Goal: Task Accomplishment & Management: Manage account settings

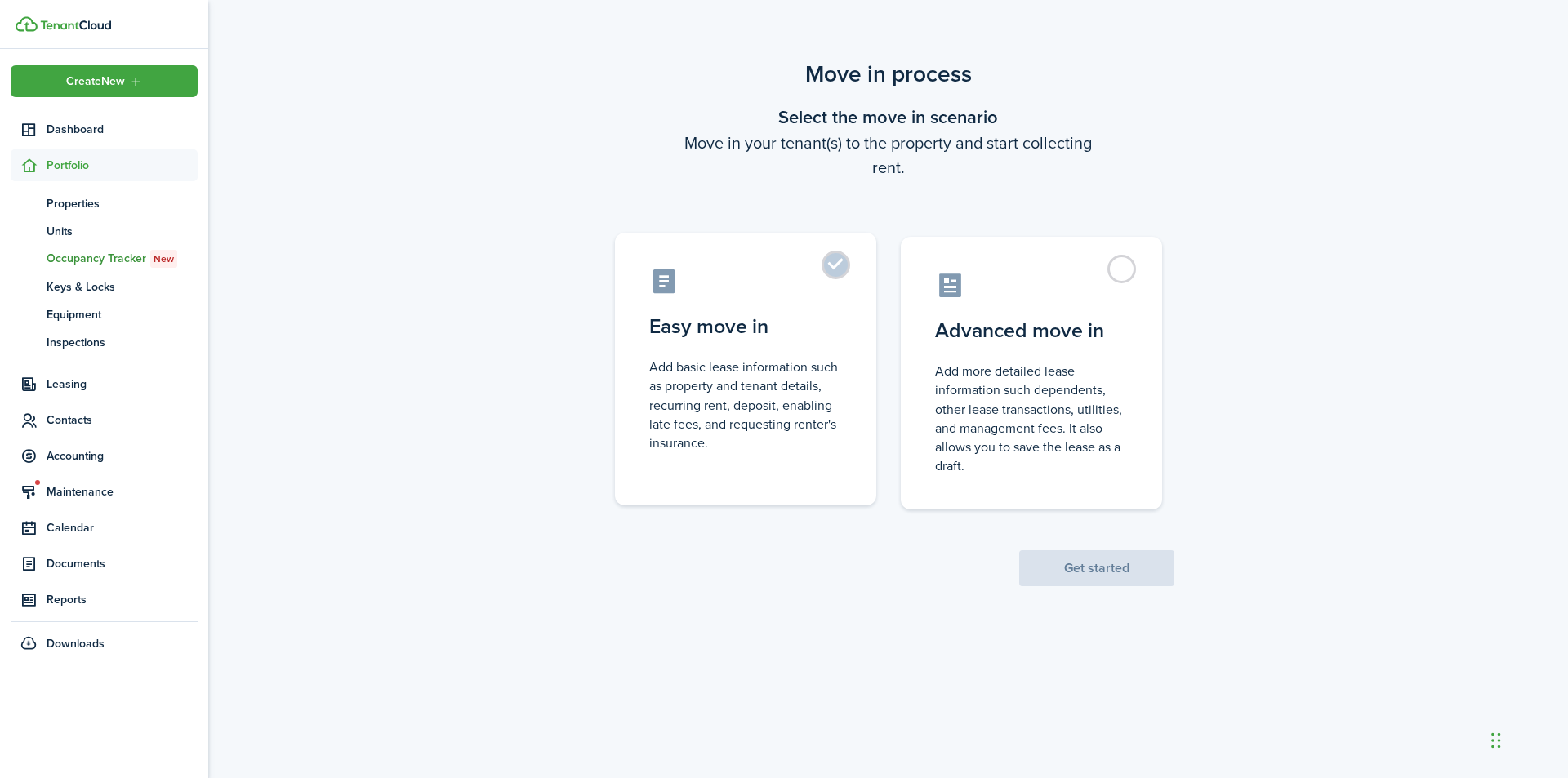
click at [668, 281] on control-radio-card-icon at bounding box center [746, 281] width 193 height 29
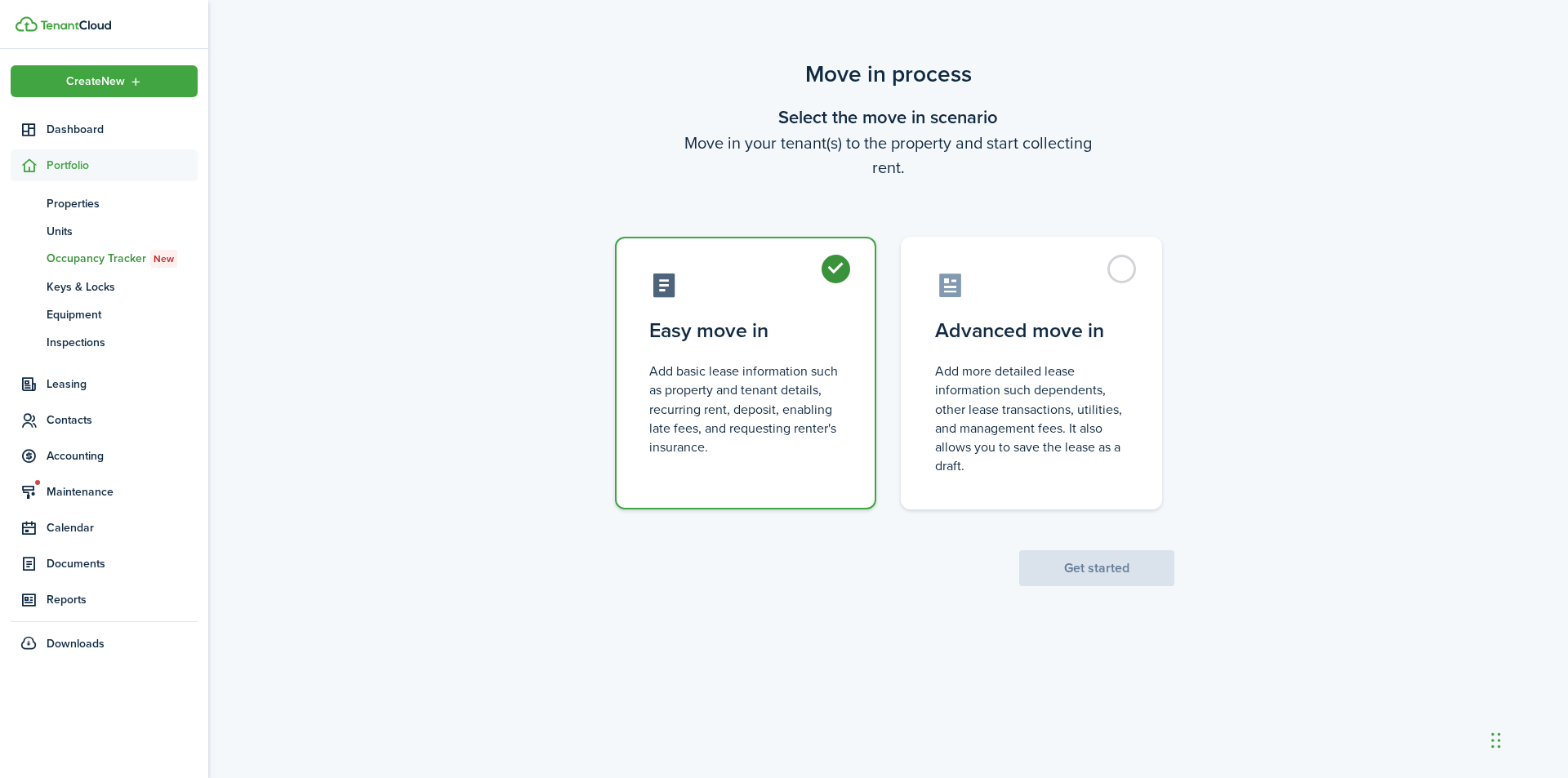
radio input "true"
click at [1121, 567] on button "Get started" at bounding box center [1097, 568] width 155 height 35
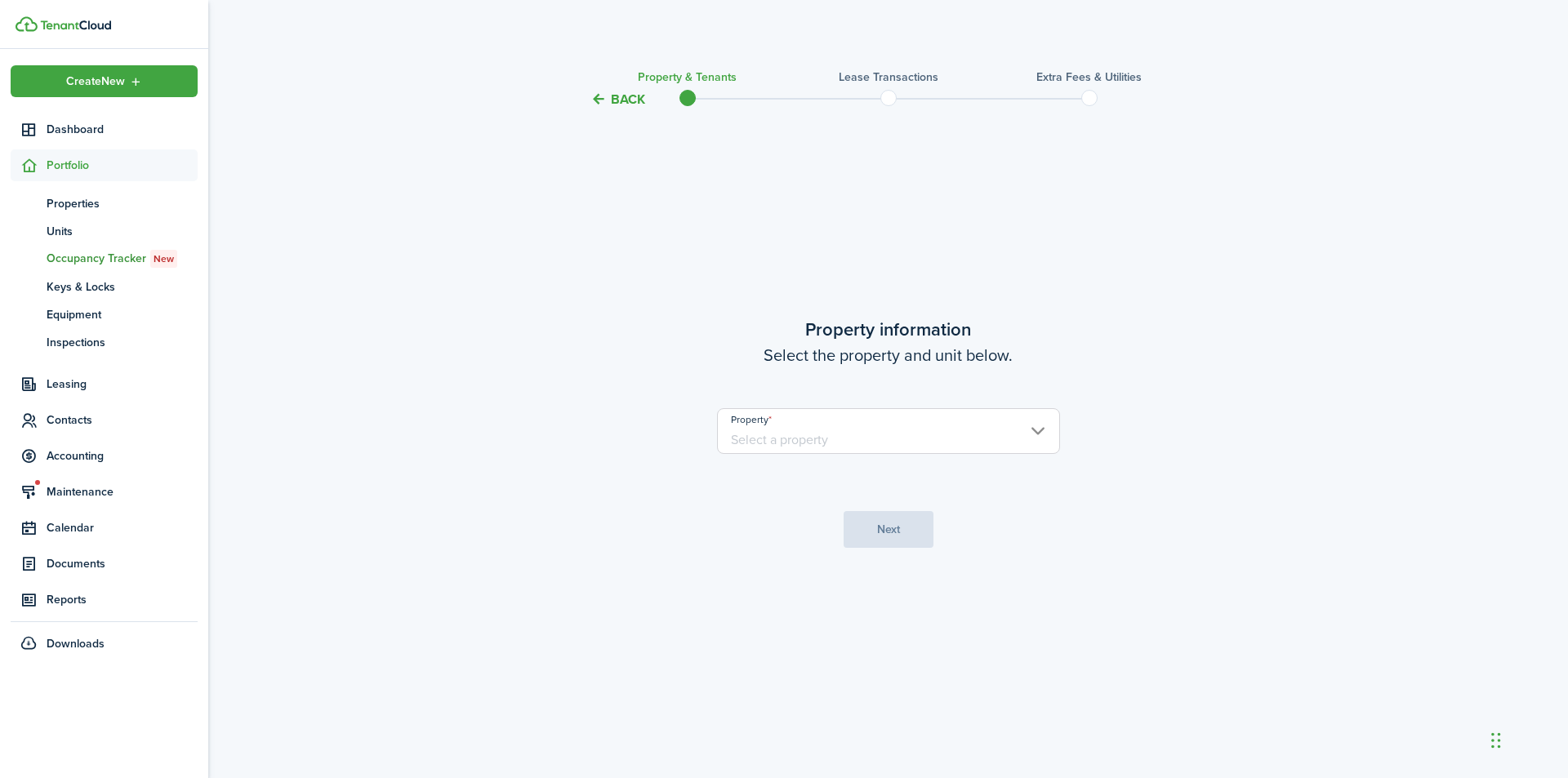
click at [1043, 430] on input "Property" at bounding box center [888, 431] width 343 height 46
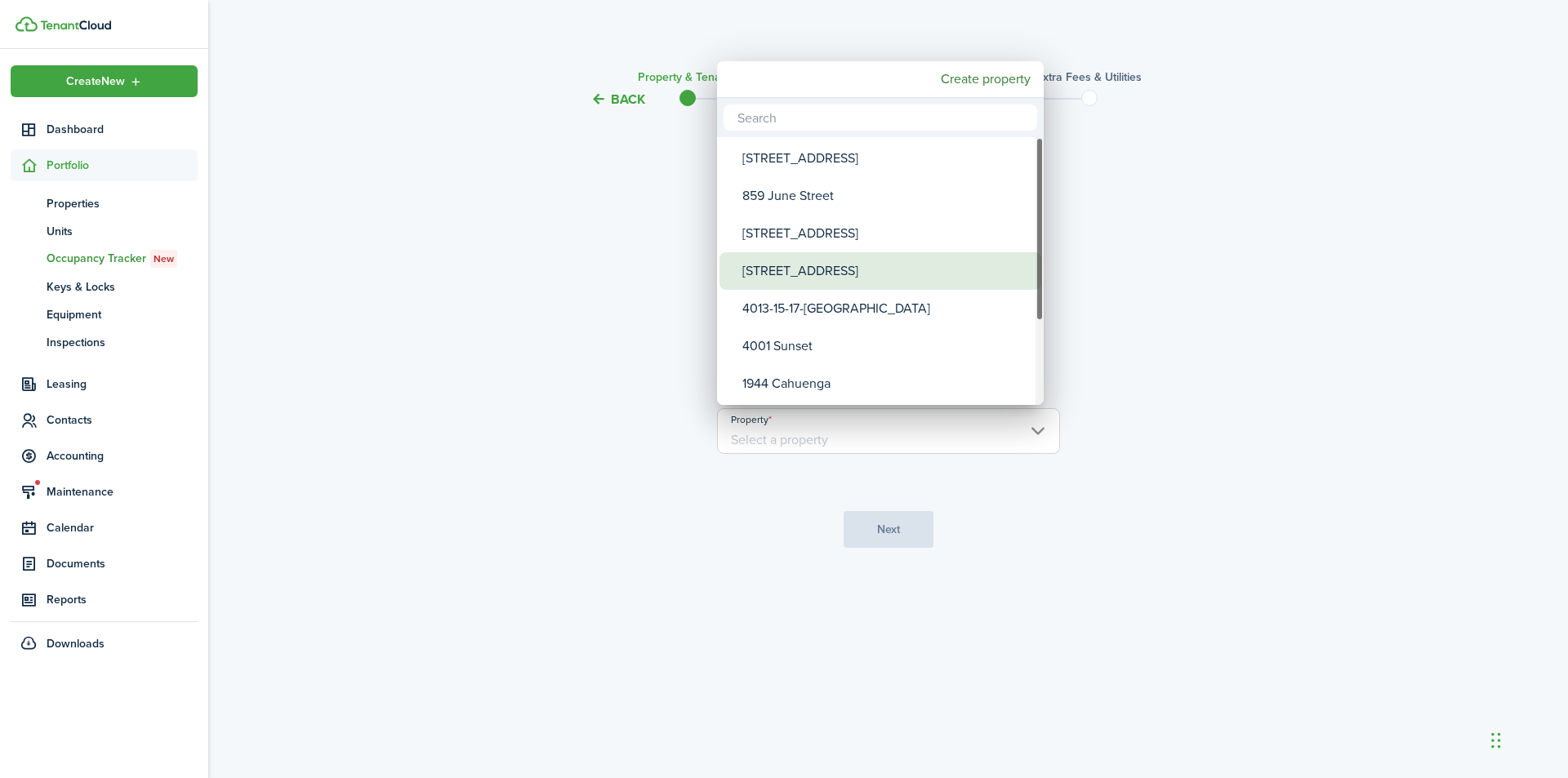
click at [803, 271] on div "[STREET_ADDRESS]" at bounding box center [887, 271] width 289 height 37
type input "[STREET_ADDRESS]"
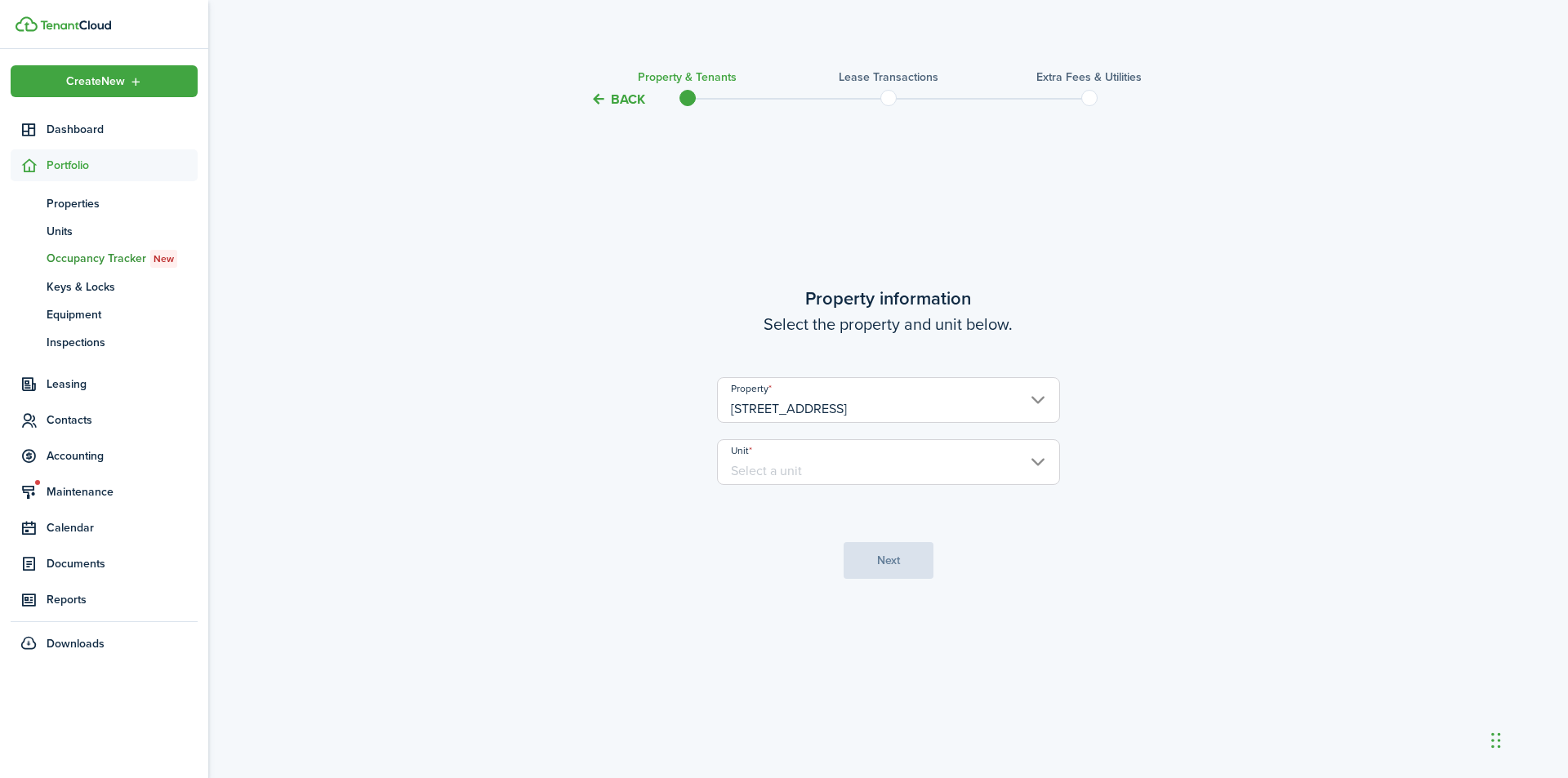
click at [1037, 455] on input "Unit" at bounding box center [888, 462] width 343 height 46
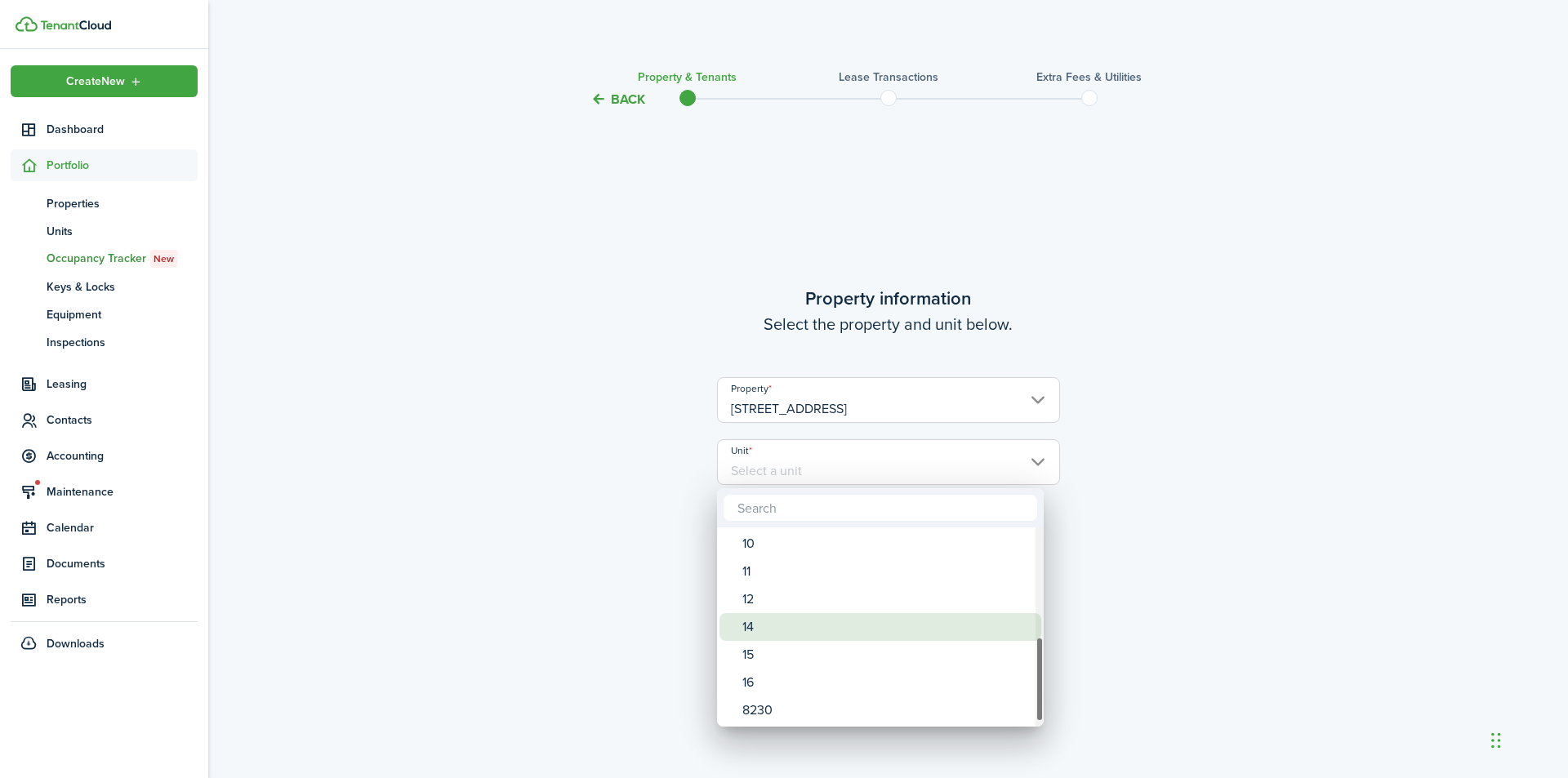
click at [748, 623] on div "14" at bounding box center [887, 626] width 289 height 28
type input "14"
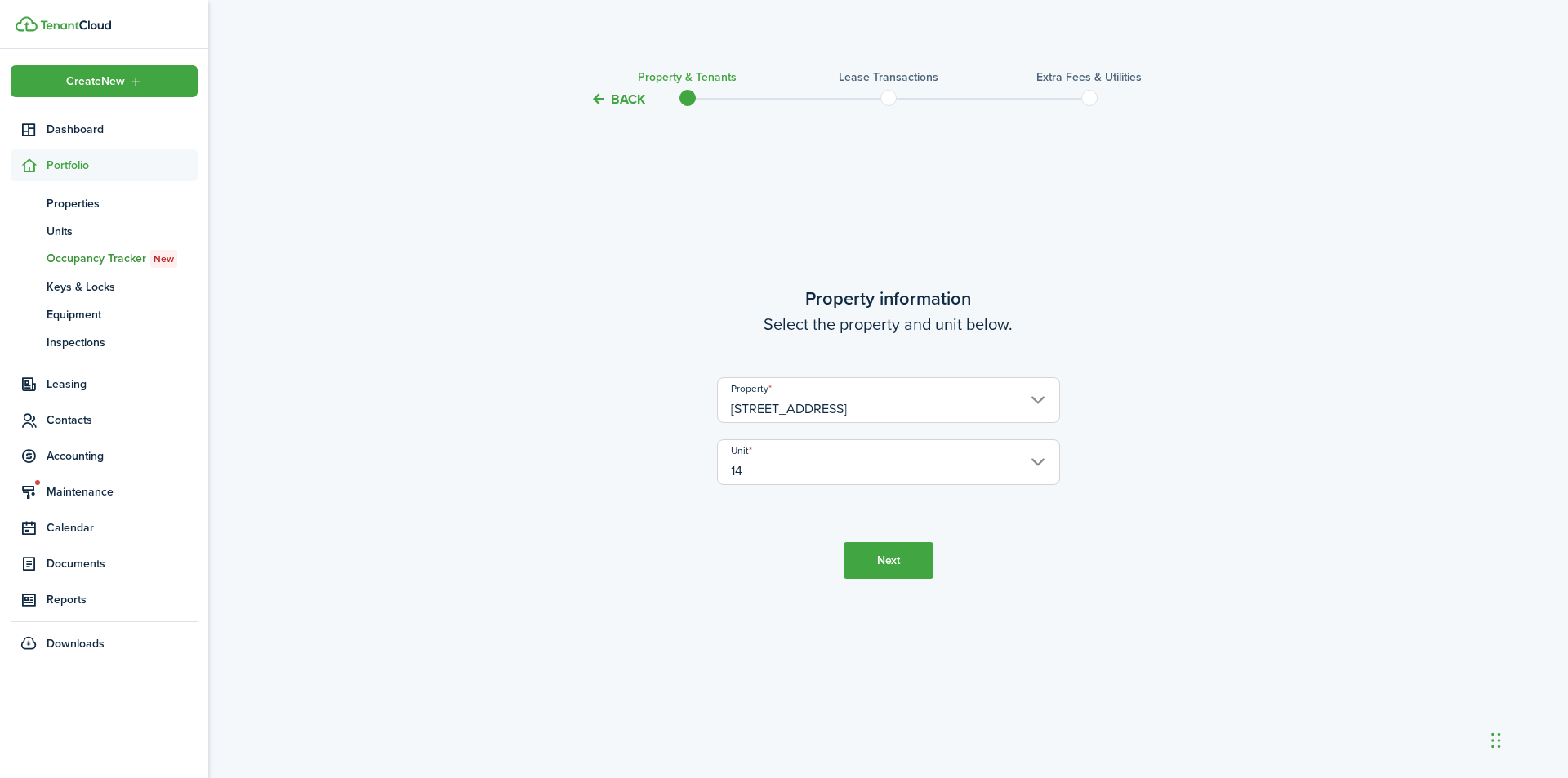
click at [883, 561] on button "Next" at bounding box center [889, 560] width 90 height 36
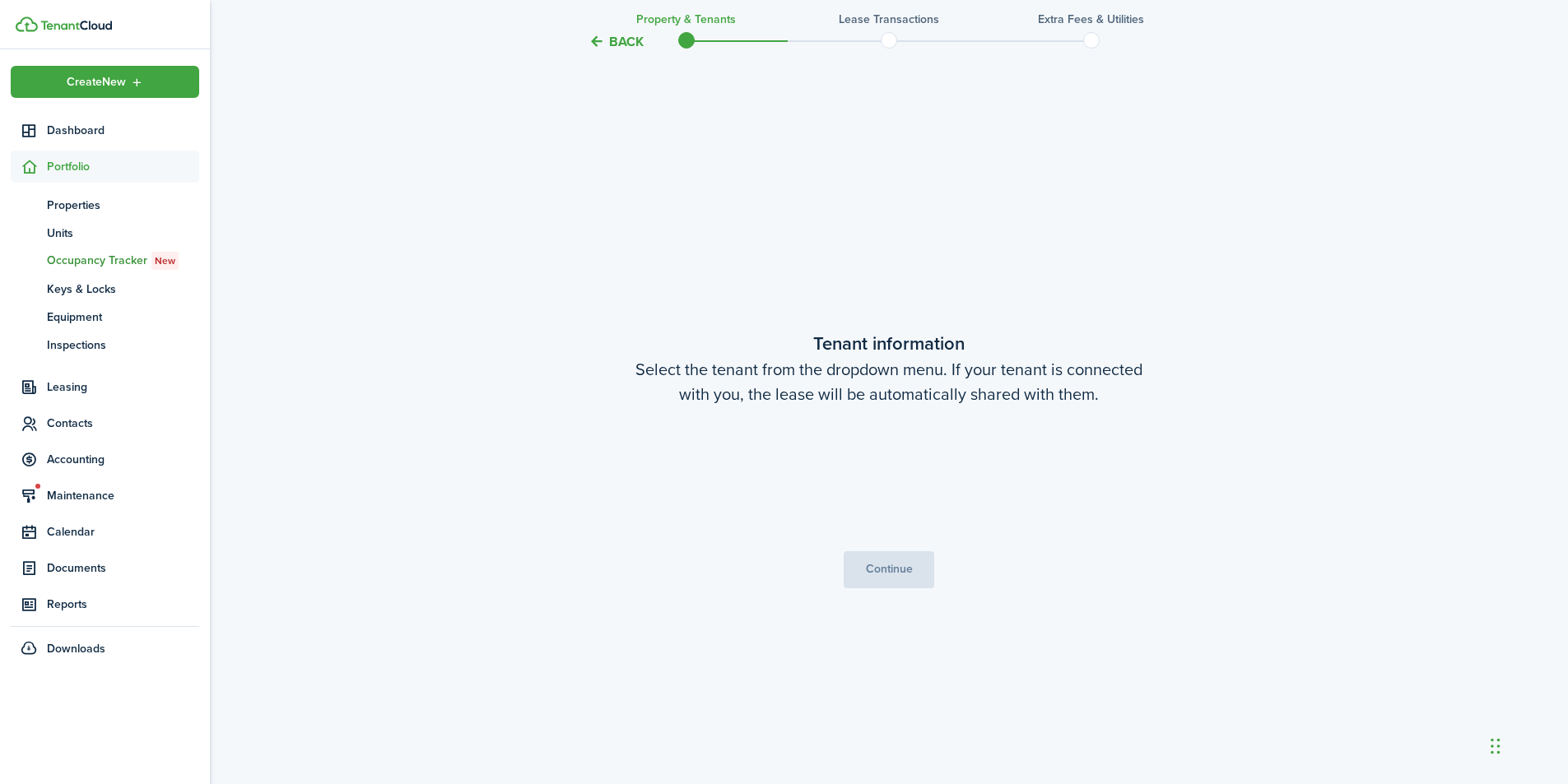
scroll to position [674, 0]
click at [890, 566] on button "Continue" at bounding box center [889, 568] width 91 height 37
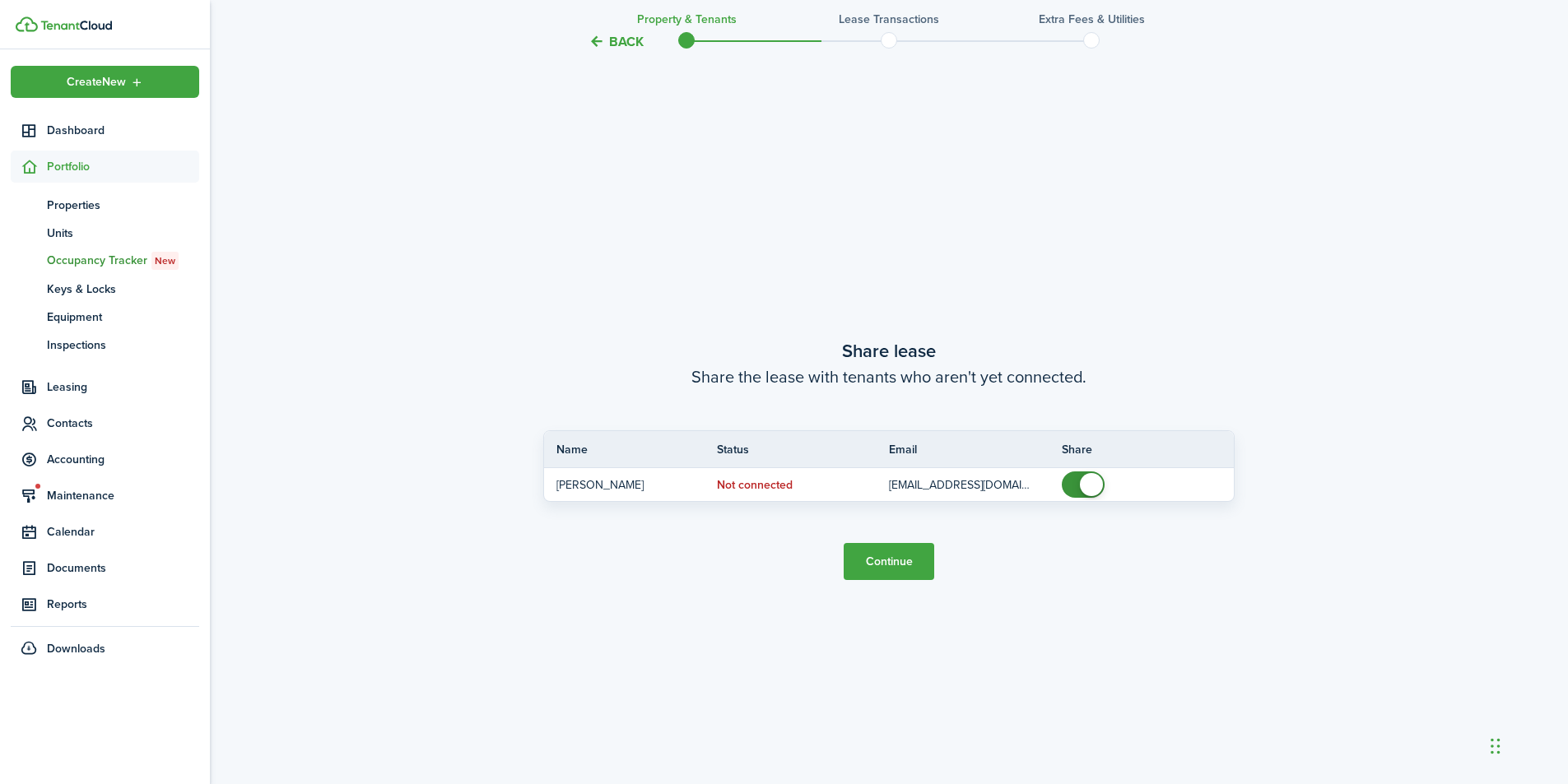
scroll to position [1458, 0]
click at [901, 552] on button "Continue" at bounding box center [889, 560] width 91 height 37
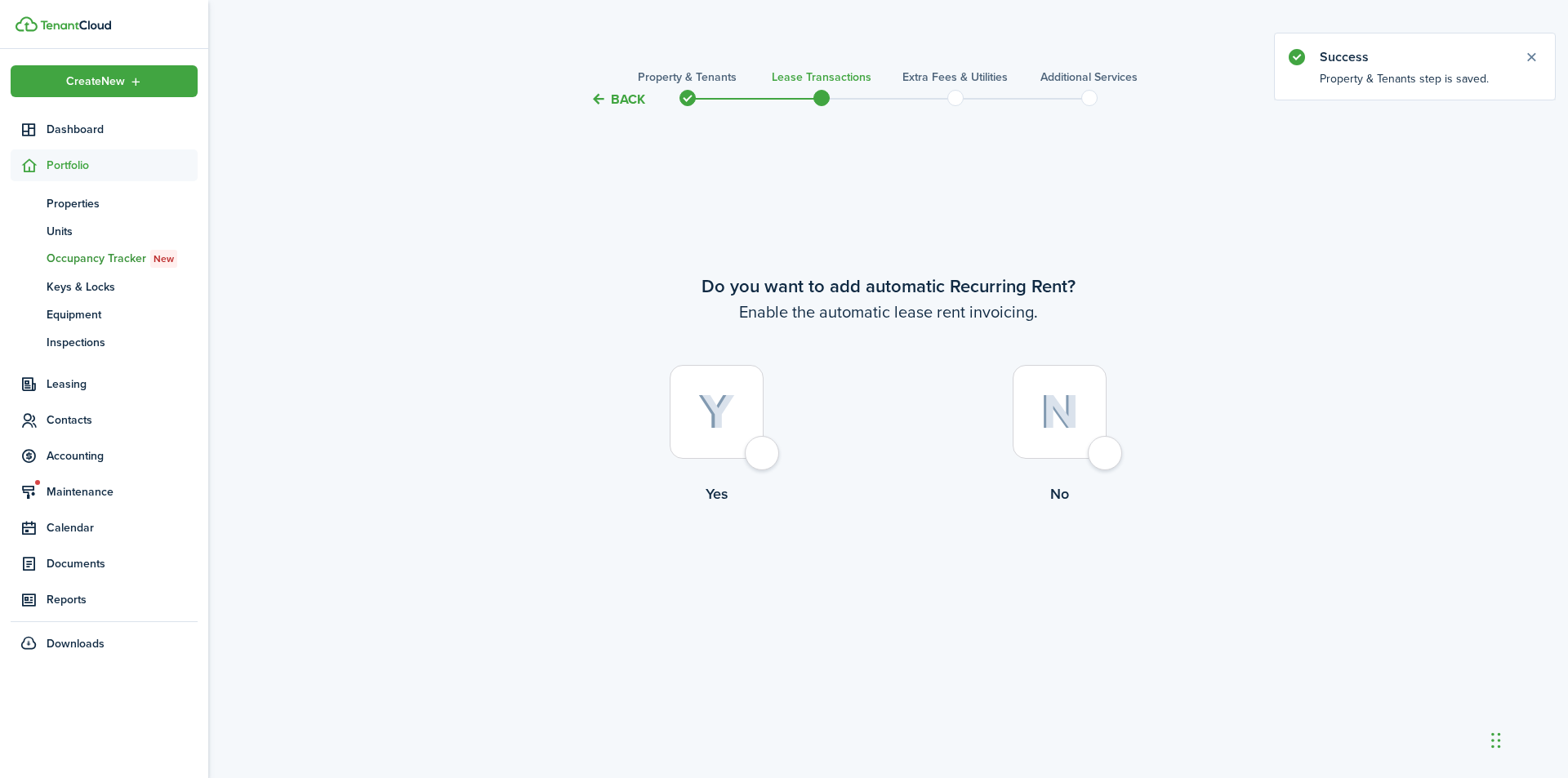
click at [764, 447] on div at bounding box center [717, 412] width 94 height 94
radio input "true"
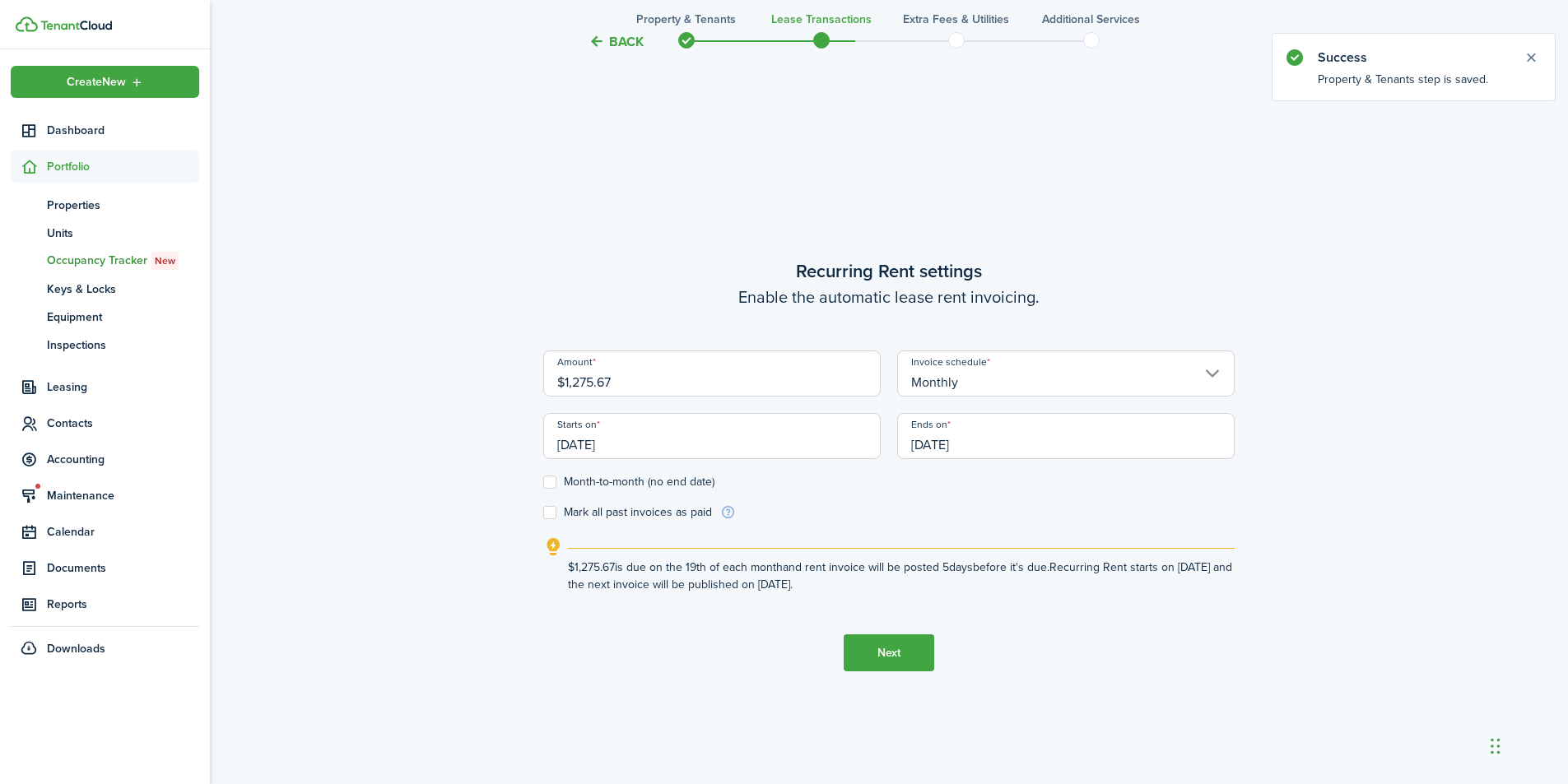
scroll to position [674, 0]
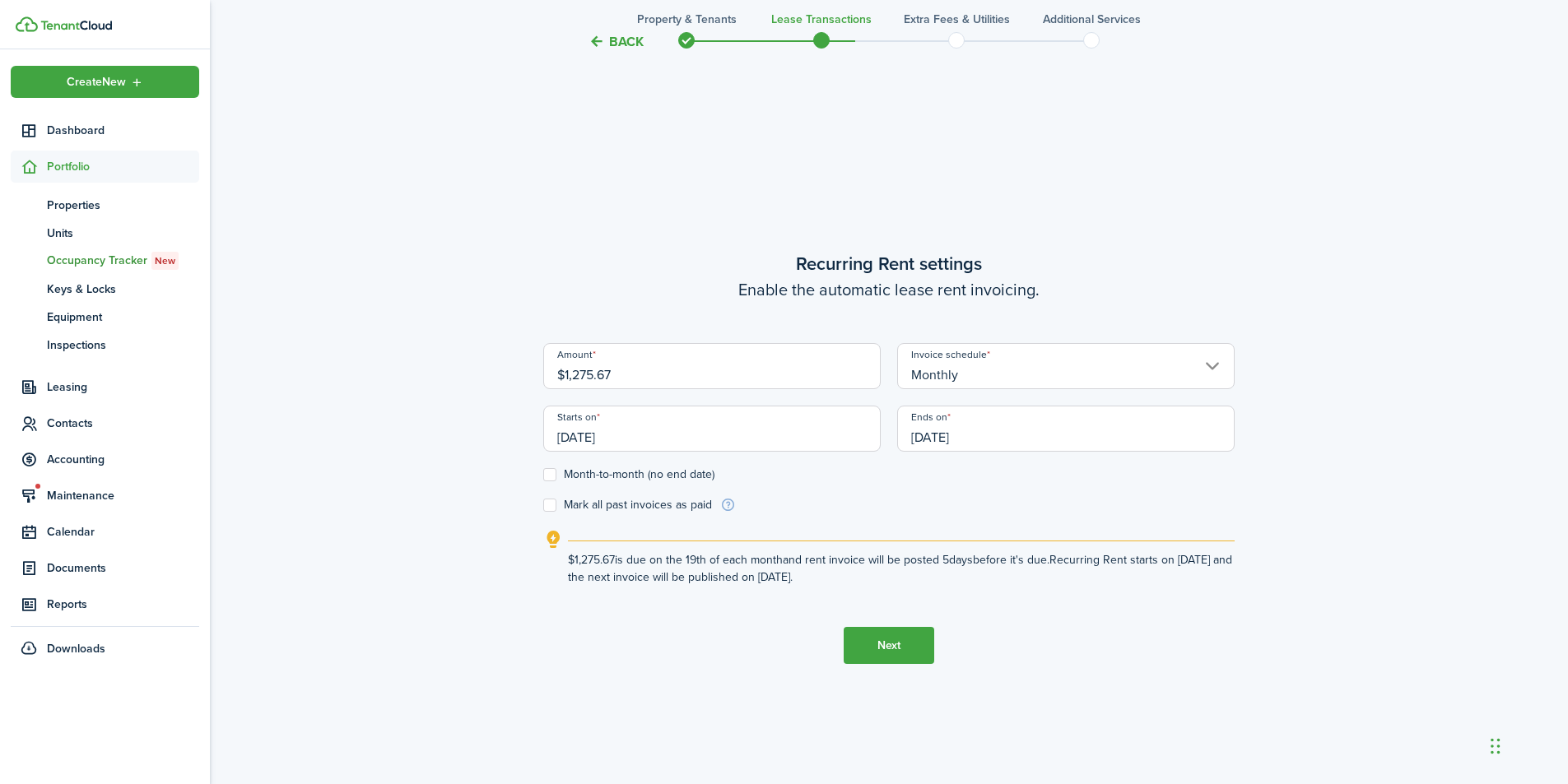
click at [778, 446] on input "[DATE]" at bounding box center [712, 429] width 338 height 46
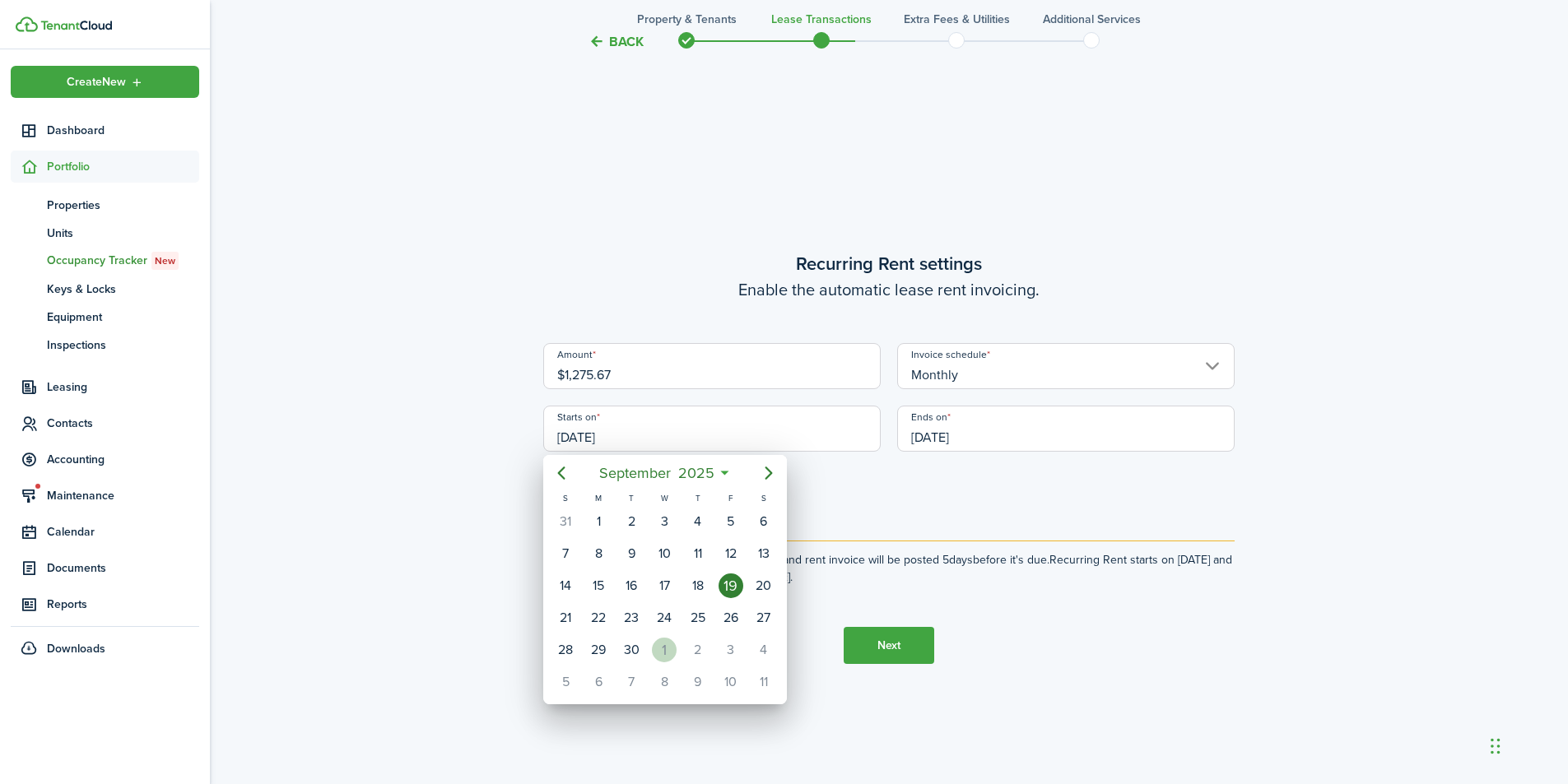
click at [667, 649] on div "1" at bounding box center [665, 650] width 25 height 25
type input "[DATE]"
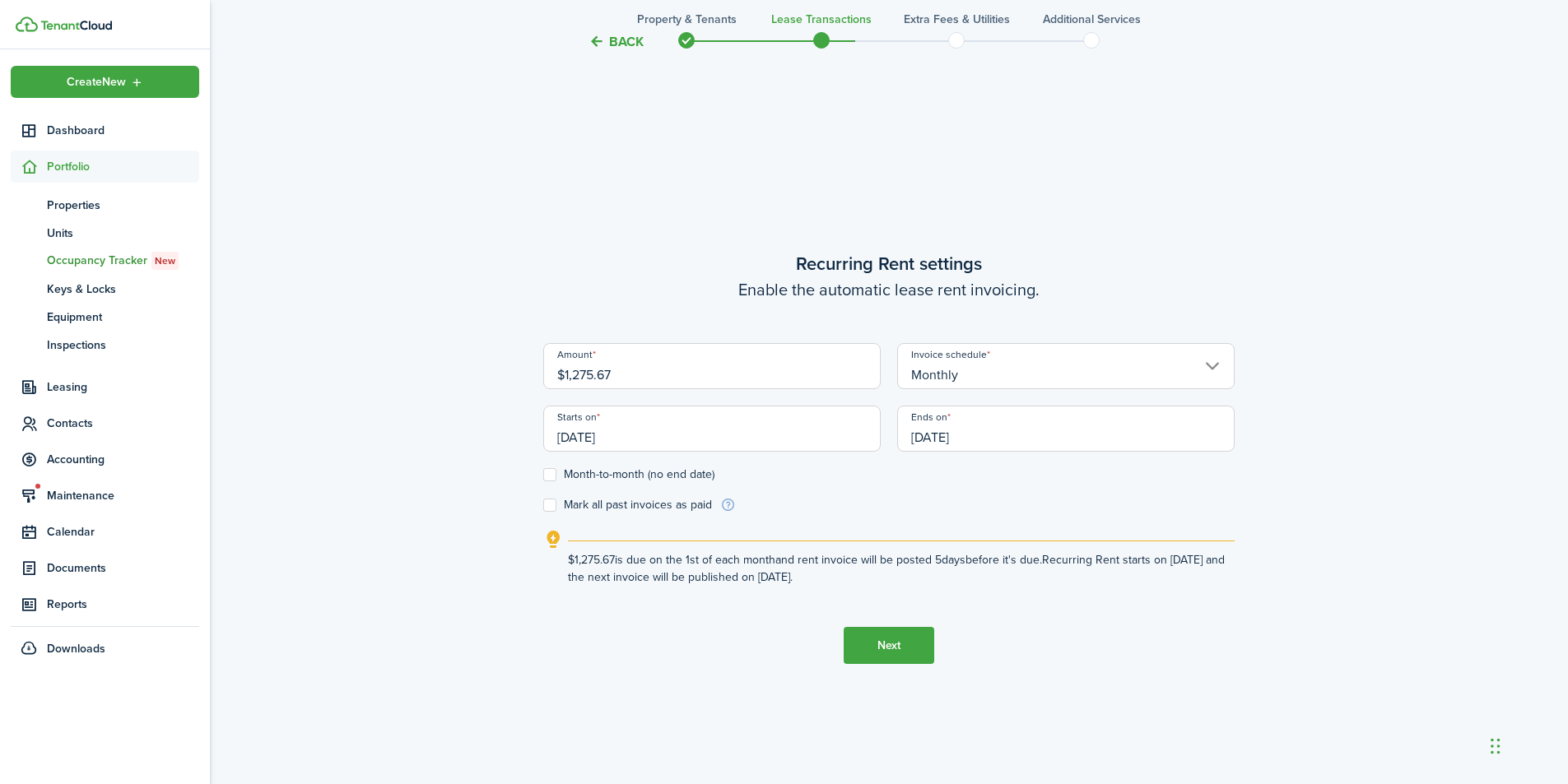
scroll to position [0, 0]
drag, startPoint x: 624, startPoint y: 378, endPoint x: 560, endPoint y: 384, distance: 64.3
click at [560, 384] on input "$1,275.67" at bounding box center [712, 366] width 338 height 46
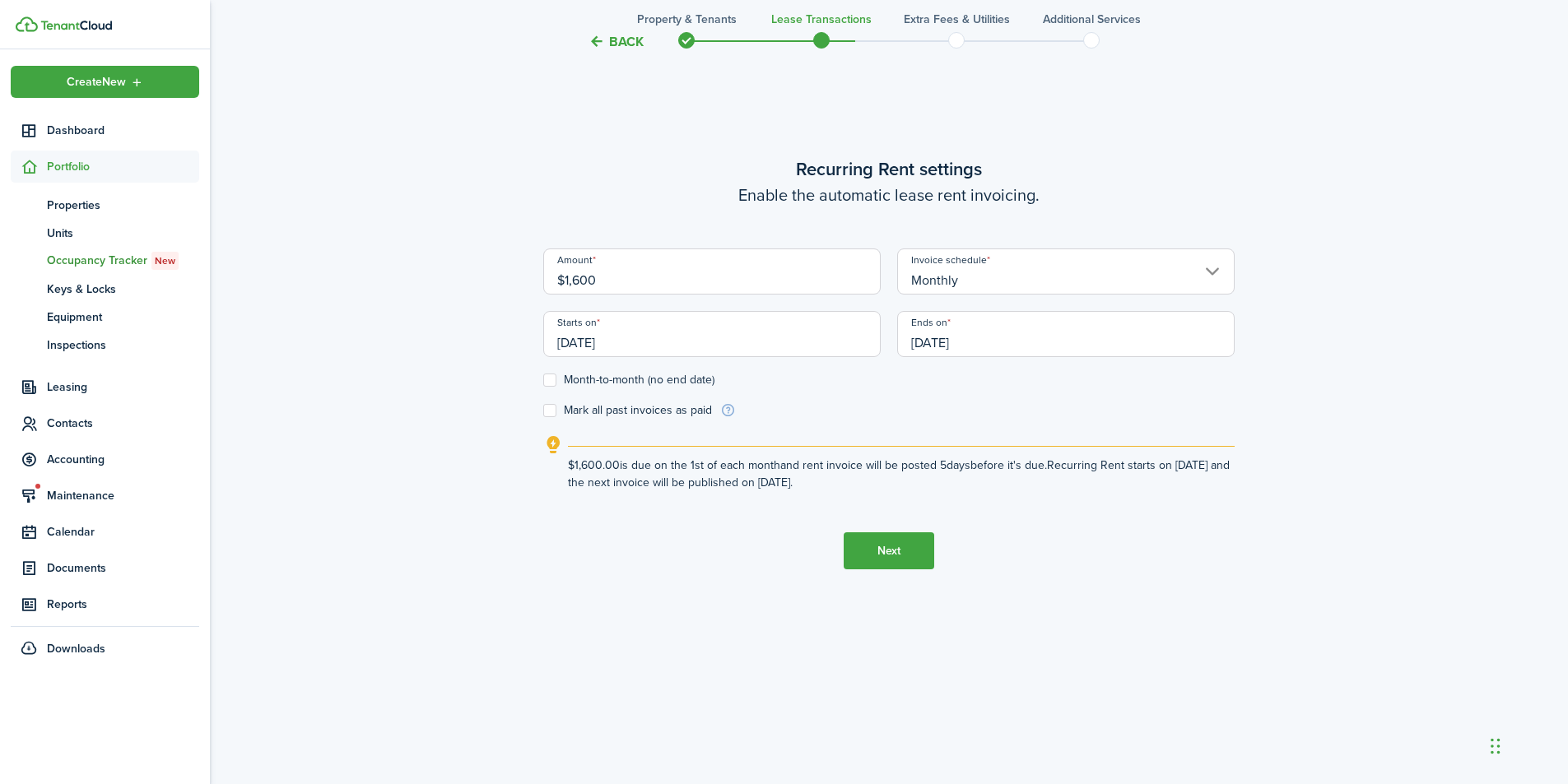
scroll to position [784, 0]
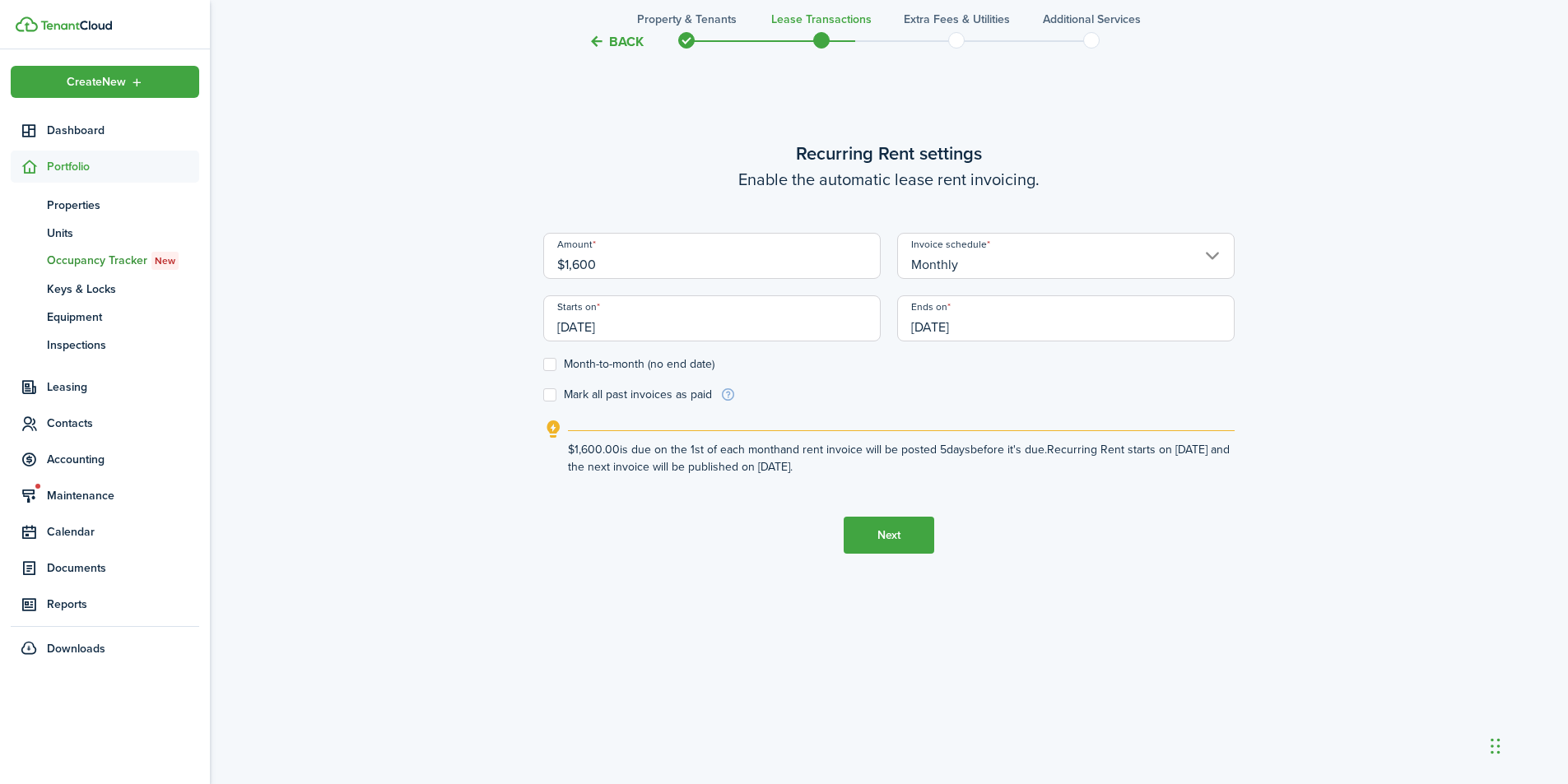
click at [1006, 326] on input "[DATE]" at bounding box center [1066, 318] width 338 height 46
type input "$1,600.00"
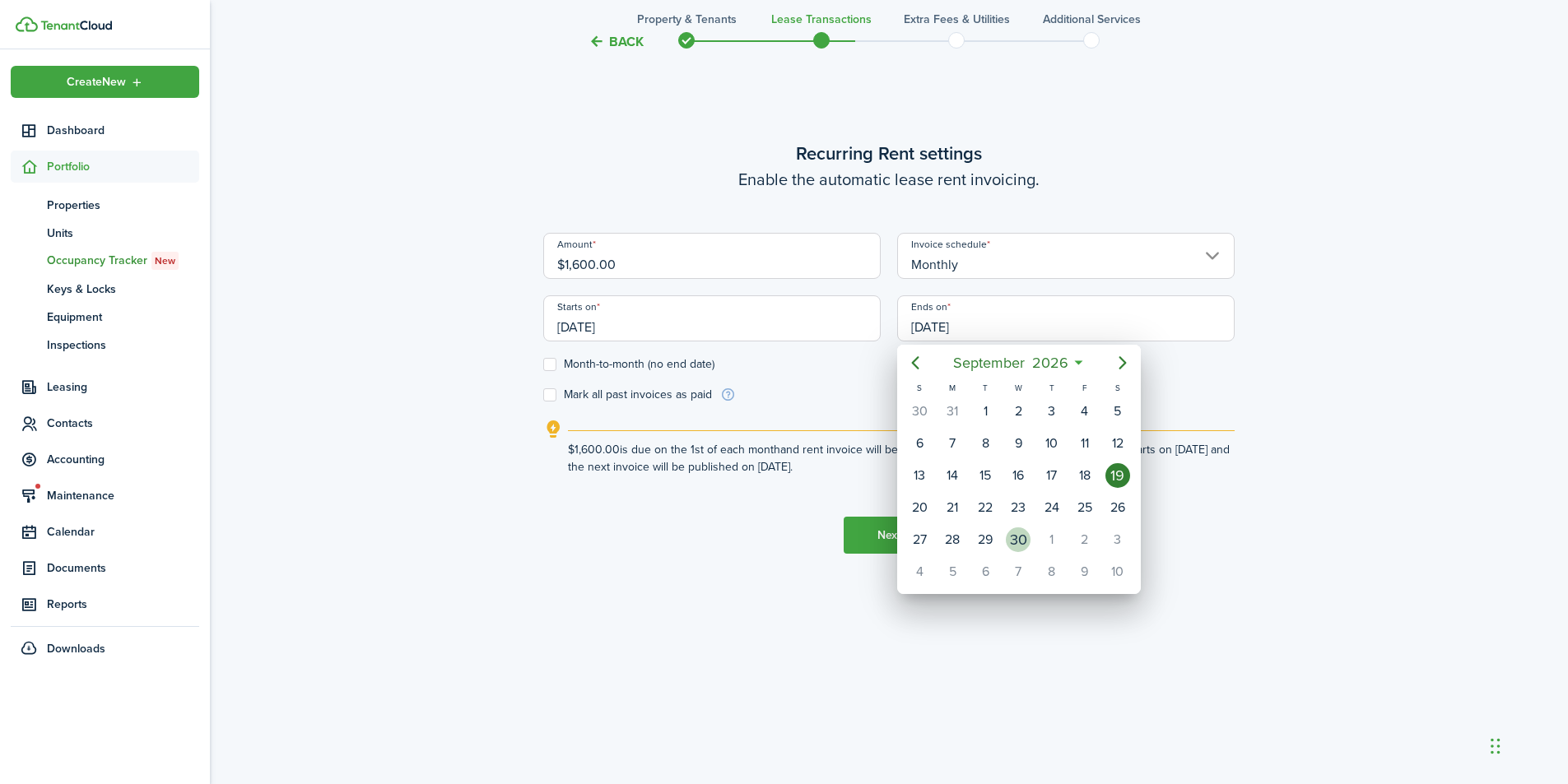
click at [1017, 543] on div "30" at bounding box center [1019, 539] width 25 height 25
type input "[DATE]"
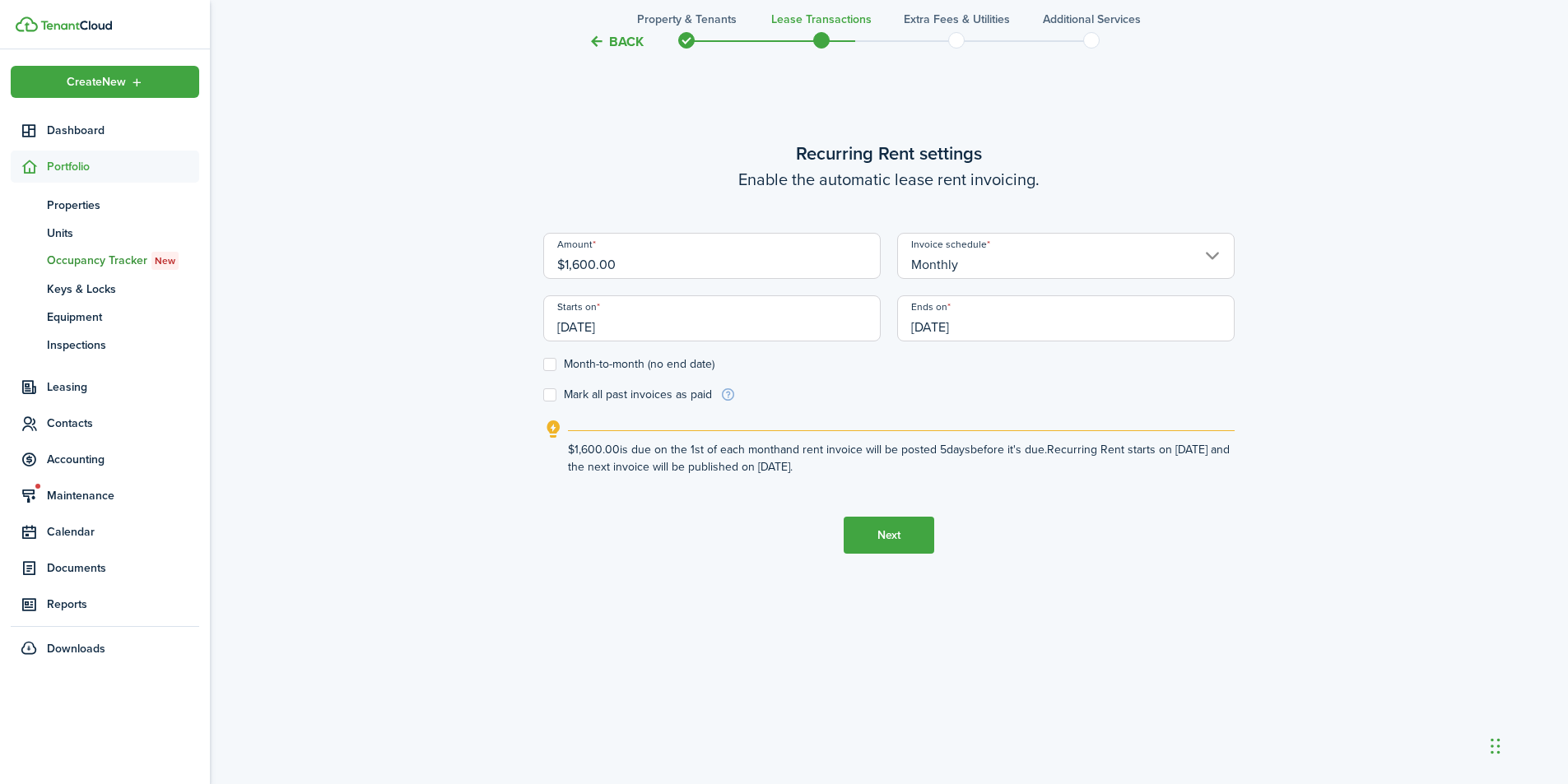
click at [881, 533] on button "Next" at bounding box center [889, 535] width 91 height 37
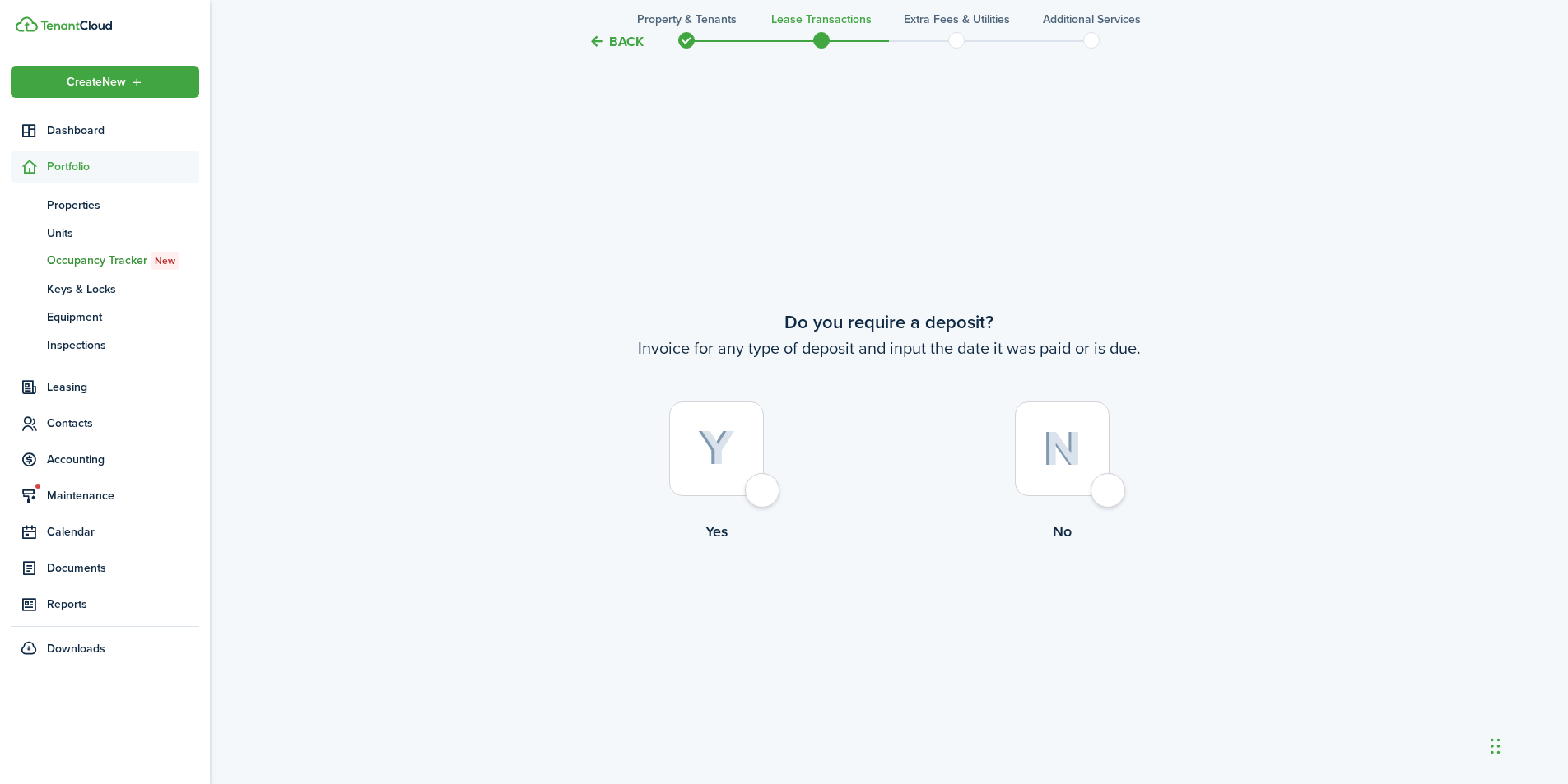
scroll to position [1458, 0]
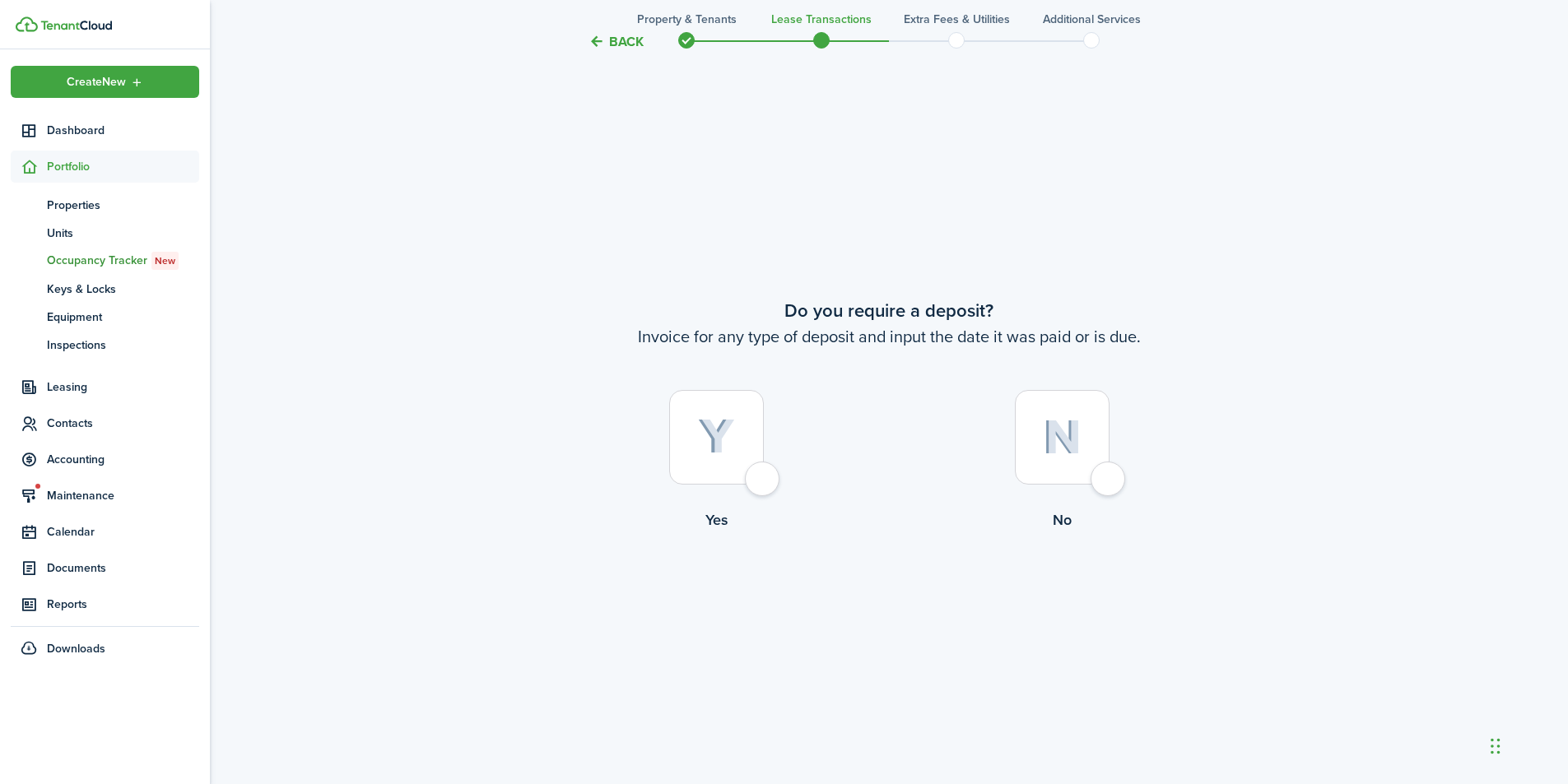
click at [764, 478] on div at bounding box center [717, 437] width 95 height 95
radio input "true"
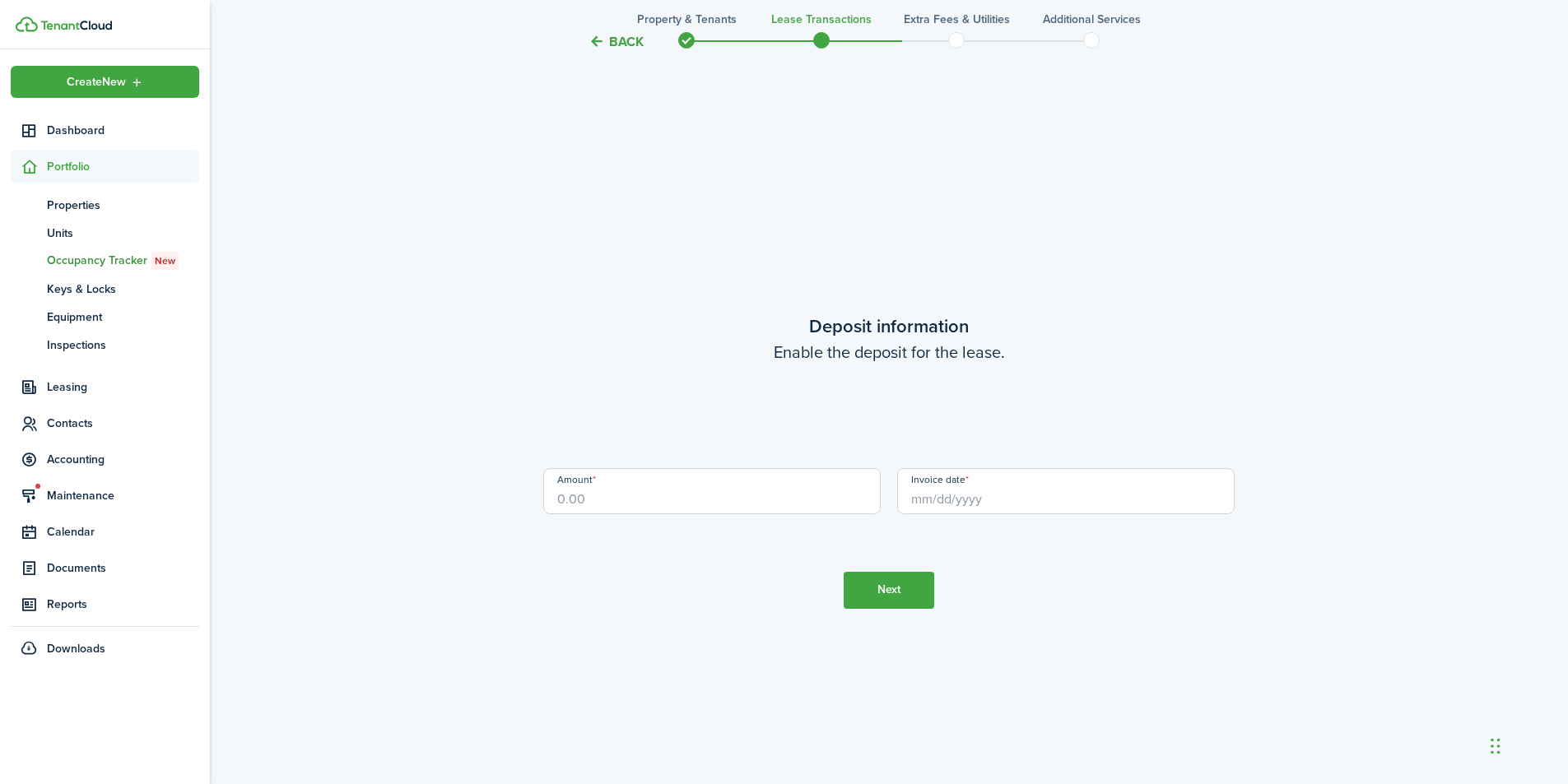
scroll to position [2242, 0]
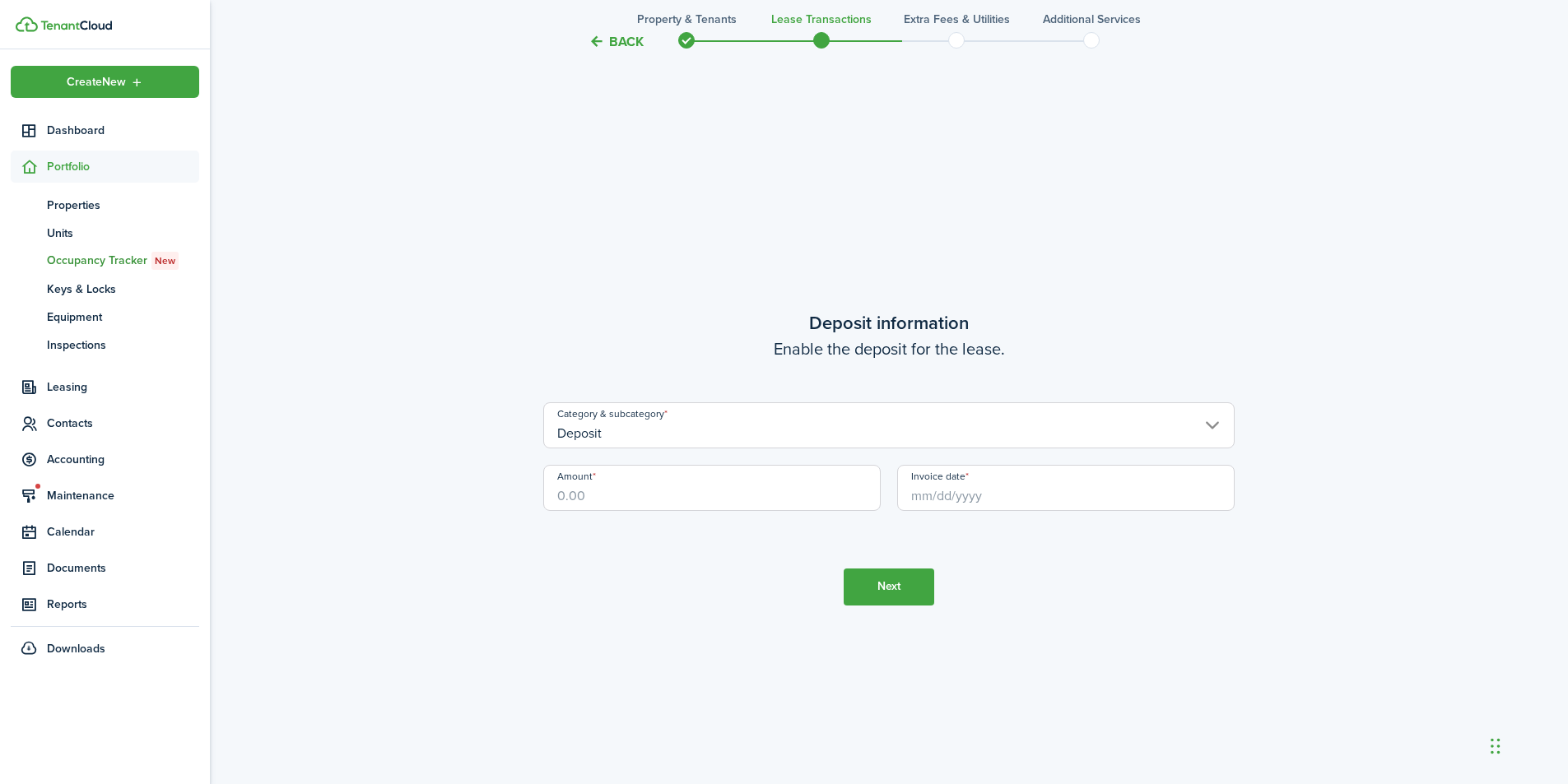
click at [1213, 423] on input "Deposit" at bounding box center [889, 425] width 692 height 46
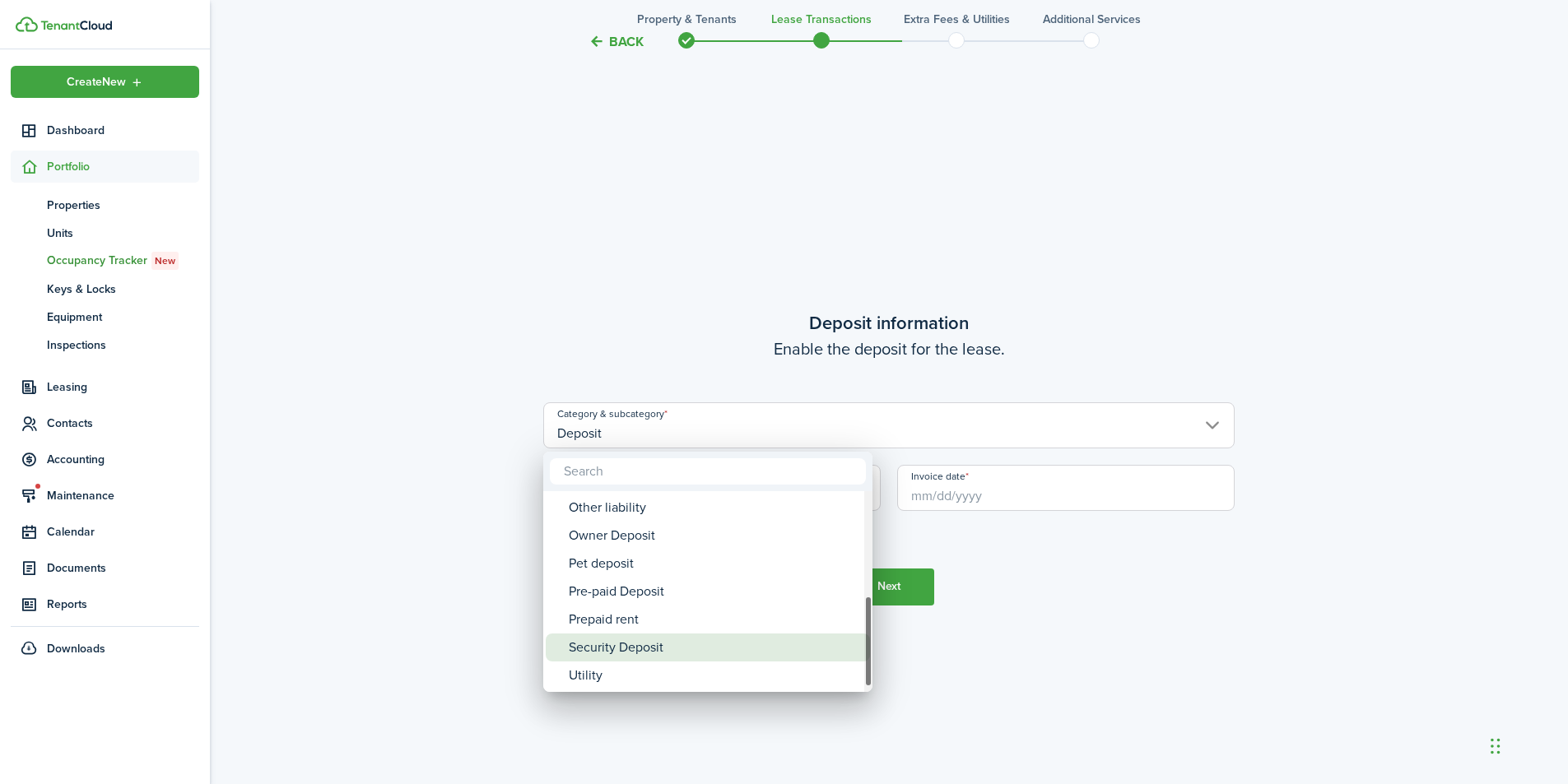
click at [680, 645] on div "Security Deposit" at bounding box center [714, 647] width 291 height 28
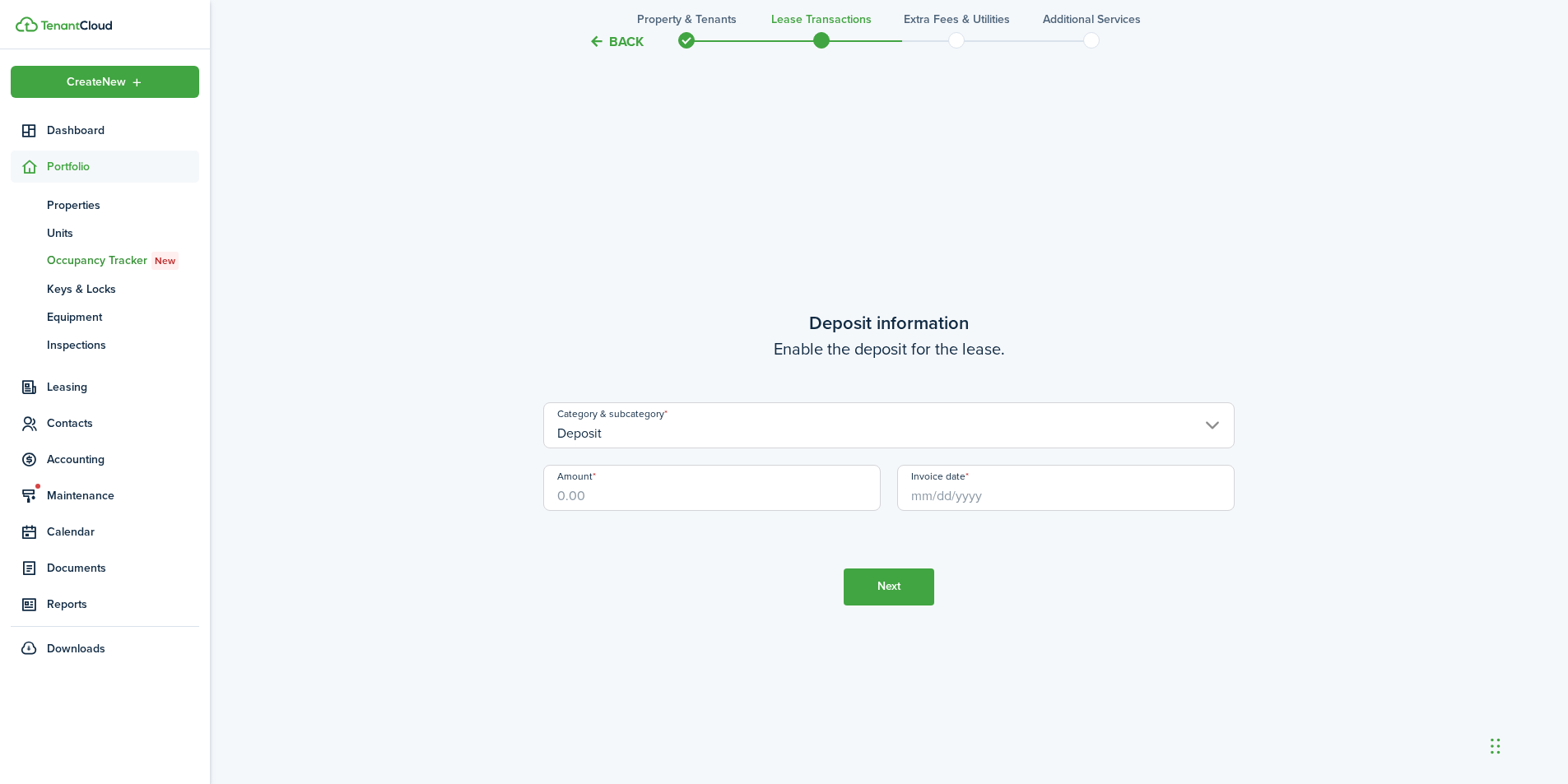
type input "Deposit / Security Deposit"
click at [821, 488] on input "Amount" at bounding box center [712, 488] width 338 height 46
click at [1018, 489] on input "Invoice date" at bounding box center [1066, 488] width 338 height 46
type input "$1,600.00"
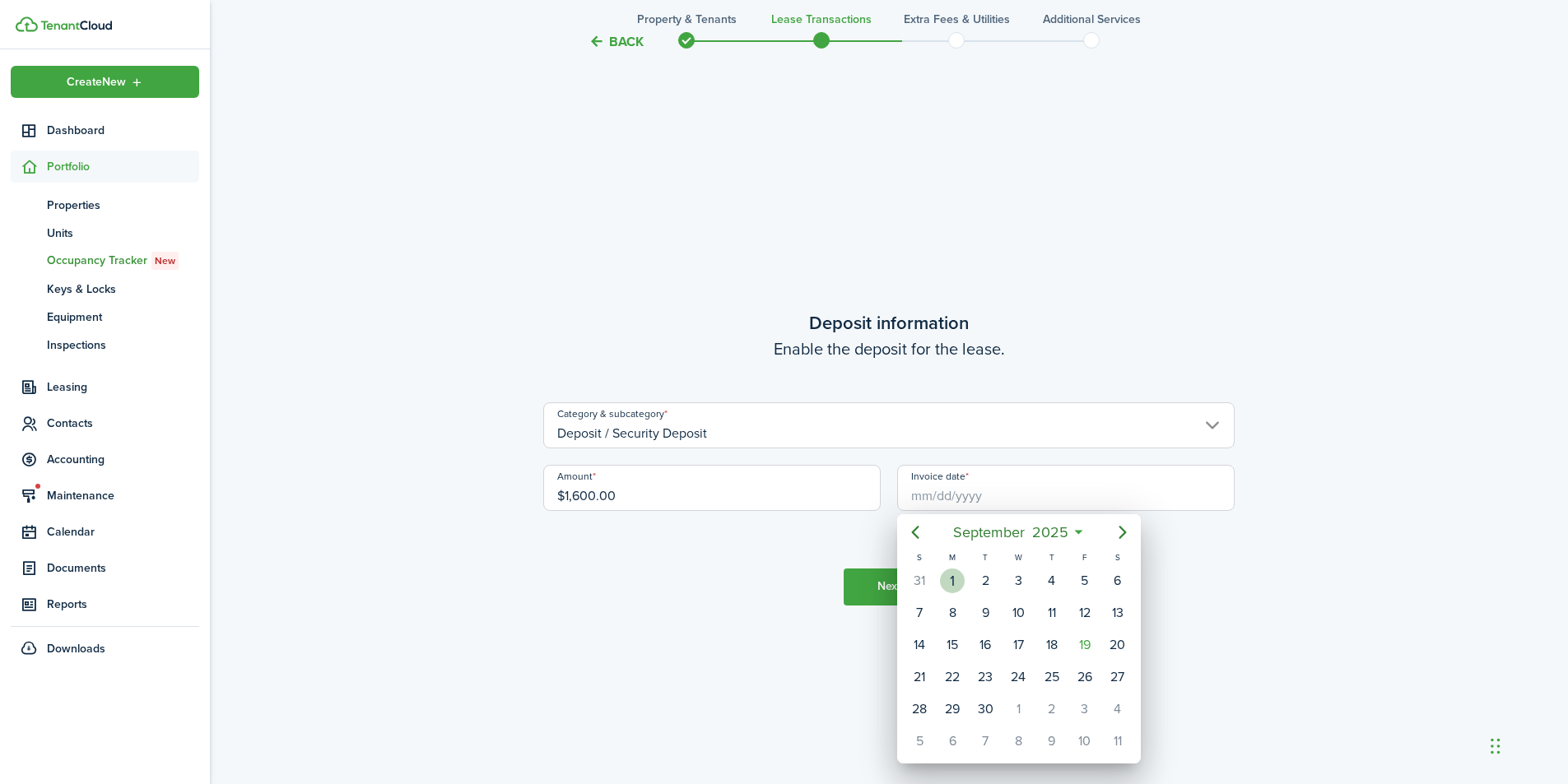
click at [955, 584] on div "1" at bounding box center [953, 581] width 25 height 25
type input "[DATE]"
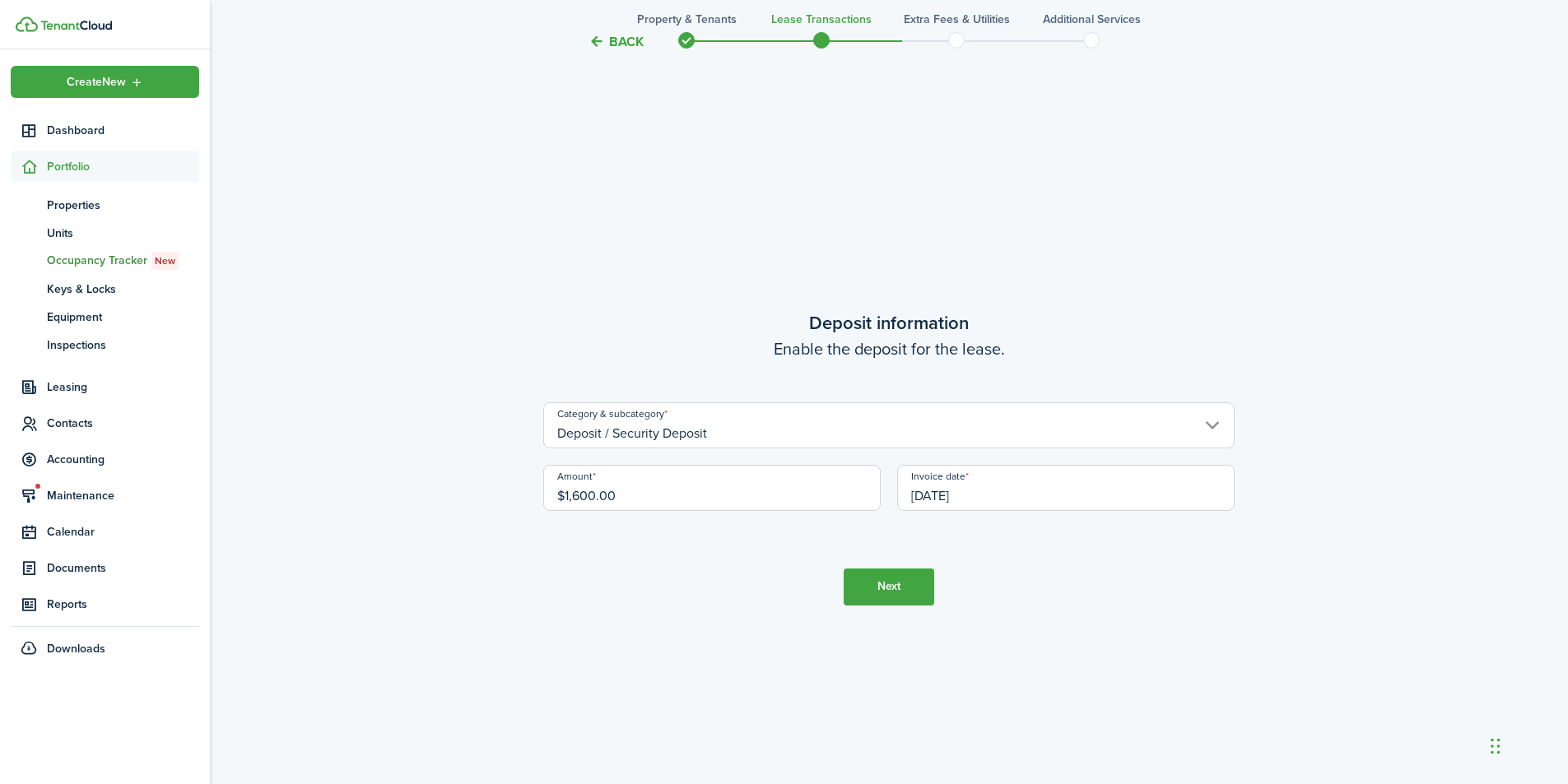
click at [891, 581] on button "Next" at bounding box center [889, 587] width 91 height 37
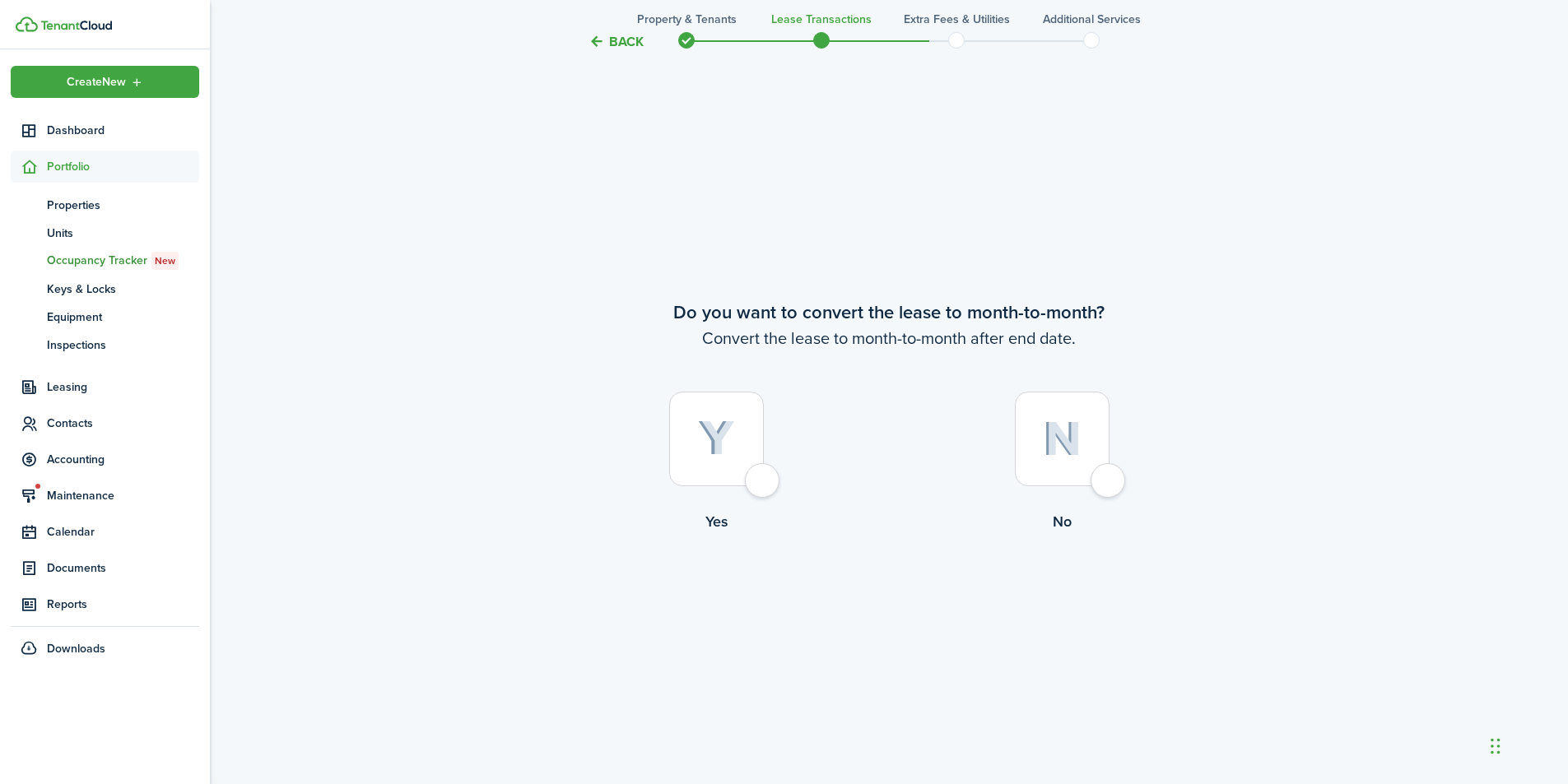
scroll to position [3026, 0]
click at [757, 478] on div at bounding box center [717, 437] width 95 height 95
radio input "true"
click at [897, 598] on button "Continue" at bounding box center [889, 598] width 91 height 37
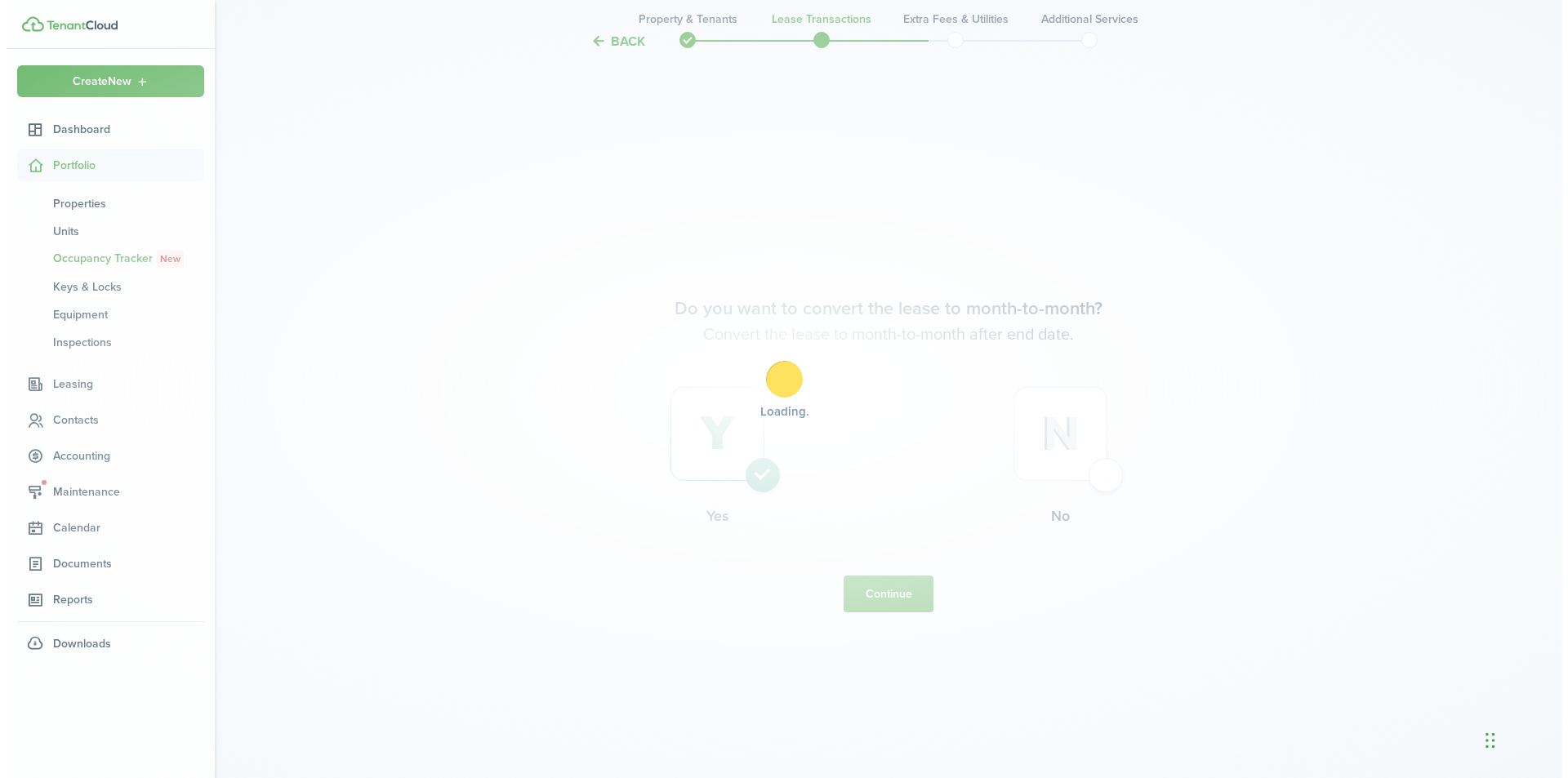
scroll to position [0, 0]
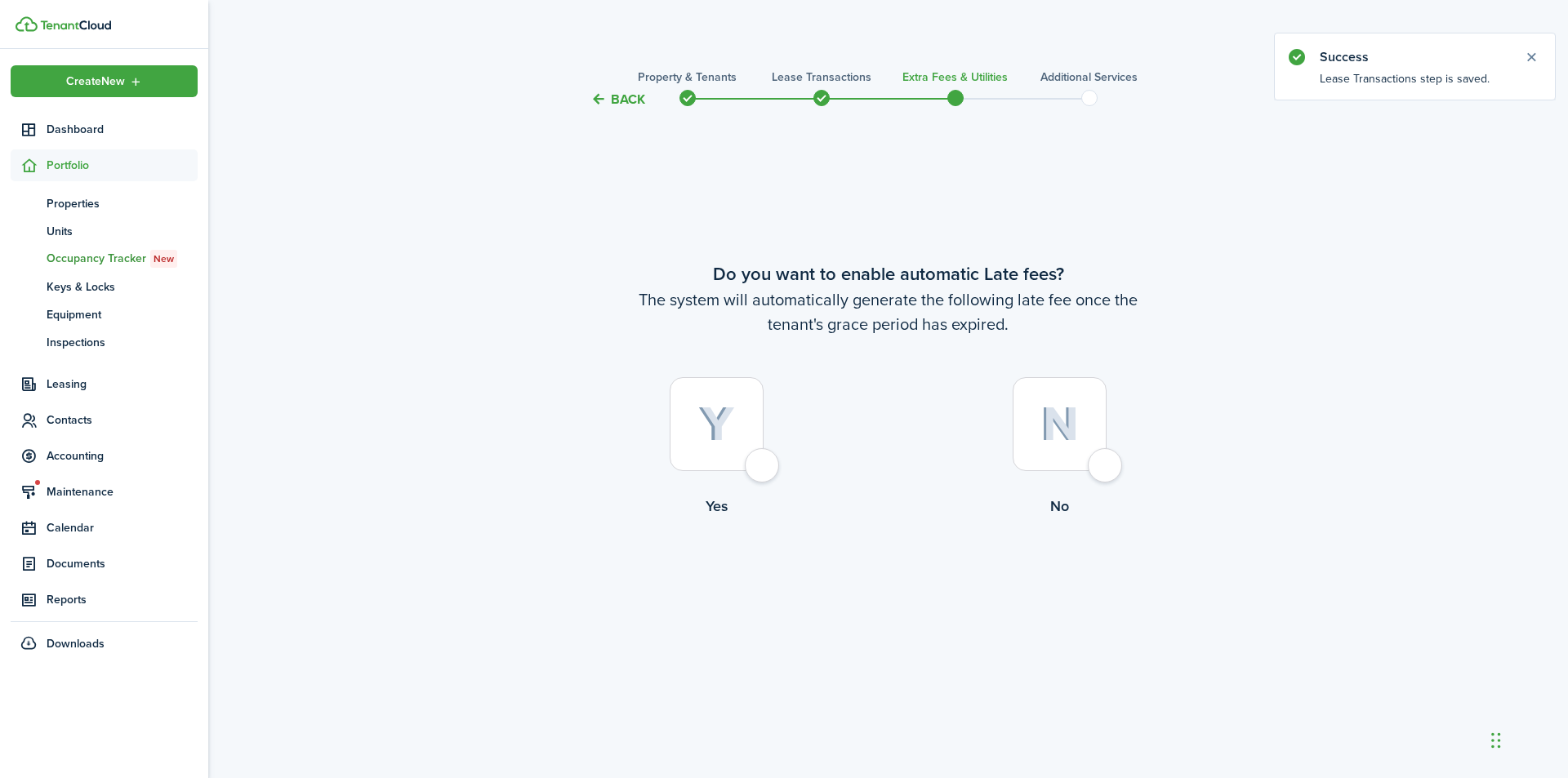
click at [764, 462] on div at bounding box center [717, 424] width 94 height 94
radio input "true"
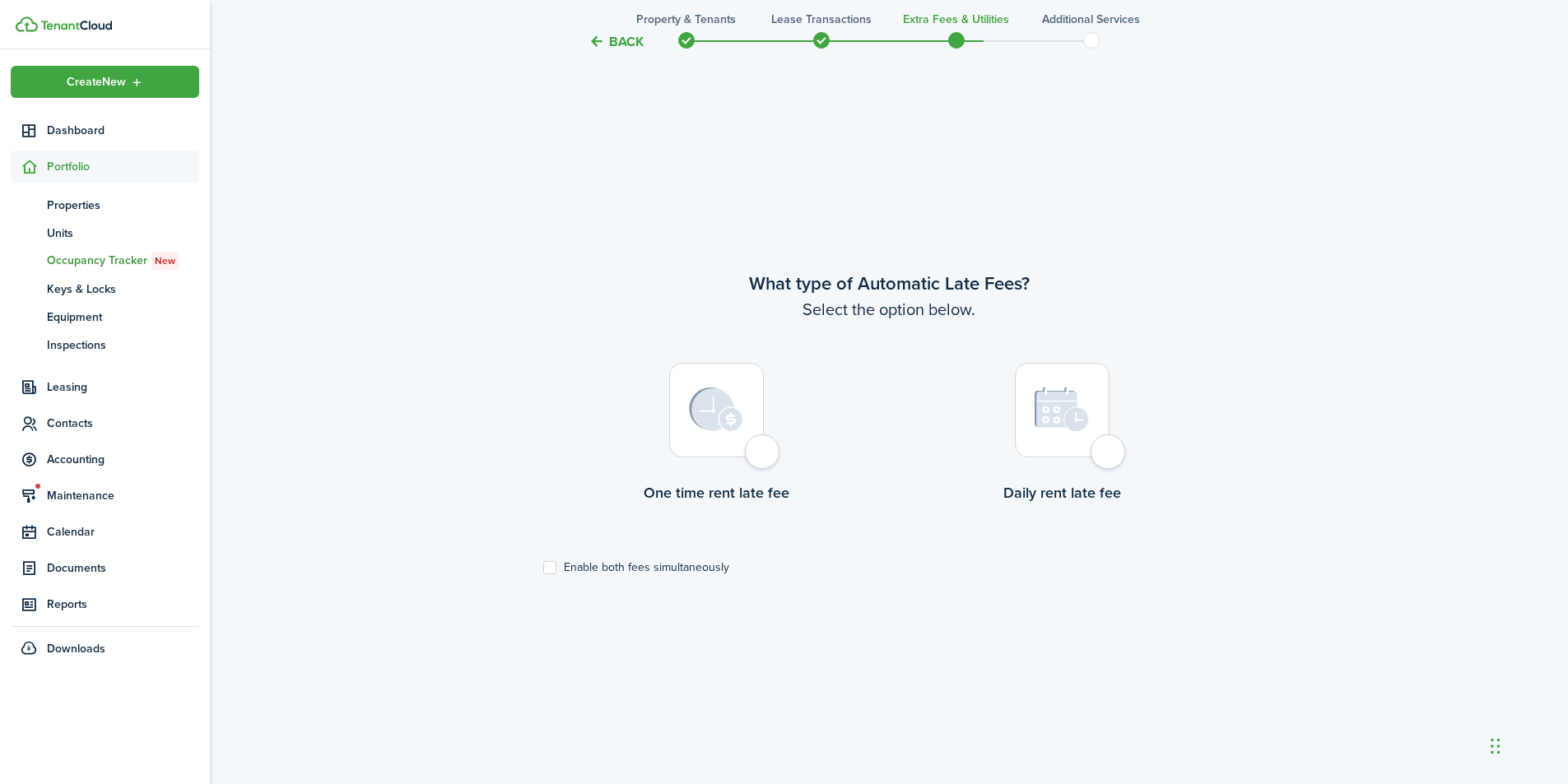
scroll to position [674, 0]
click at [764, 446] on div at bounding box center [717, 406] width 95 height 95
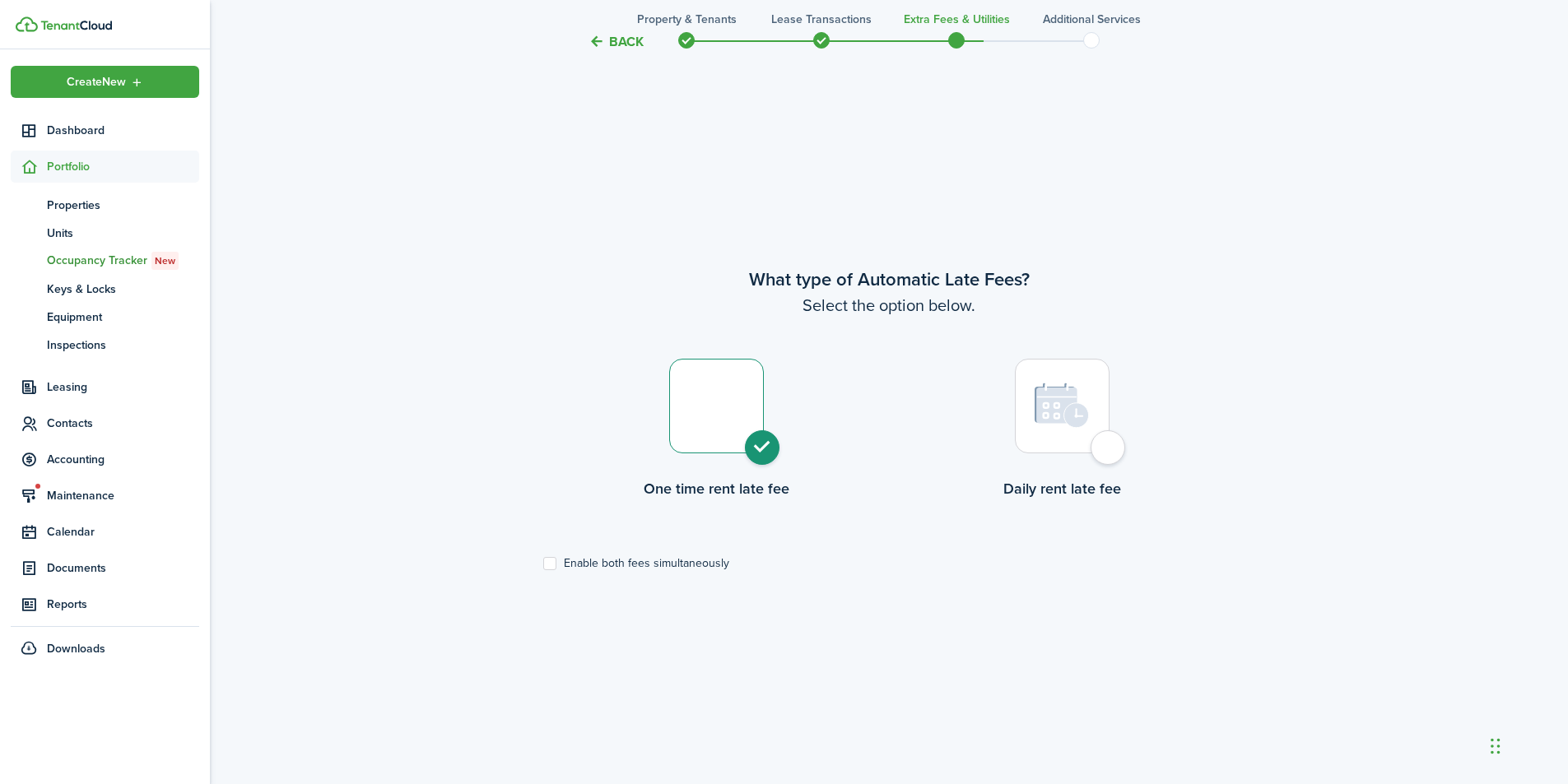
radio input "true"
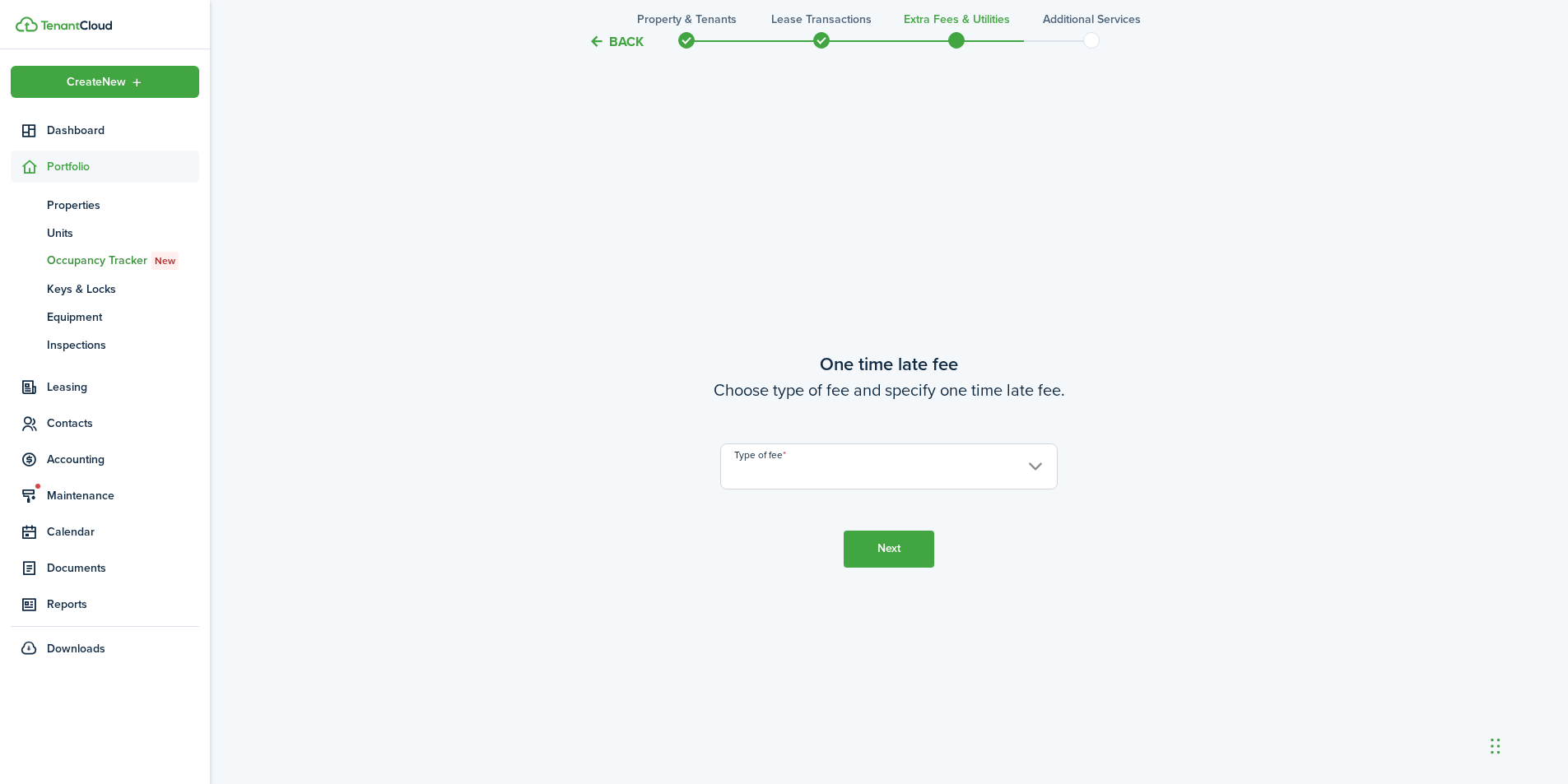
scroll to position [1458, 0]
click at [1034, 467] on input "Type of fee" at bounding box center [889, 465] width 338 height 46
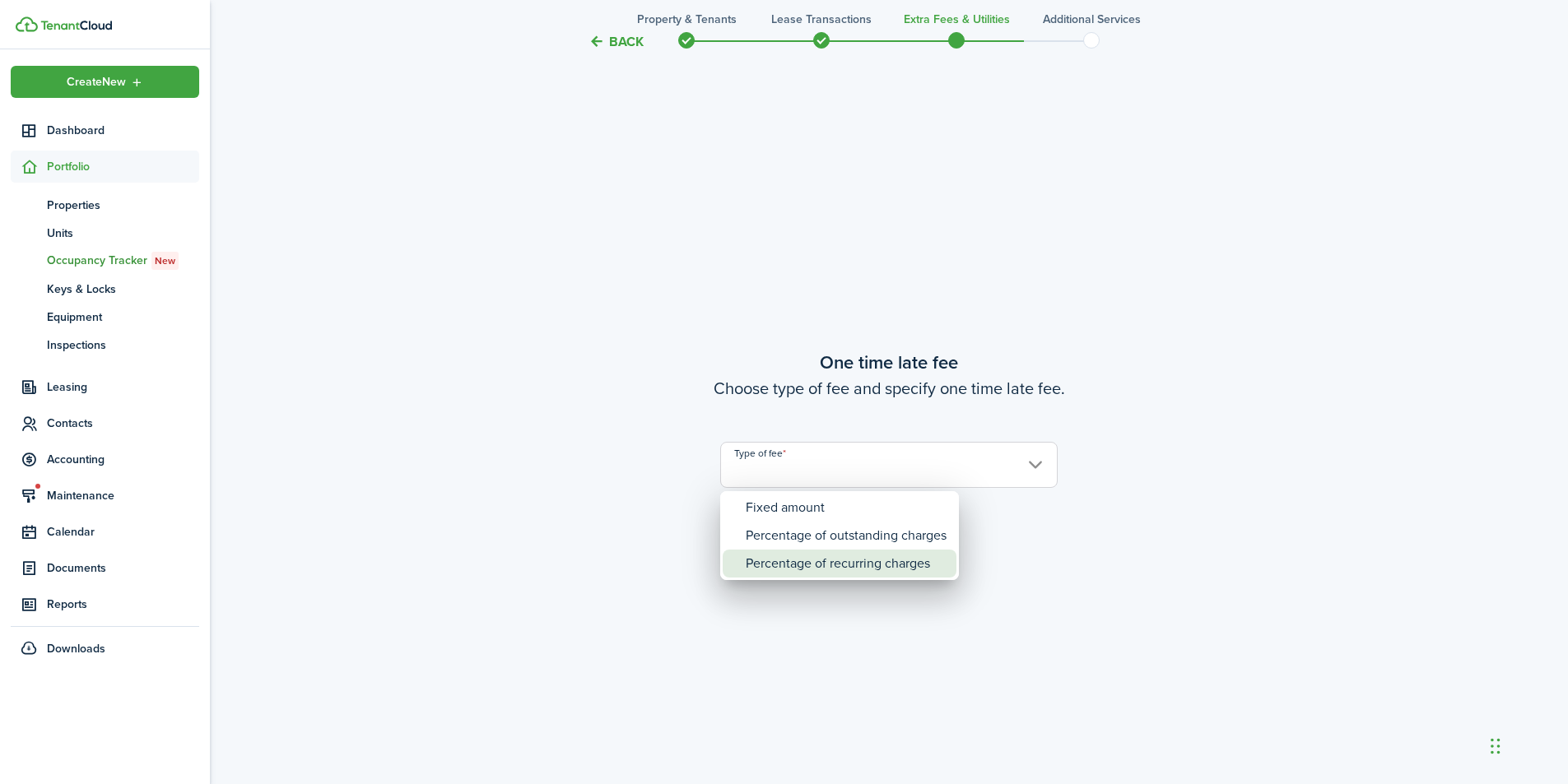
click at [883, 560] on div "Percentage of recurring charges" at bounding box center [846, 563] width 201 height 28
type input "Percentage of recurring charges"
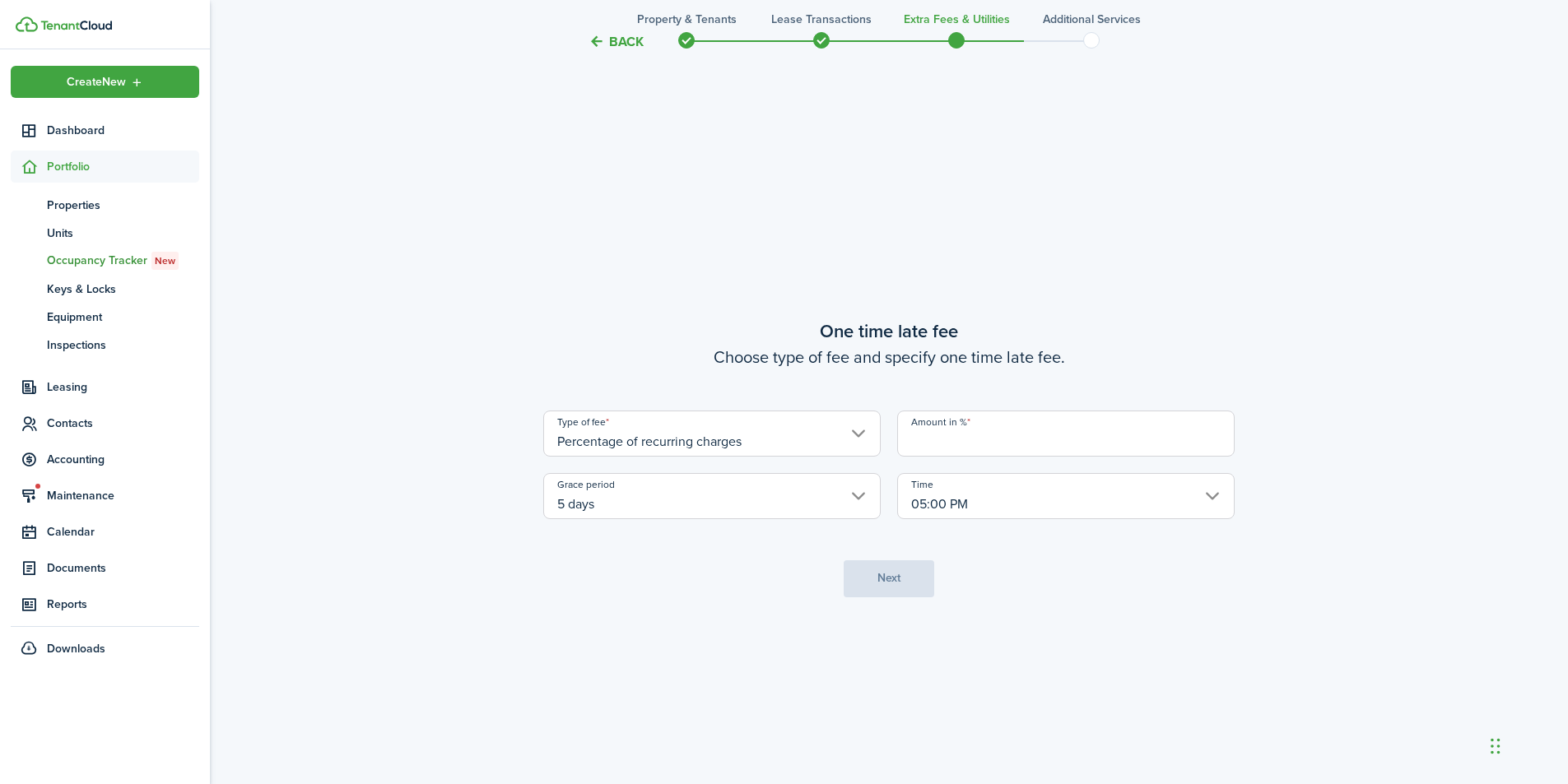
click at [1036, 433] on input "Amount in %" at bounding box center [1066, 434] width 338 height 46
type input "1"
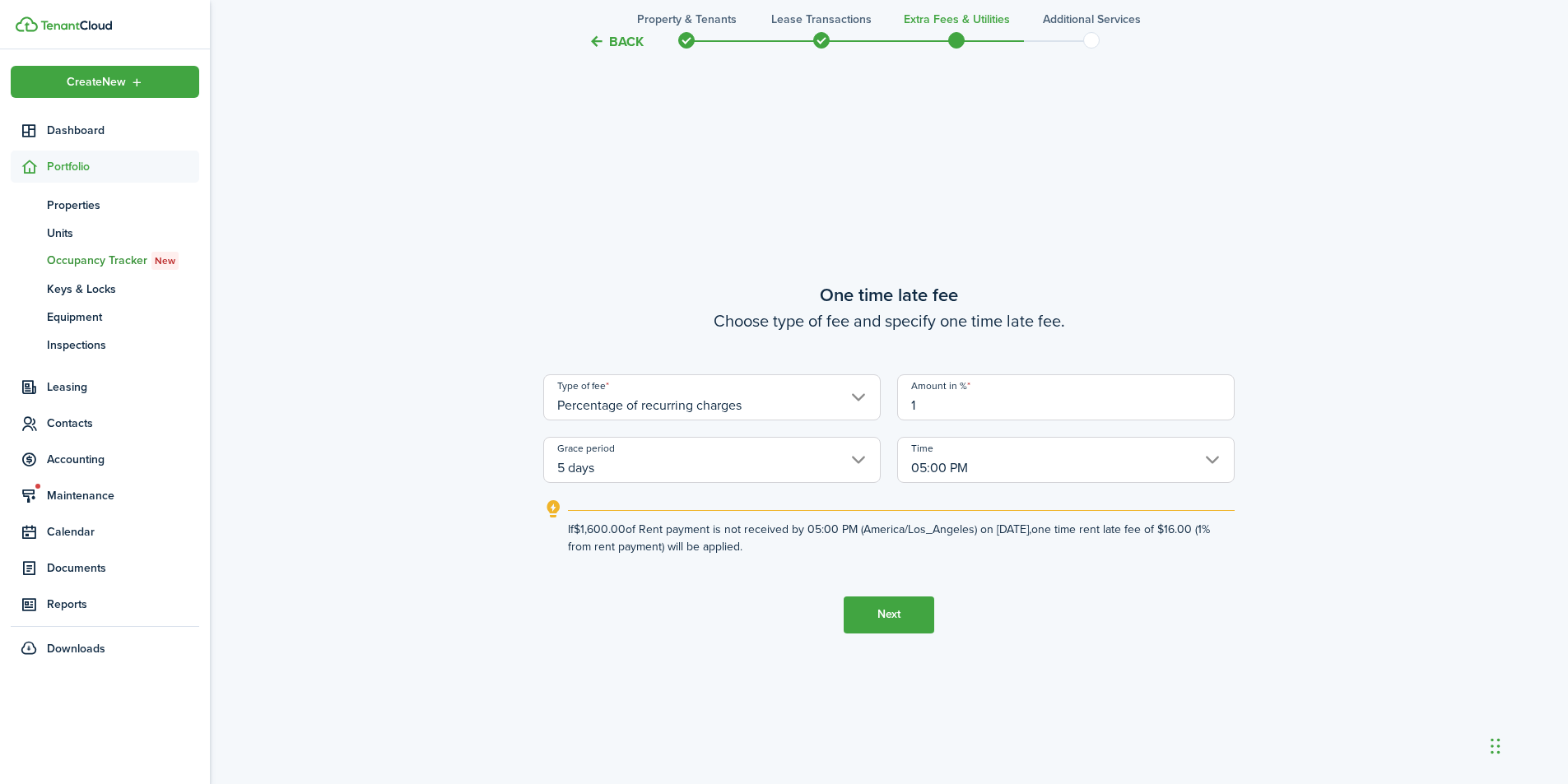
click at [869, 615] on button "Next" at bounding box center [889, 615] width 91 height 37
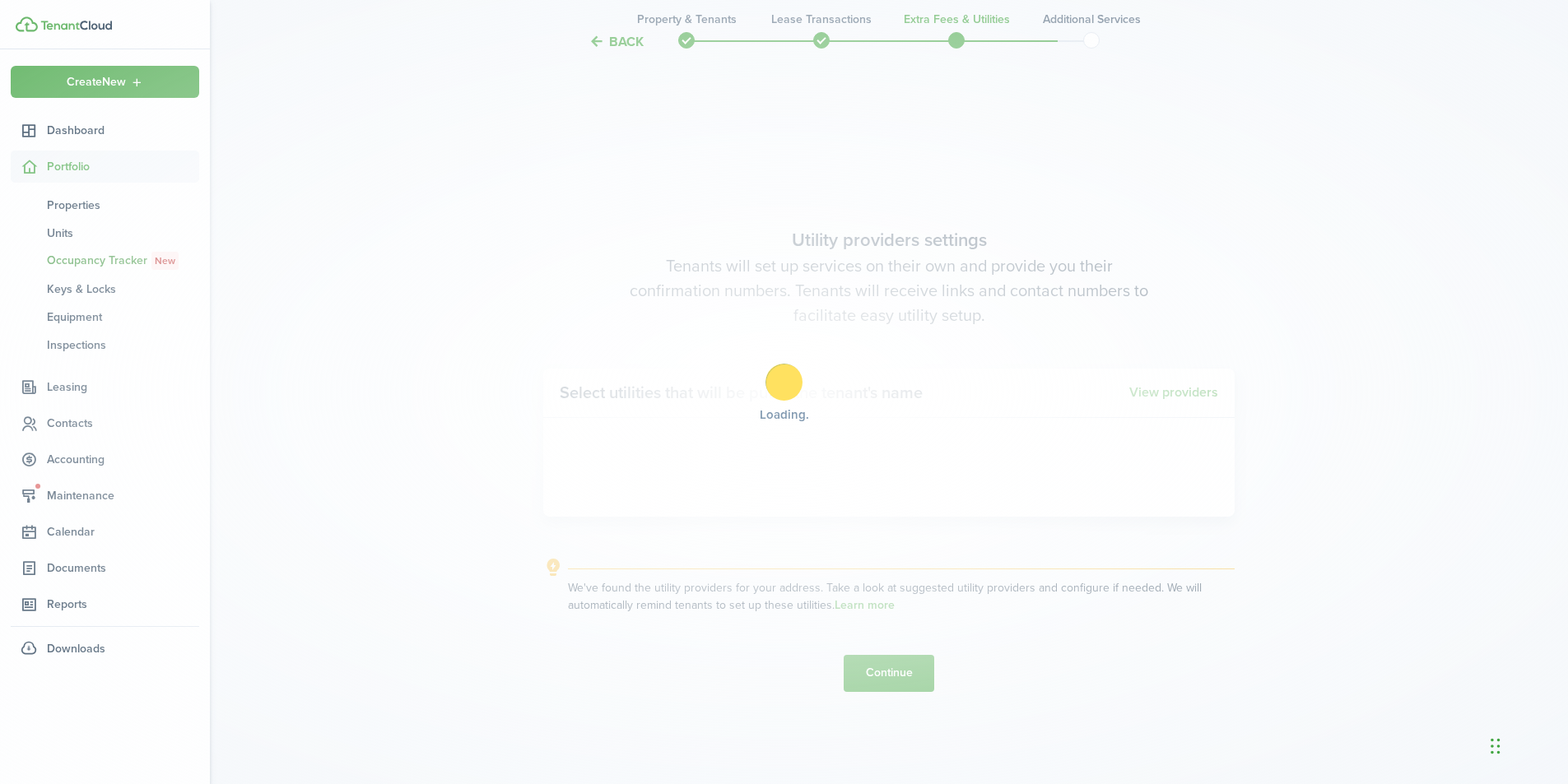
scroll to position [2242, 0]
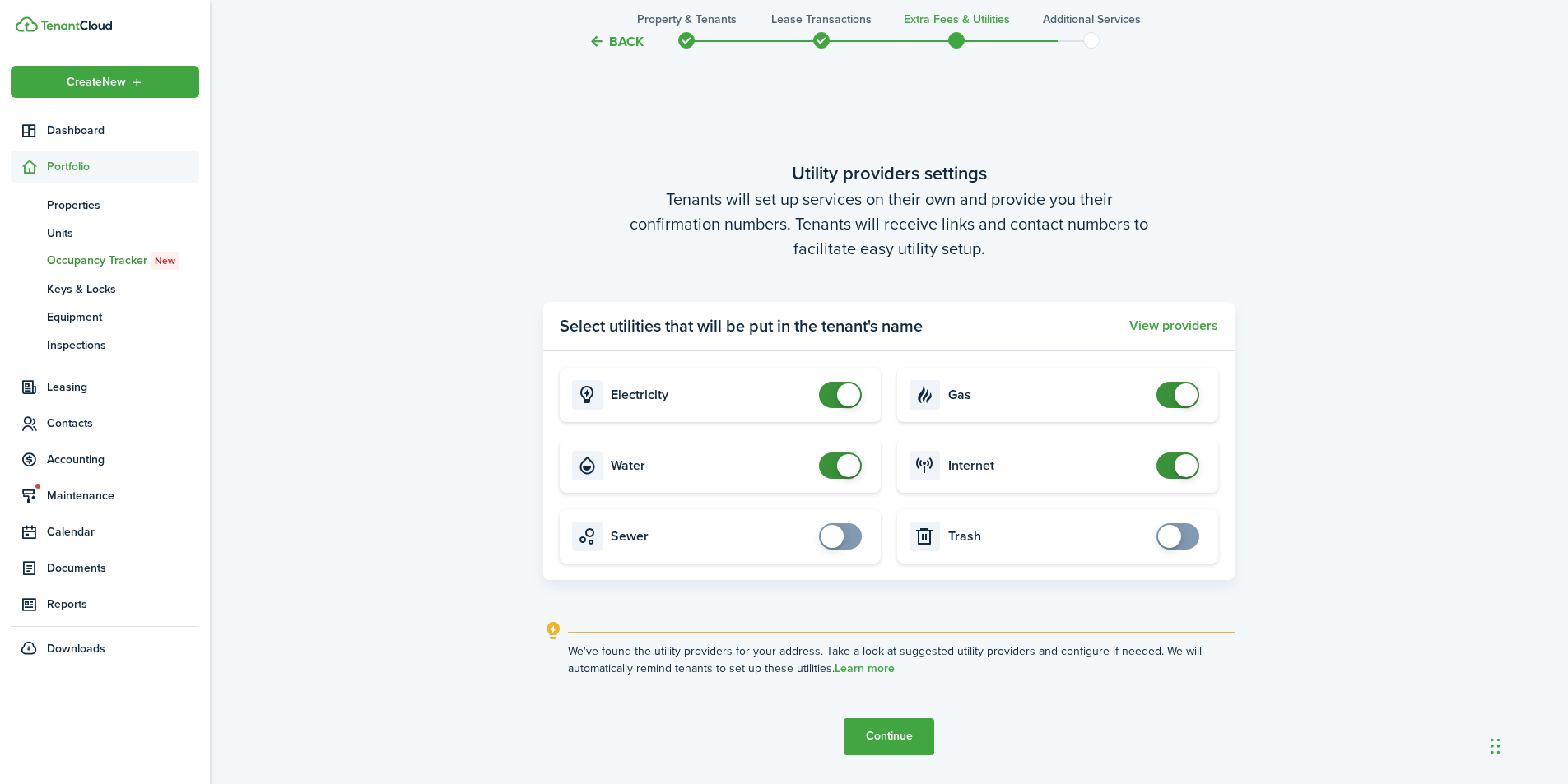
checkbox input "false"
click at [832, 398] on span at bounding box center [840, 394] width 16 height 26
checkbox input "false"
click at [1169, 395] on span at bounding box center [1177, 394] width 16 height 26
checkbox input "false"
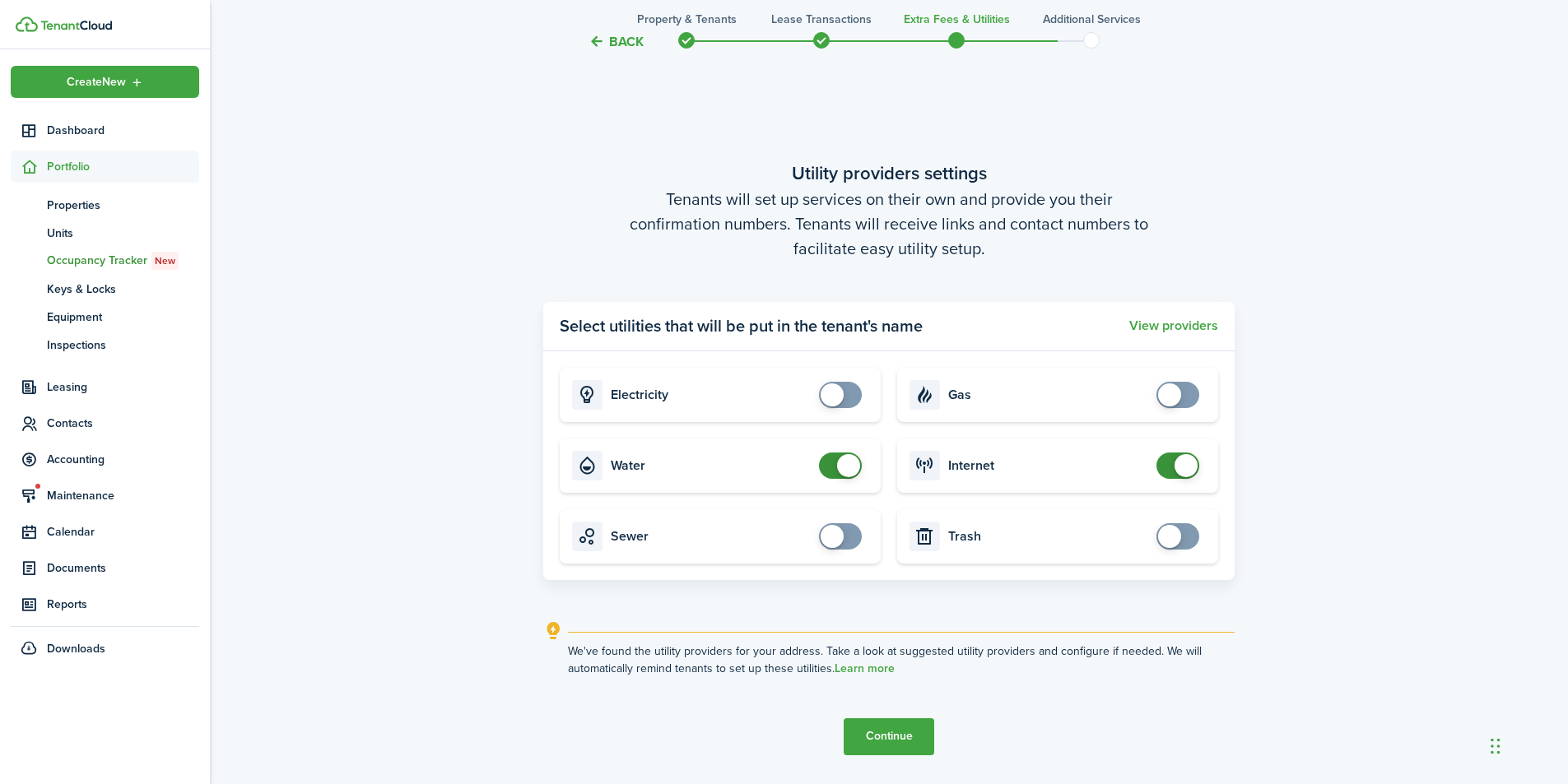
click at [832, 466] on span at bounding box center [840, 465] width 16 height 26
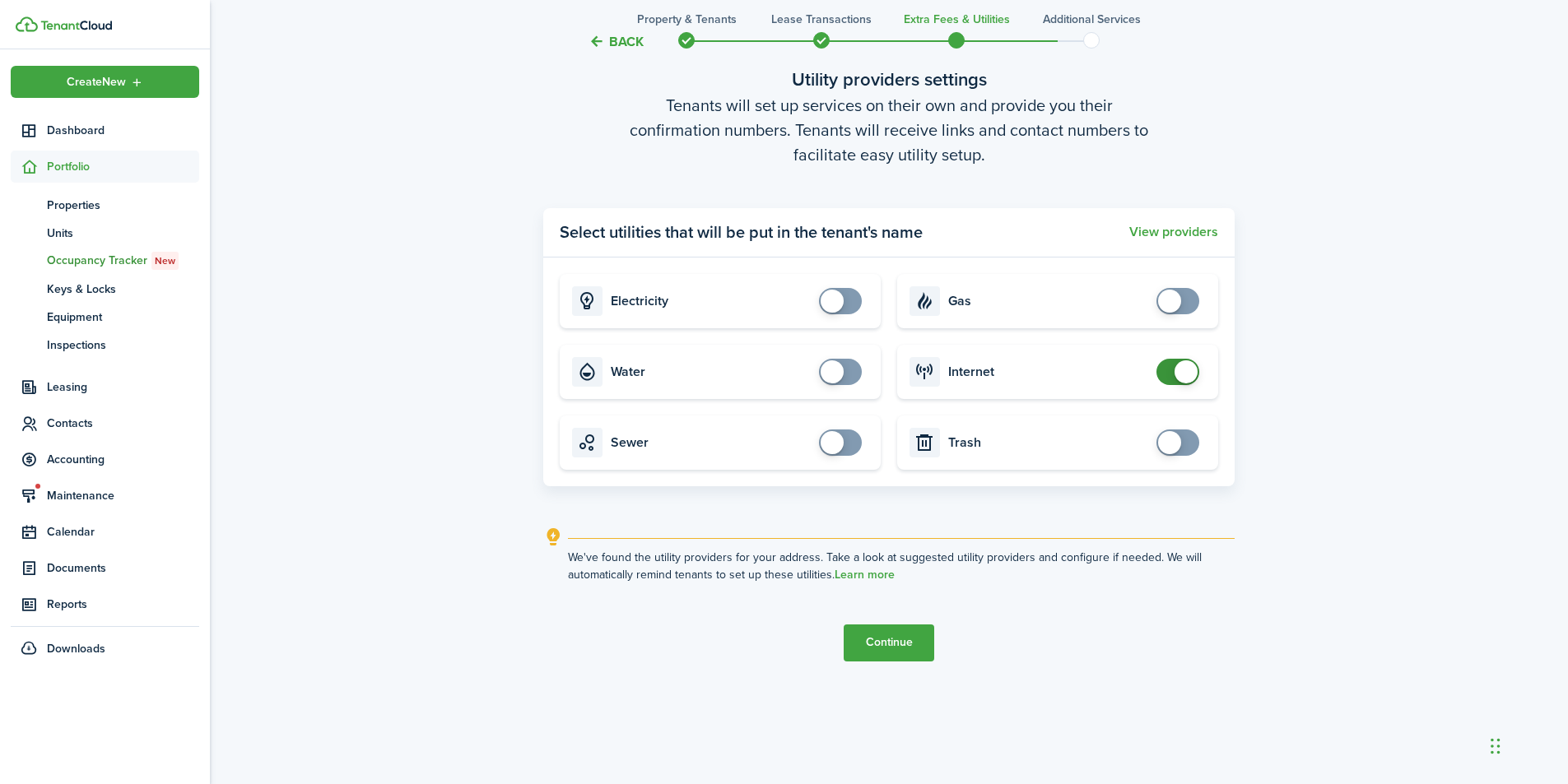
scroll to position [2352, 0]
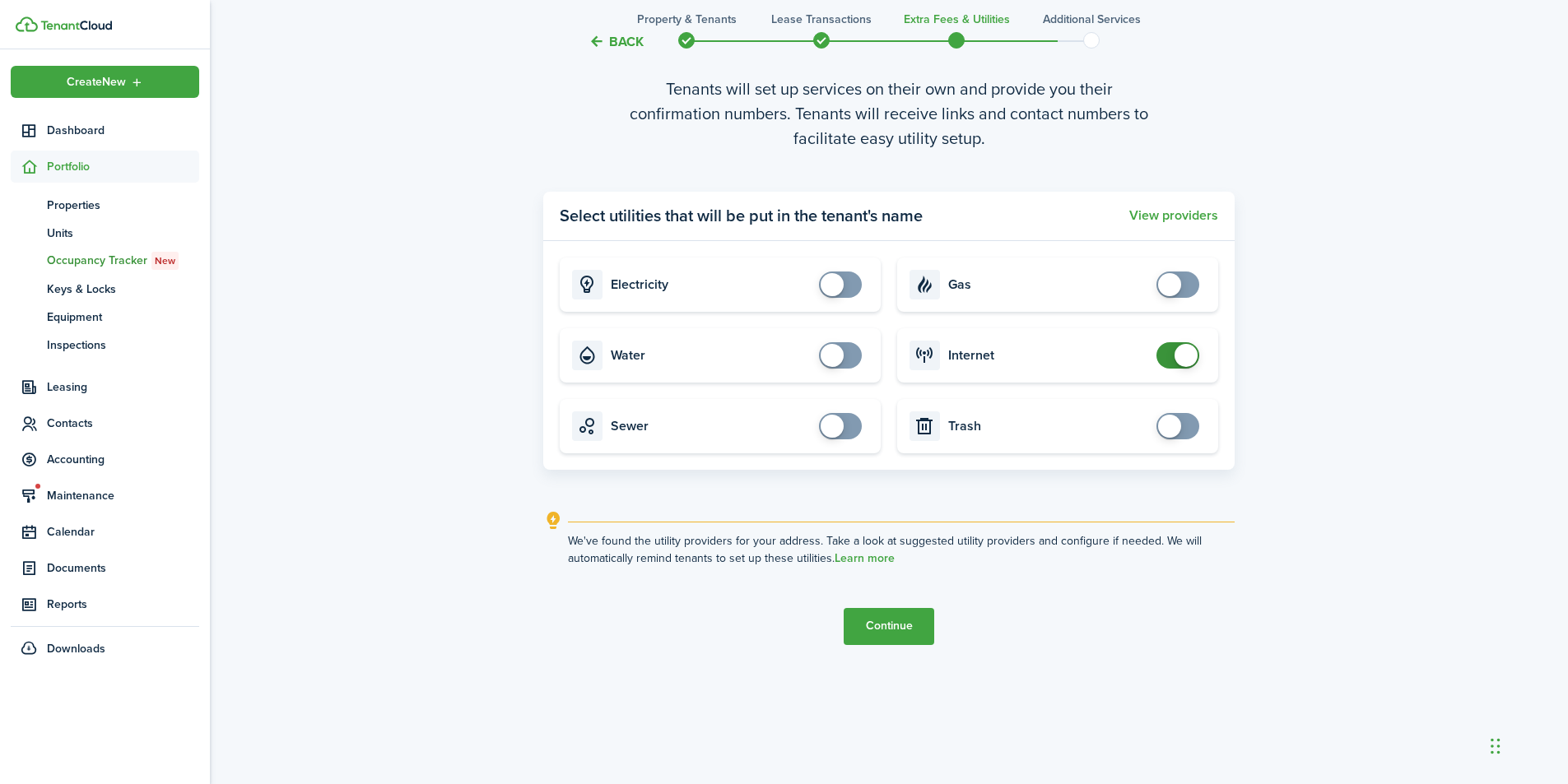
click at [893, 621] on button "Continue" at bounding box center [889, 626] width 91 height 37
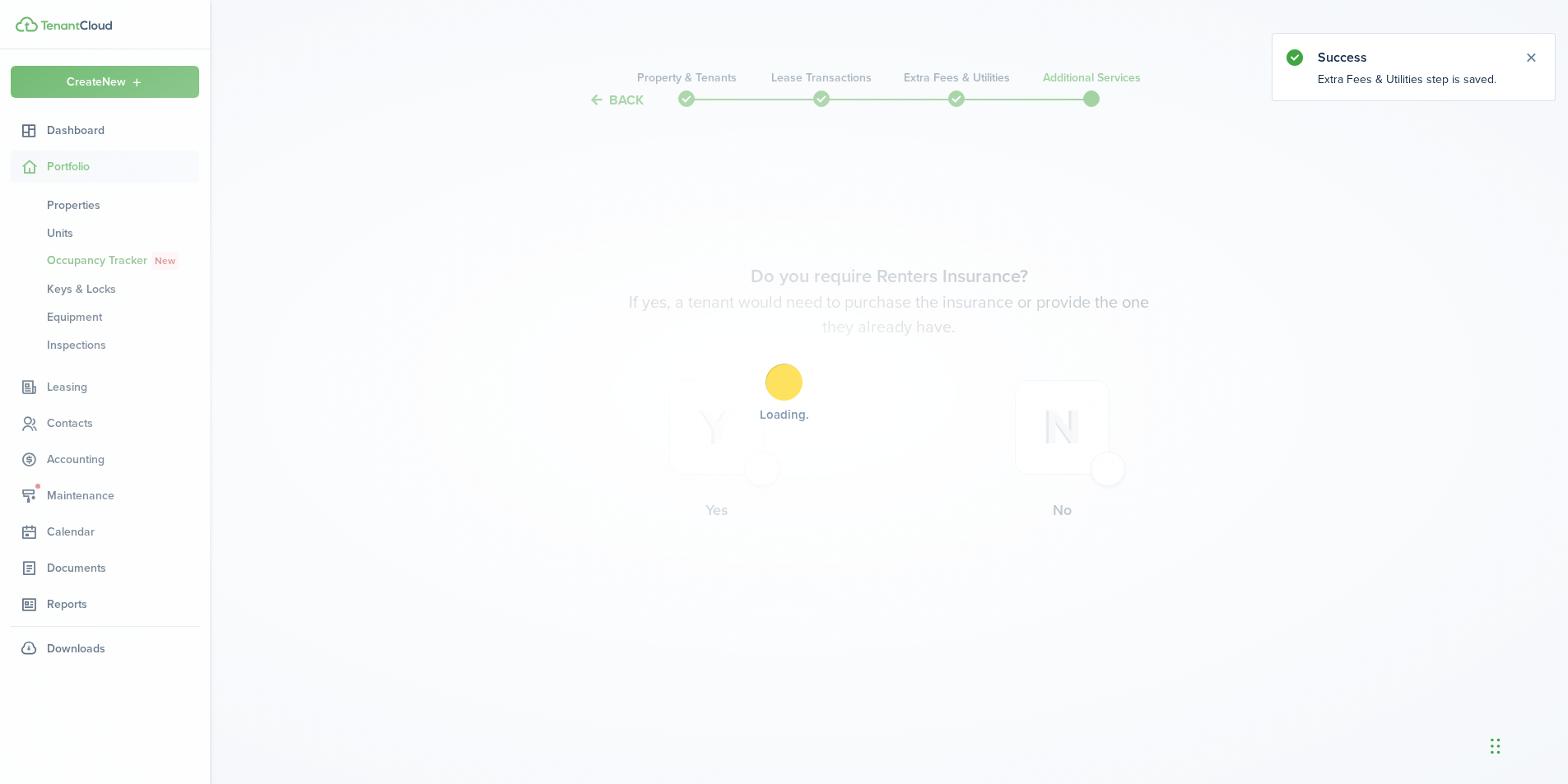
scroll to position [0, 0]
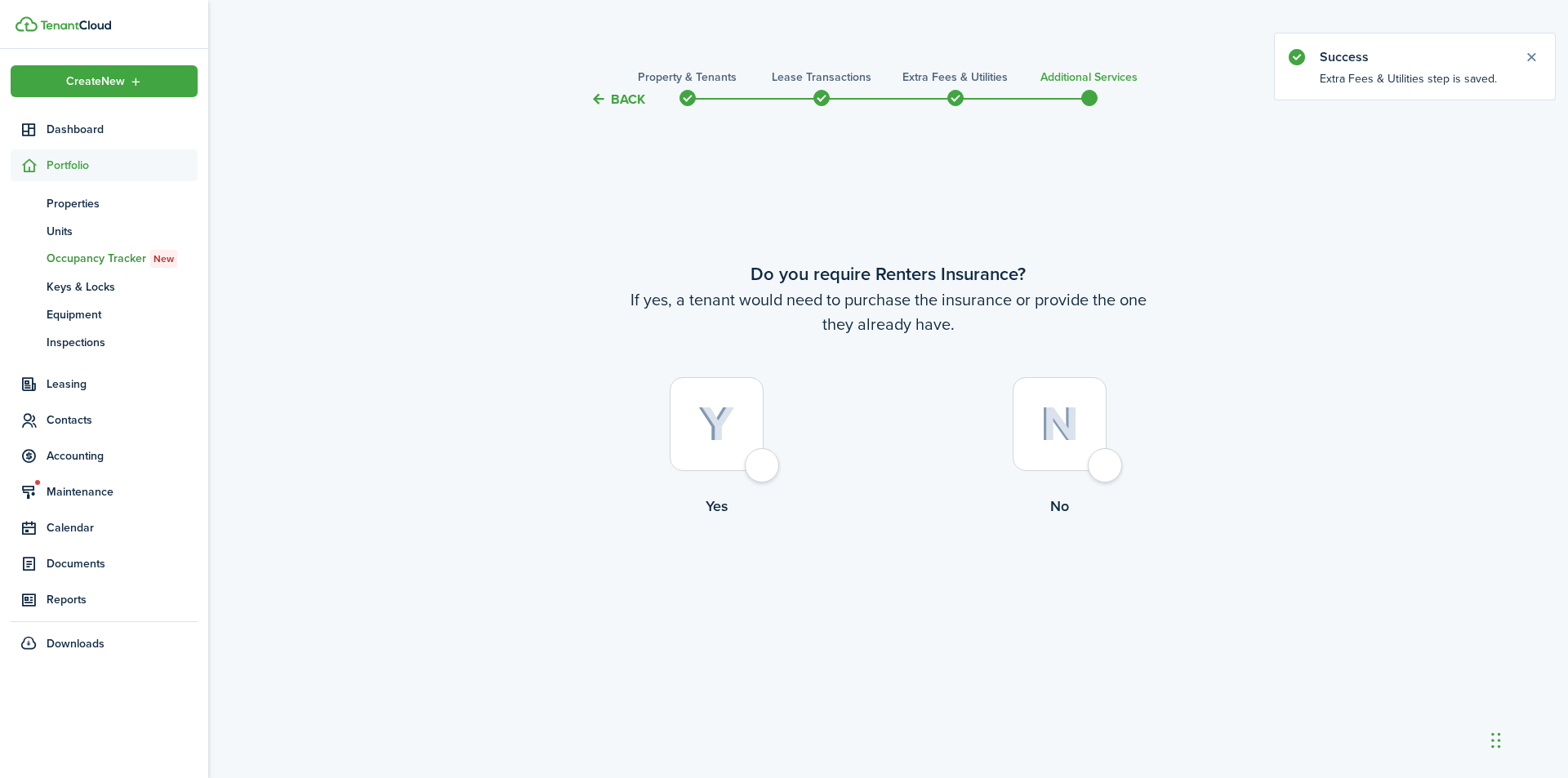
click at [1106, 466] on div at bounding box center [1059, 424] width 94 height 94
radio input "true"
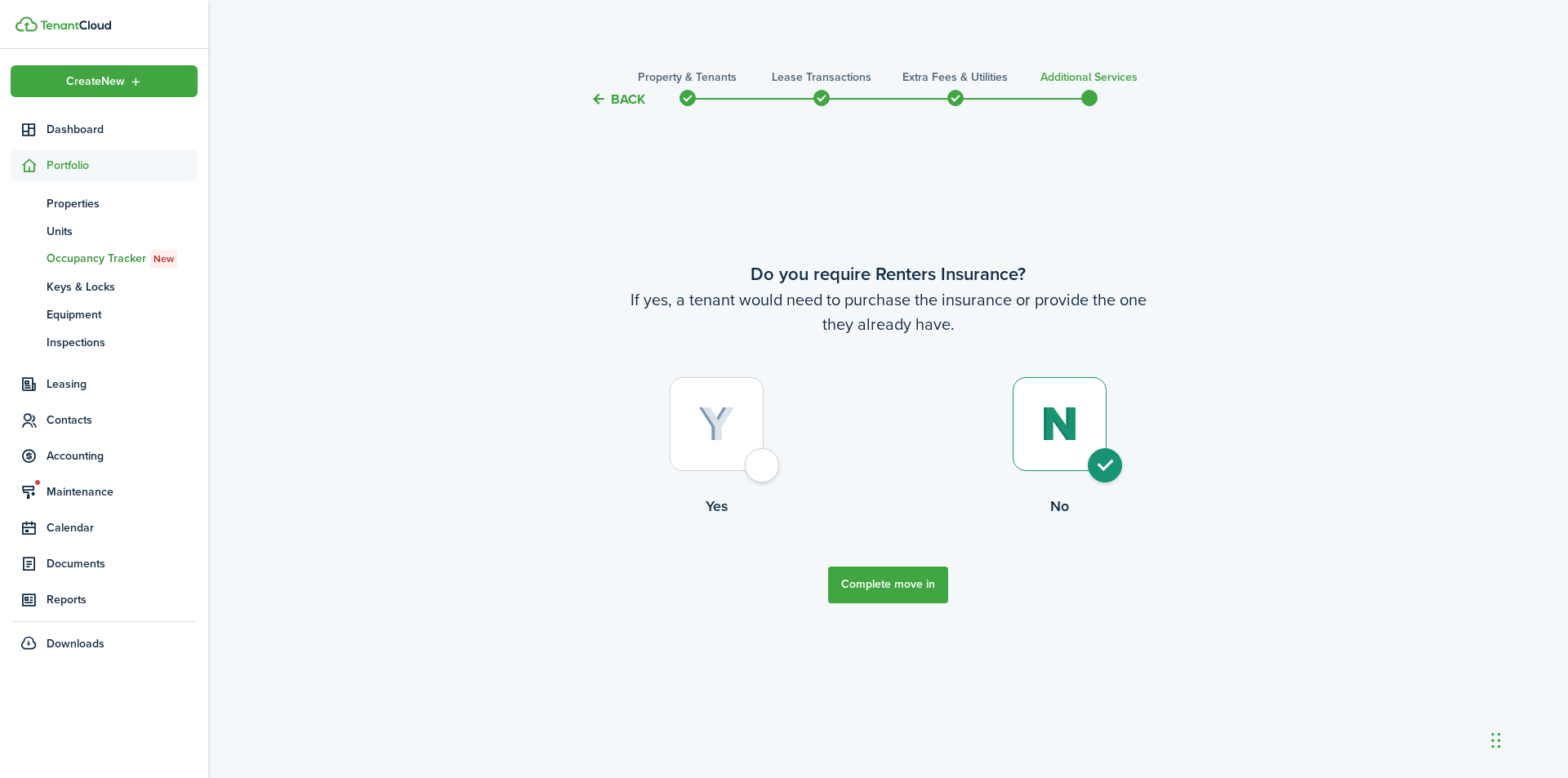
click at [898, 587] on button "Complete move in" at bounding box center [888, 585] width 120 height 36
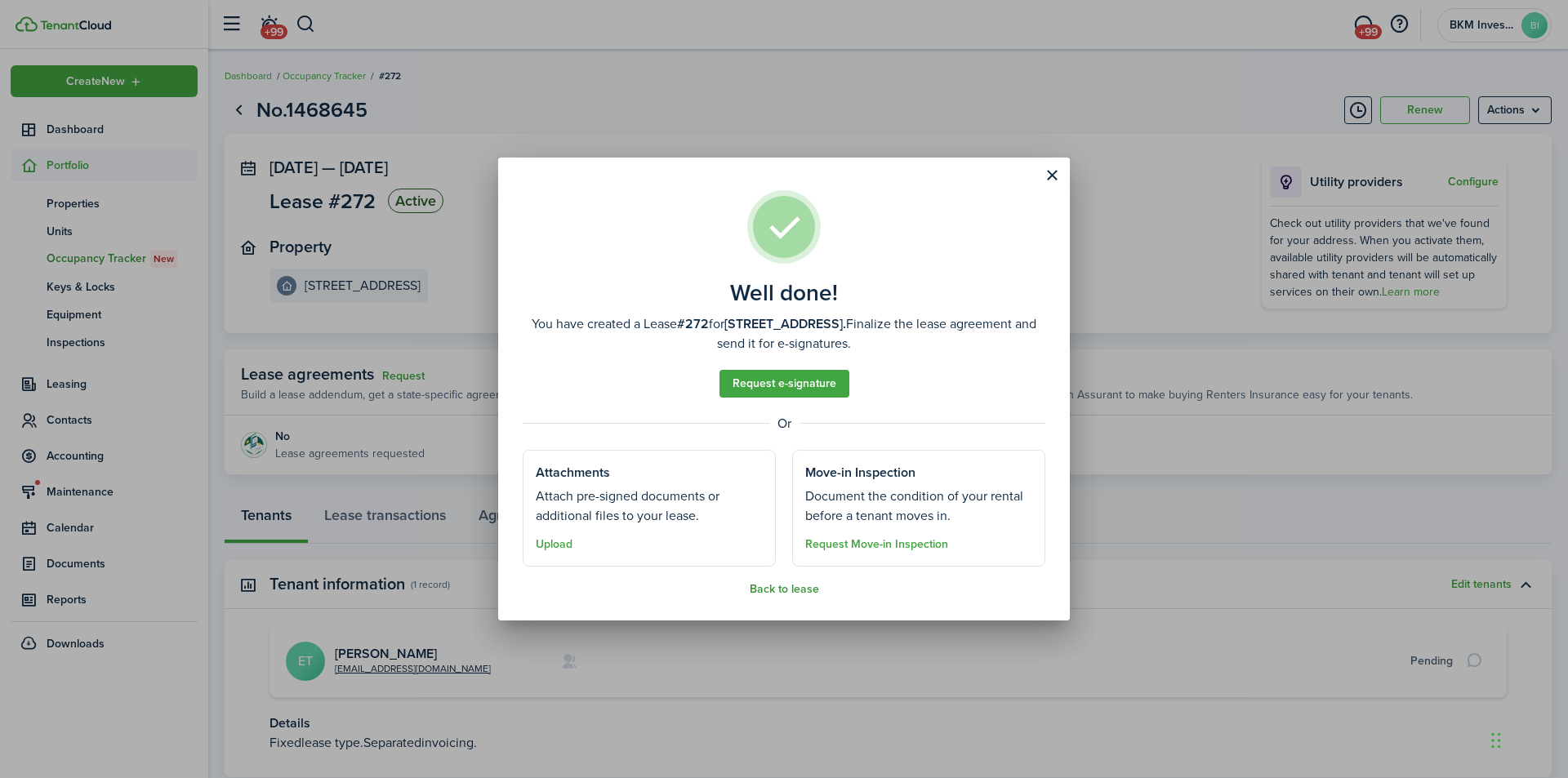
click at [783, 586] on button "Back to lease" at bounding box center [784, 590] width 69 height 13
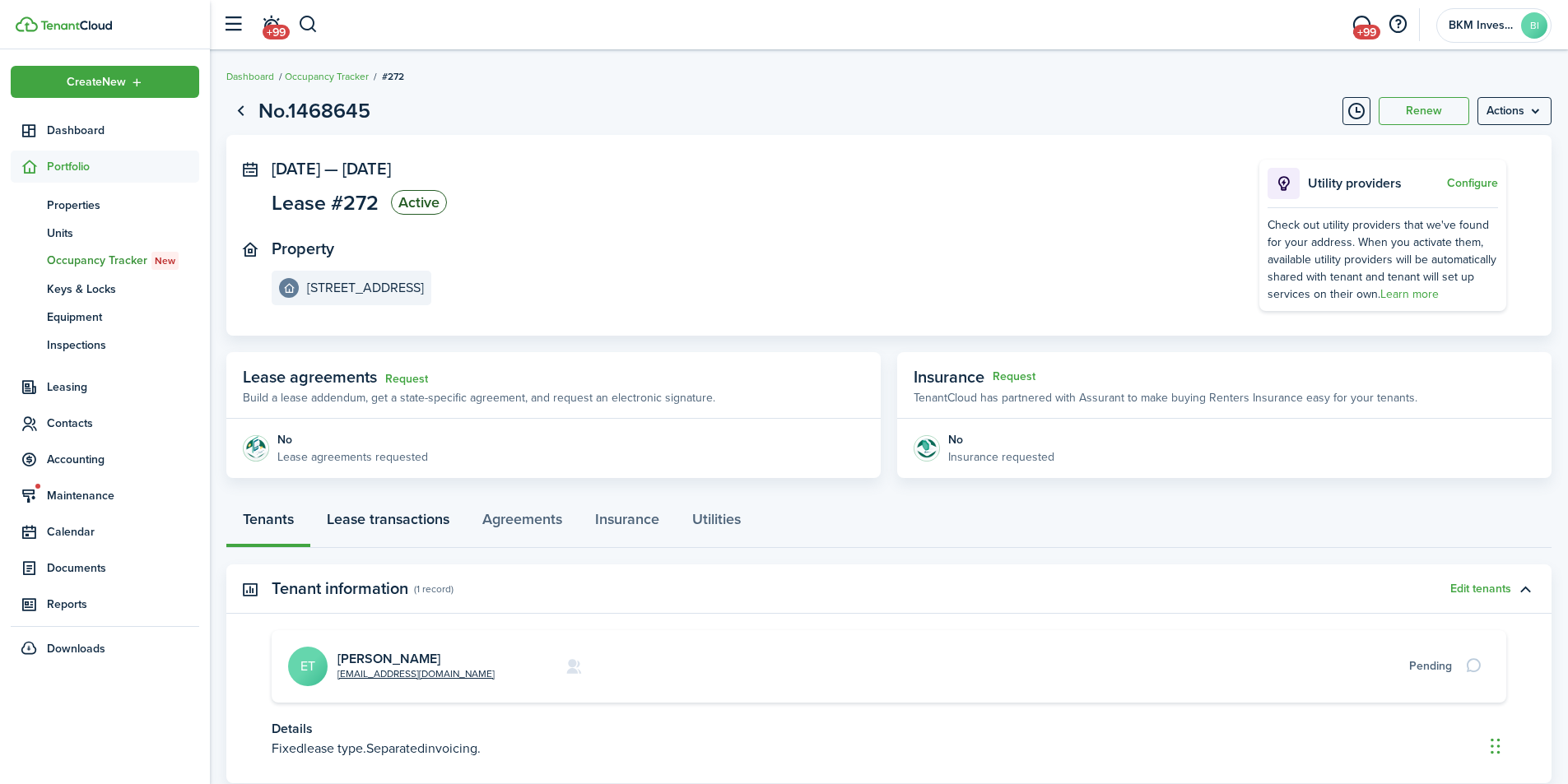
click at [423, 522] on link "Lease transactions" at bounding box center [388, 523] width 156 height 49
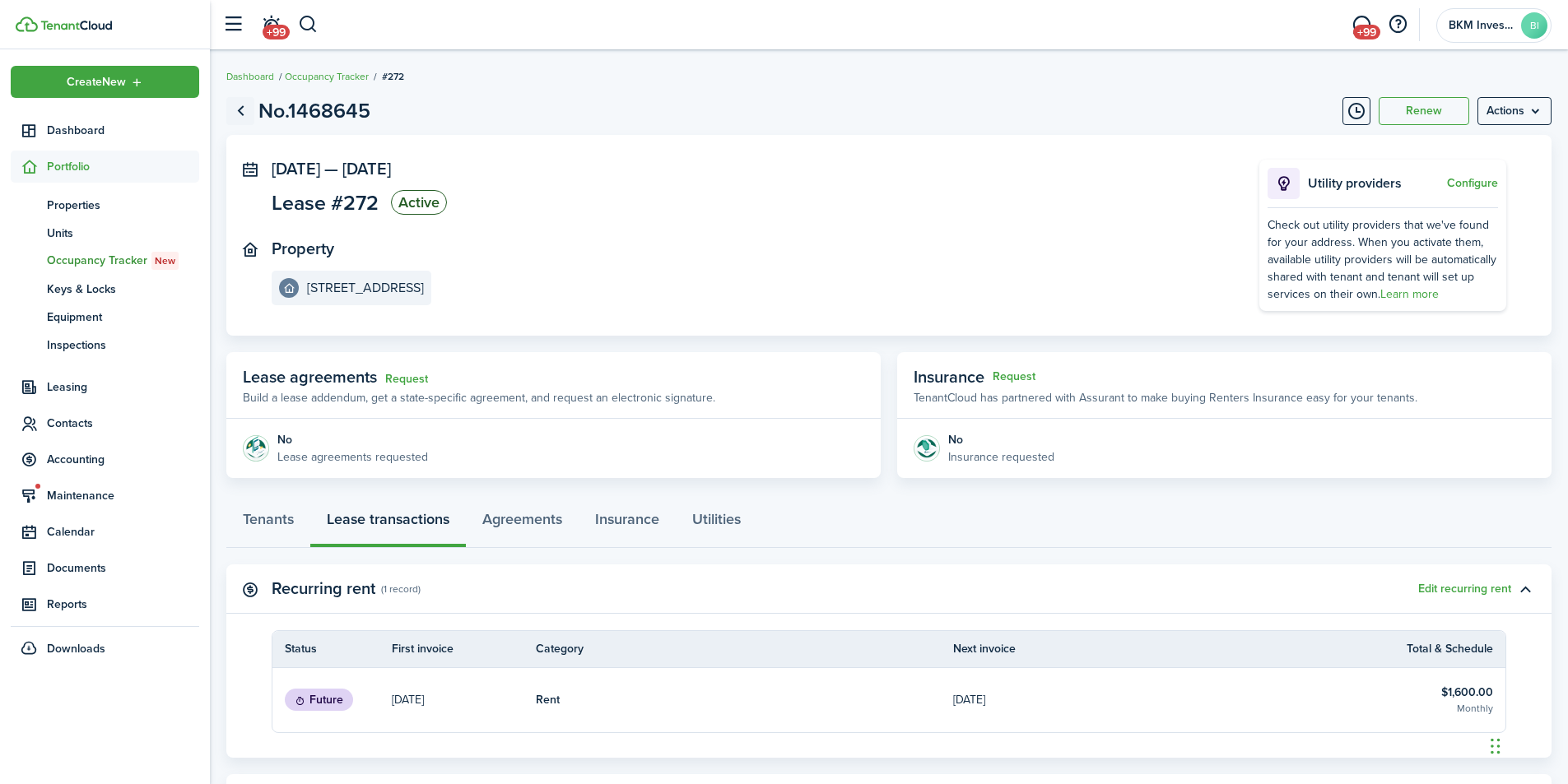
click at [241, 113] on link "Go back" at bounding box center [240, 110] width 28 height 28
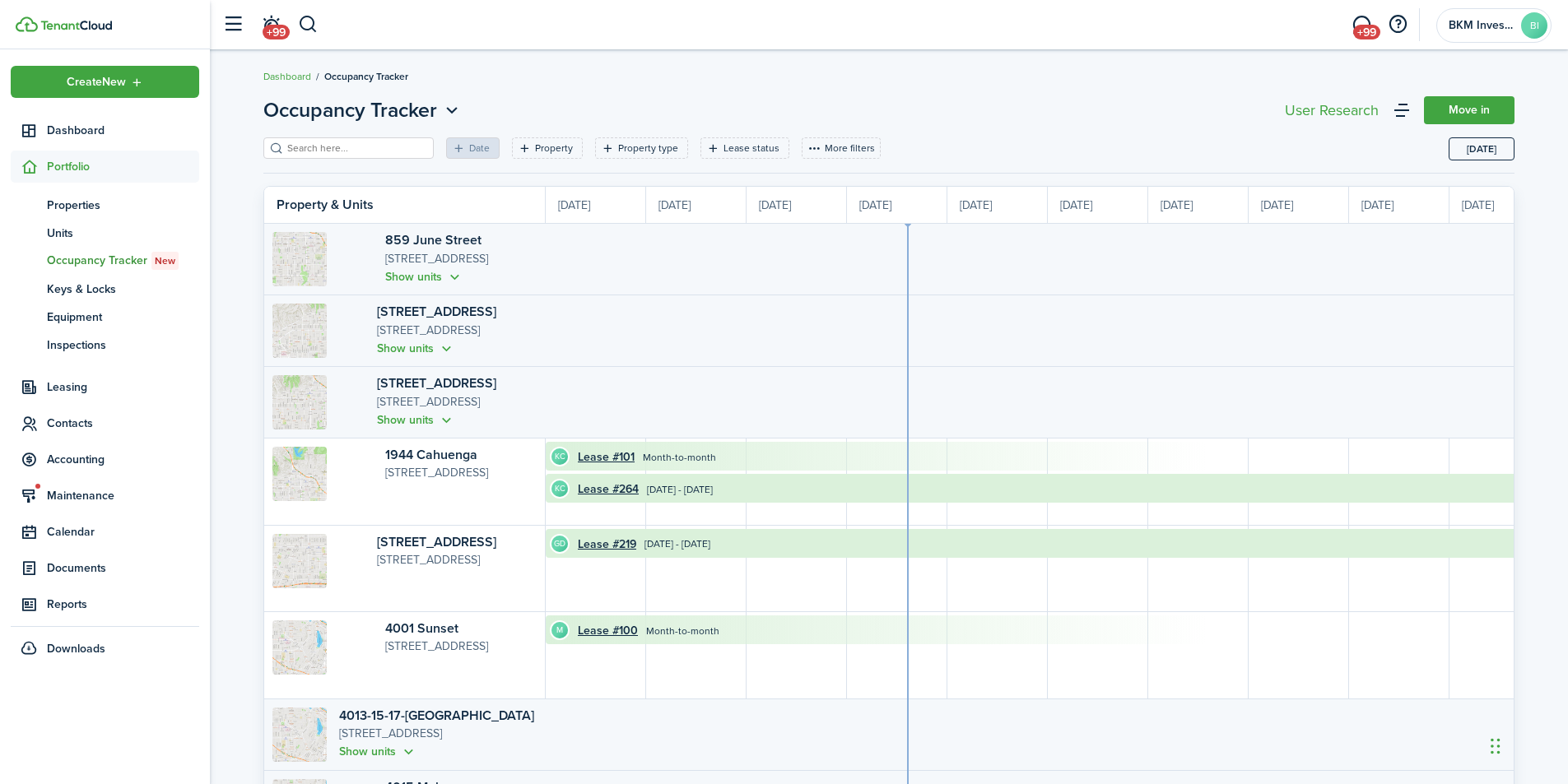
scroll to position [0, 301]
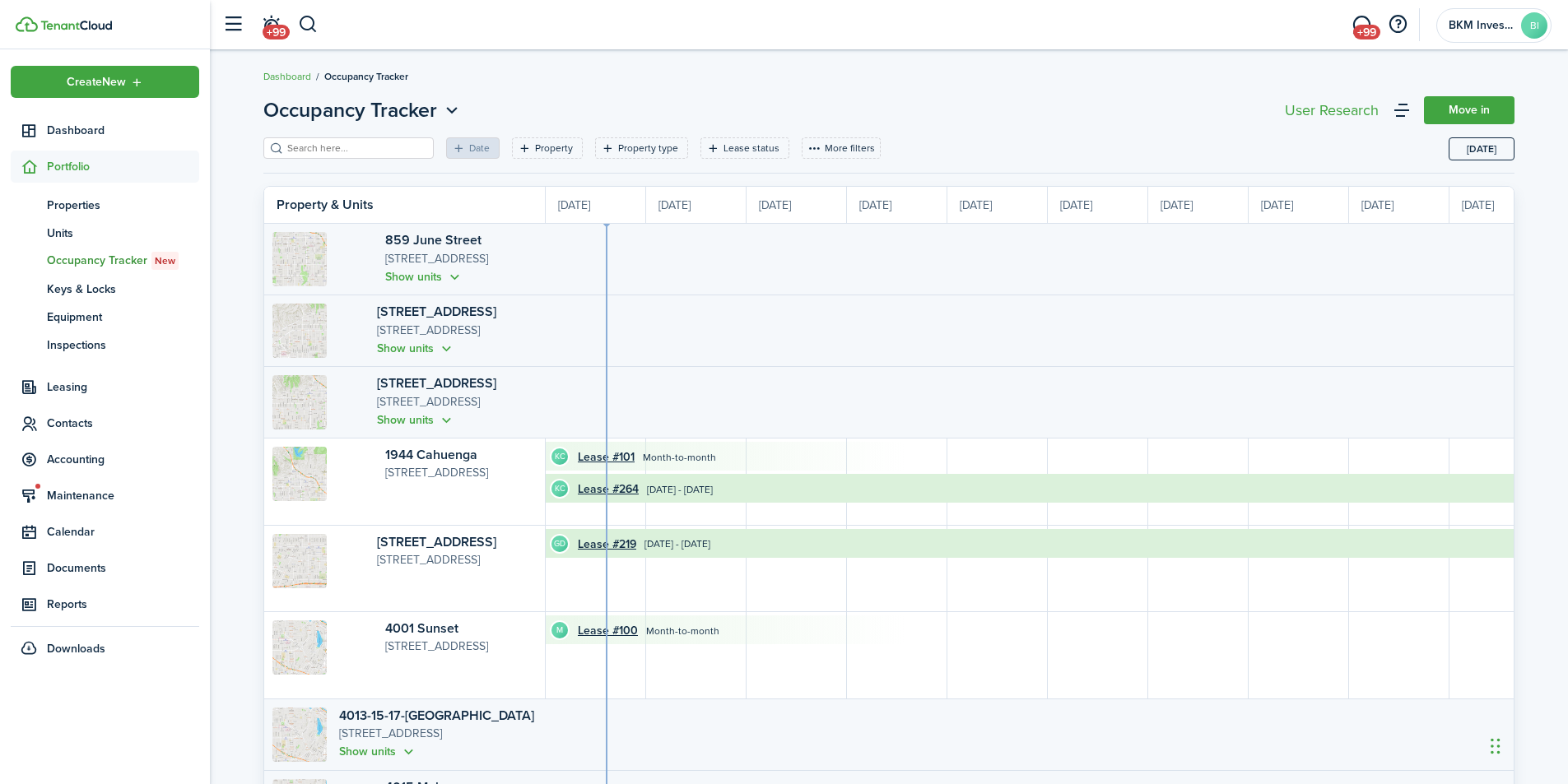
click at [241, 113] on div "Occupancy Tracker Move in Date Property Property type Lease status More filters…" at bounding box center [889, 547] width 1358 height 921
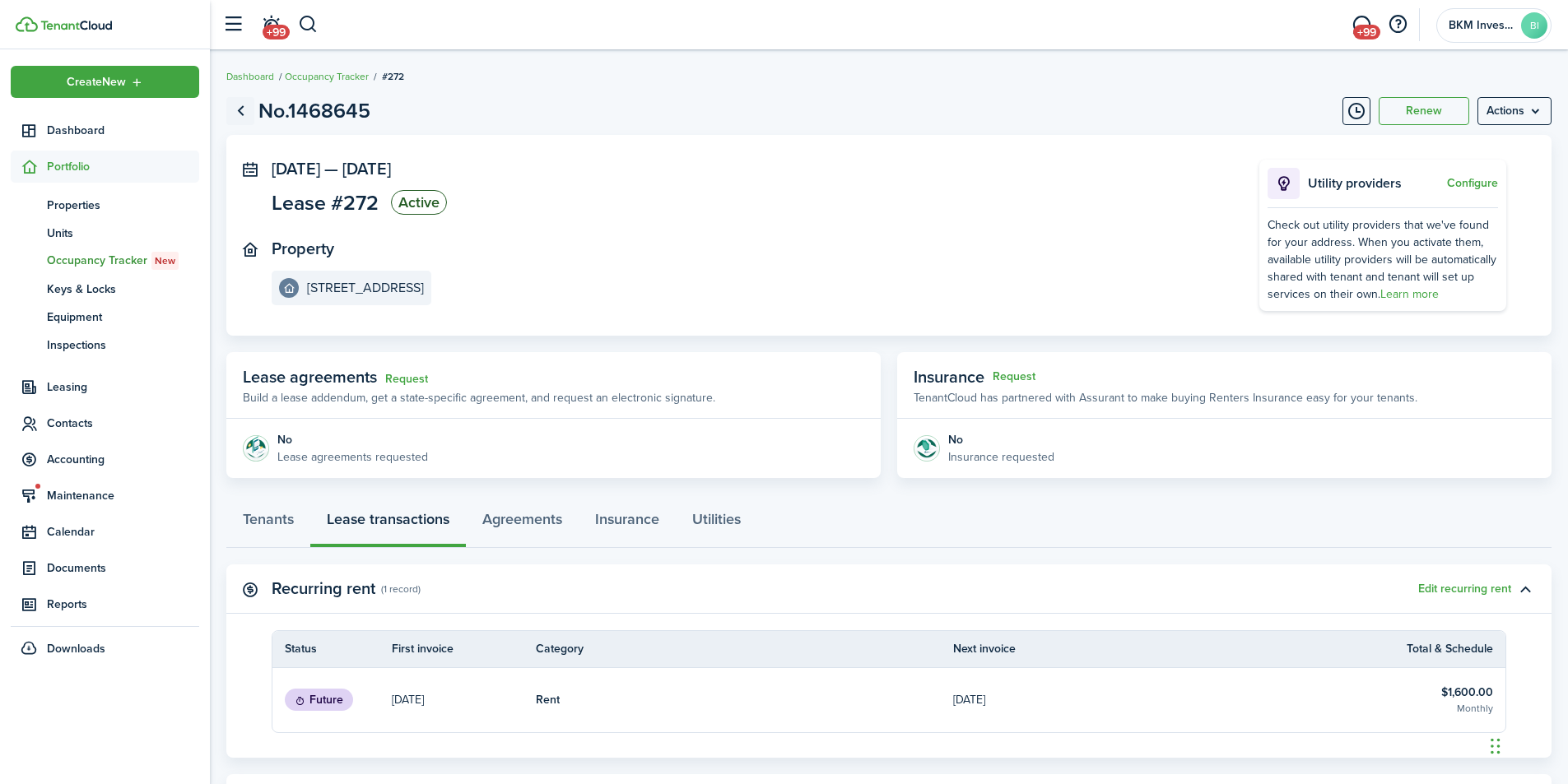
click at [238, 111] on link "Go back" at bounding box center [240, 110] width 28 height 28
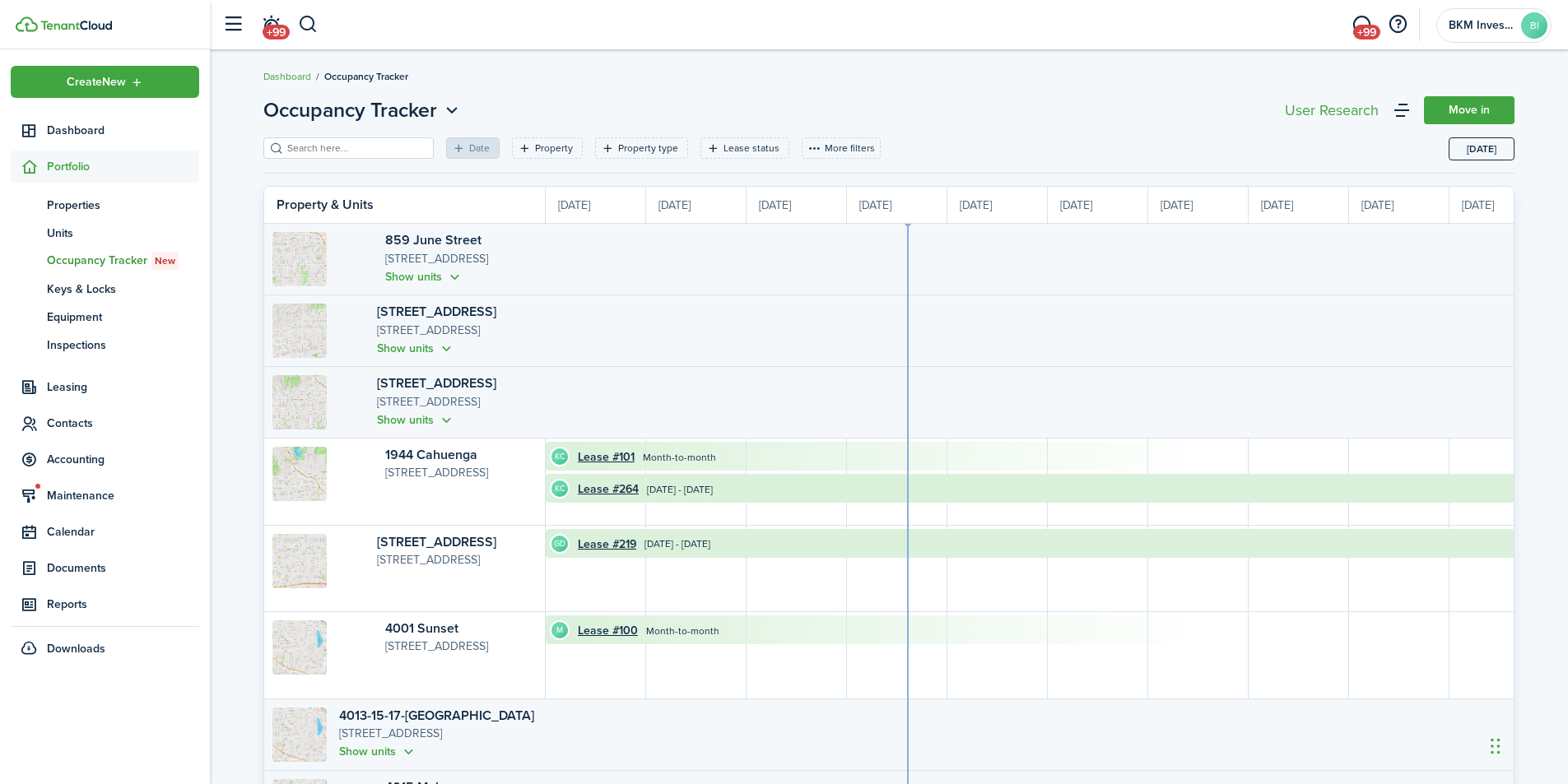
scroll to position [0, 301]
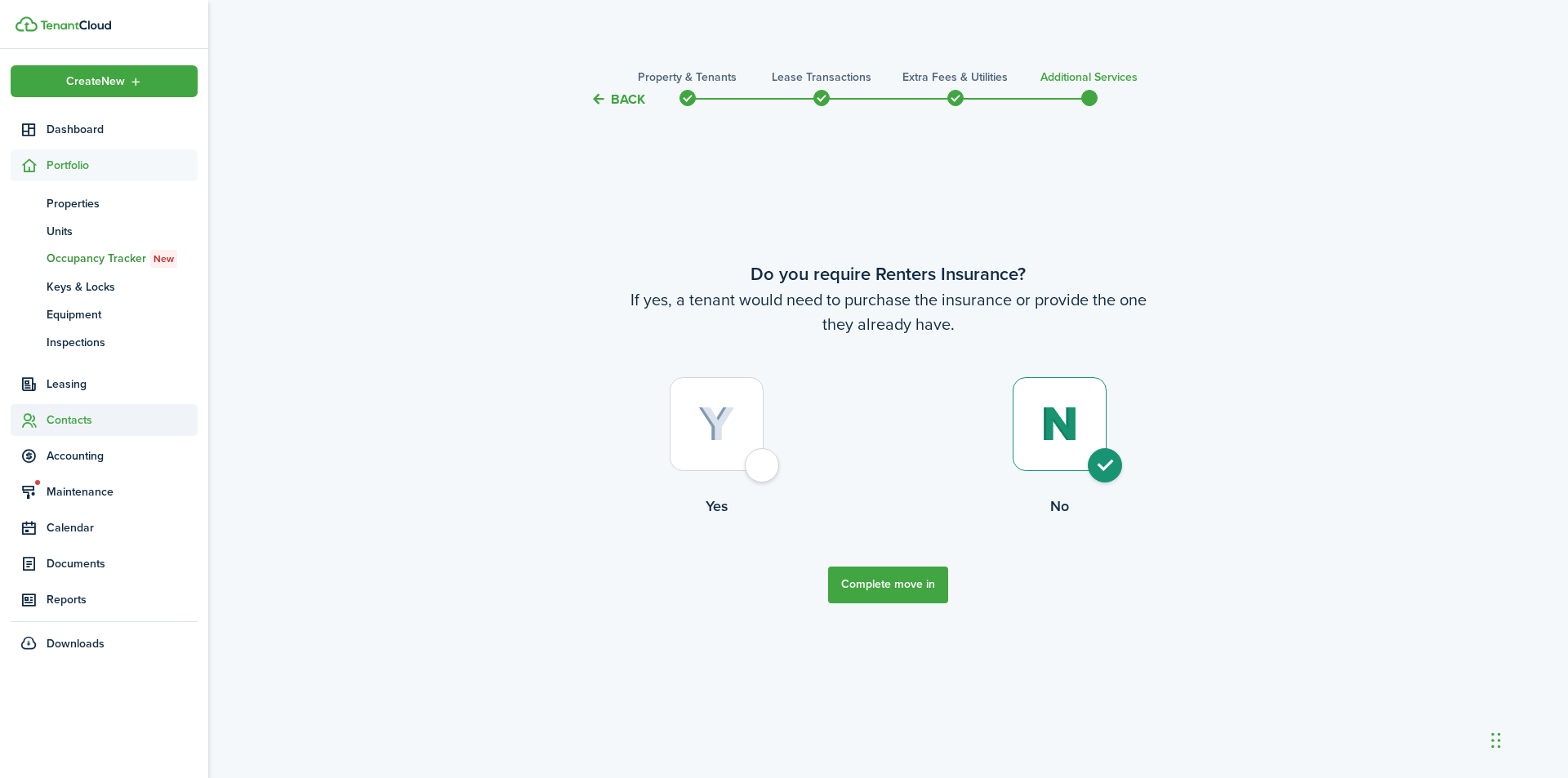
click at [66, 416] on span "Contacts" at bounding box center [122, 420] width 151 height 17
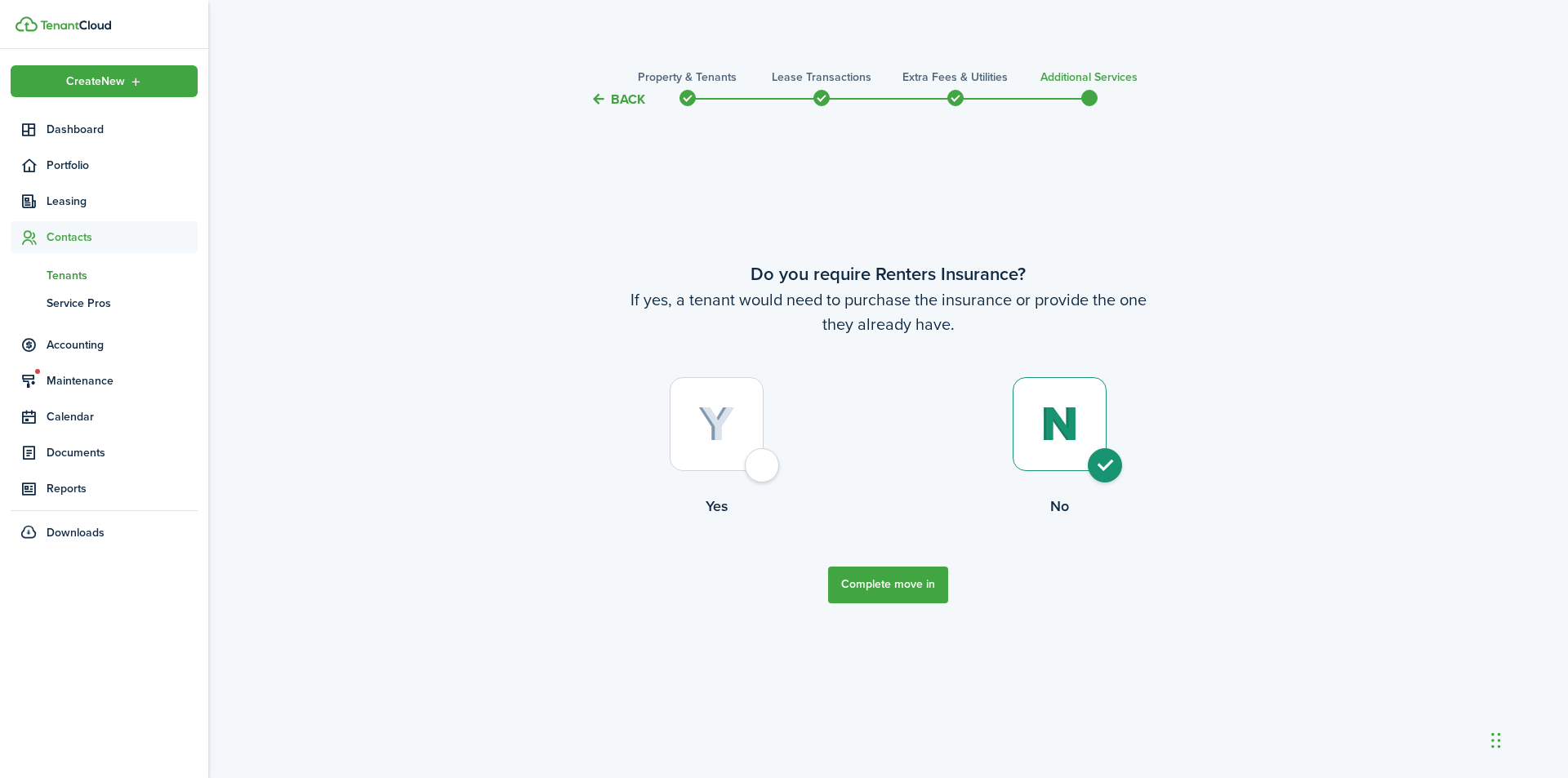
click at [69, 269] on span "Tenants" at bounding box center [122, 275] width 151 height 17
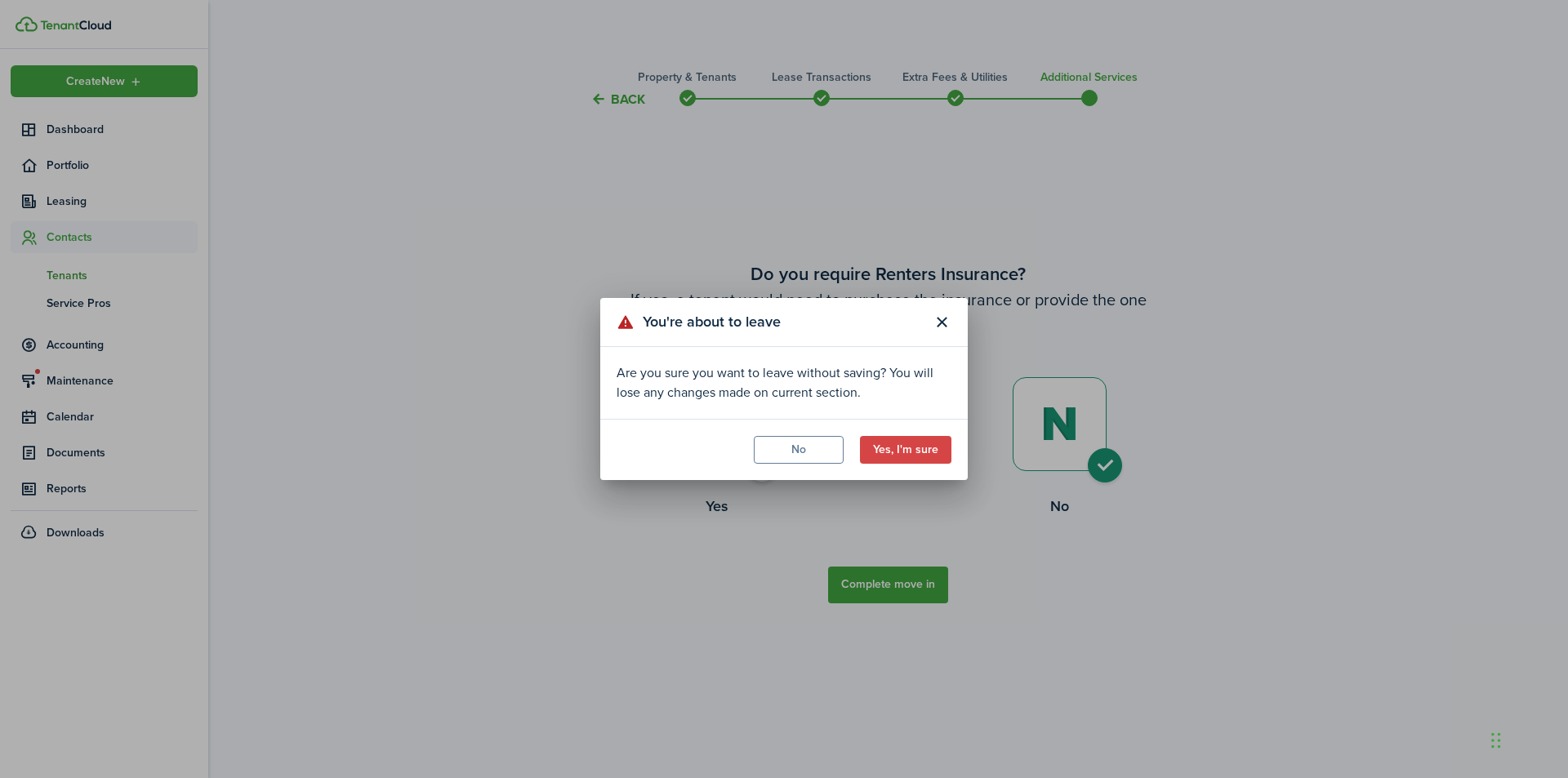
click at [891, 579] on div "You're about to leave Are you sure you want to leave without saving? You will l…" at bounding box center [784, 389] width 1568 height 778
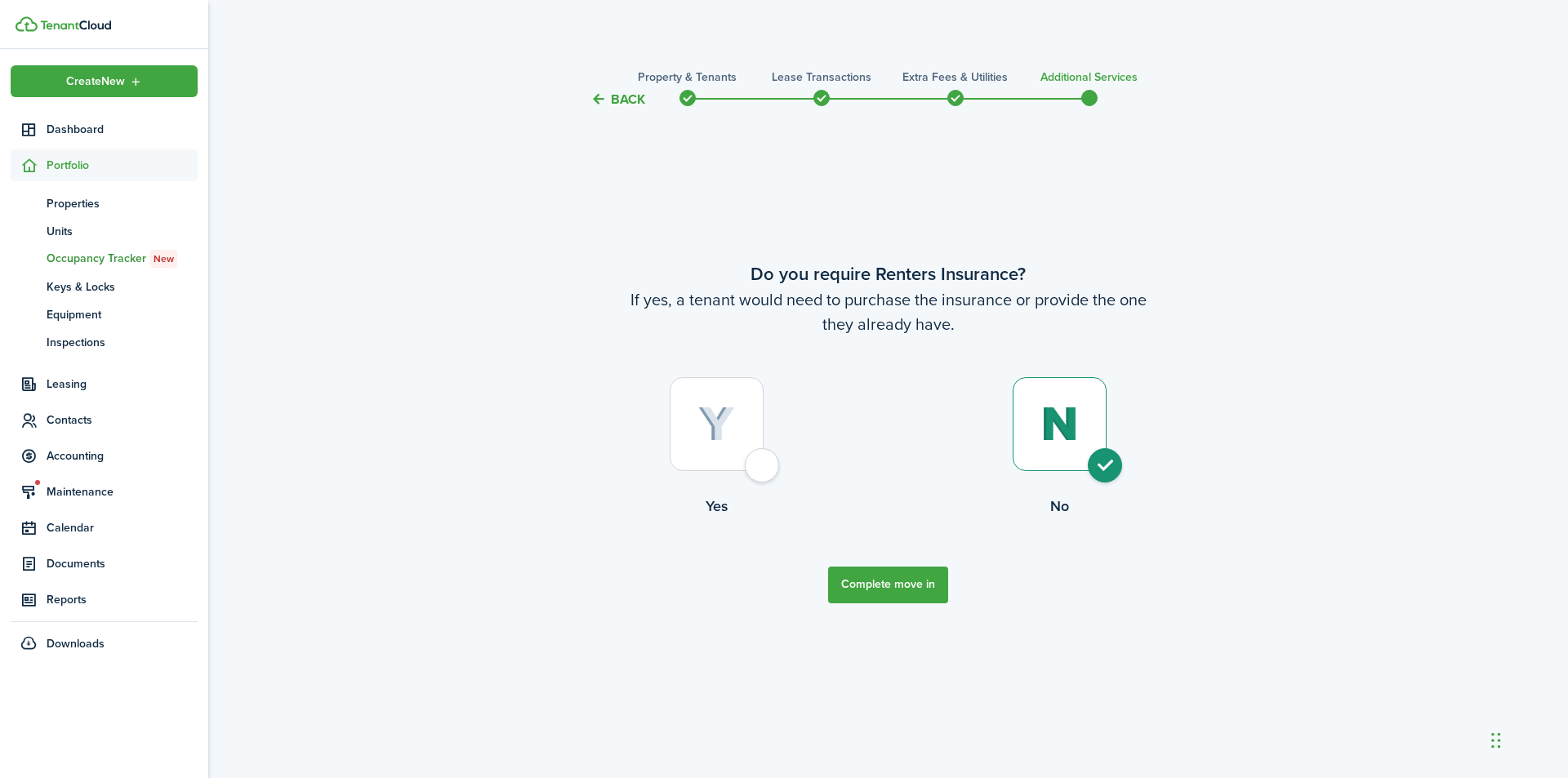
click at [893, 574] on button "Complete move in" at bounding box center [888, 585] width 120 height 36
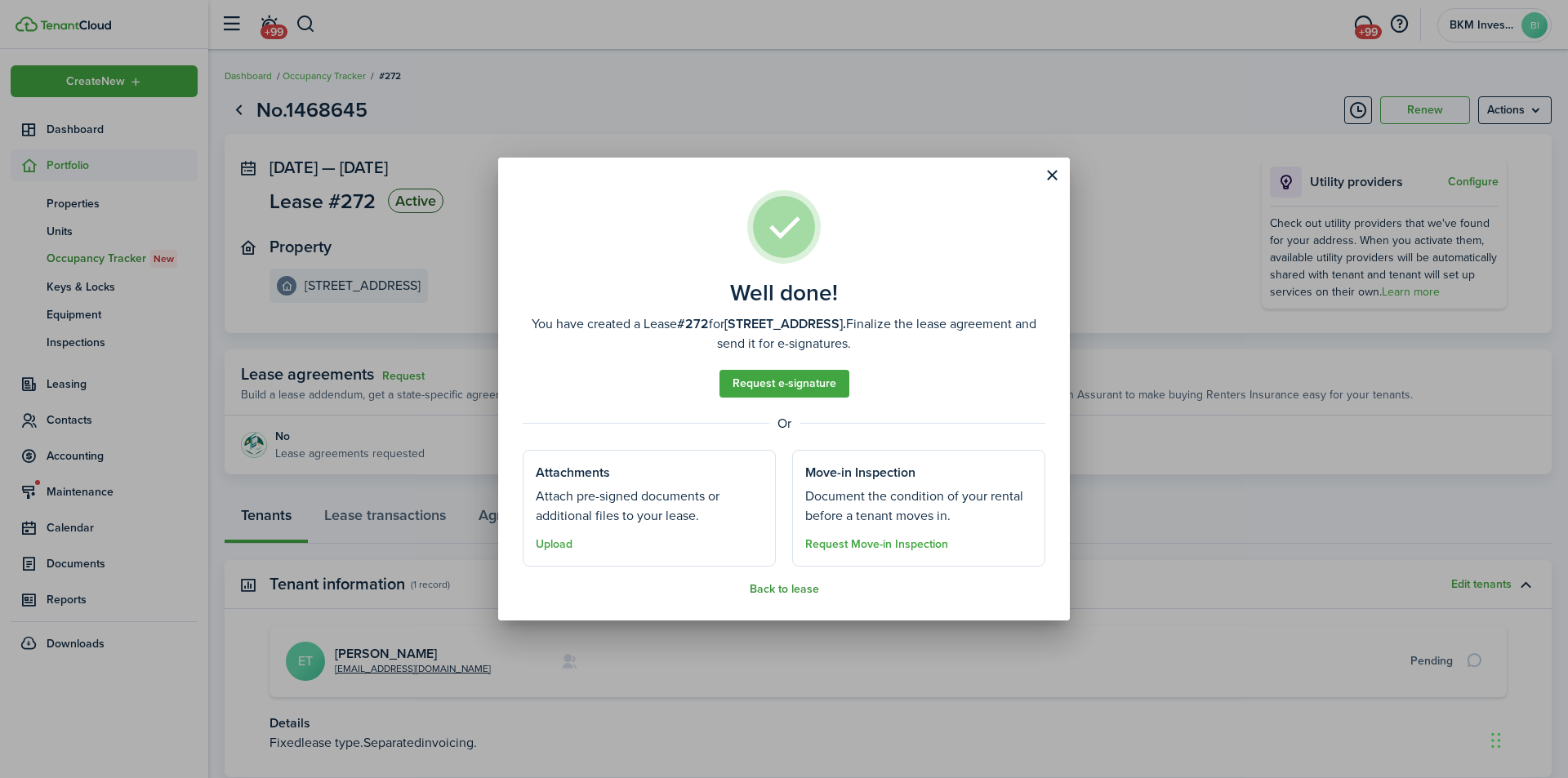
click at [772, 589] on button "Back to lease" at bounding box center [784, 590] width 69 height 13
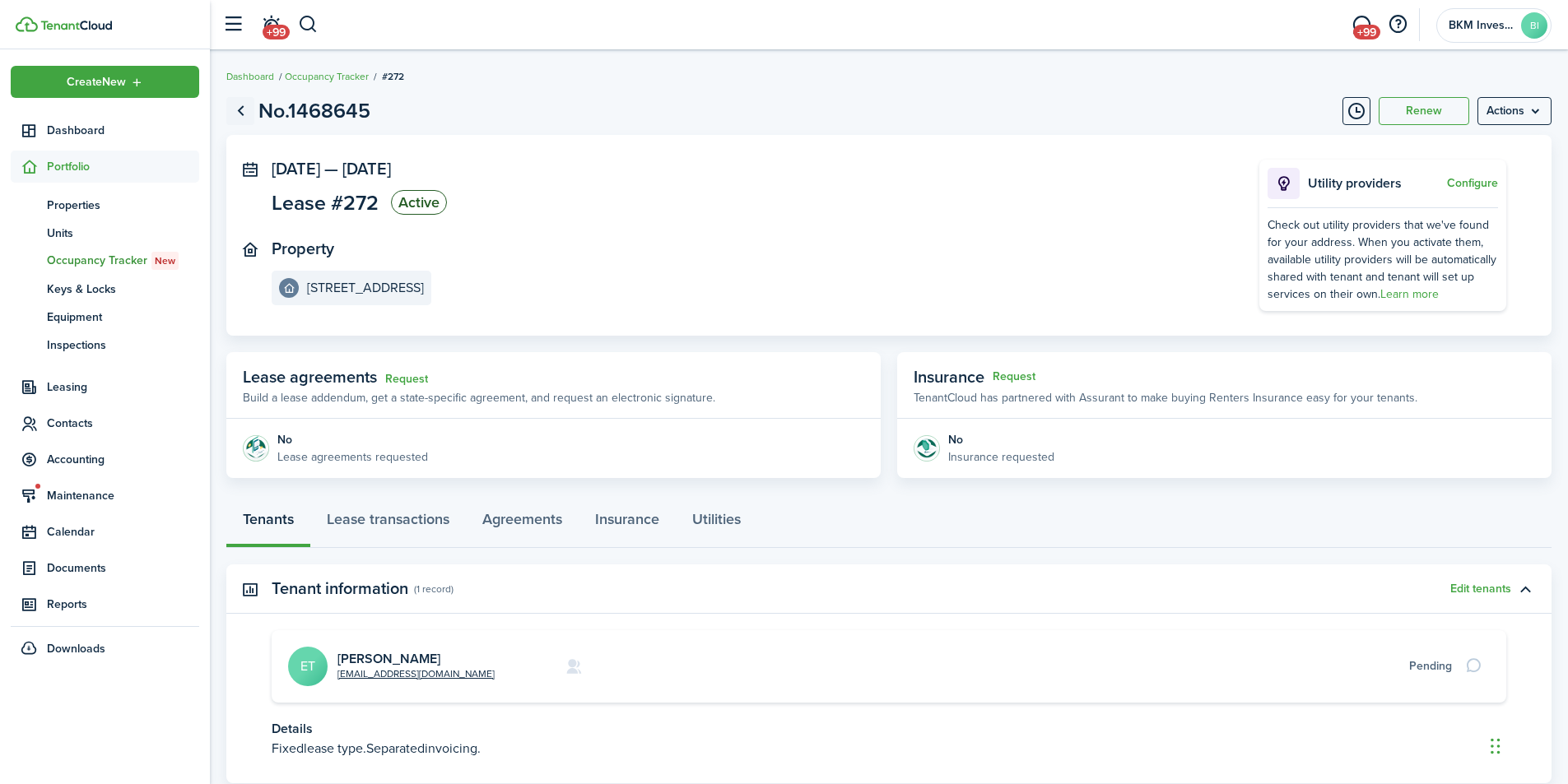
click at [241, 109] on link "Go back" at bounding box center [240, 110] width 28 height 28
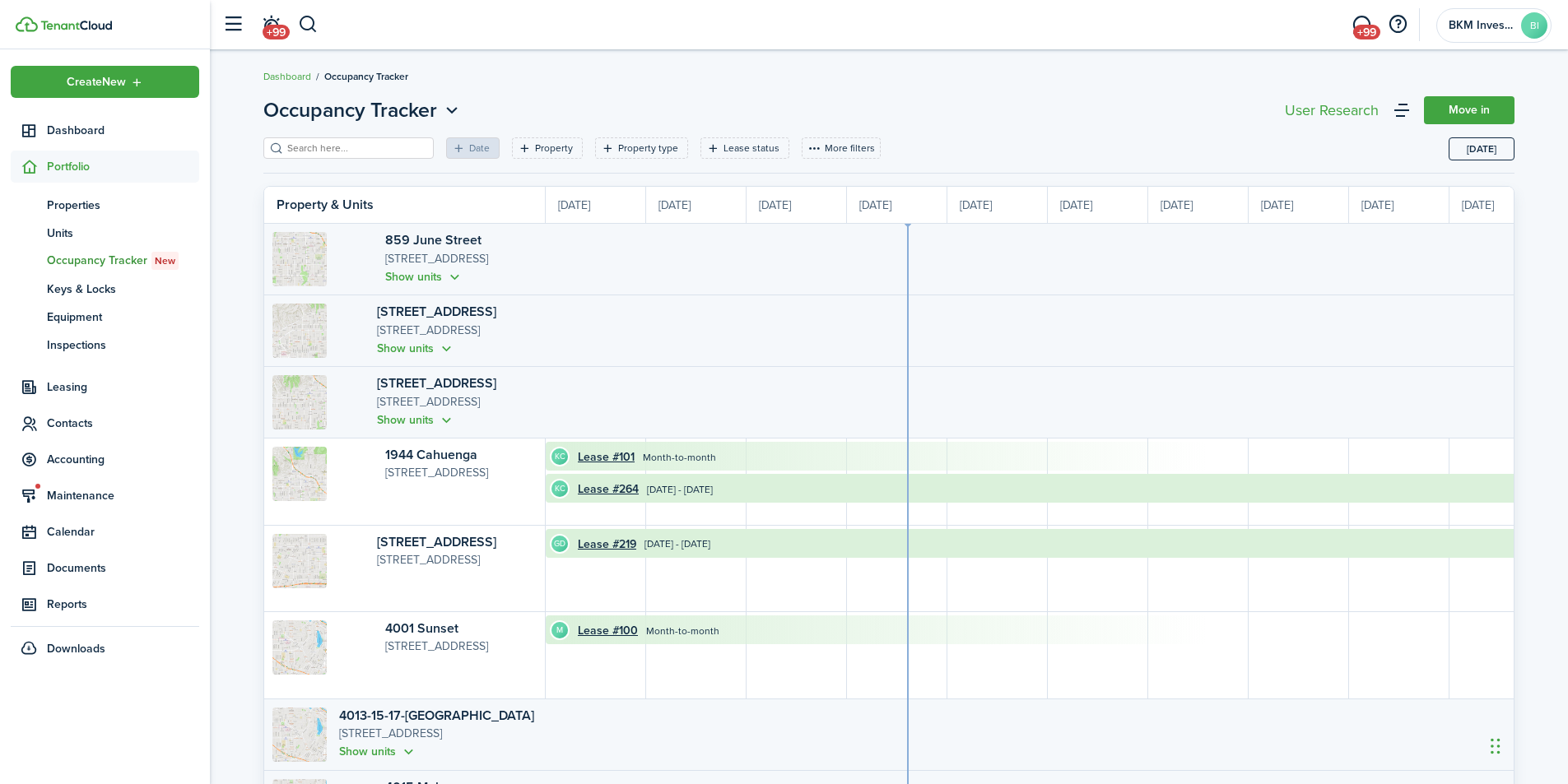
scroll to position [0, 301]
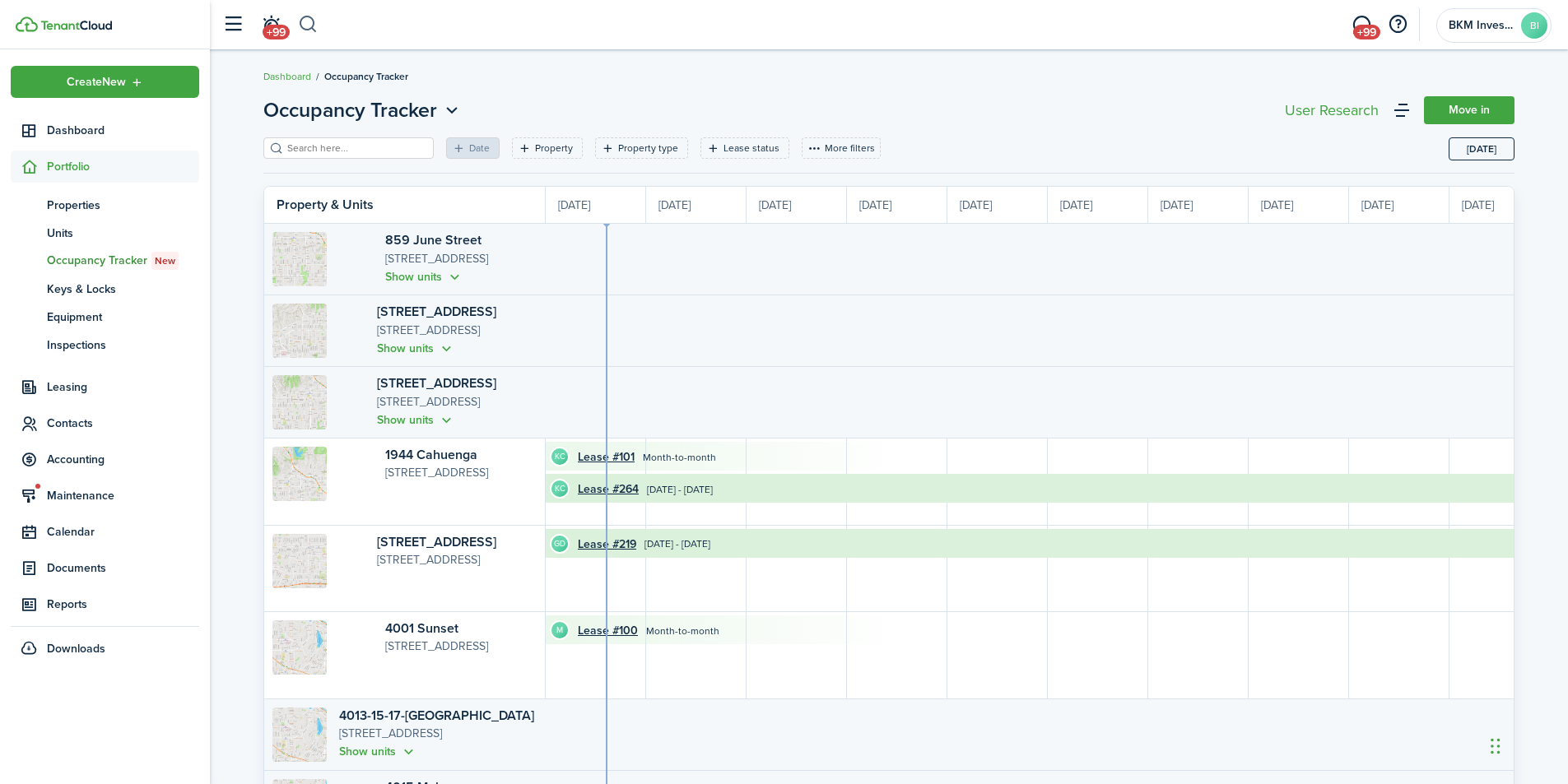
click at [306, 21] on button "button" at bounding box center [308, 24] width 20 height 28
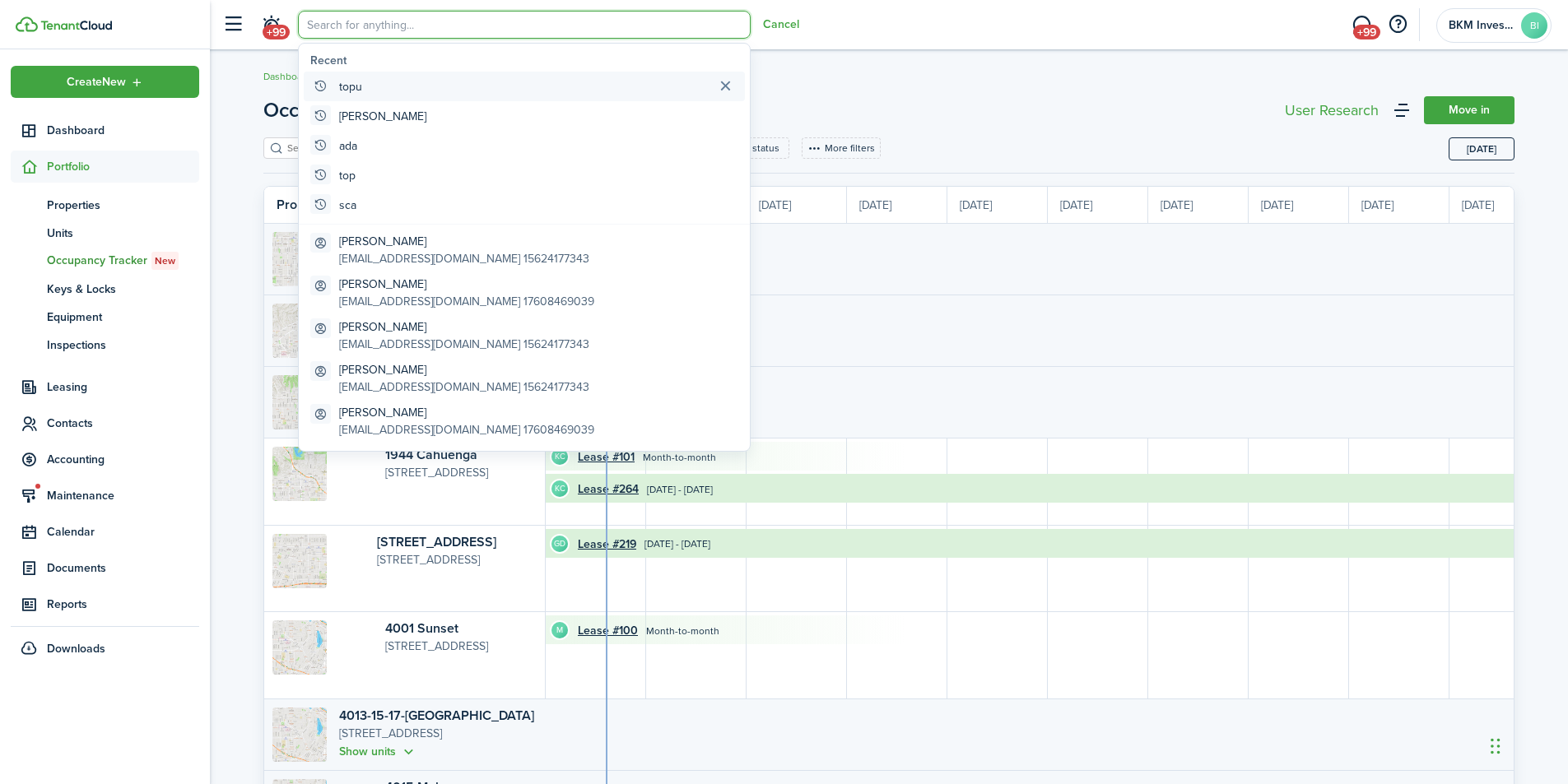
click at [350, 85] on global-search-item-title "topu" at bounding box center [351, 87] width 23 height 17
type input "topu"
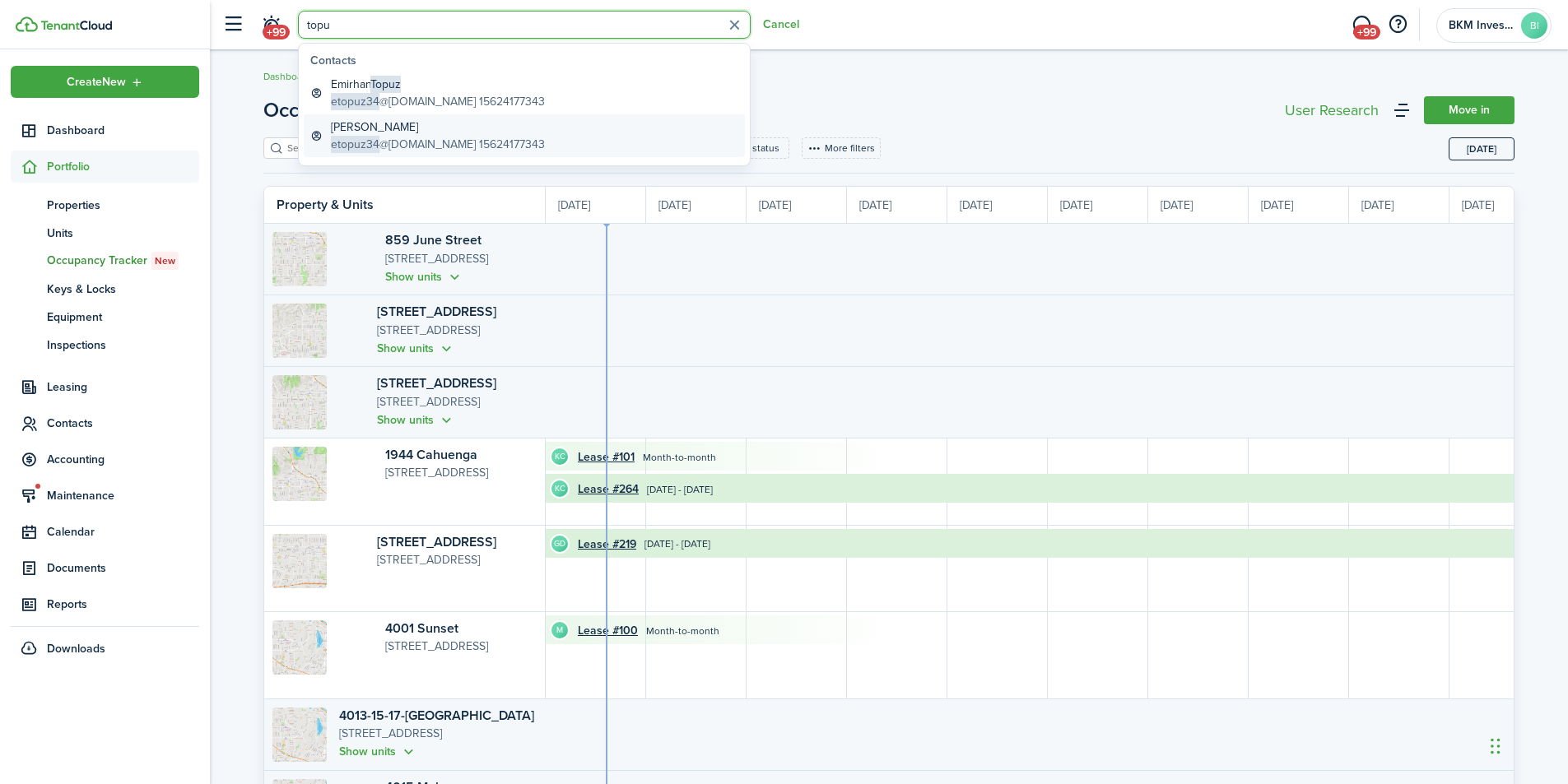
click at [389, 140] on global-search-item-description "etopuz34 @[DOMAIN_NAME] 15624177343" at bounding box center [437, 144] width 214 height 17
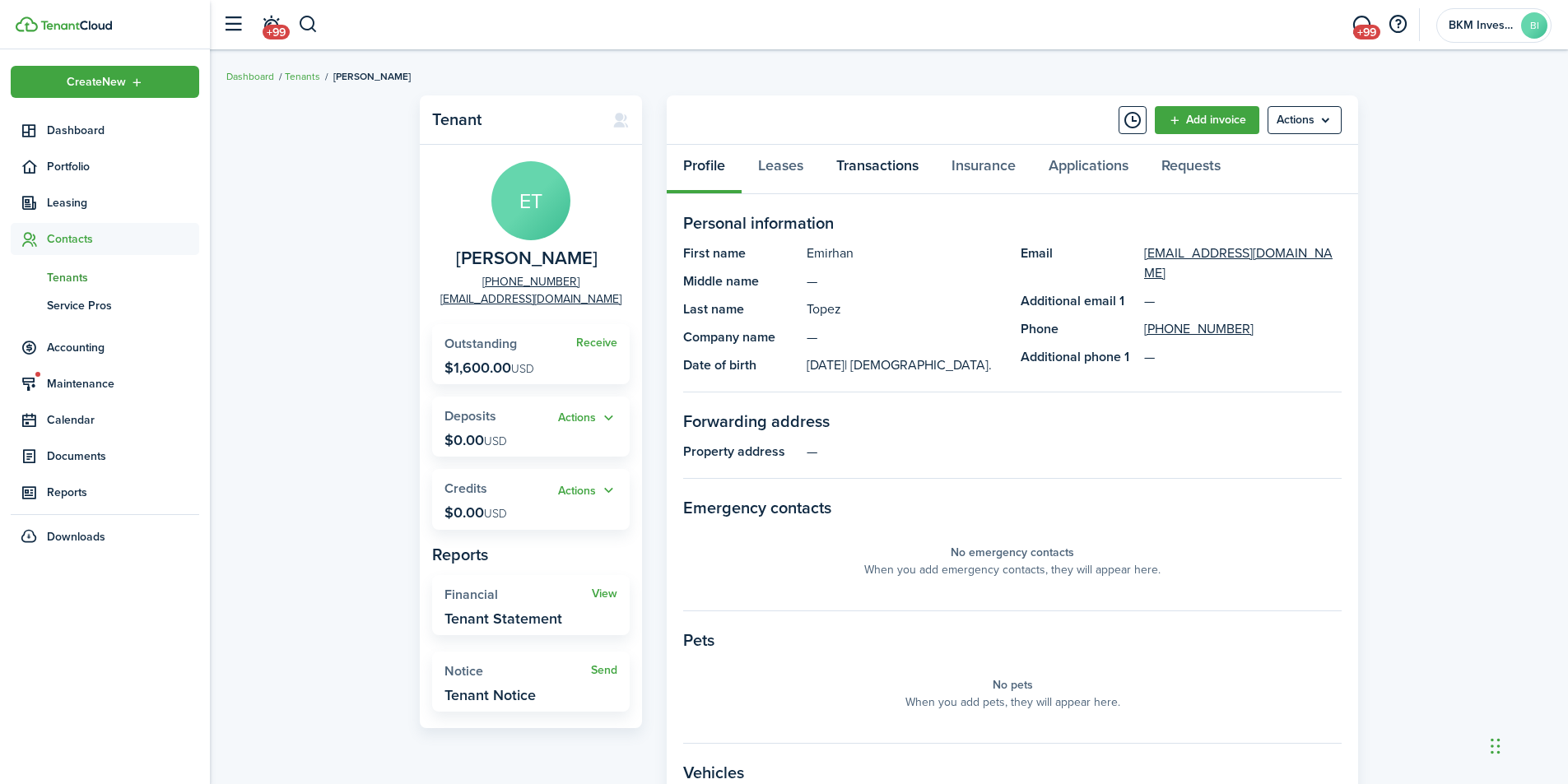
click at [892, 171] on link "Transactions" at bounding box center [877, 169] width 115 height 49
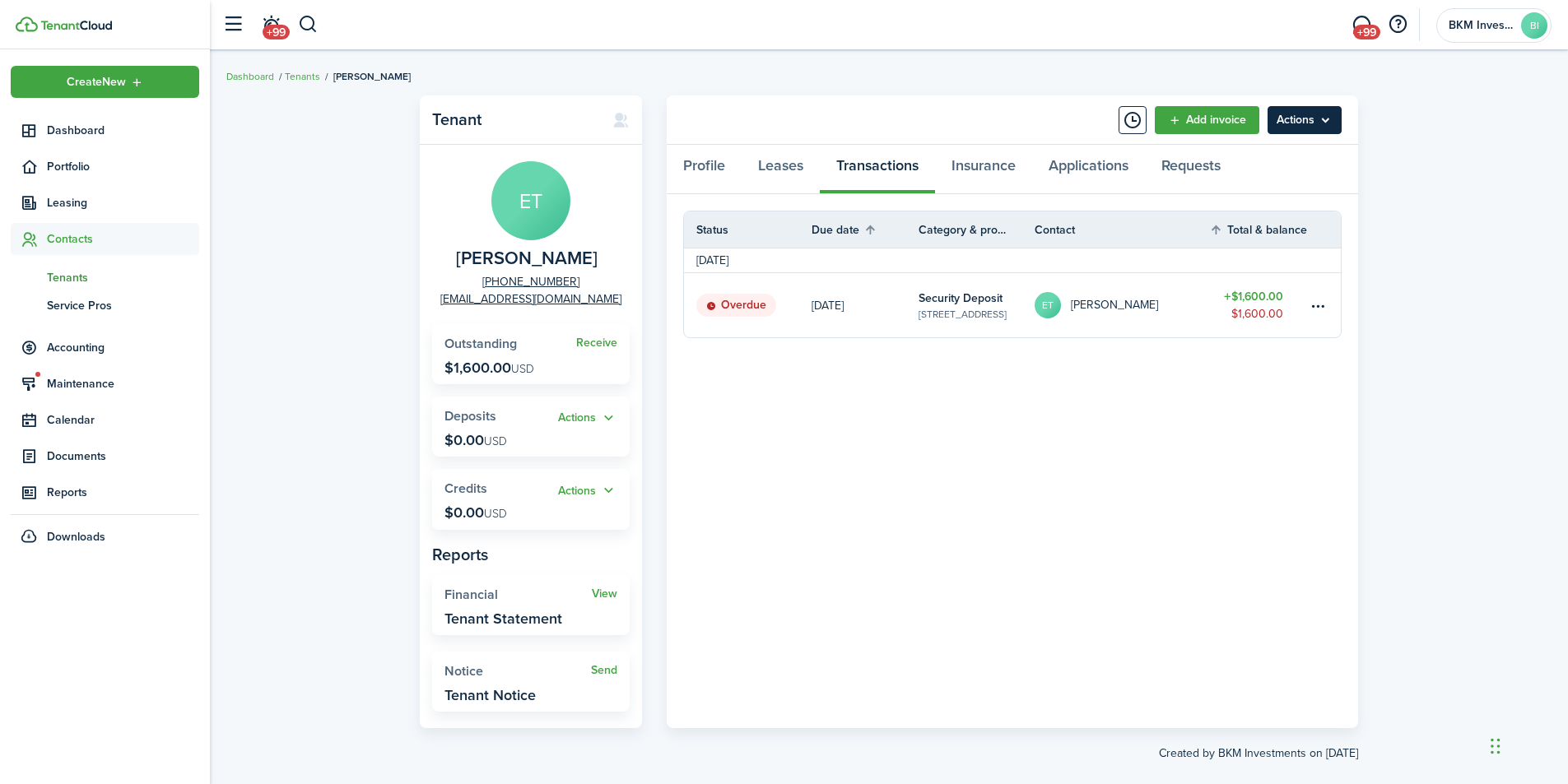
click at [1285, 120] on menu-btn "Actions" at bounding box center [1304, 120] width 74 height 28
click at [1415, 225] on div "Tenant ET [PERSON_NAME] [PHONE_NUMBER] [EMAIL_ADDRESS][DOMAIN_NAME] Receive Out…" at bounding box center [889, 428] width 1358 height 682
click at [1254, 293] on table-amount-title "$1,600.00" at bounding box center [1253, 297] width 59 height 17
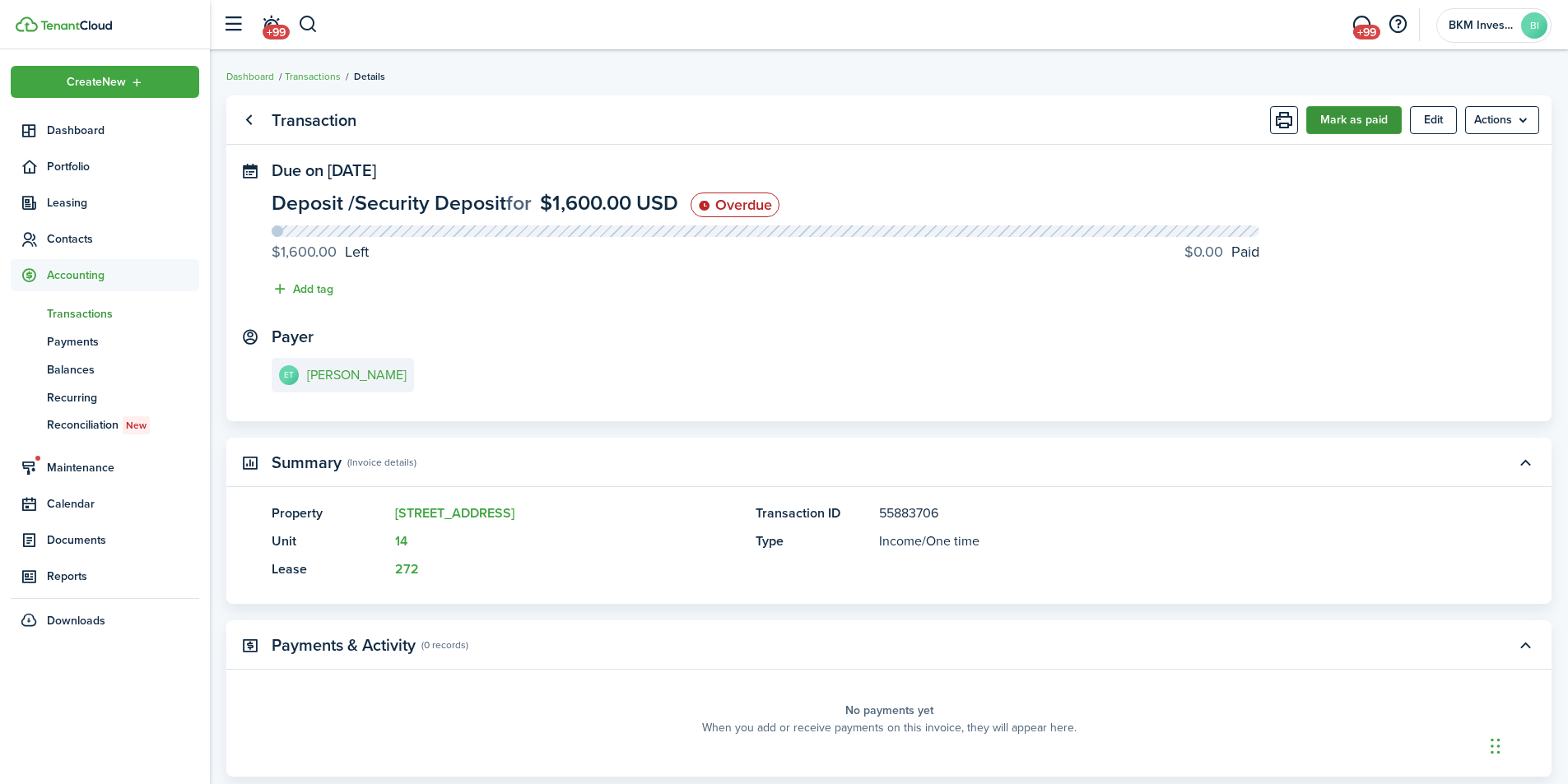
click at [1362, 119] on button "Mark as paid" at bounding box center [1353, 120] width 96 height 28
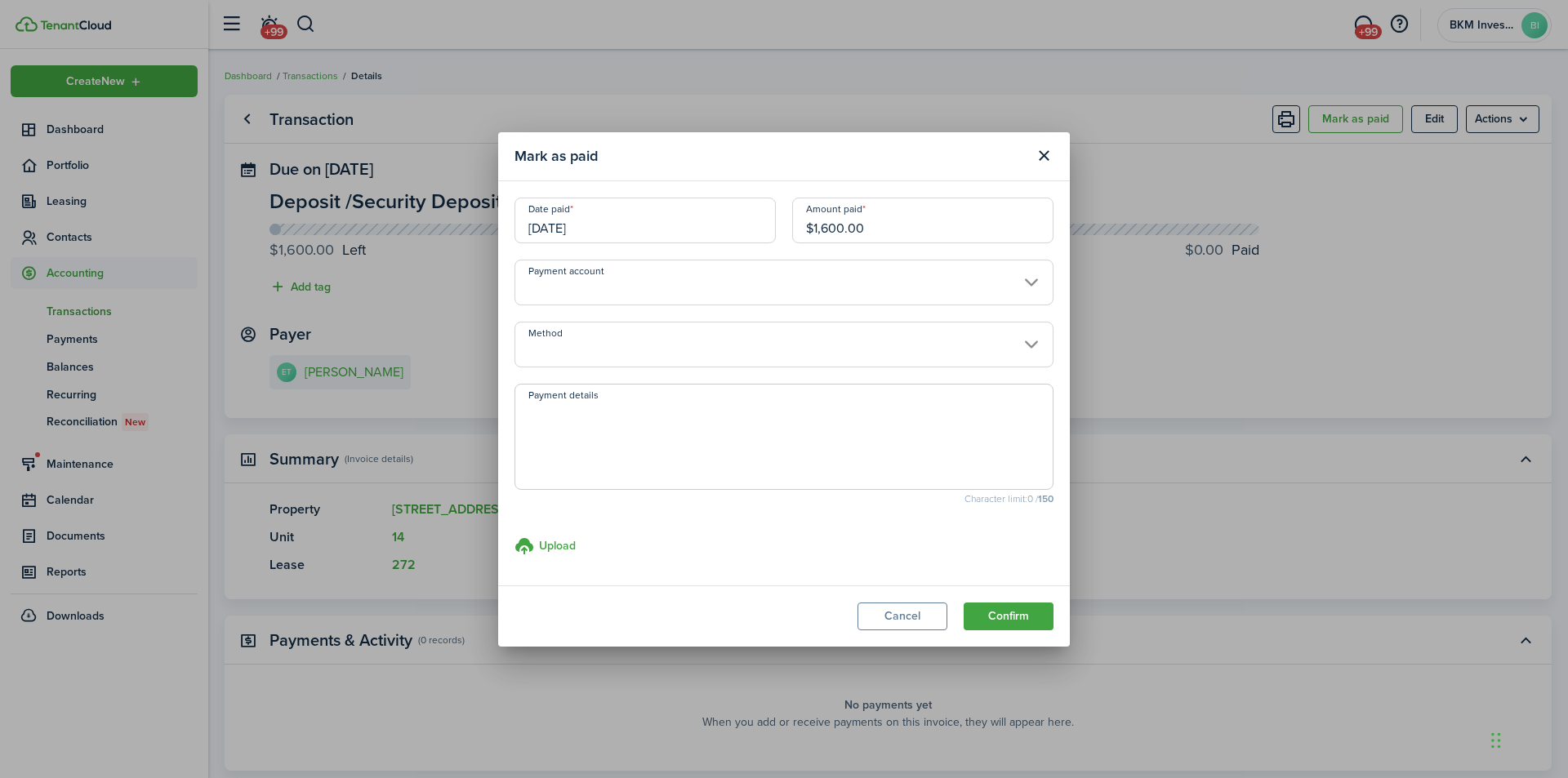
click at [700, 232] on input "[DATE]" at bounding box center [645, 221] width 261 height 46
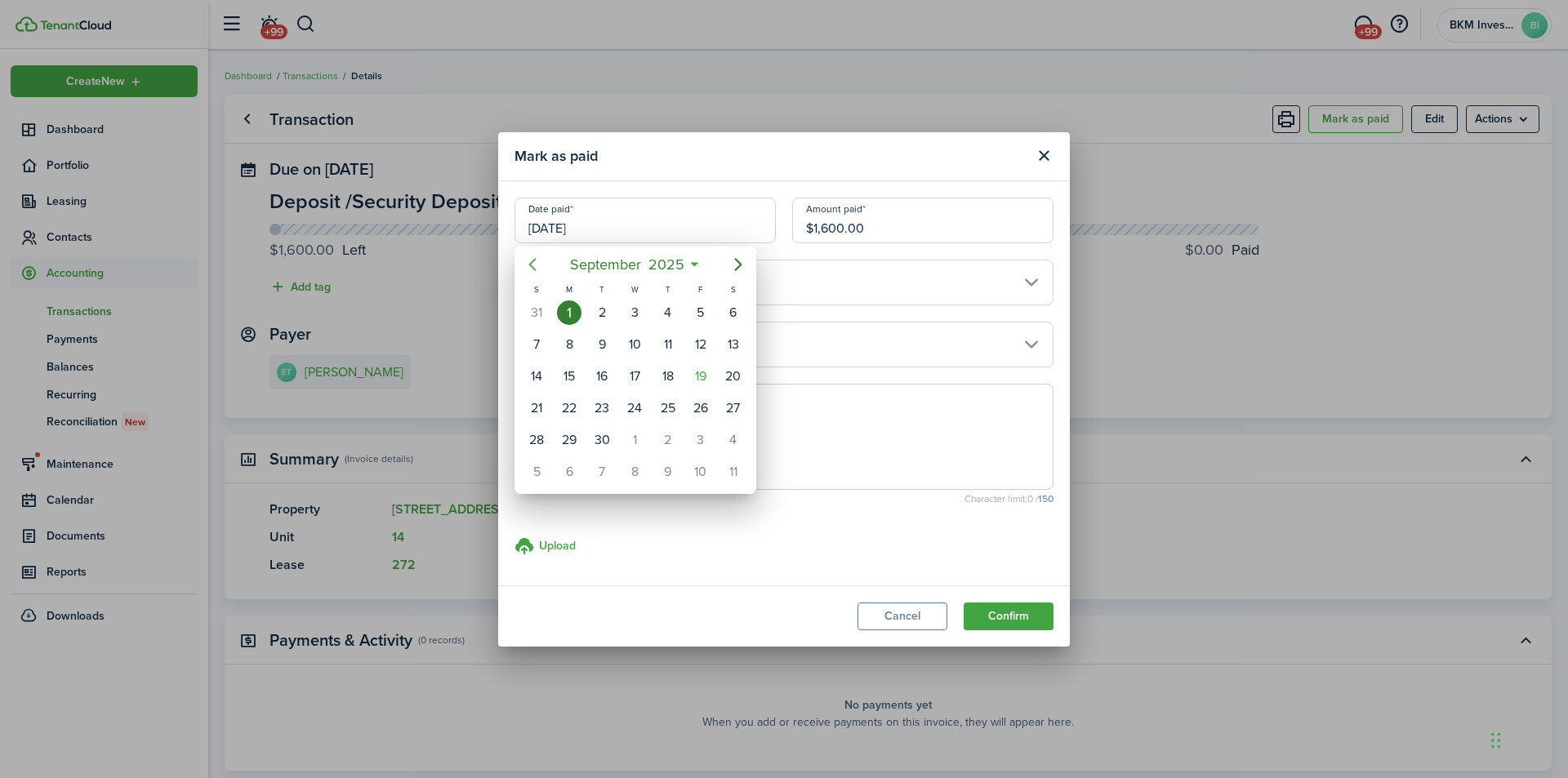
click at [533, 266] on icon "Previous page" at bounding box center [533, 264] width 19 height 19
click at [533, 265] on icon "Previous page" at bounding box center [533, 264] width 19 height 19
click at [573, 346] on div "4" at bounding box center [569, 344] width 25 height 25
type input "[DATE]"
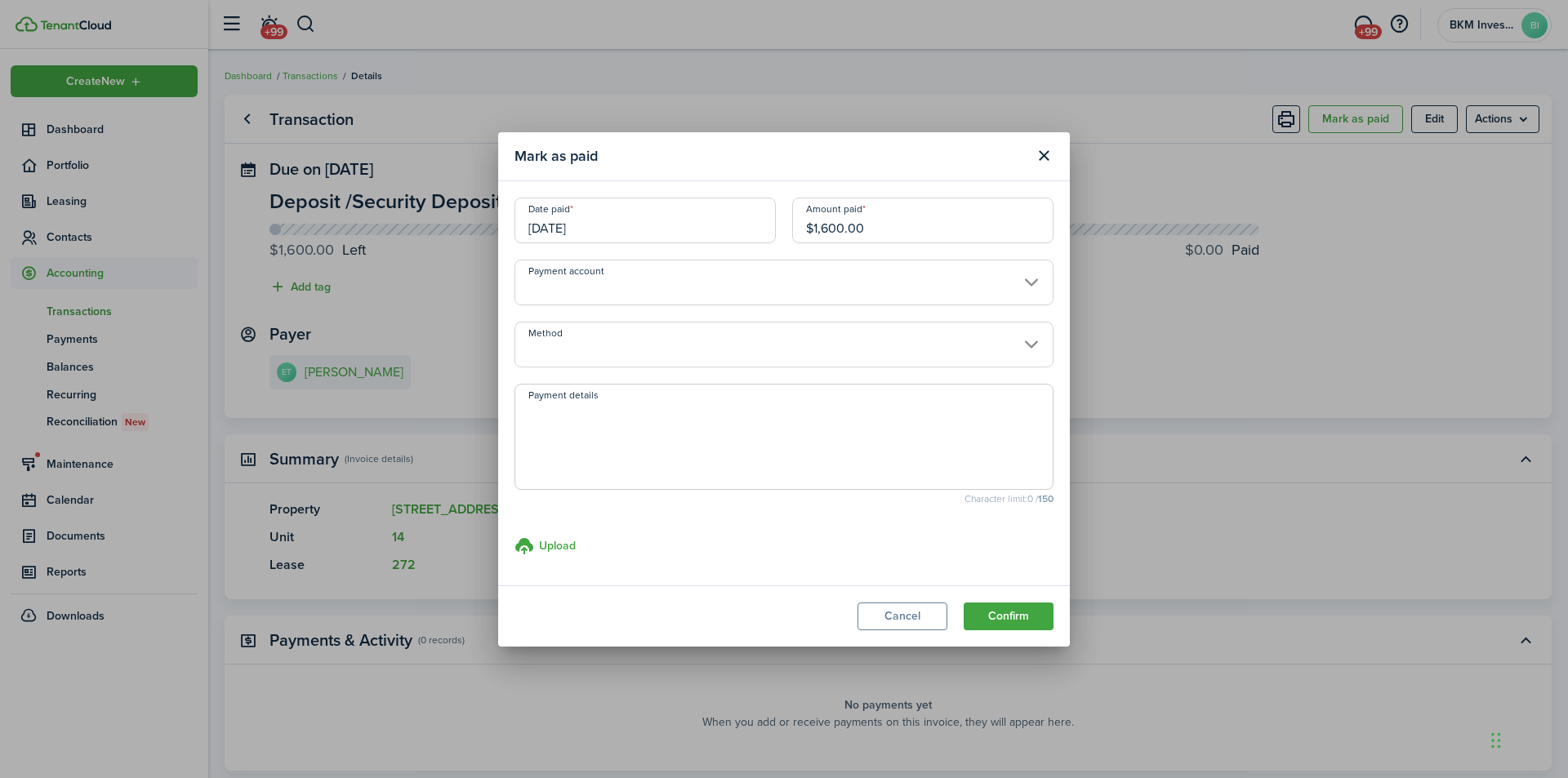
drag, startPoint x: 899, startPoint y: 229, endPoint x: 810, endPoint y: 231, distance: 89.0
click at [810, 231] on input "$1,600.00" at bounding box center [922, 221] width 261 height 46
click at [1030, 342] on input "Method" at bounding box center [784, 344] width 539 height 46
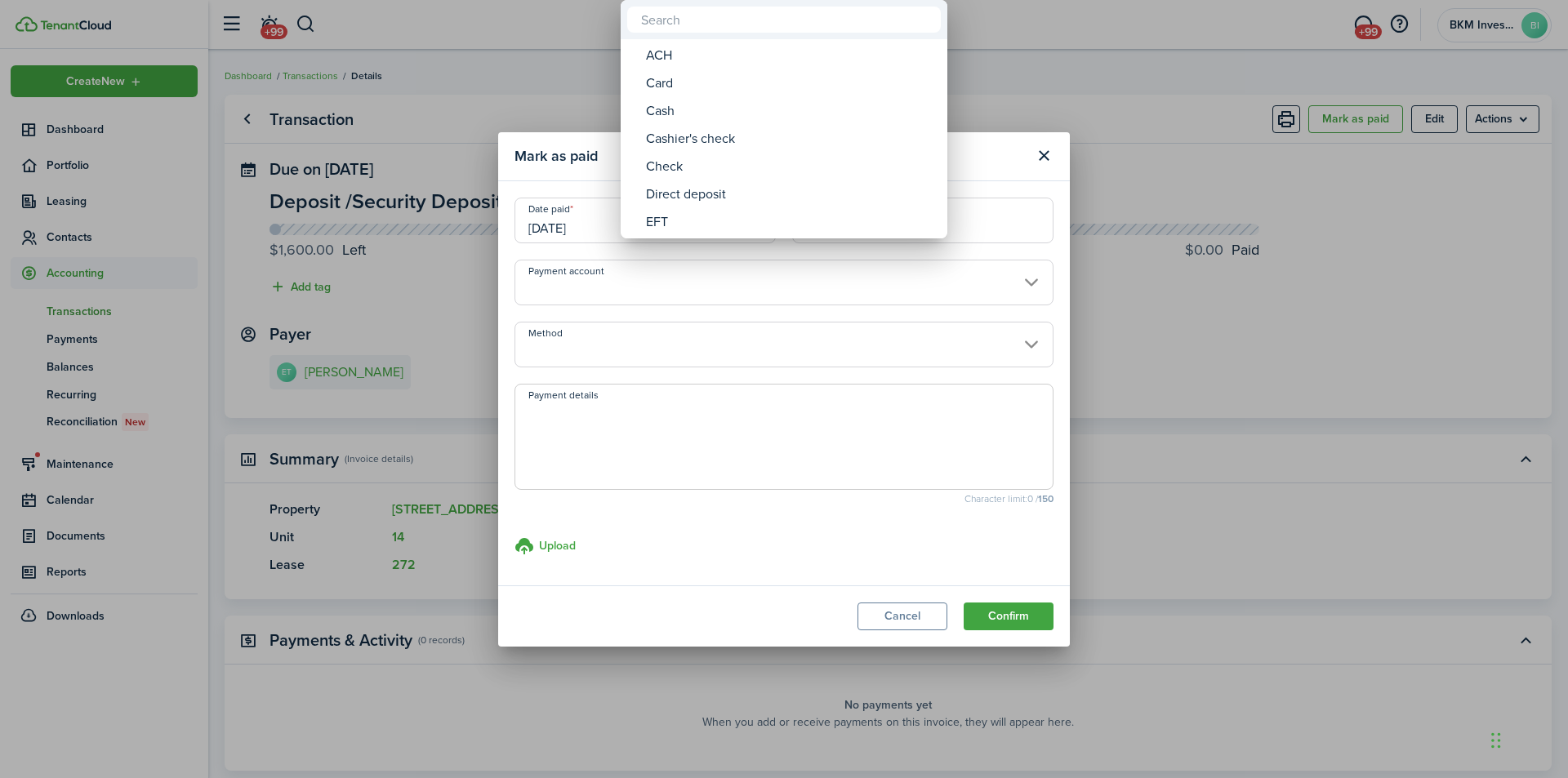
type input "$500.00"
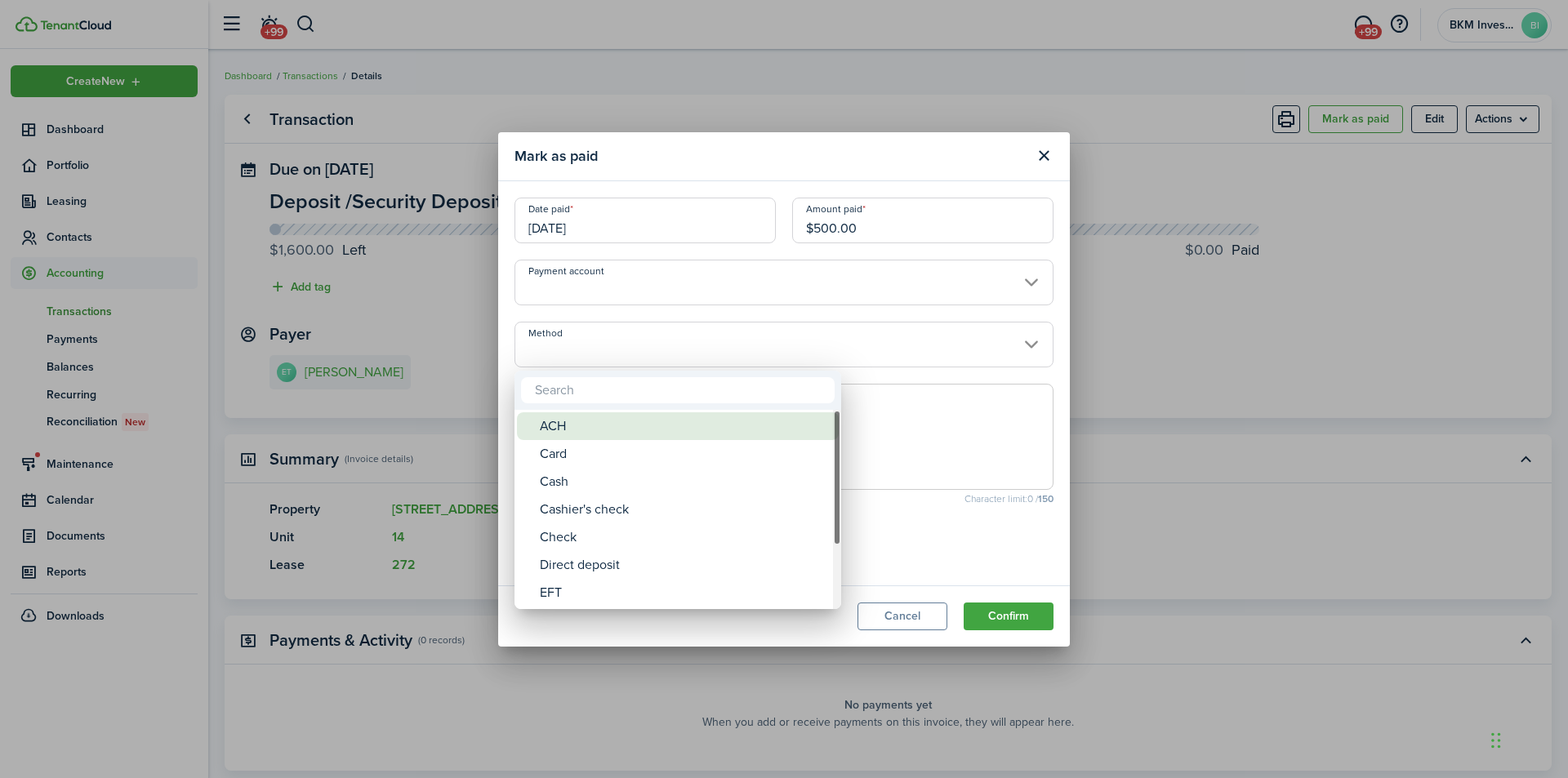
click at [622, 419] on div "ACH" at bounding box center [683, 426] width 289 height 28
type input "ACH"
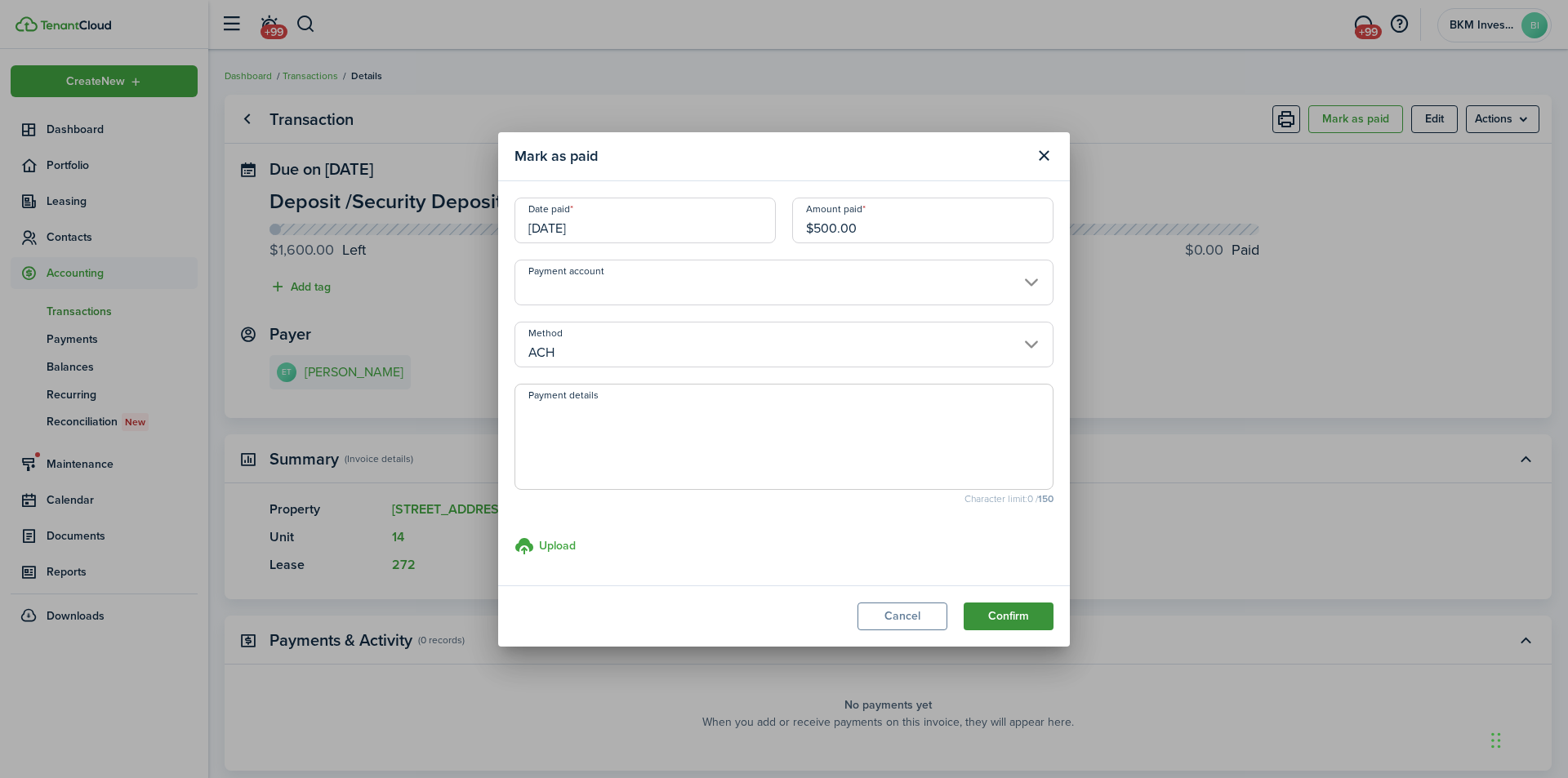
click at [1006, 616] on button "Confirm" at bounding box center [1009, 616] width 90 height 28
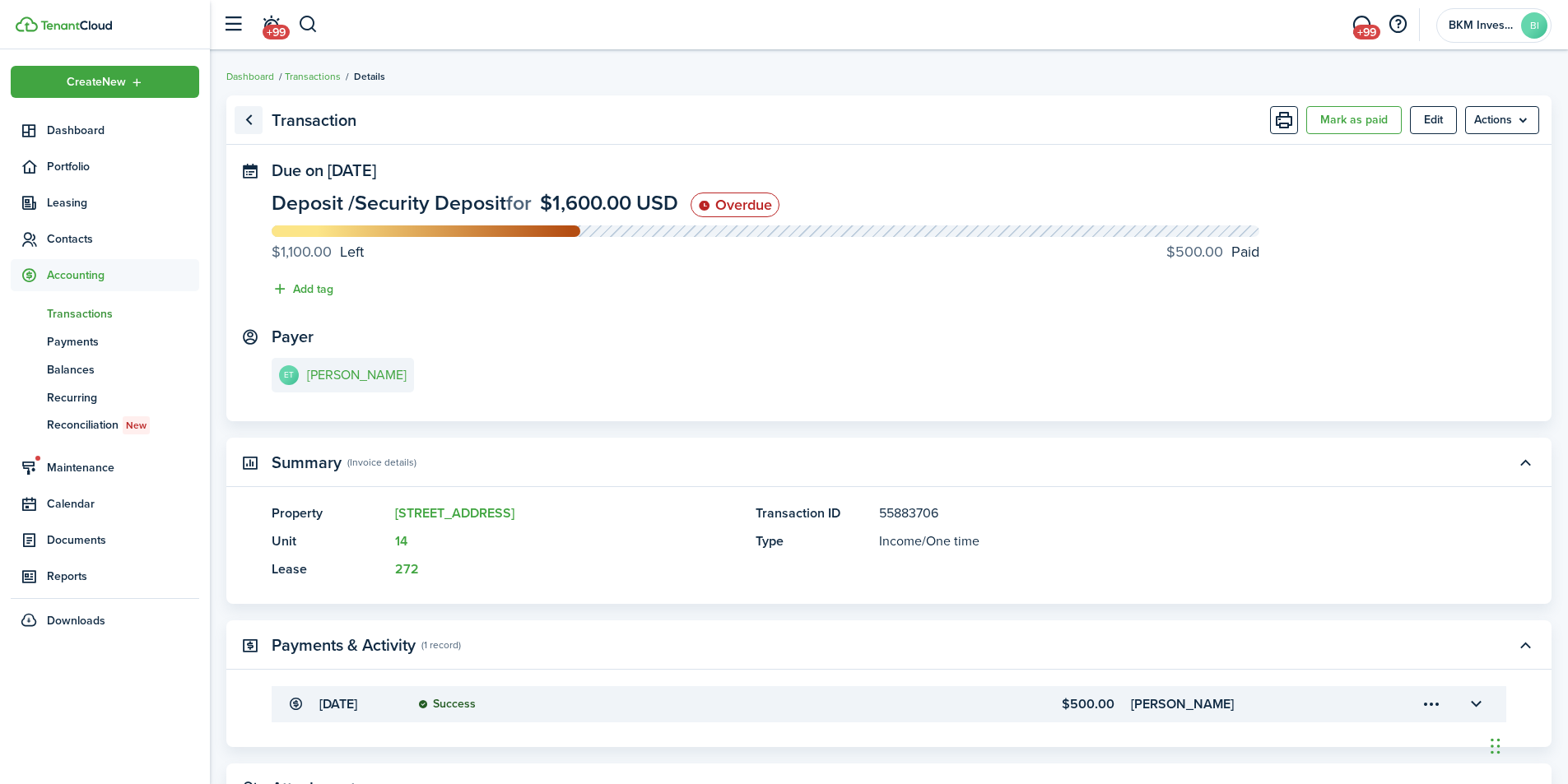
click at [251, 124] on link "Go back" at bounding box center [249, 120] width 28 height 28
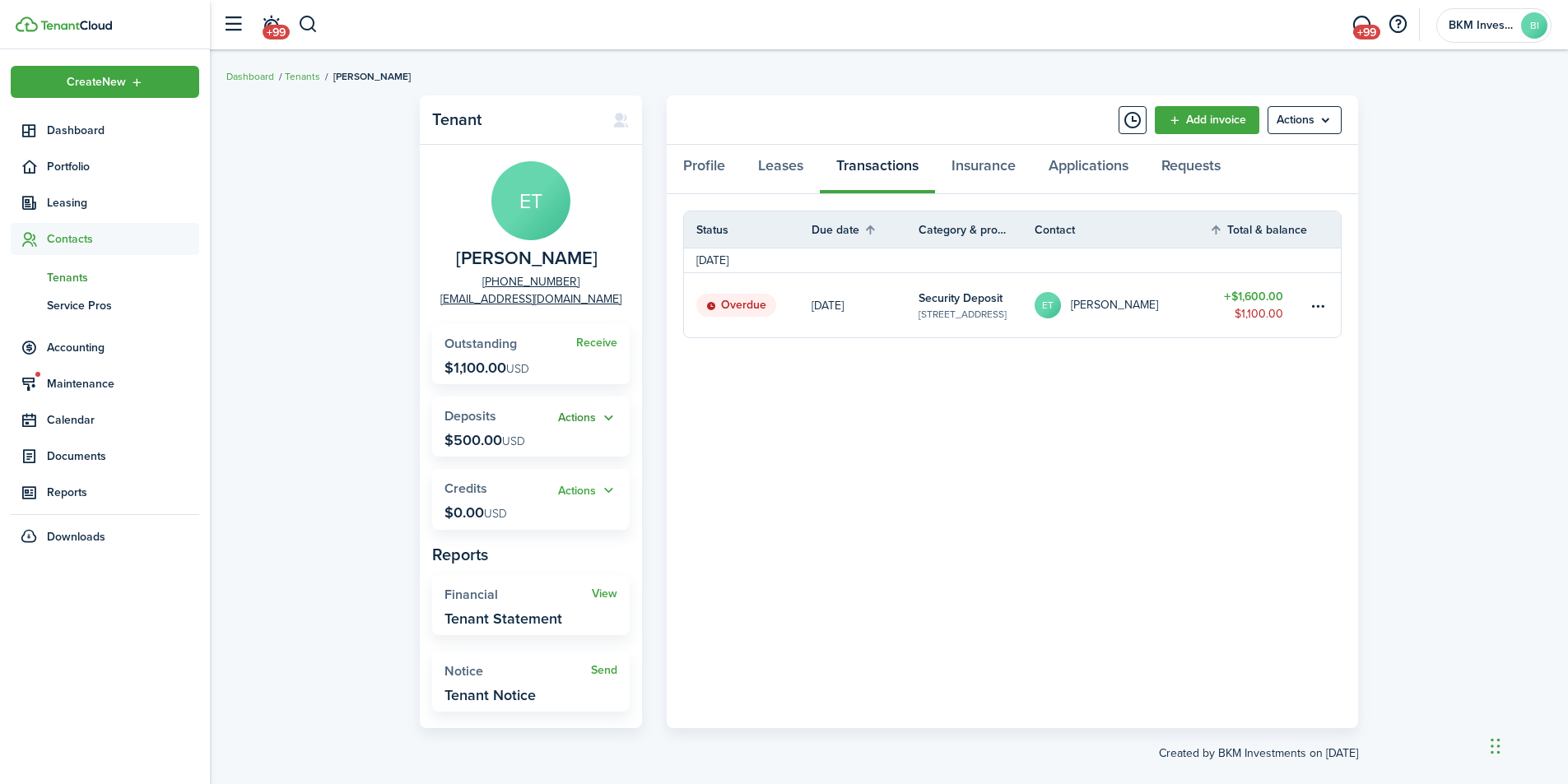
click at [576, 412] on button "Actions" at bounding box center [587, 419] width 59 height 19
click at [1257, 296] on table-amount-title "$1,600.00" at bounding box center [1253, 297] width 59 height 17
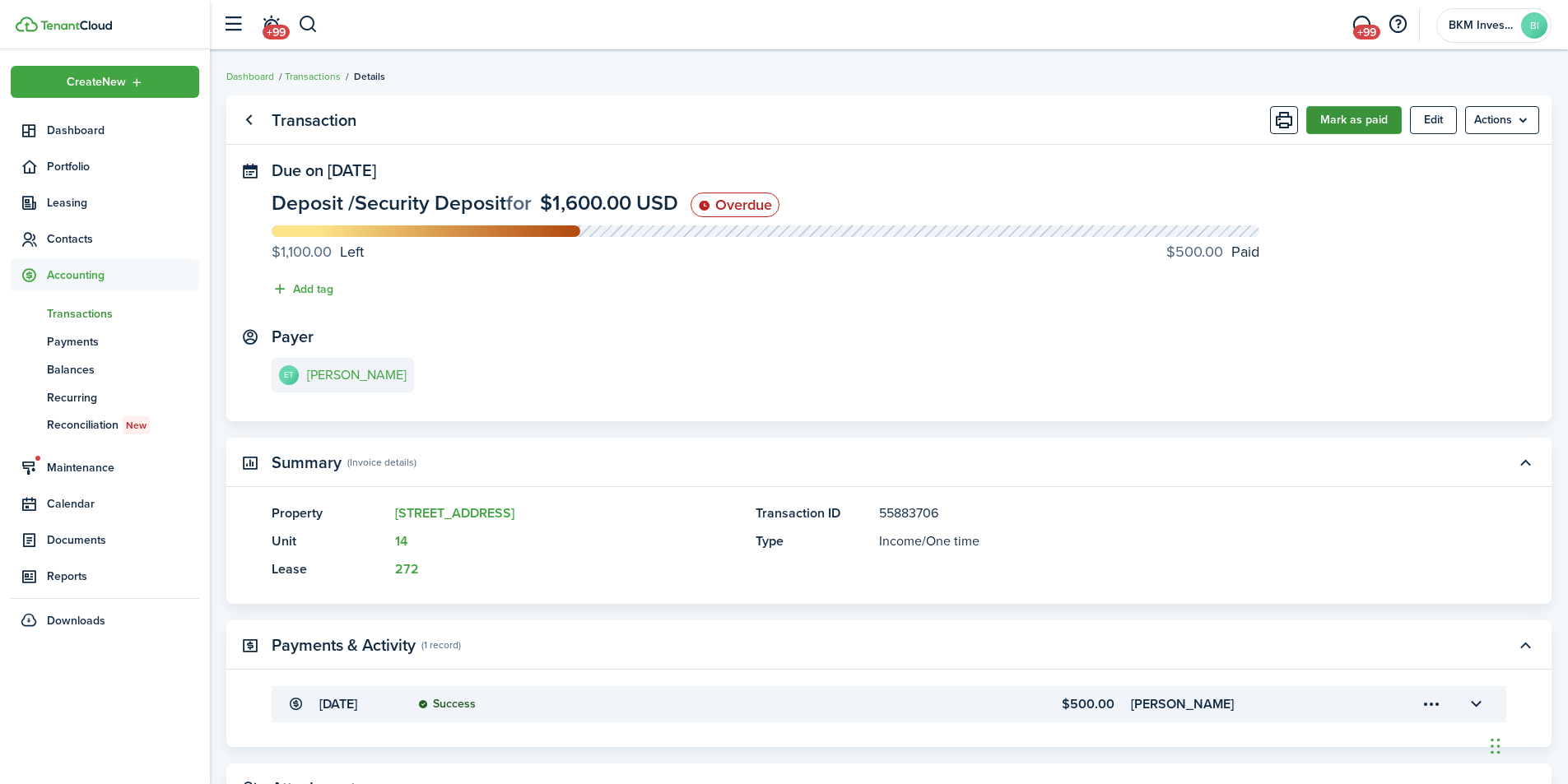
click at [1361, 124] on button "Mark as paid" at bounding box center [1353, 120] width 96 height 28
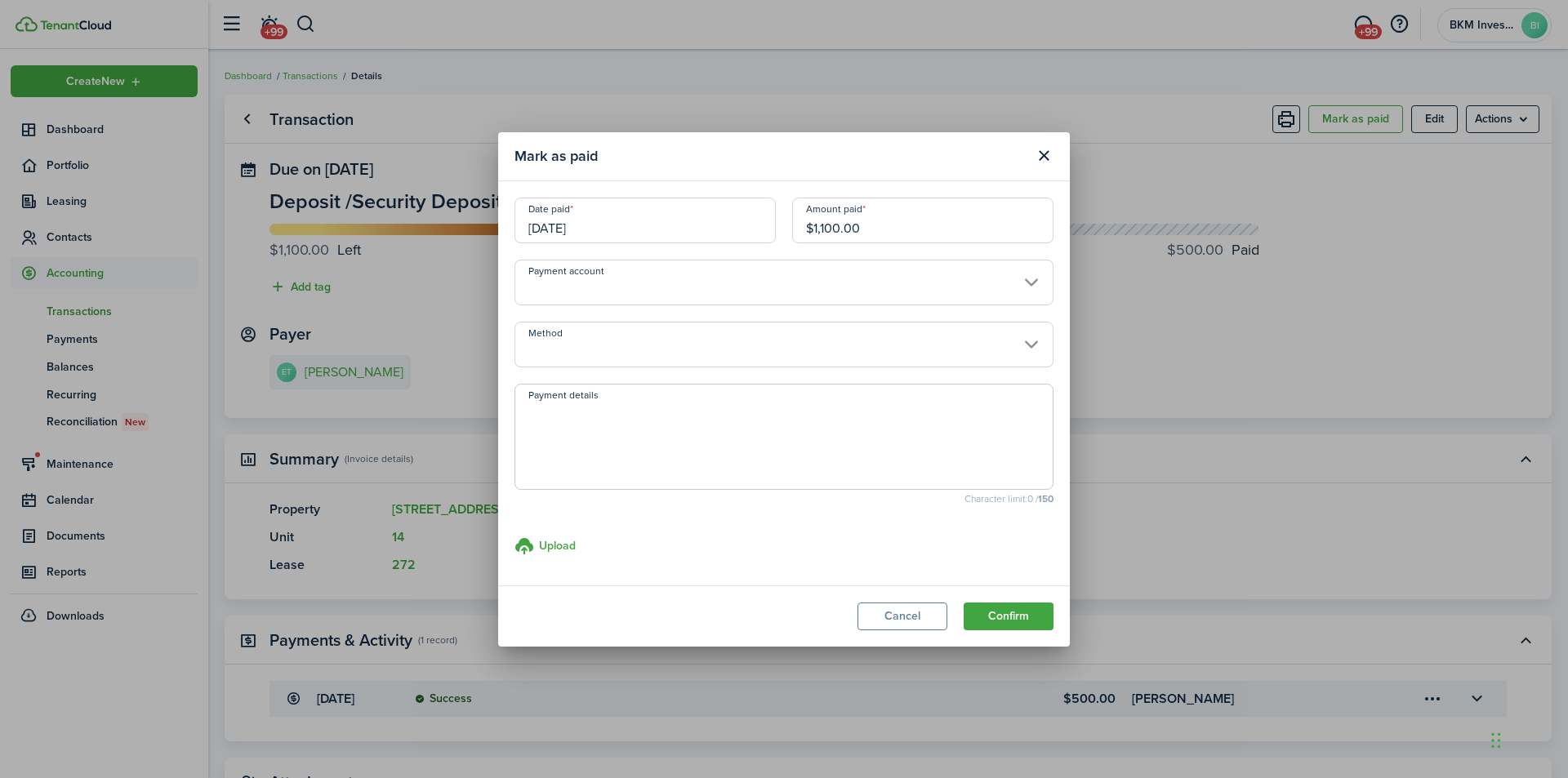
click at [722, 228] on input "[DATE]" at bounding box center [645, 221] width 261 height 46
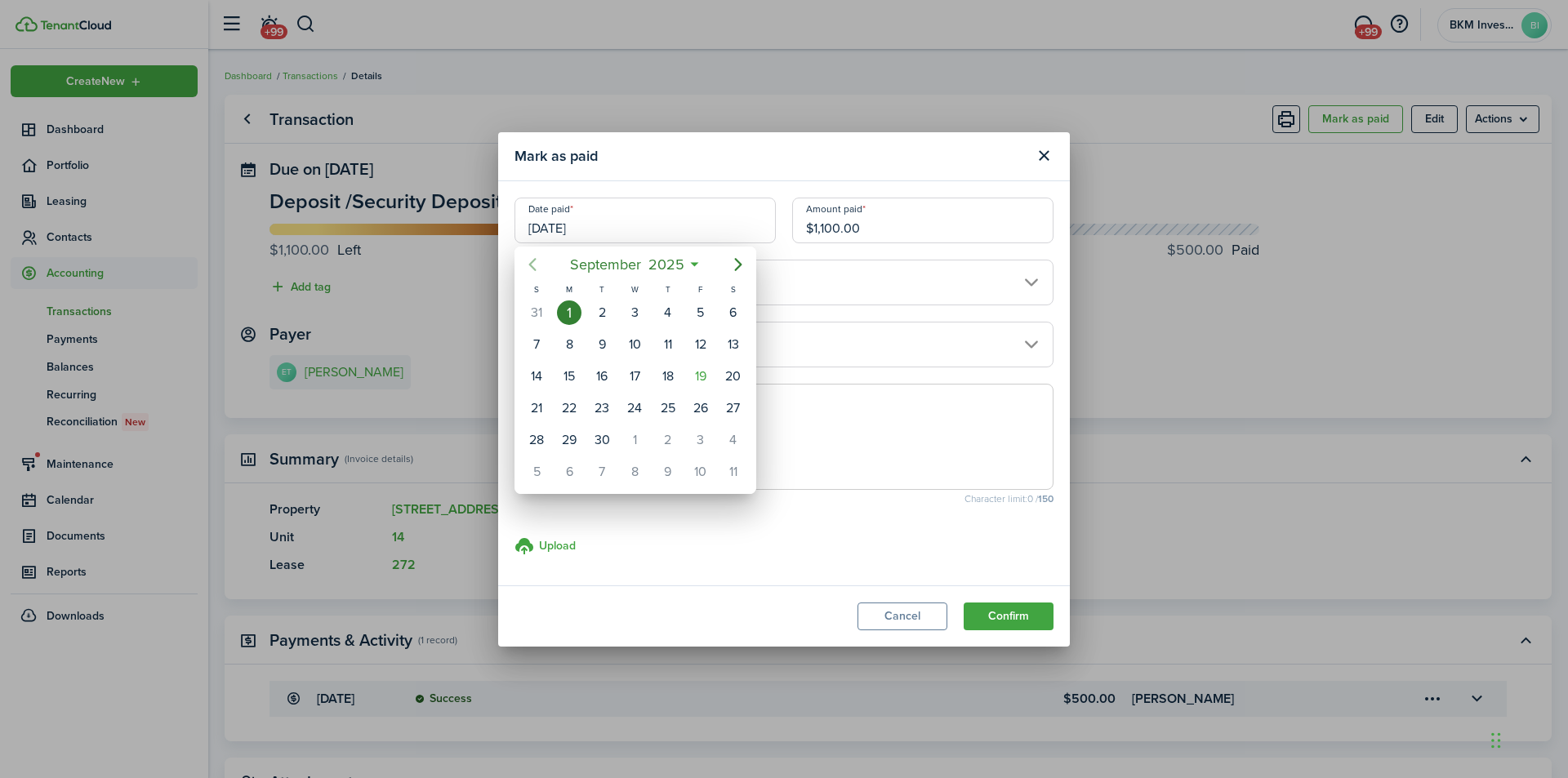
click at [528, 266] on icon "Previous page" at bounding box center [533, 264] width 19 height 19
click at [666, 439] on div "28" at bounding box center [668, 440] width 25 height 25
type input "[DATE]"
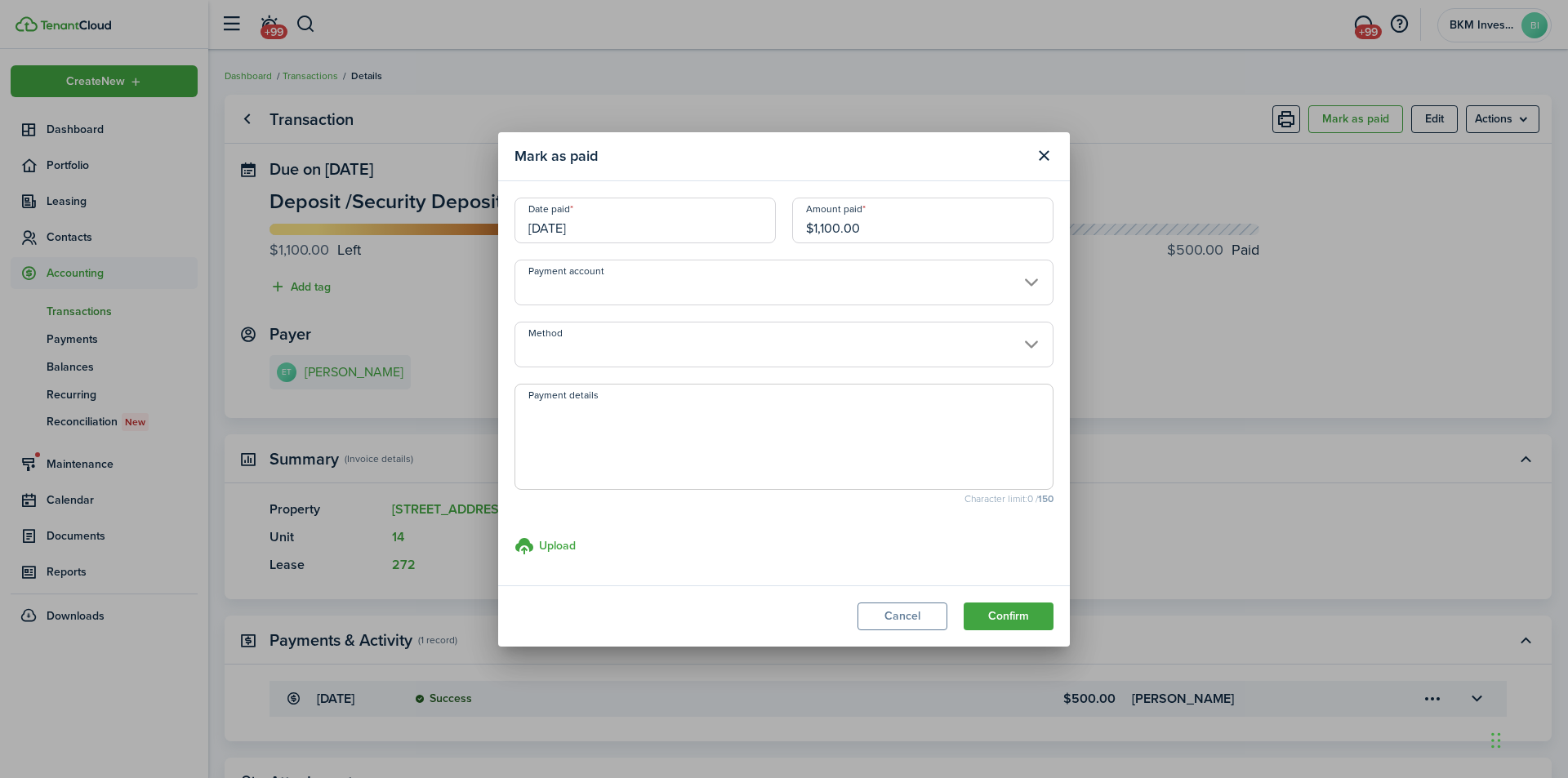
click at [1026, 346] on input "Method" at bounding box center [784, 344] width 539 height 46
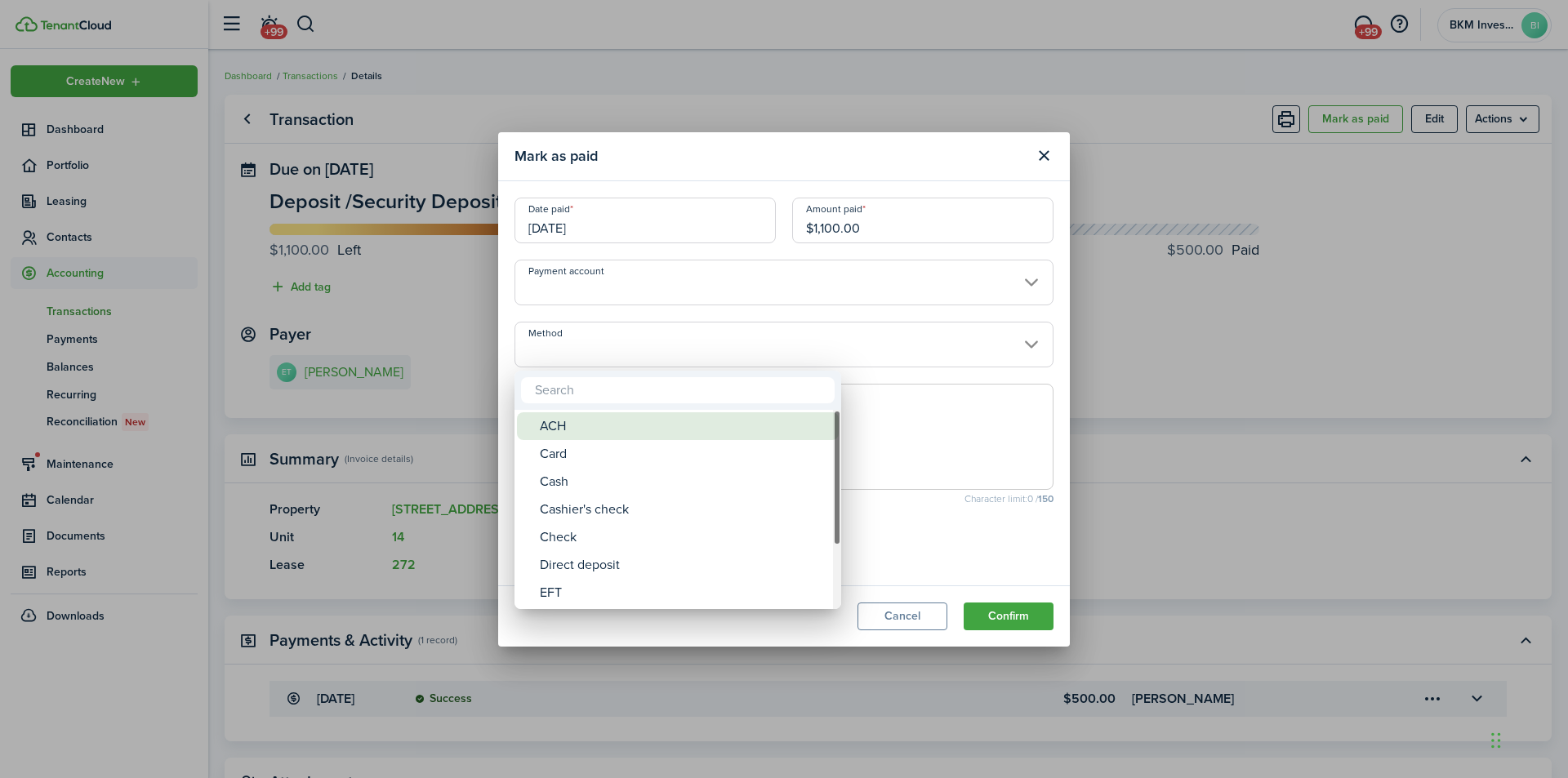
click at [529, 430] on span "Method" at bounding box center [529, 426] width 23 height 23
type input "ACH"
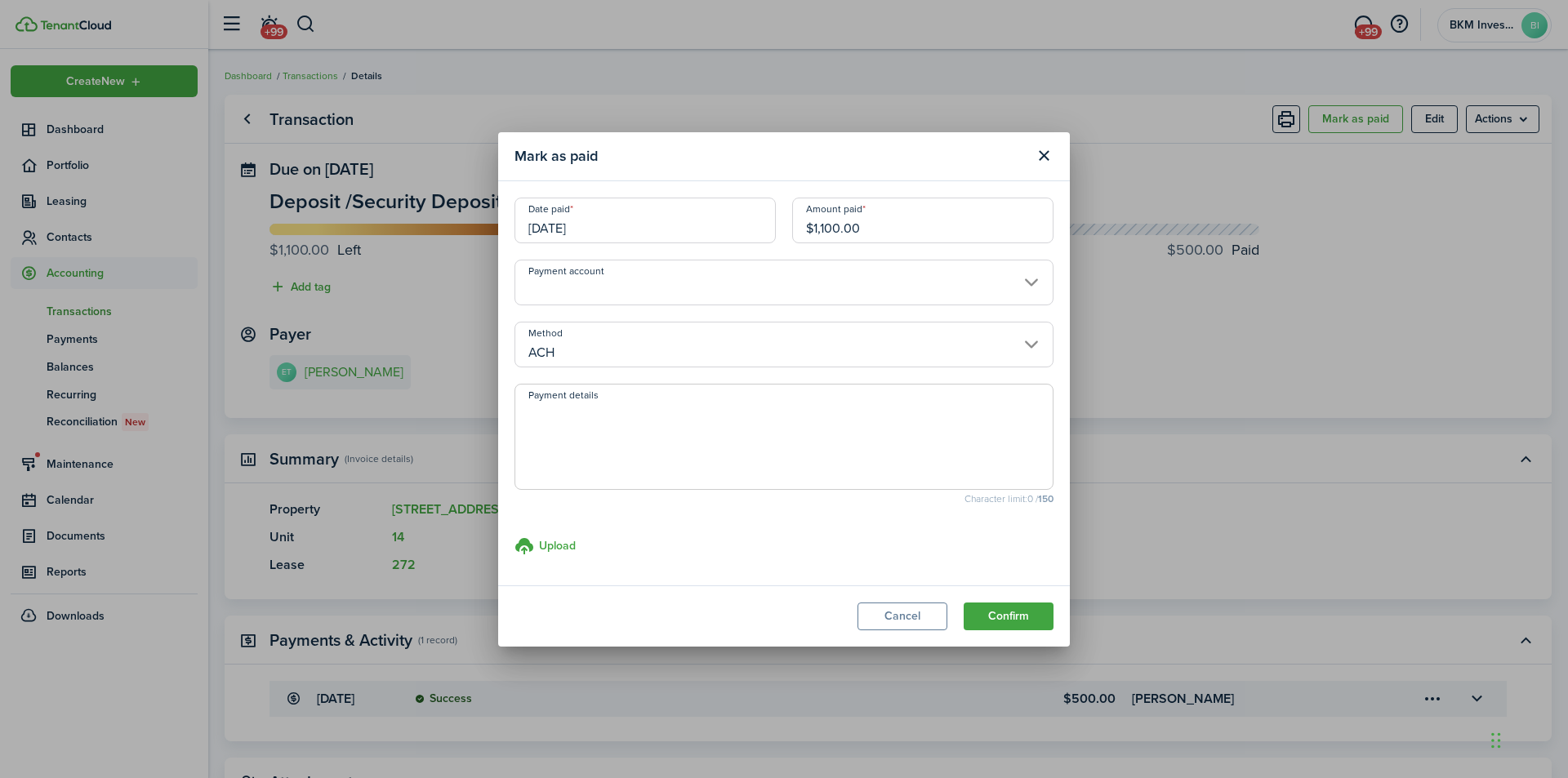
click at [1018, 619] on button "Confirm" at bounding box center [1009, 616] width 90 height 28
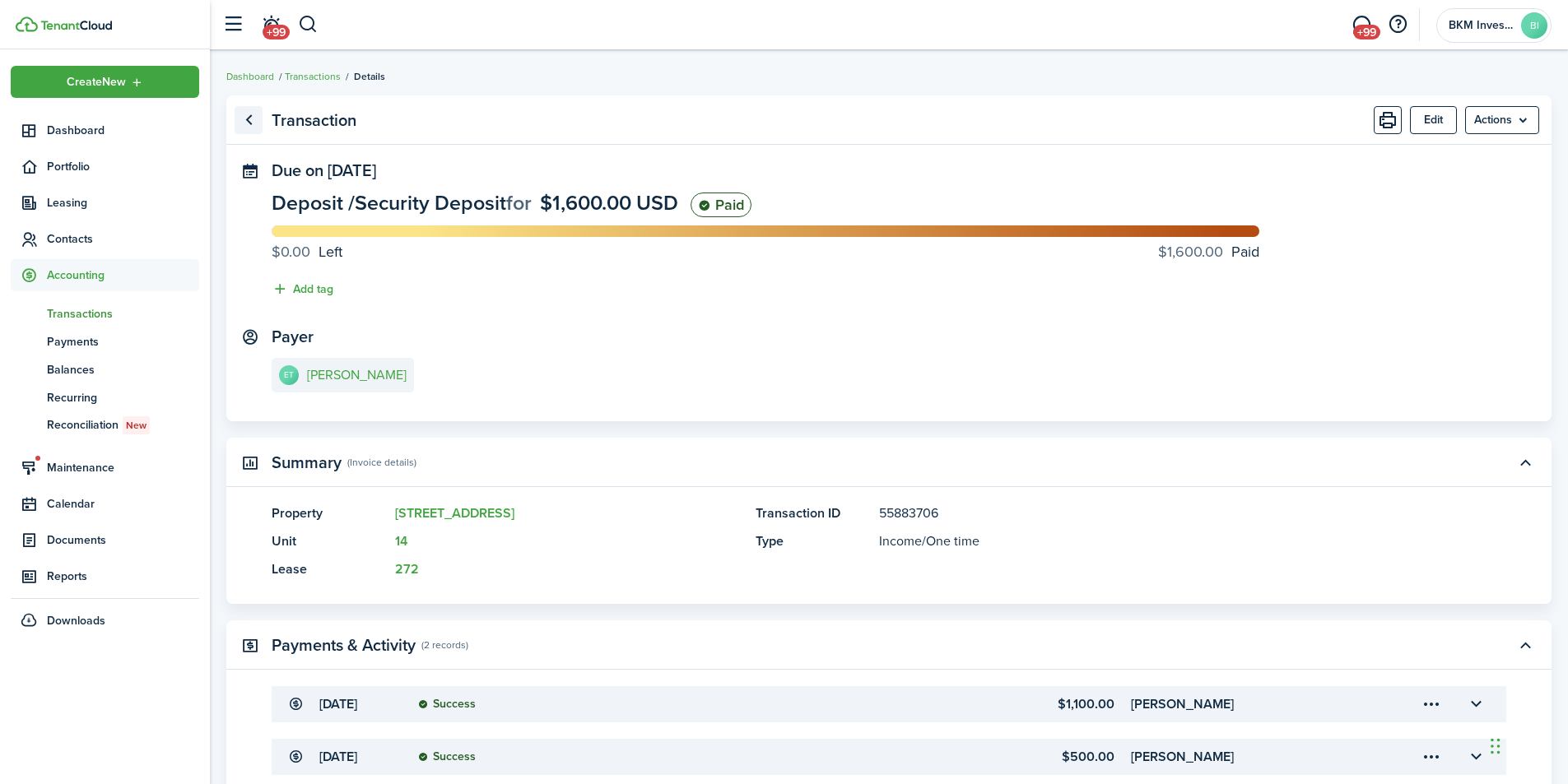
click at [246, 123] on link "Go back" at bounding box center [249, 120] width 28 height 28
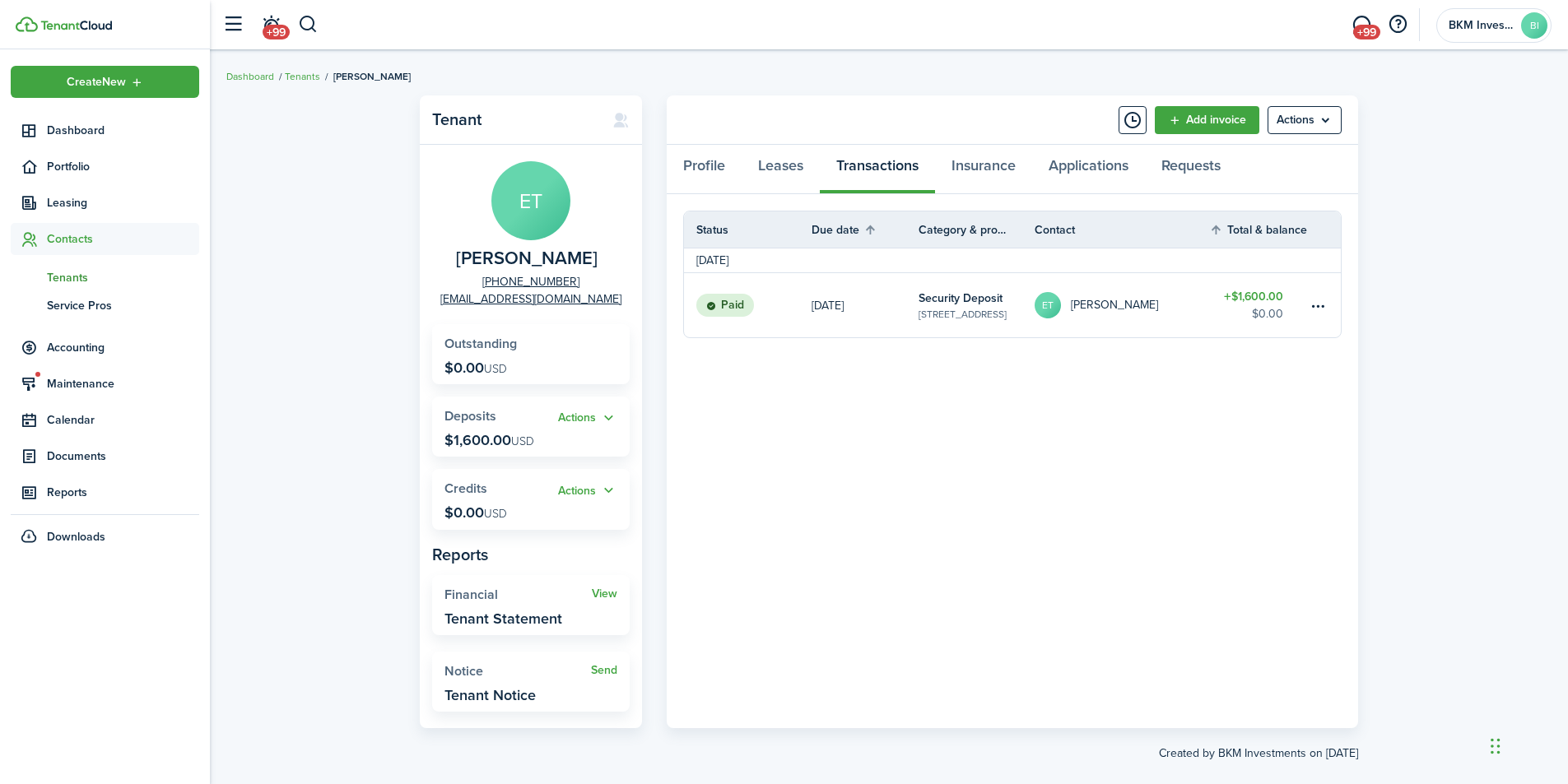
click at [482, 345] on span "Outstanding" at bounding box center [481, 343] width 73 height 19
click at [487, 362] on p "$0.00 USD" at bounding box center [476, 367] width 63 height 16
click at [1212, 122] on link "Add invoice" at bounding box center [1207, 120] width 104 height 28
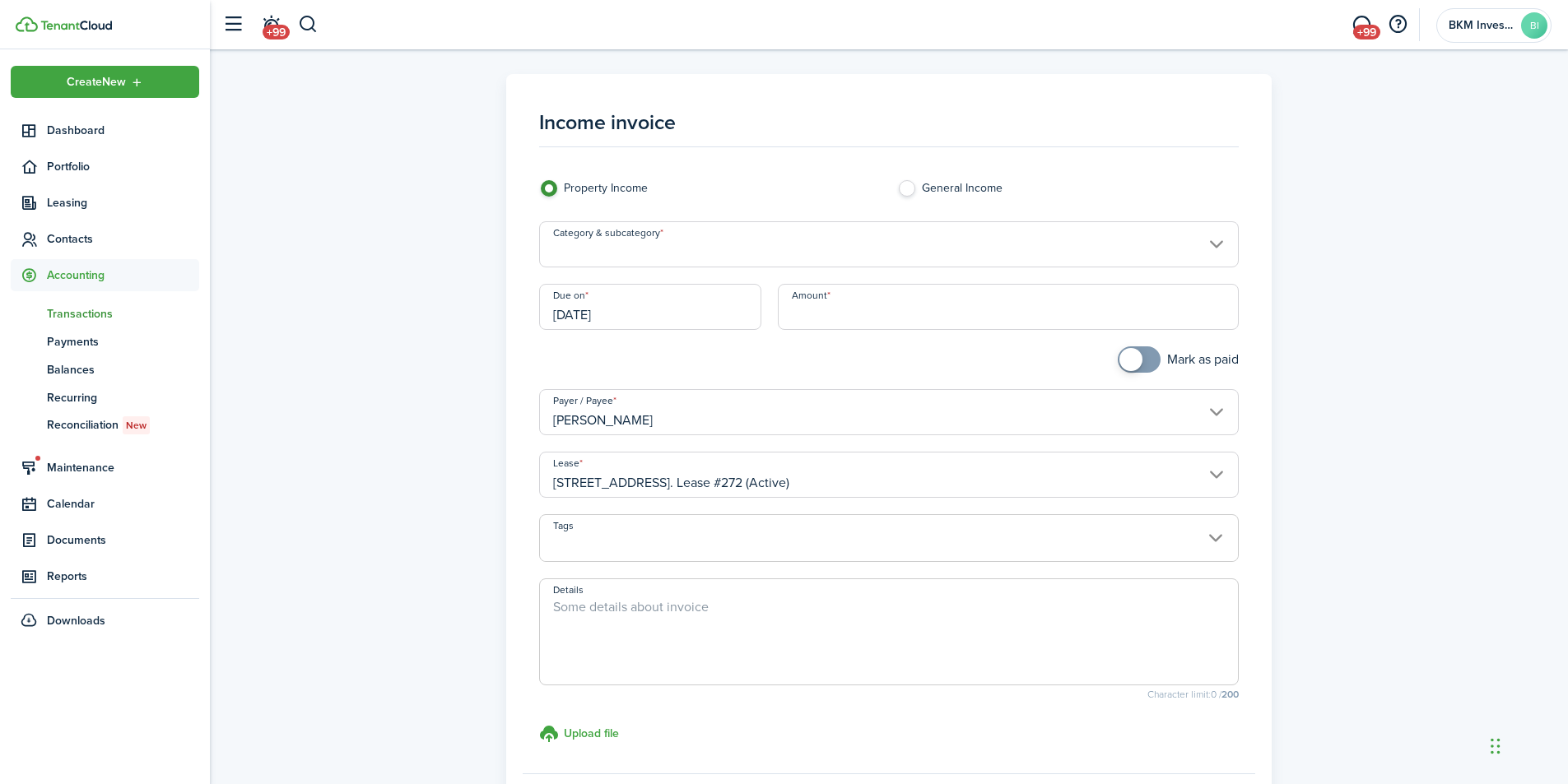
click at [1220, 246] on input "Category & subcategory" at bounding box center [889, 245] width 700 height 46
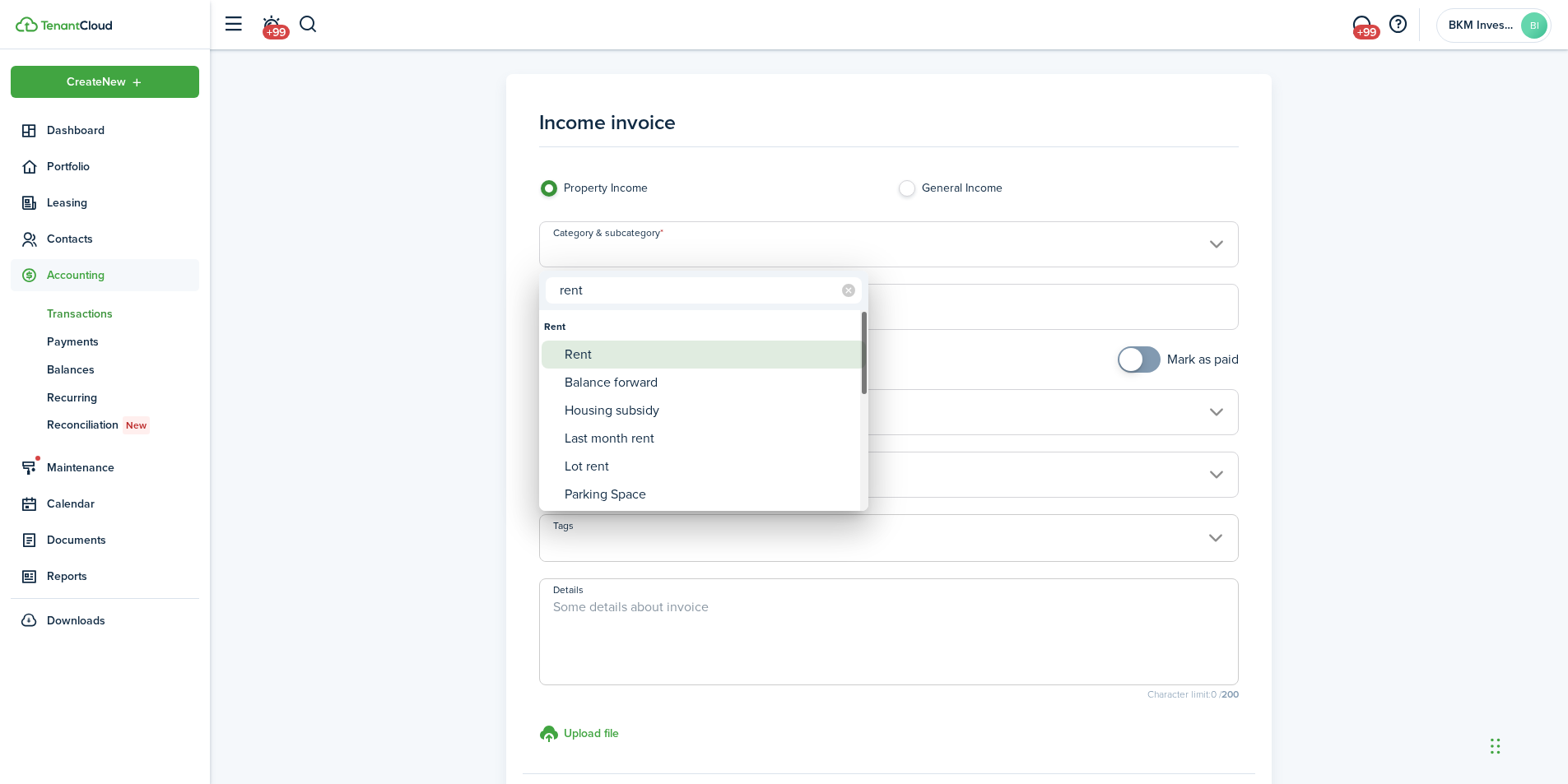
type input "rent"
click at [654, 366] on div "Rent" at bounding box center [710, 354] width 291 height 28
type input "Rent"
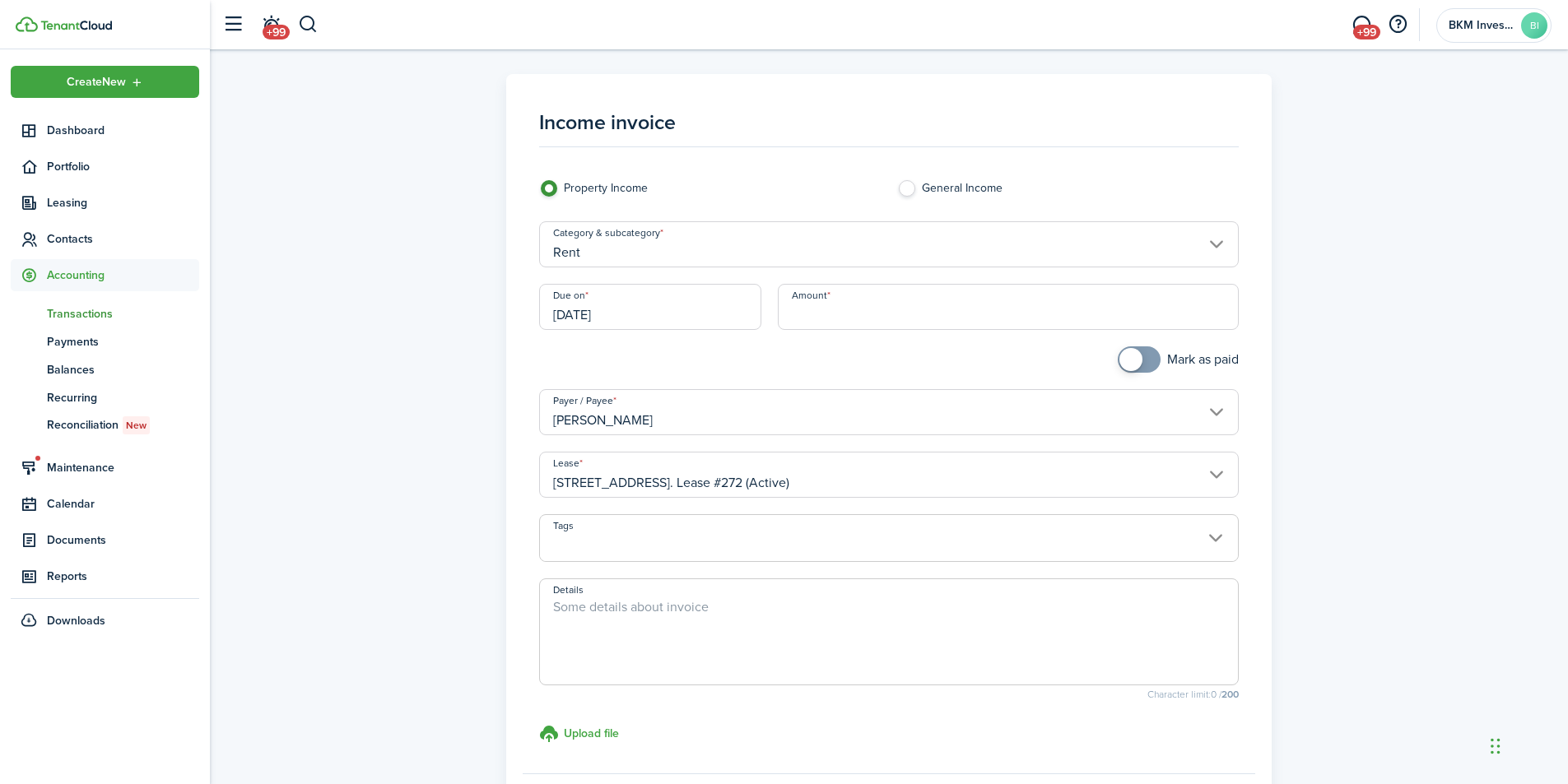
click at [666, 312] on input "[DATE]" at bounding box center [650, 307] width 222 height 46
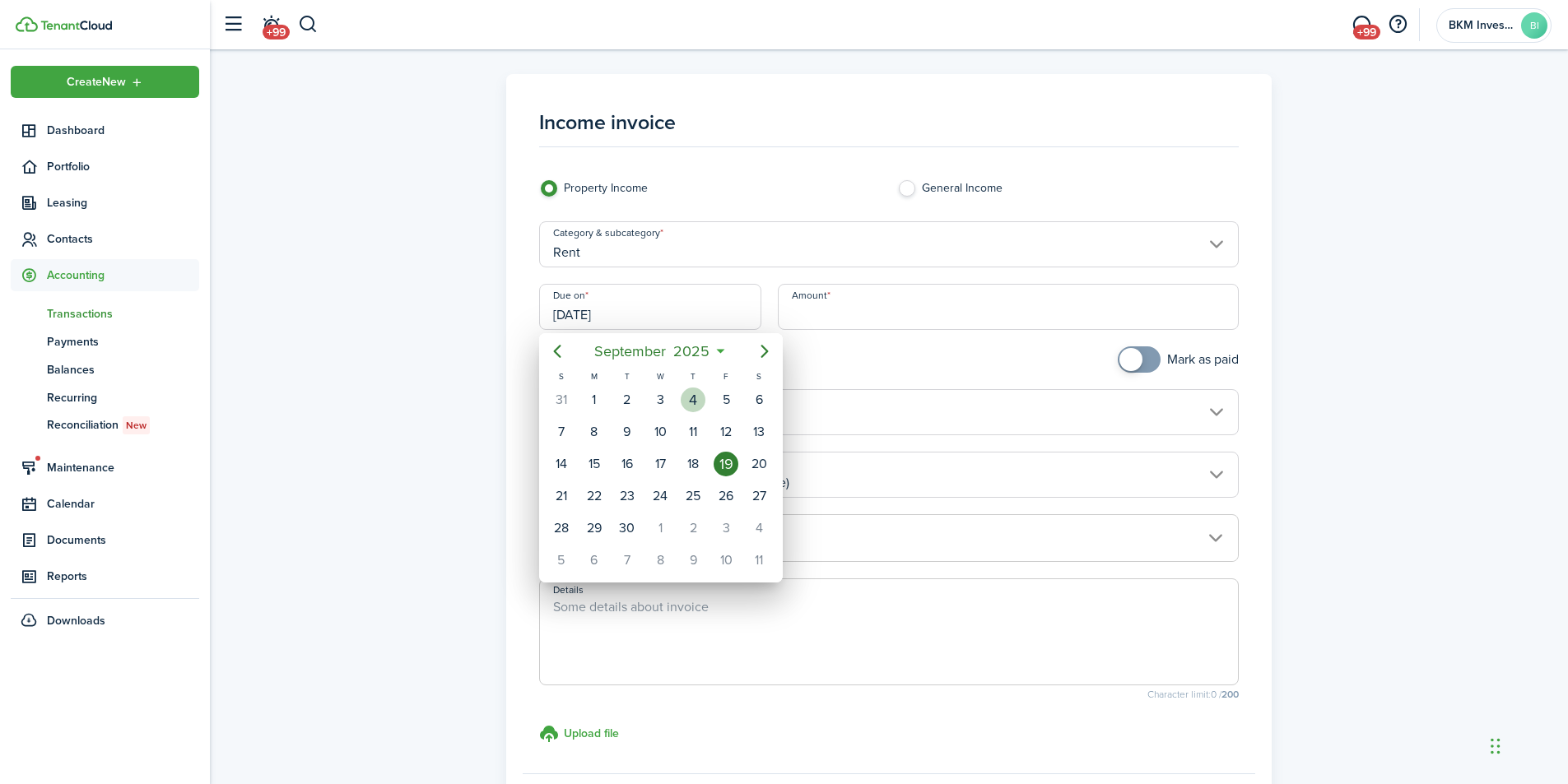
click at [695, 404] on div "4" at bounding box center [694, 400] width 25 height 25
type input "[DATE]"
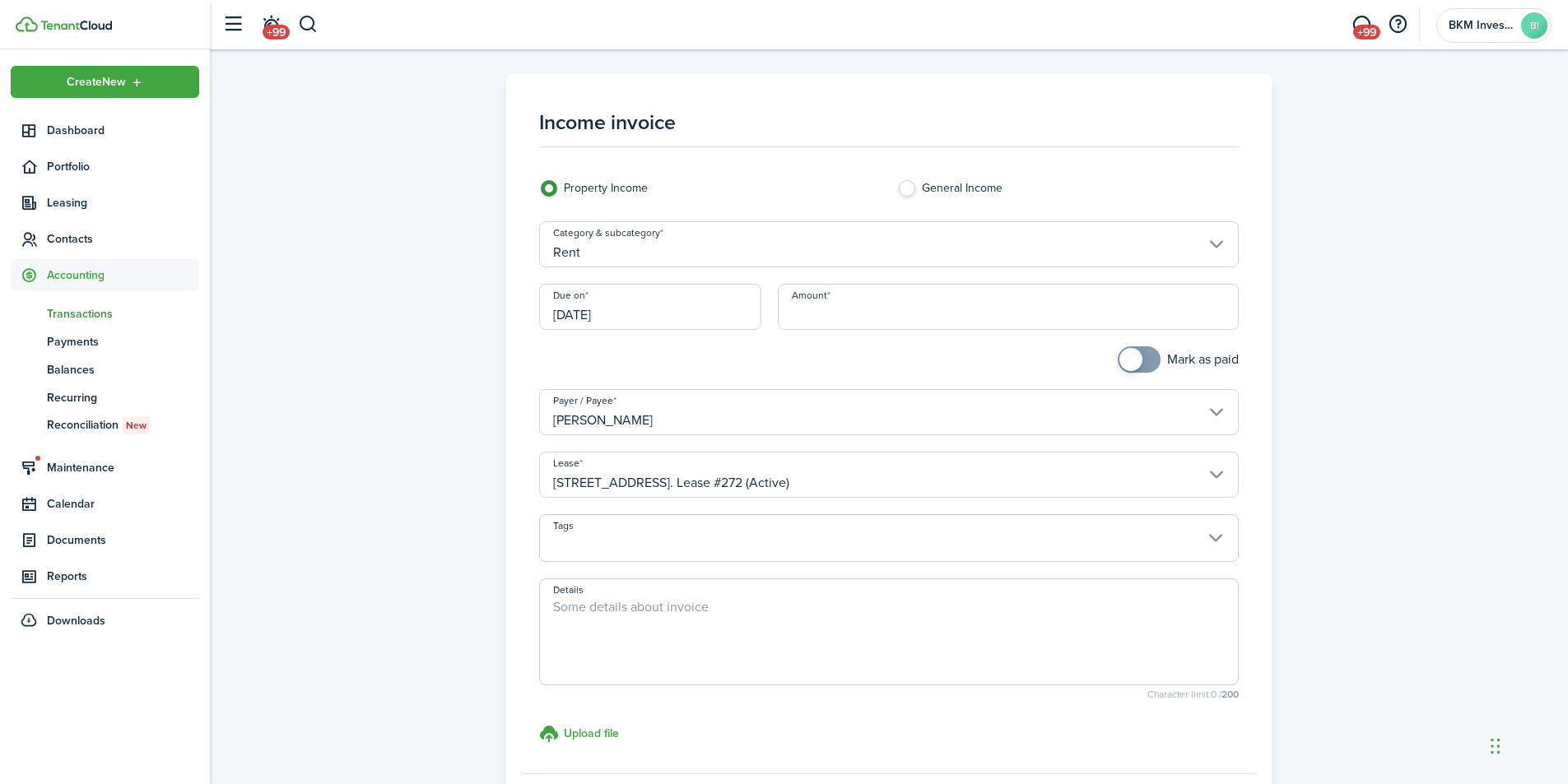
click at [889, 317] on input "Amount" at bounding box center [1008, 307] width 461 height 46
type input "$1,600.00"
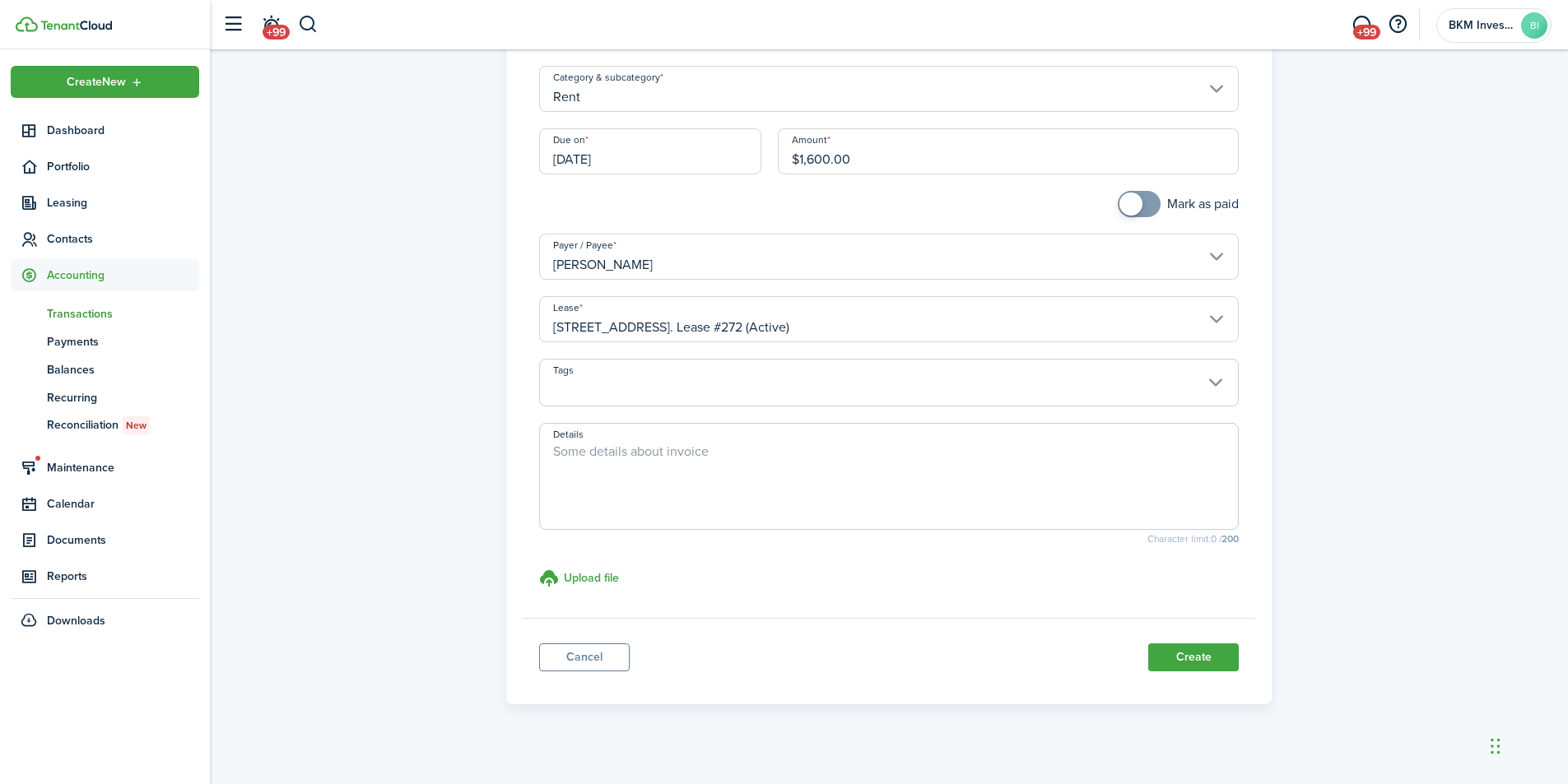
scroll to position [170, 0]
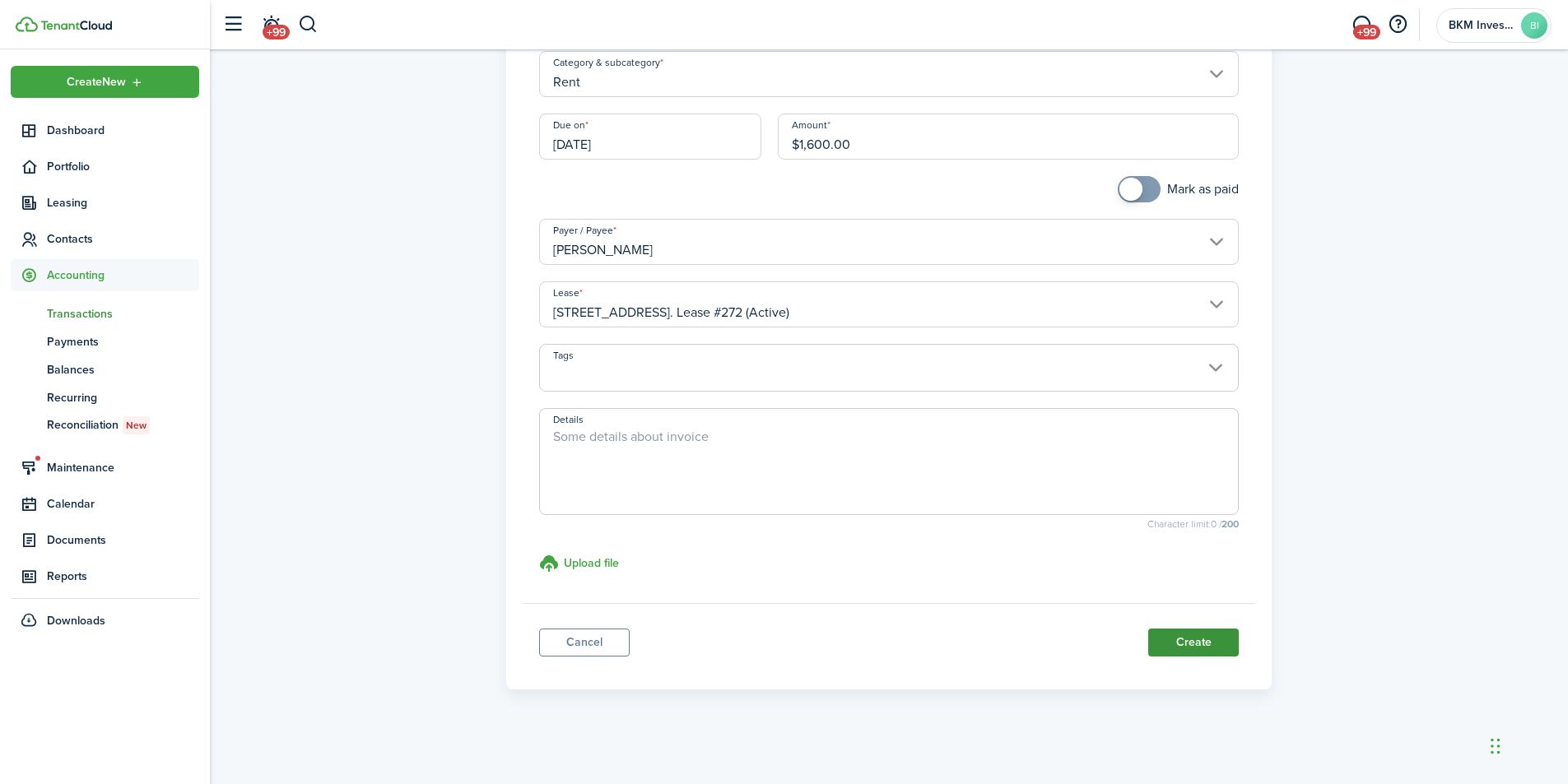
click at [1205, 643] on button "Create" at bounding box center [1194, 642] width 91 height 28
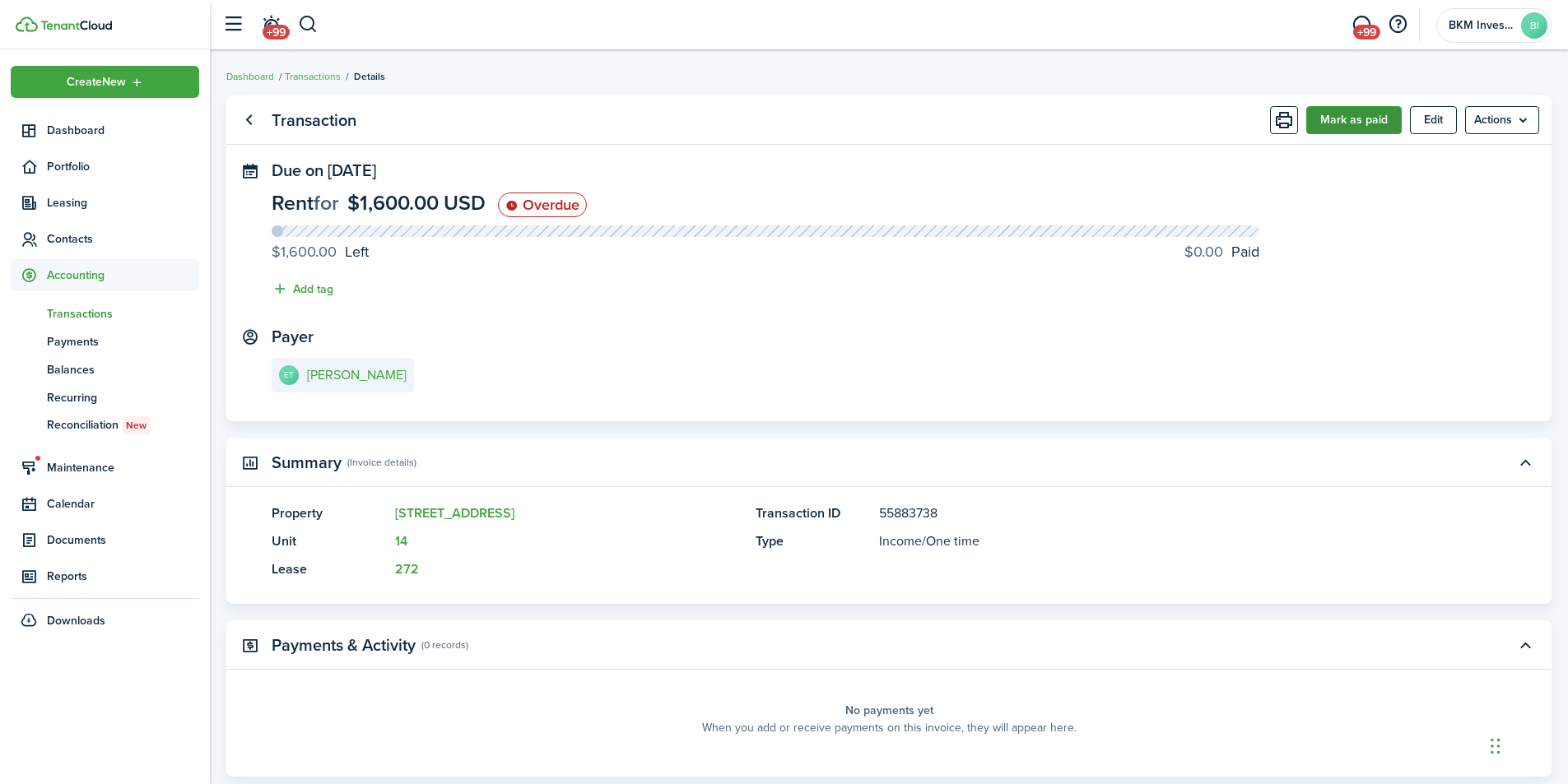
click at [1367, 115] on button "Mark as paid" at bounding box center [1353, 120] width 96 height 28
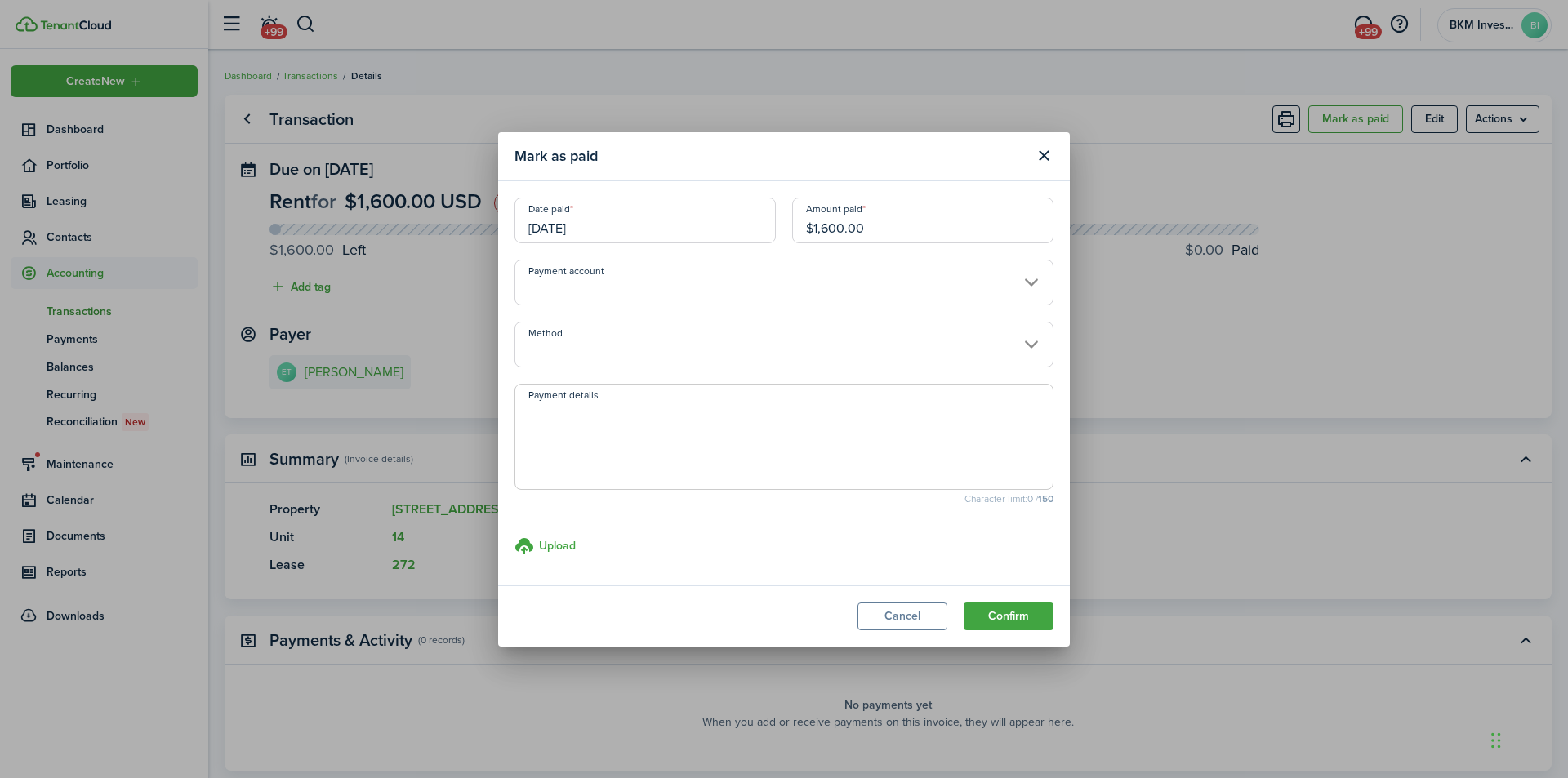
click at [1029, 344] on input "Method" at bounding box center [784, 344] width 539 height 46
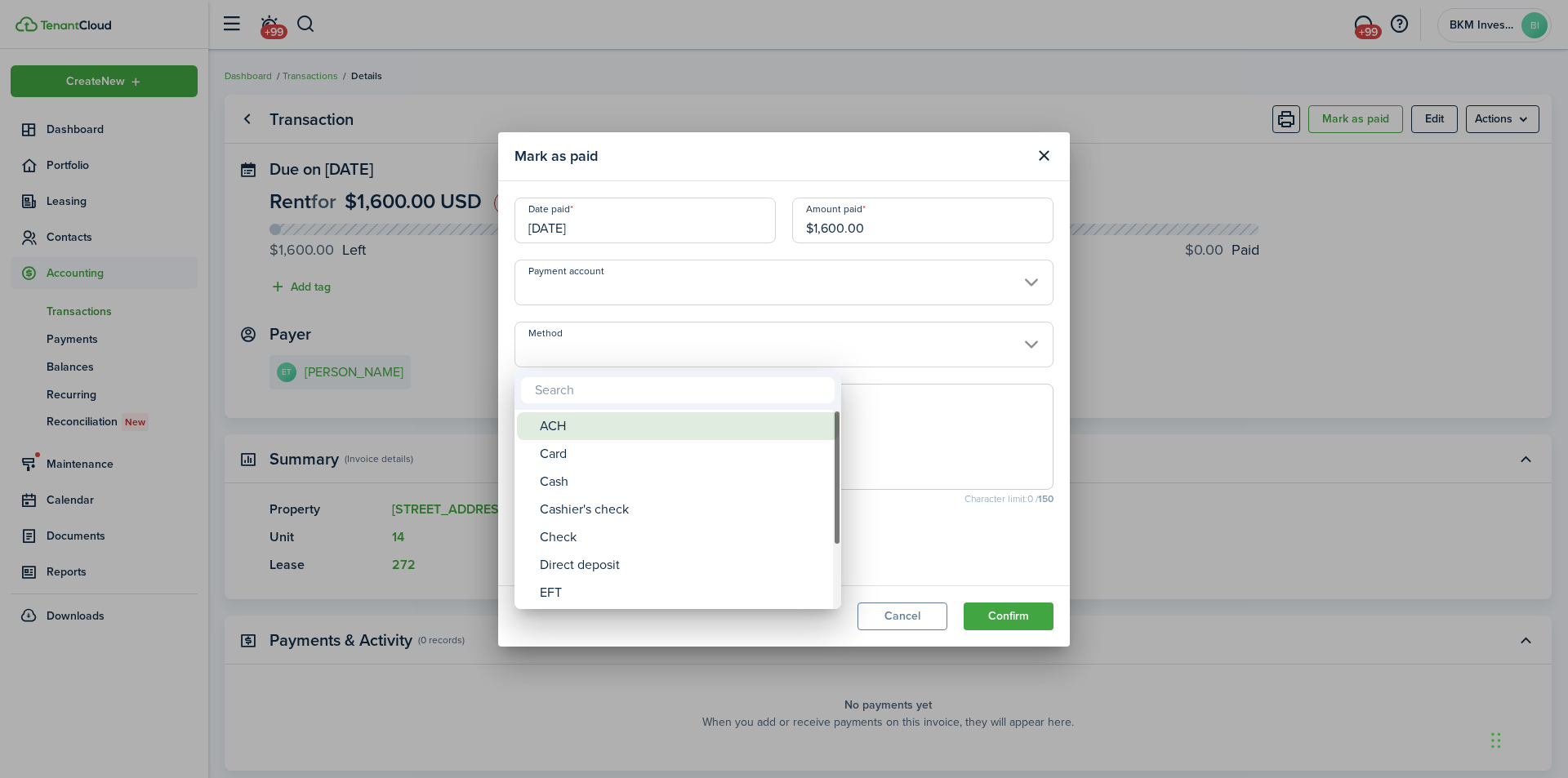
click at [691, 432] on div "ACH" at bounding box center [683, 426] width 289 height 28
type input "ACH"
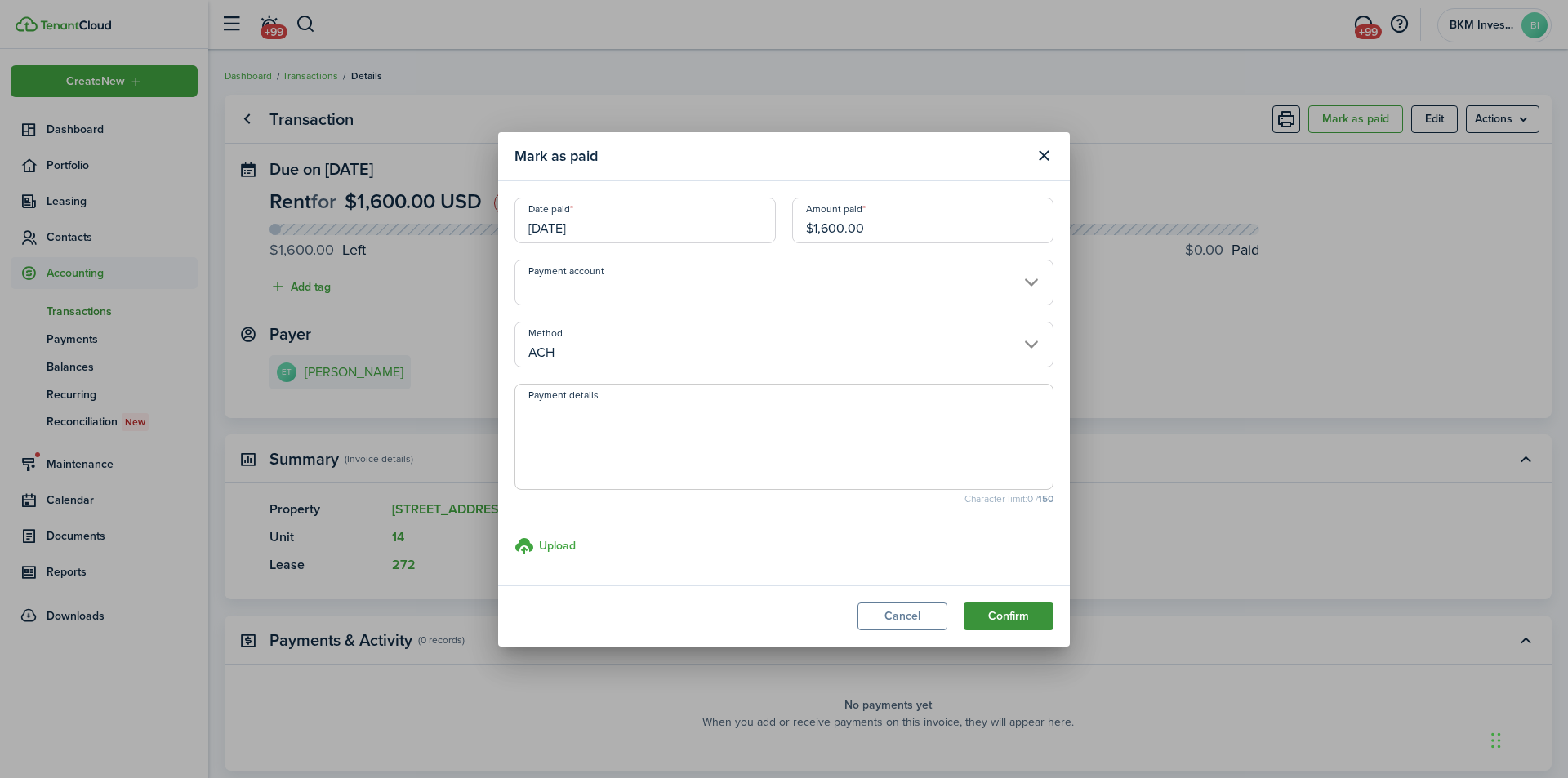
click at [1021, 619] on button "Confirm" at bounding box center [1009, 616] width 90 height 28
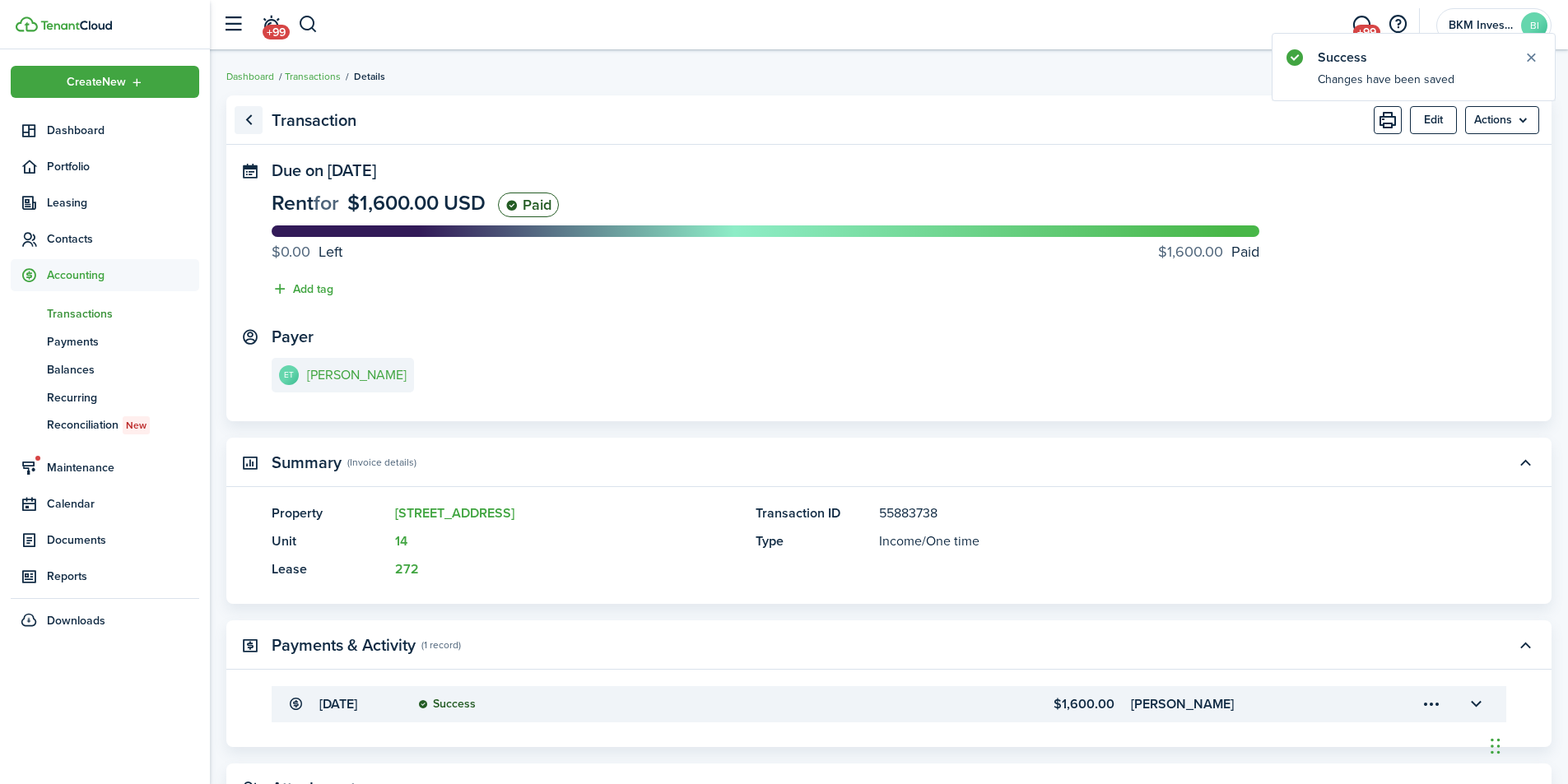
click at [247, 123] on link "Go back" at bounding box center [249, 120] width 28 height 28
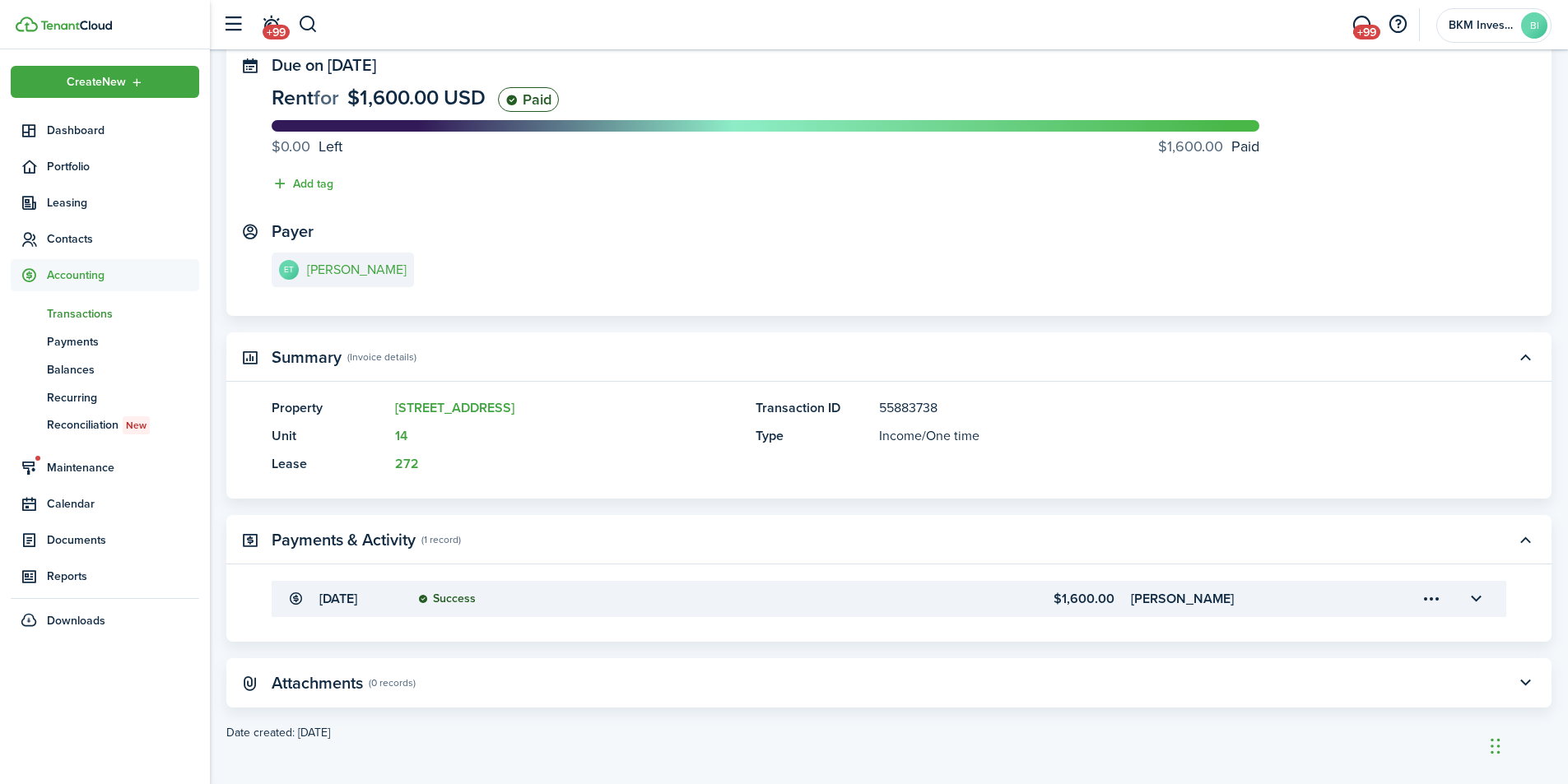
scroll to position [107, 0]
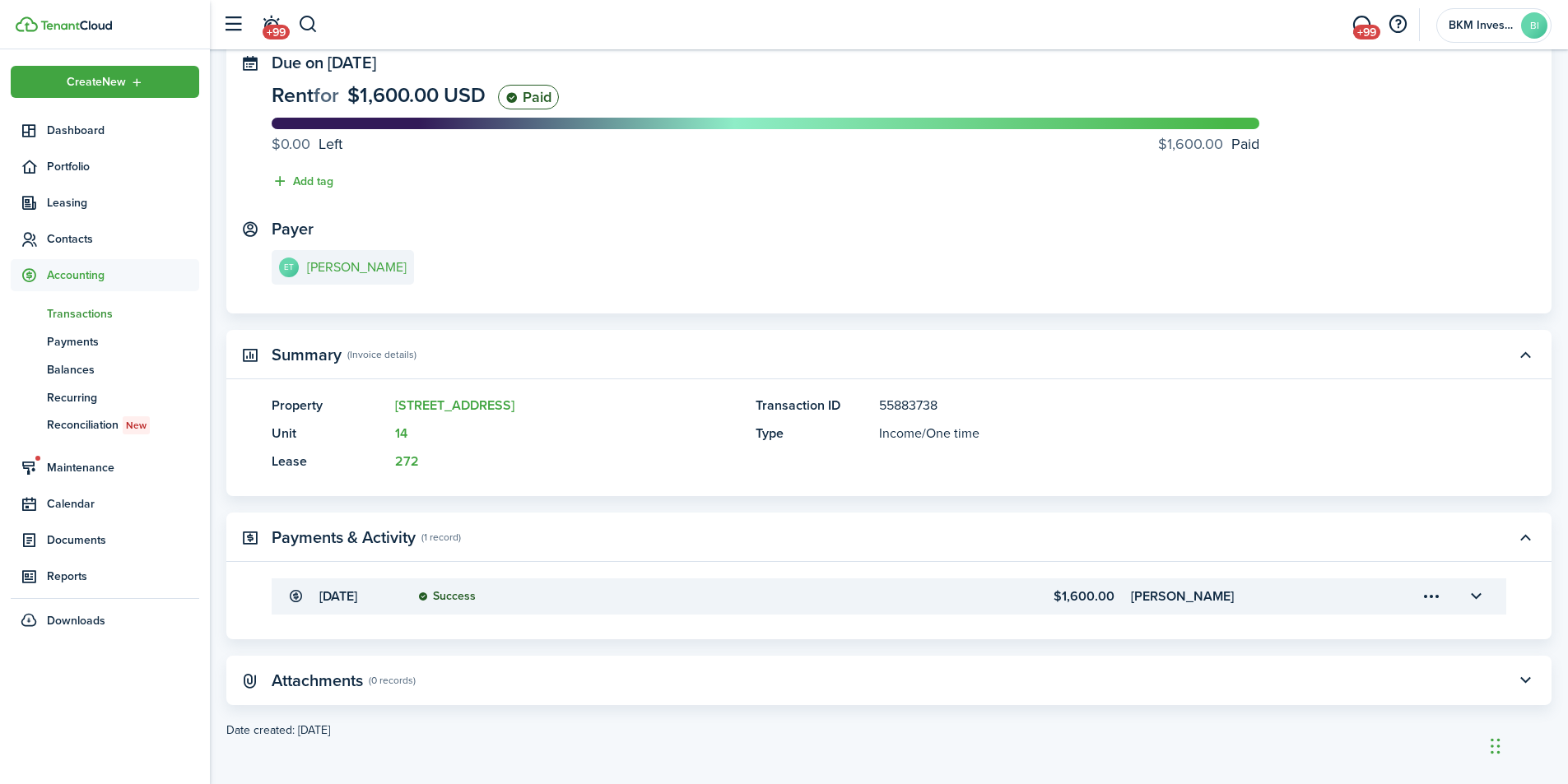
scroll to position [106, 0]
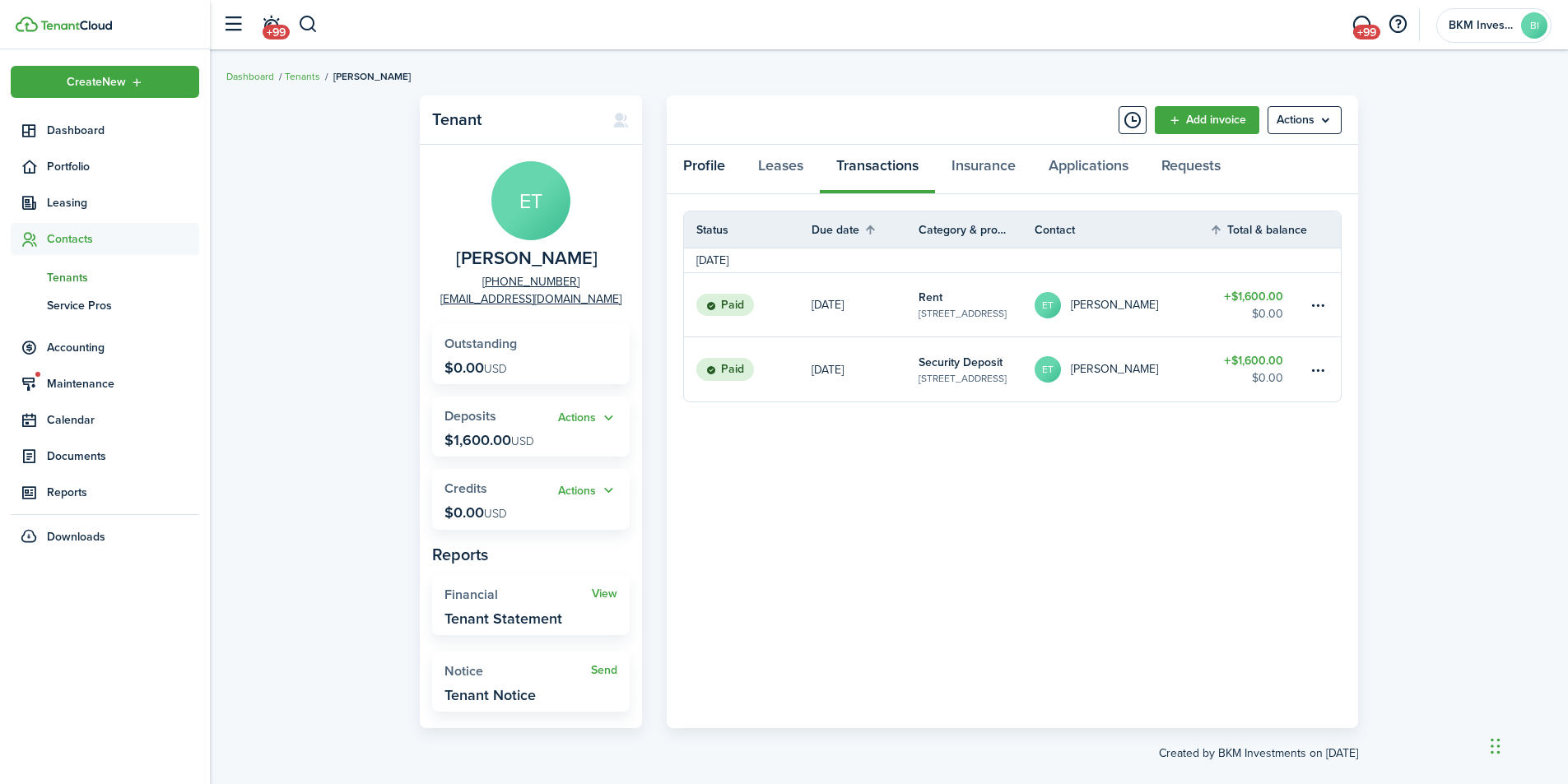
click at [701, 168] on link "Profile" at bounding box center [703, 169] width 74 height 49
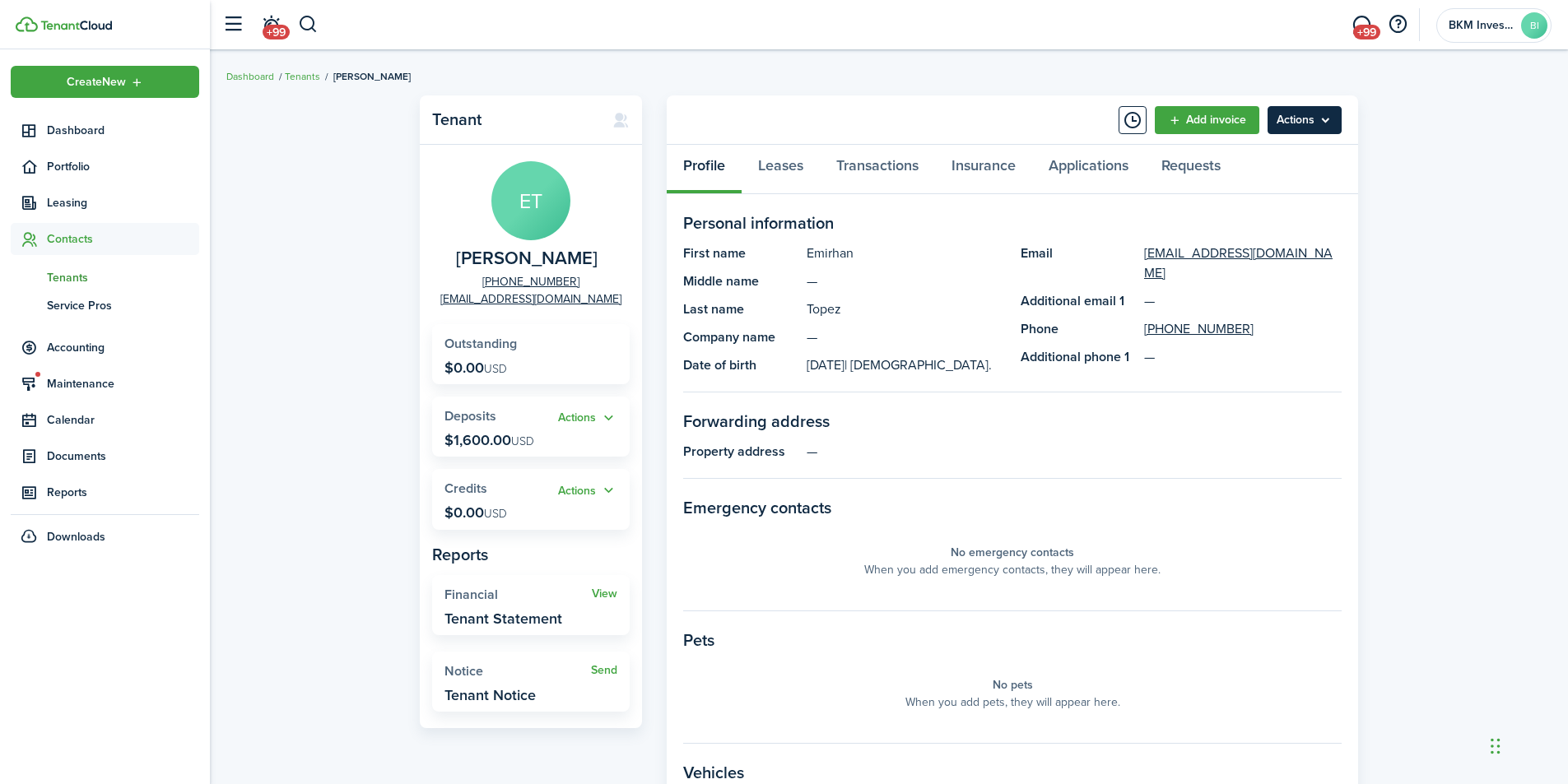
click at [1304, 125] on menu-btn "Actions" at bounding box center [1304, 120] width 74 height 28
click at [1218, 160] on link "Edit" at bounding box center [1269, 156] width 144 height 28
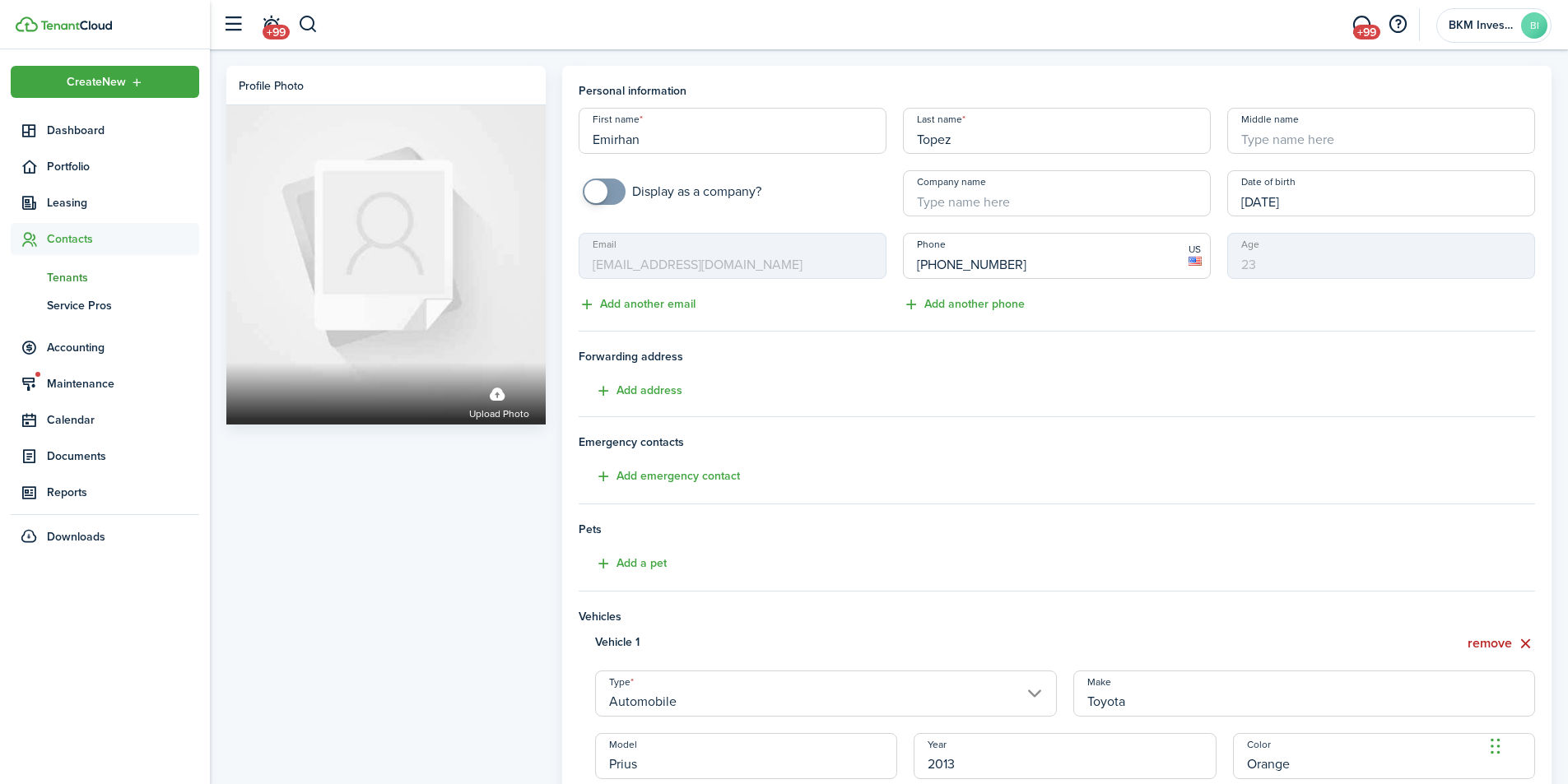
click at [721, 262] on mbsc-input "Email [EMAIL_ADDRESS][DOMAIN_NAME]" at bounding box center [732, 256] width 308 height 46
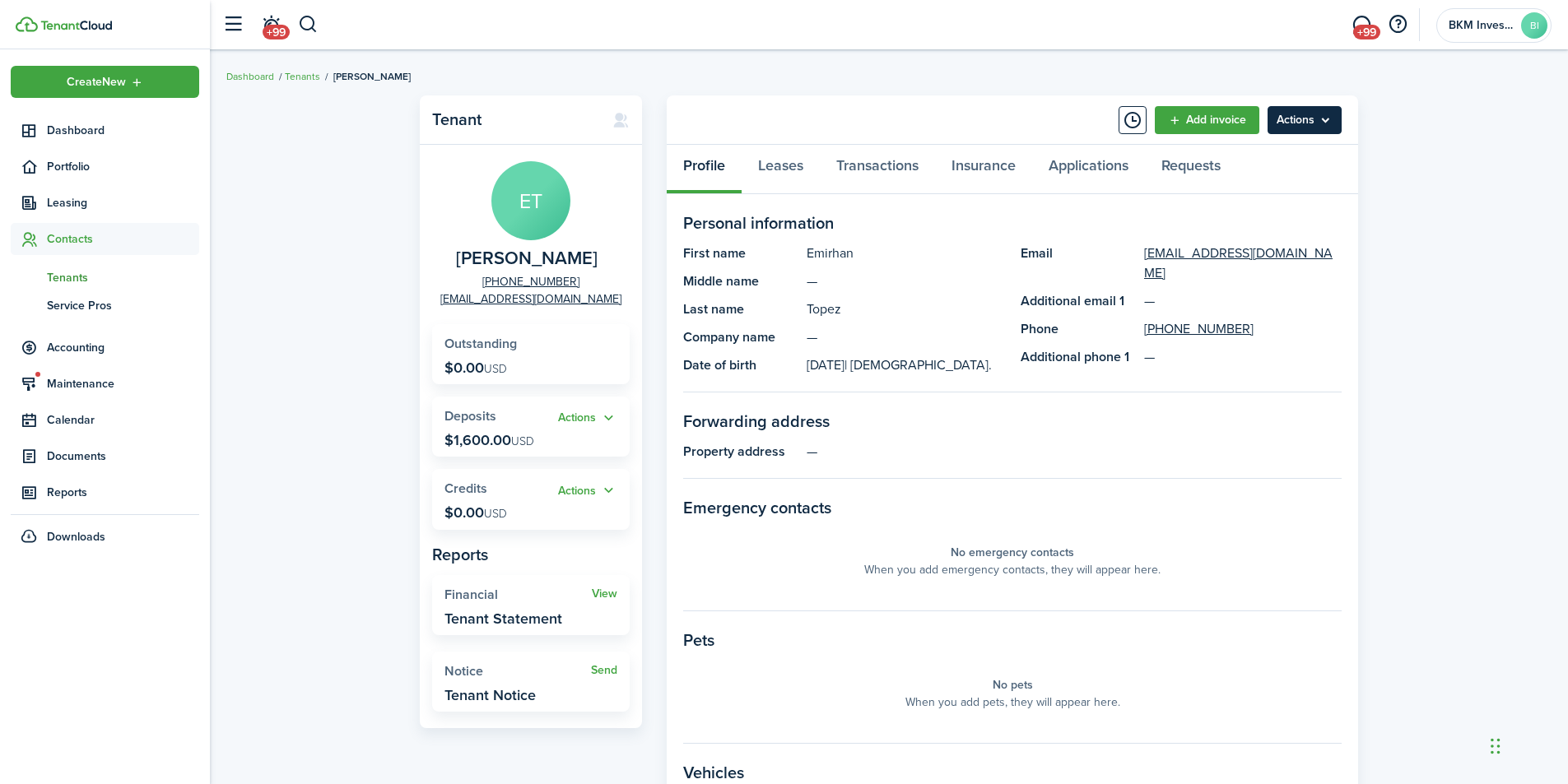
click at [1292, 129] on menu-btn "Actions" at bounding box center [1304, 120] width 74 height 28
click at [1292, 187] on button "Remove Connection" at bounding box center [1269, 185] width 144 height 28
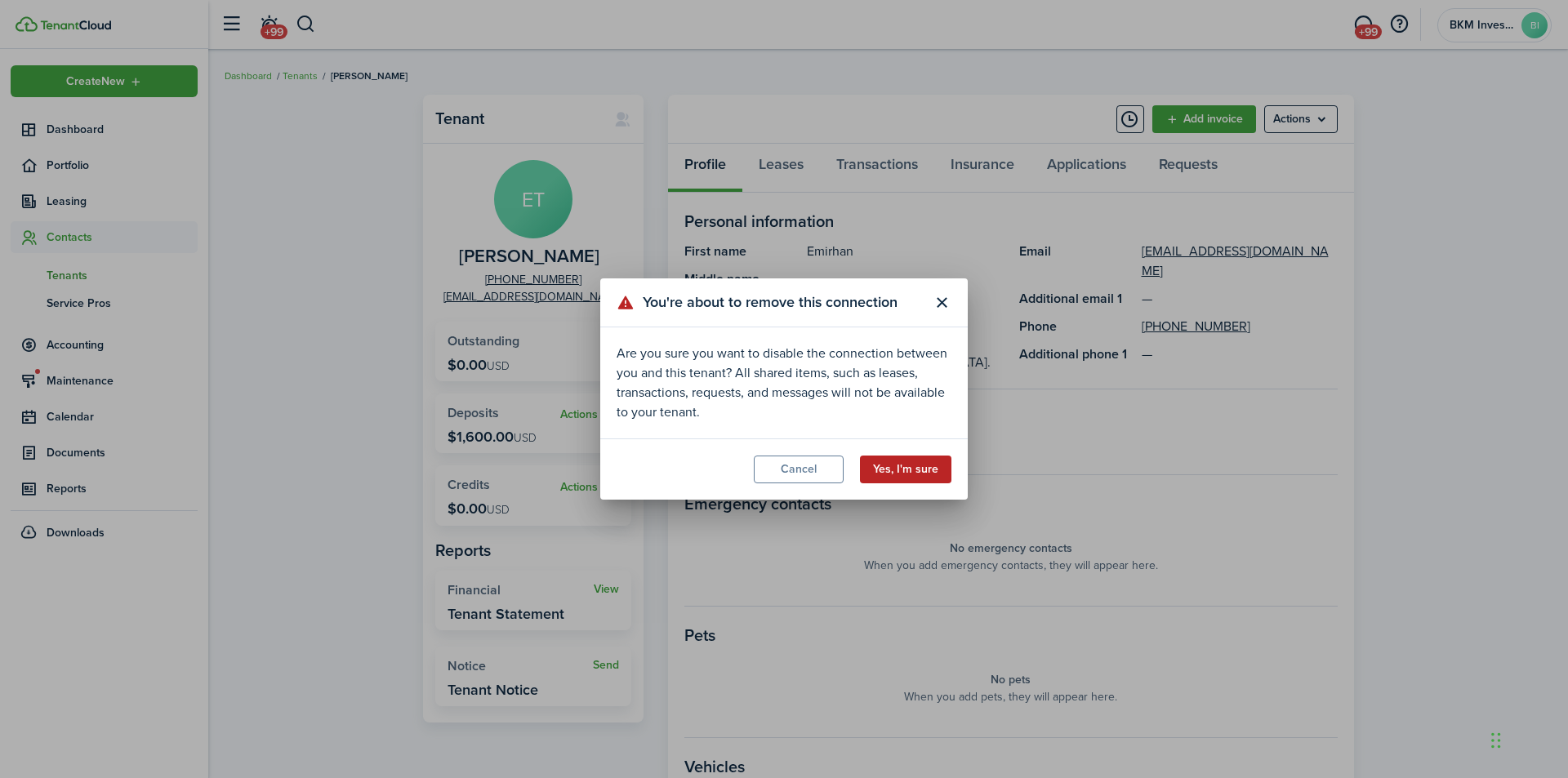
click at [917, 460] on button "Yes, I'm sure" at bounding box center [905, 469] width 91 height 28
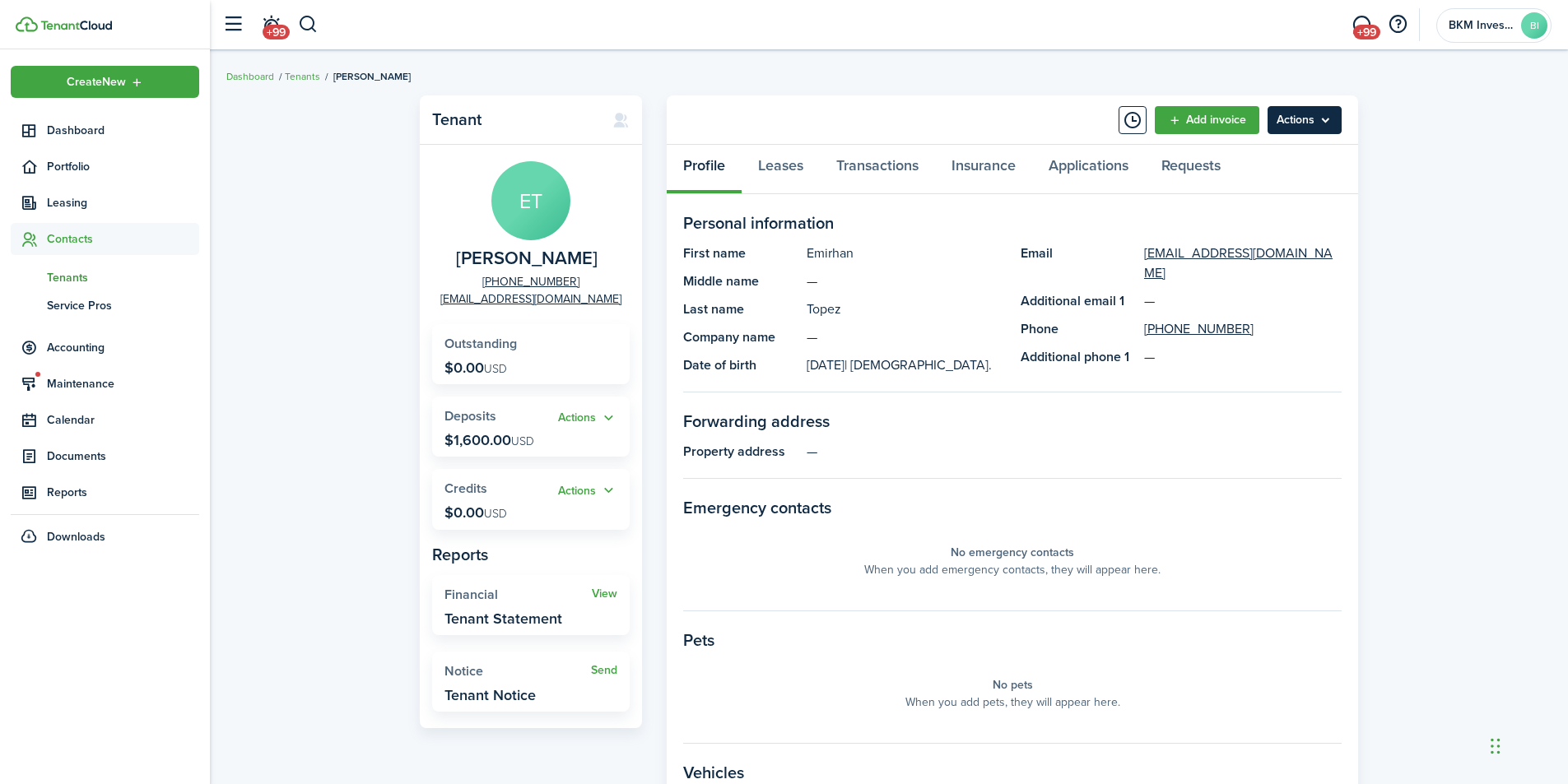
click at [1308, 125] on menu-btn "Actions" at bounding box center [1304, 120] width 74 height 28
click at [1221, 154] on link "Edit" at bounding box center [1269, 156] width 144 height 28
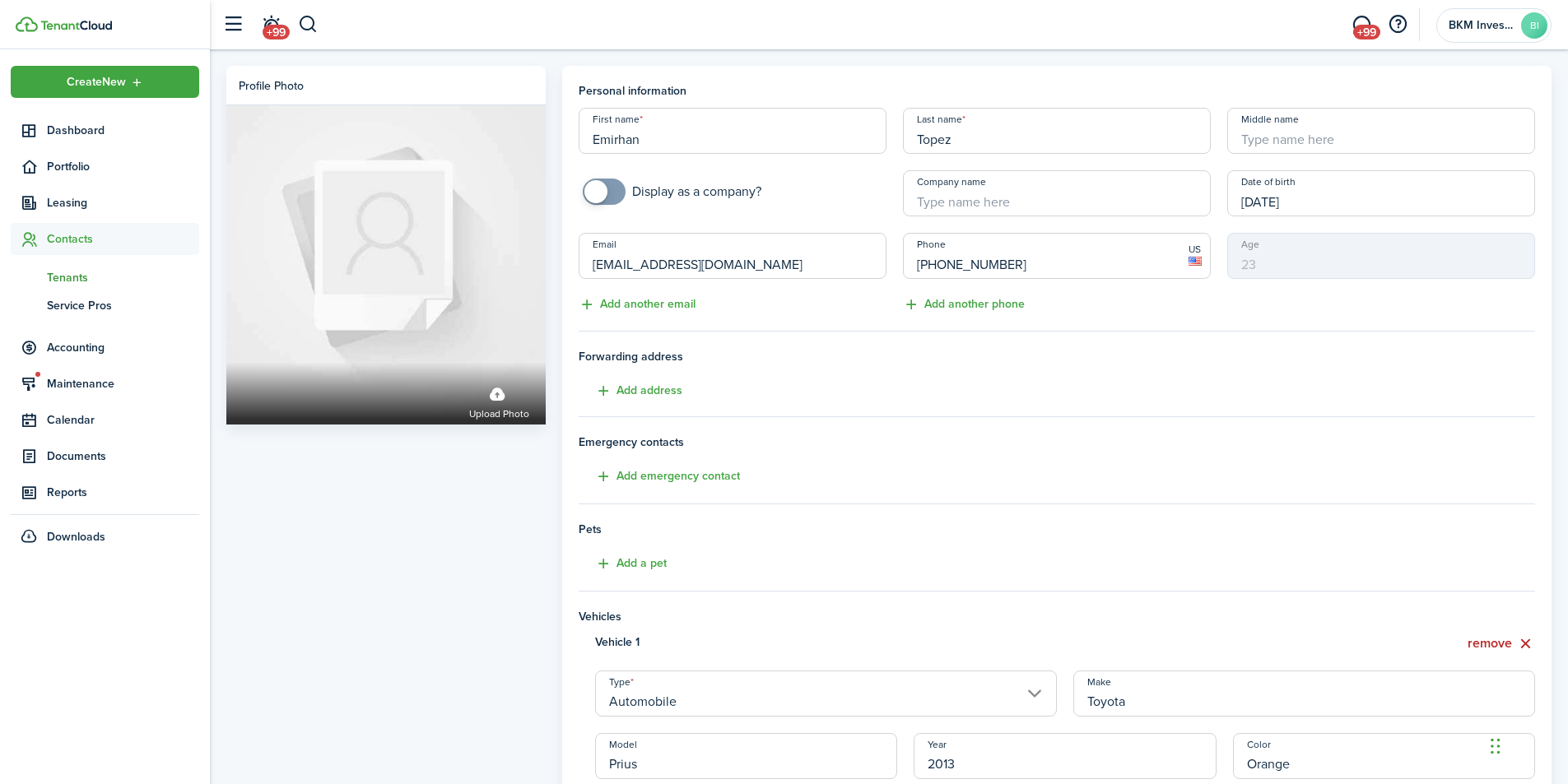
click at [655, 263] on input "[EMAIL_ADDRESS][DOMAIN_NAME]" at bounding box center [732, 256] width 308 height 46
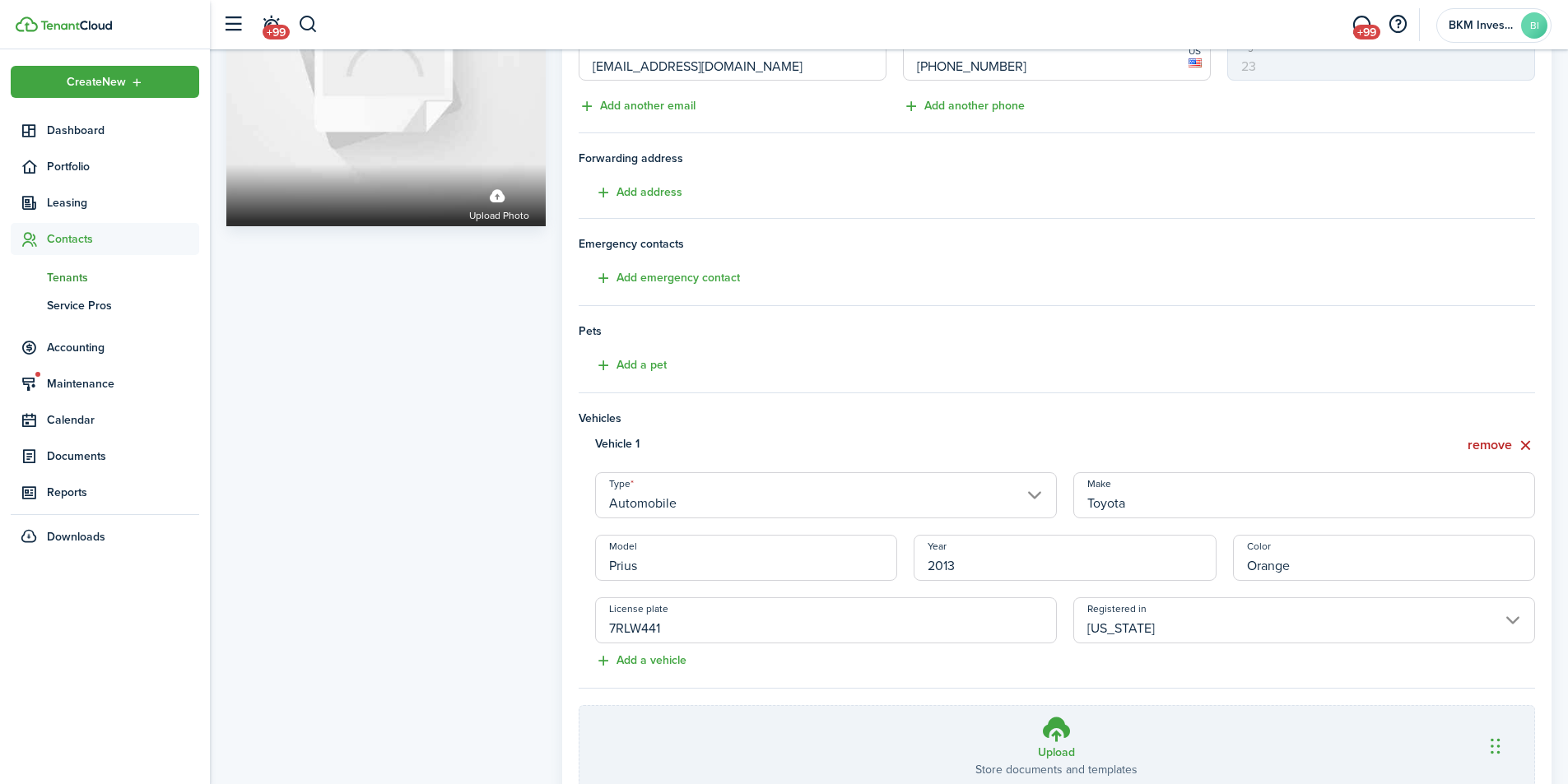
scroll to position [325, 0]
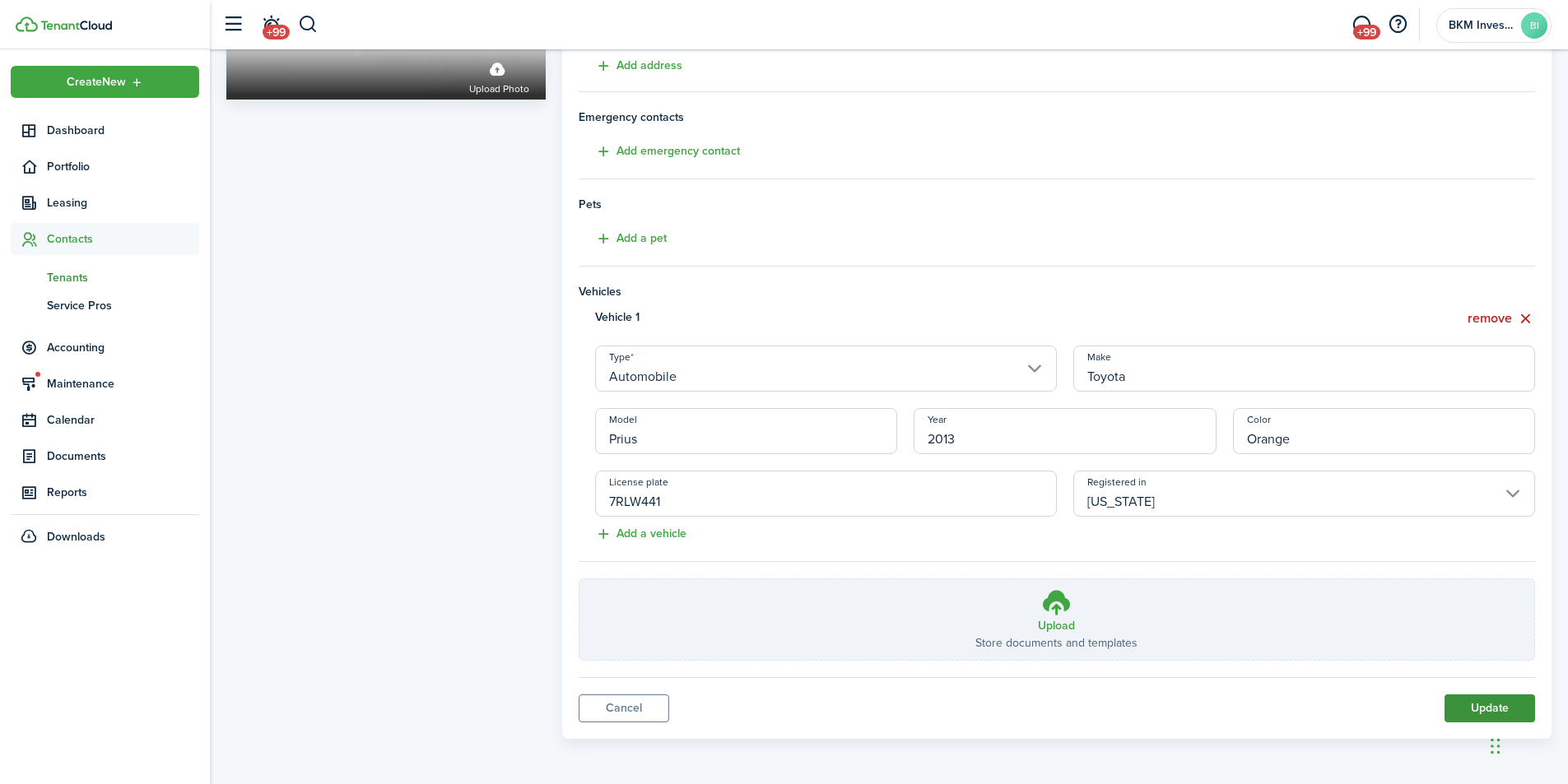
type input "[EMAIL_ADDRESS][DOMAIN_NAME]"
click at [1480, 710] on button "Update" at bounding box center [1490, 708] width 91 height 28
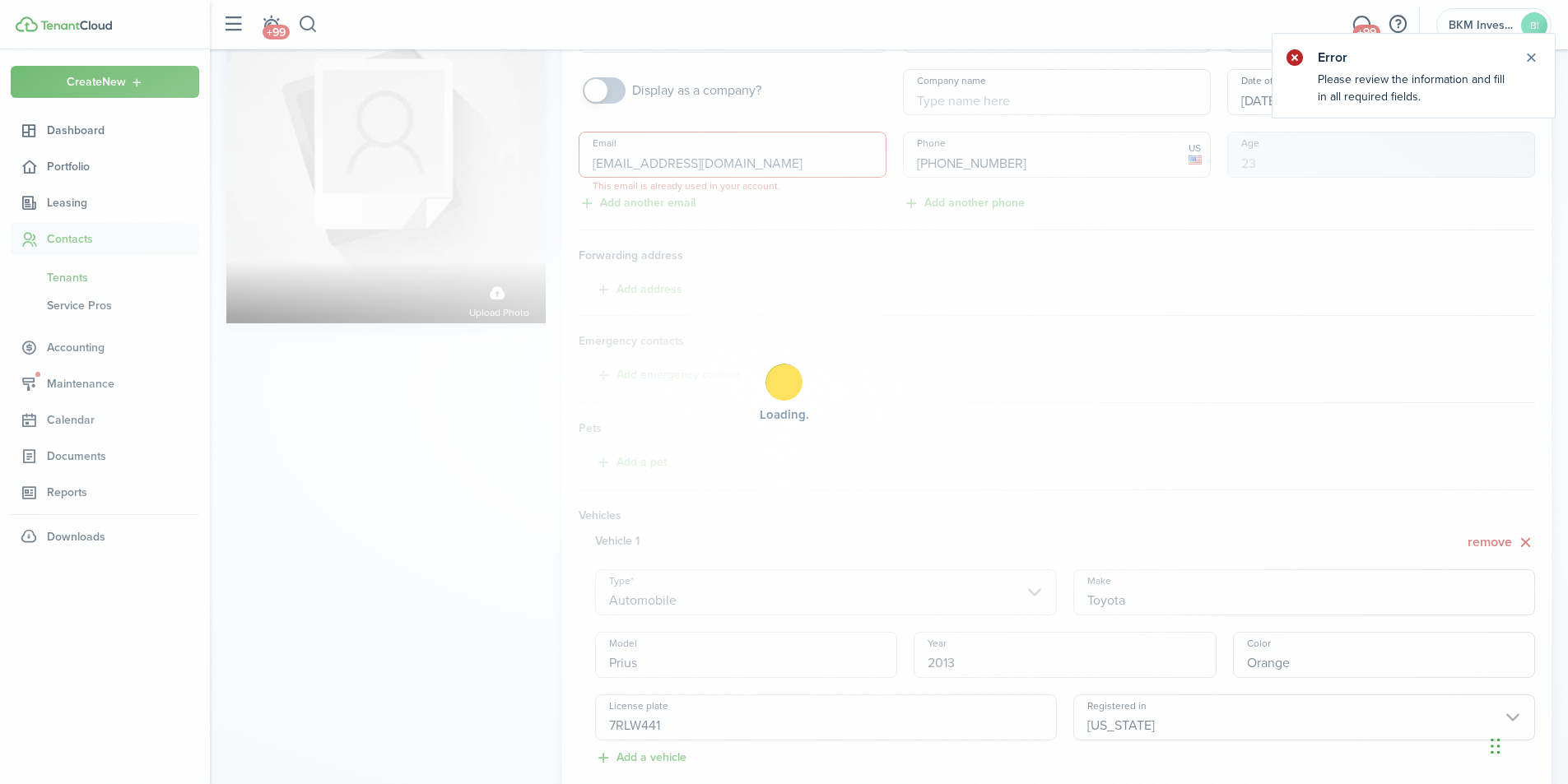
scroll to position [0, 0]
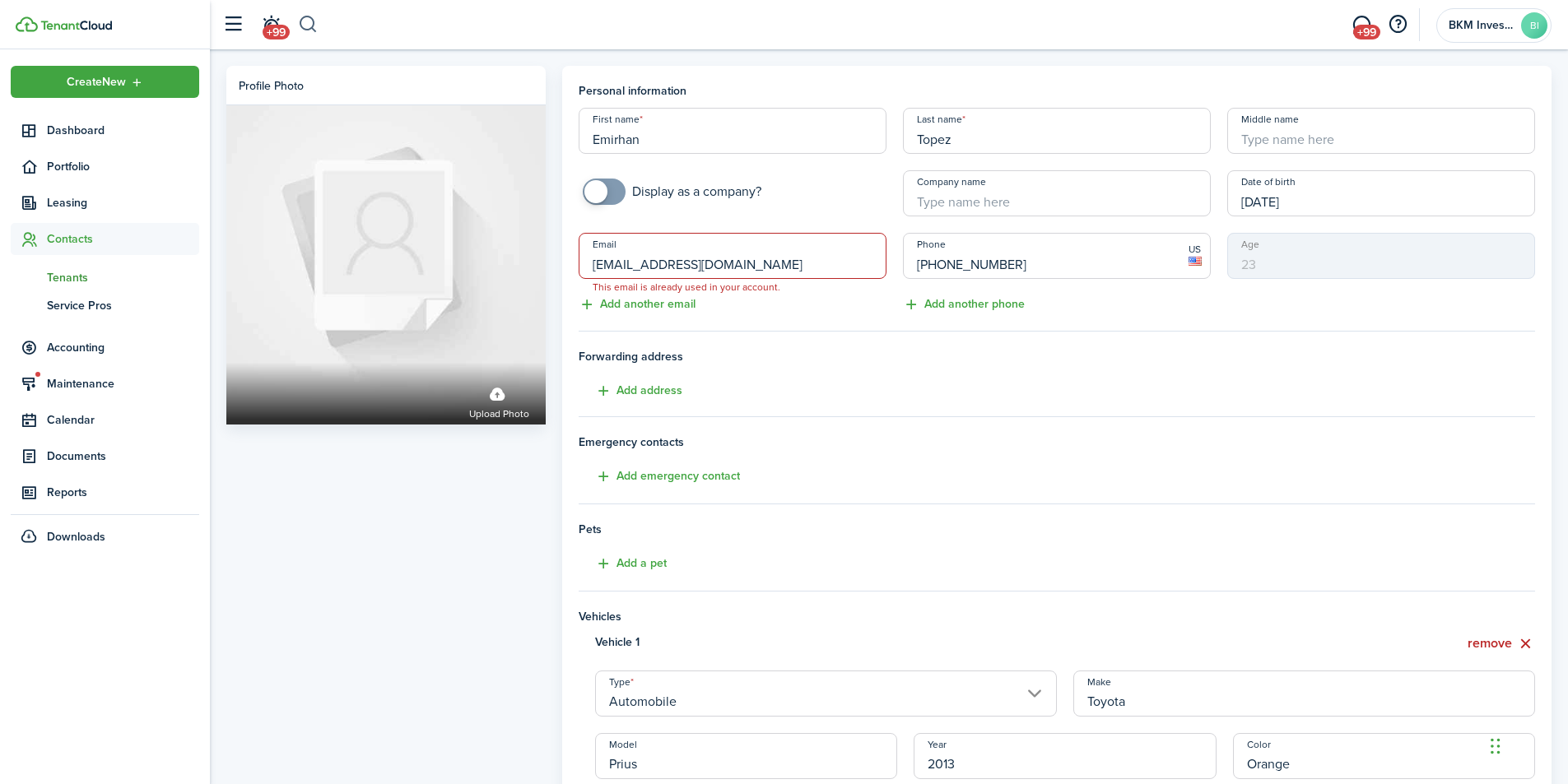
click at [307, 23] on button "button" at bounding box center [308, 24] width 20 height 28
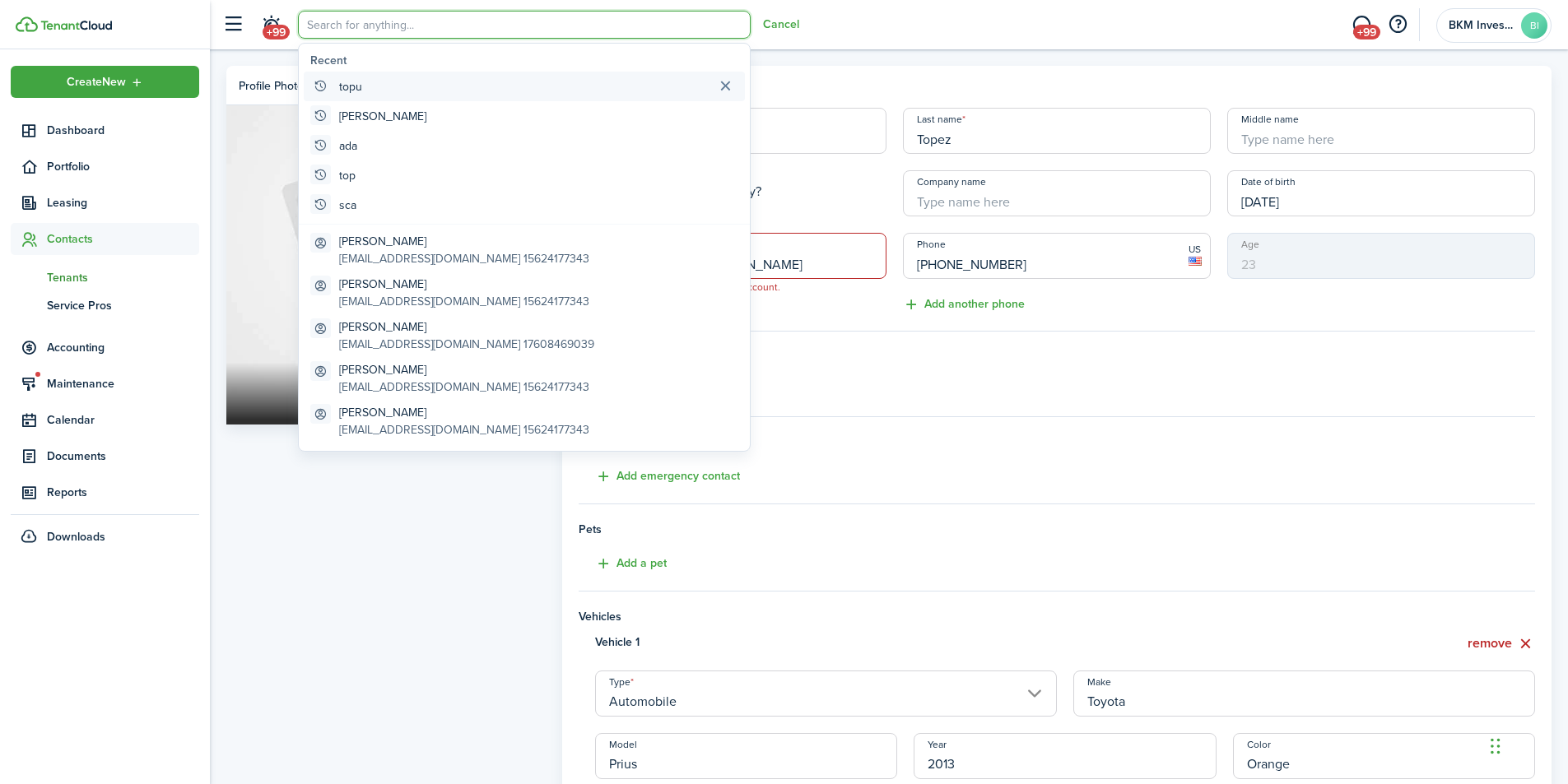
click at [349, 85] on global-search-item-title "topu" at bounding box center [351, 87] width 23 height 17
type input "topu"
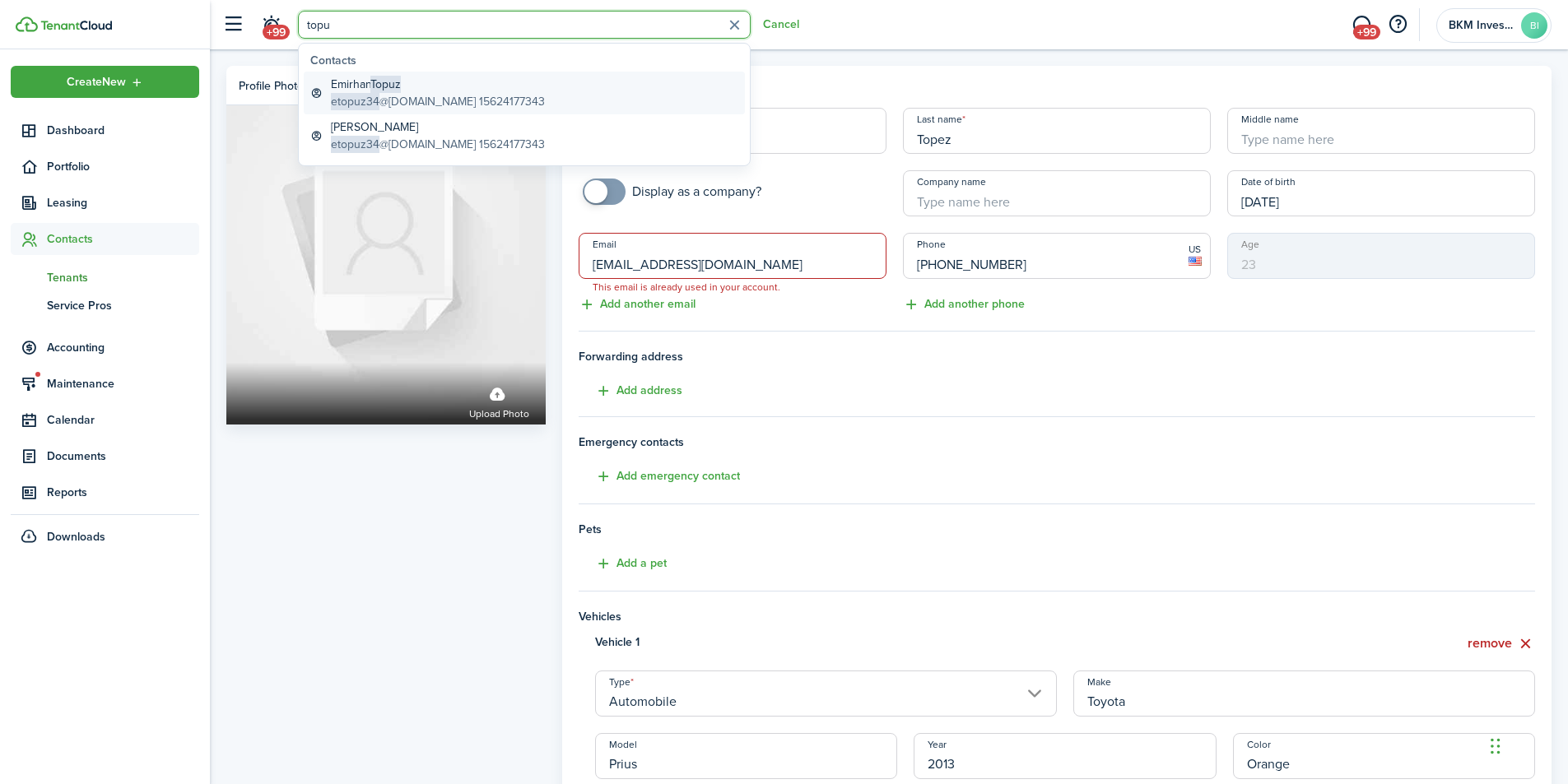
click at [367, 92] on global-search-item-title "[PERSON_NAME]" at bounding box center [437, 84] width 214 height 17
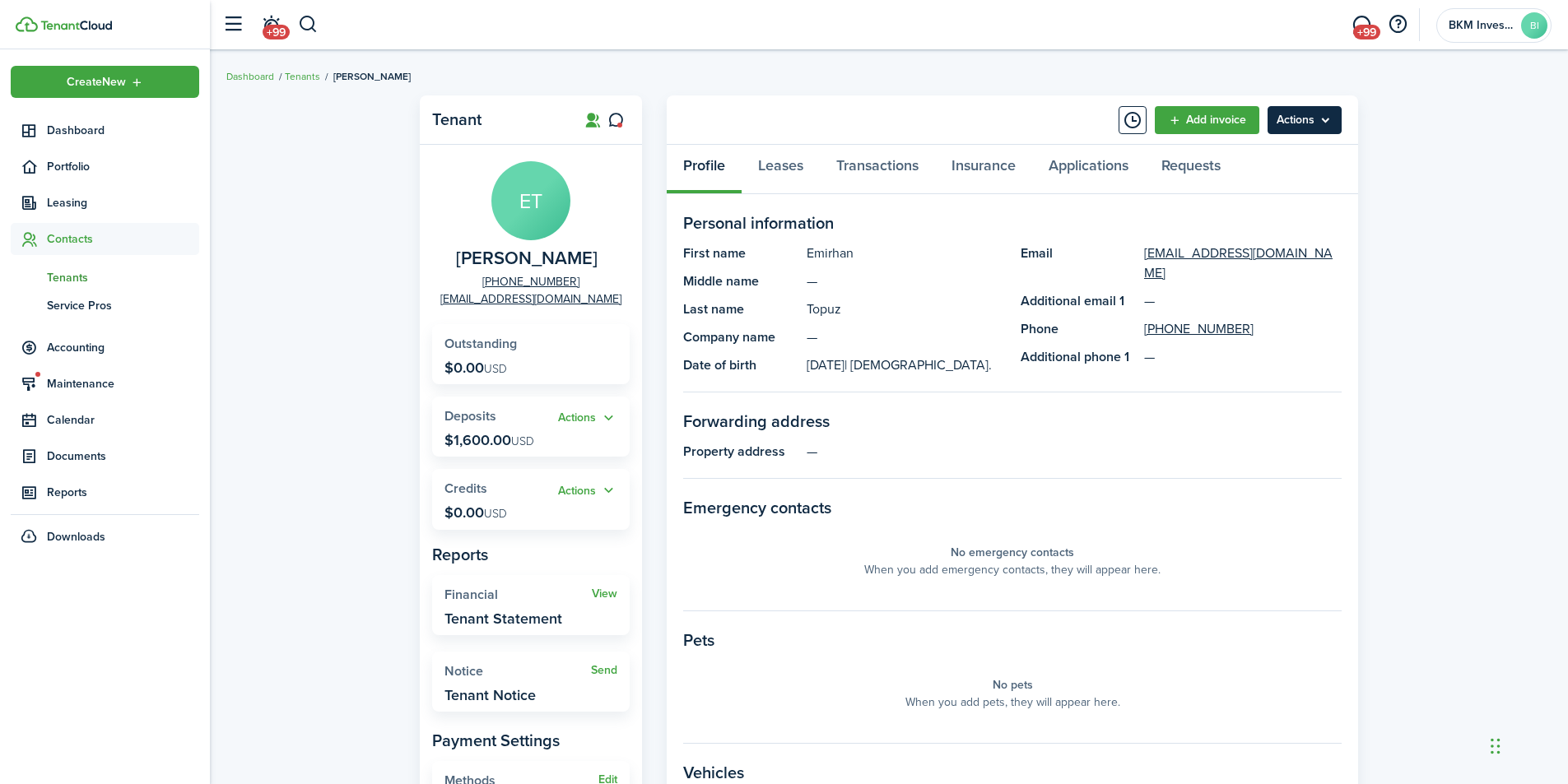
click at [1304, 119] on menu-btn "Actions" at bounding box center [1304, 120] width 74 height 28
click at [1465, 212] on div "Tenant ET [PERSON_NAME] [PHONE_NUMBER] [EMAIL_ADDRESS][DOMAIN_NAME] Outstanding…" at bounding box center [889, 591] width 1358 height 1008
click at [1273, 125] on menu-btn "Actions" at bounding box center [1304, 120] width 74 height 28
click at [1256, 184] on button "Remove Connection" at bounding box center [1269, 185] width 144 height 28
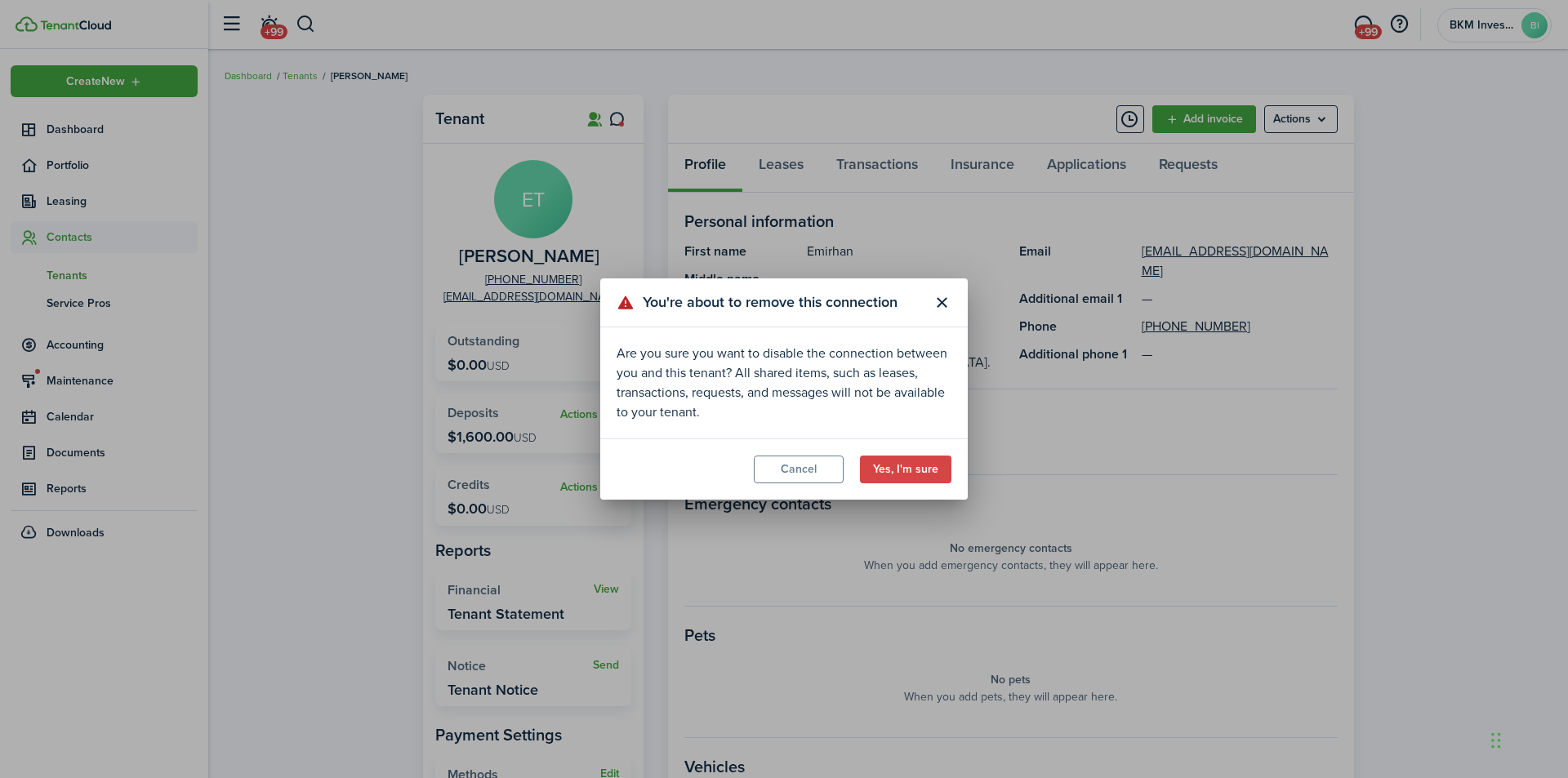
click at [1246, 182] on div "You're about to remove this connection Are you sure you want to disable the con…" at bounding box center [784, 389] width 1568 height 778
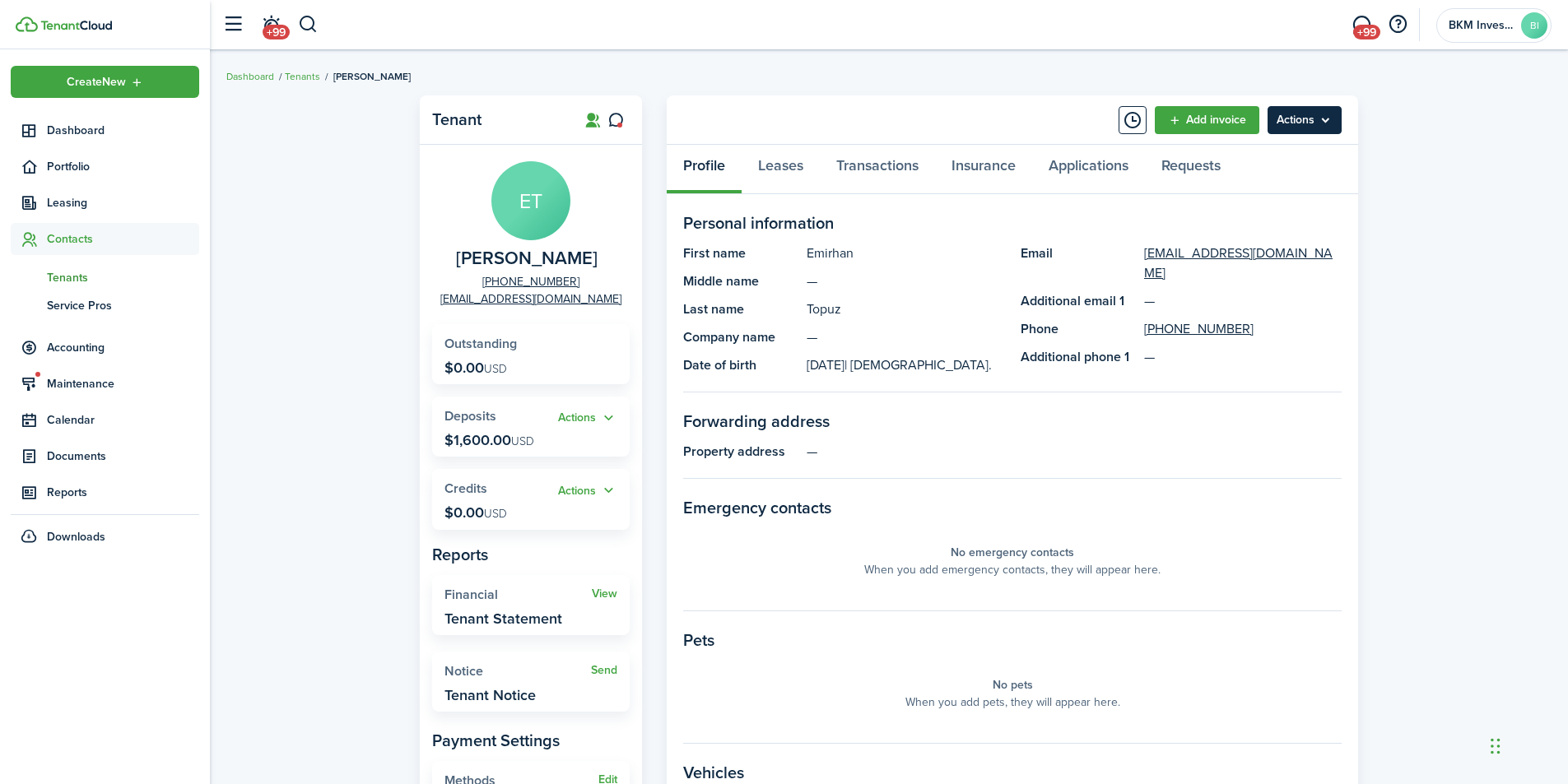
click at [1303, 117] on menu-btn "Actions" at bounding box center [1304, 120] width 74 height 28
click at [1273, 182] on button "Remove Connection" at bounding box center [1269, 185] width 144 height 28
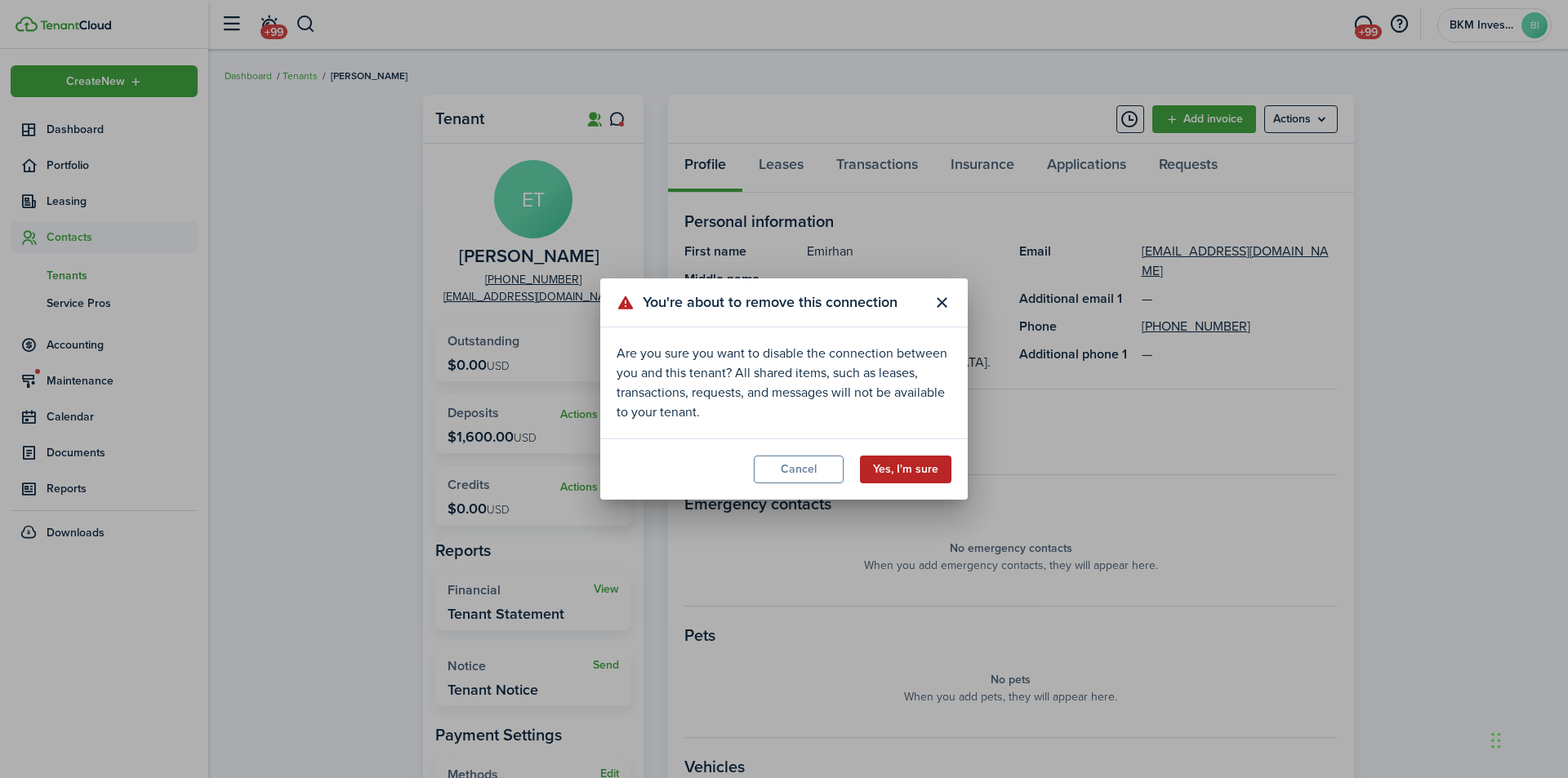
click at [891, 473] on button "Yes, I'm sure" at bounding box center [905, 469] width 91 height 28
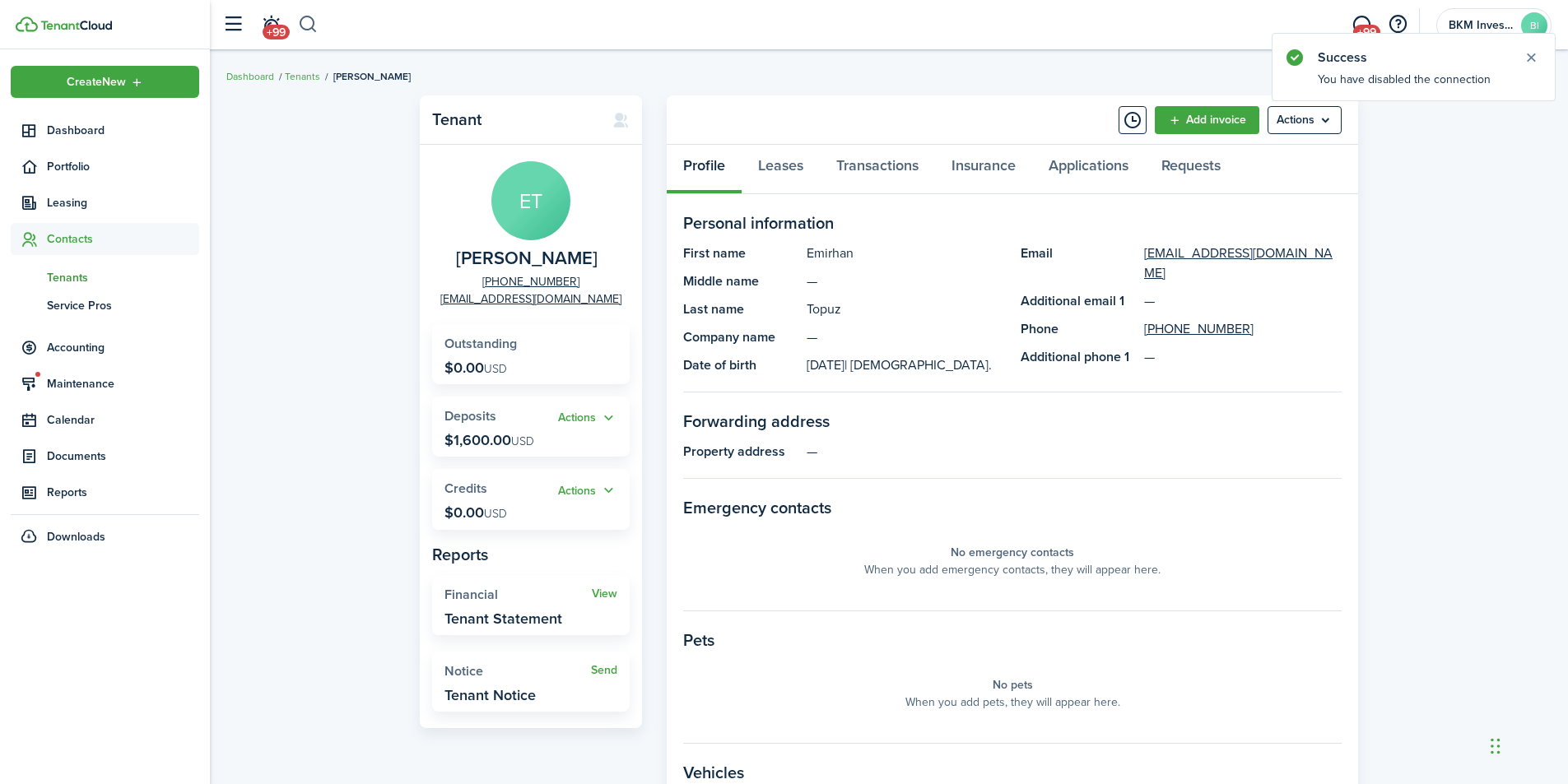
click at [307, 21] on button "button" at bounding box center [308, 24] width 20 height 28
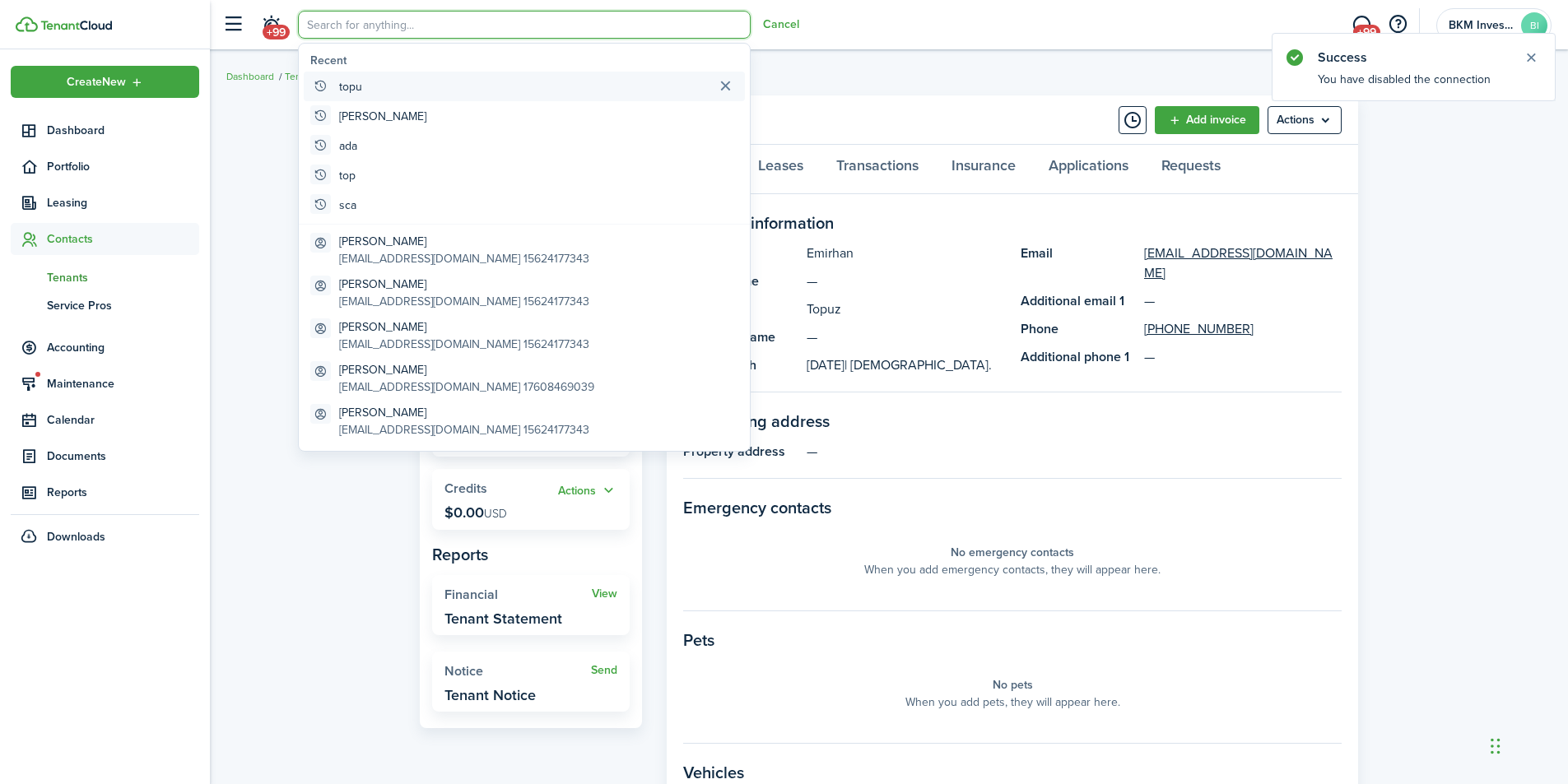
click at [350, 89] on global-search-item-title "topu" at bounding box center [351, 87] width 23 height 17
type input "topu"
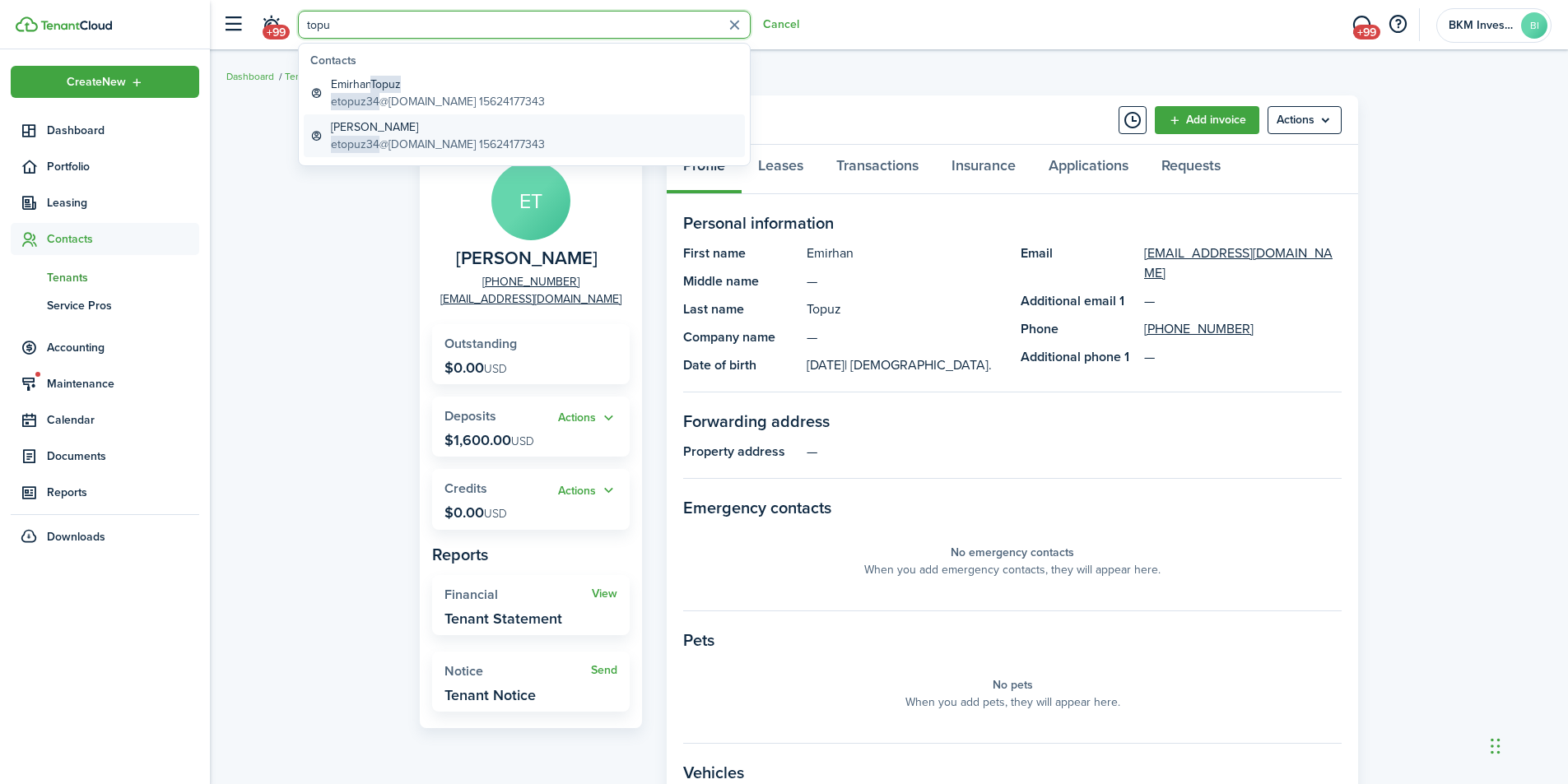
click at [387, 140] on global-search-item-description "etopuz34 @[DOMAIN_NAME] 15624177343" at bounding box center [437, 144] width 214 height 17
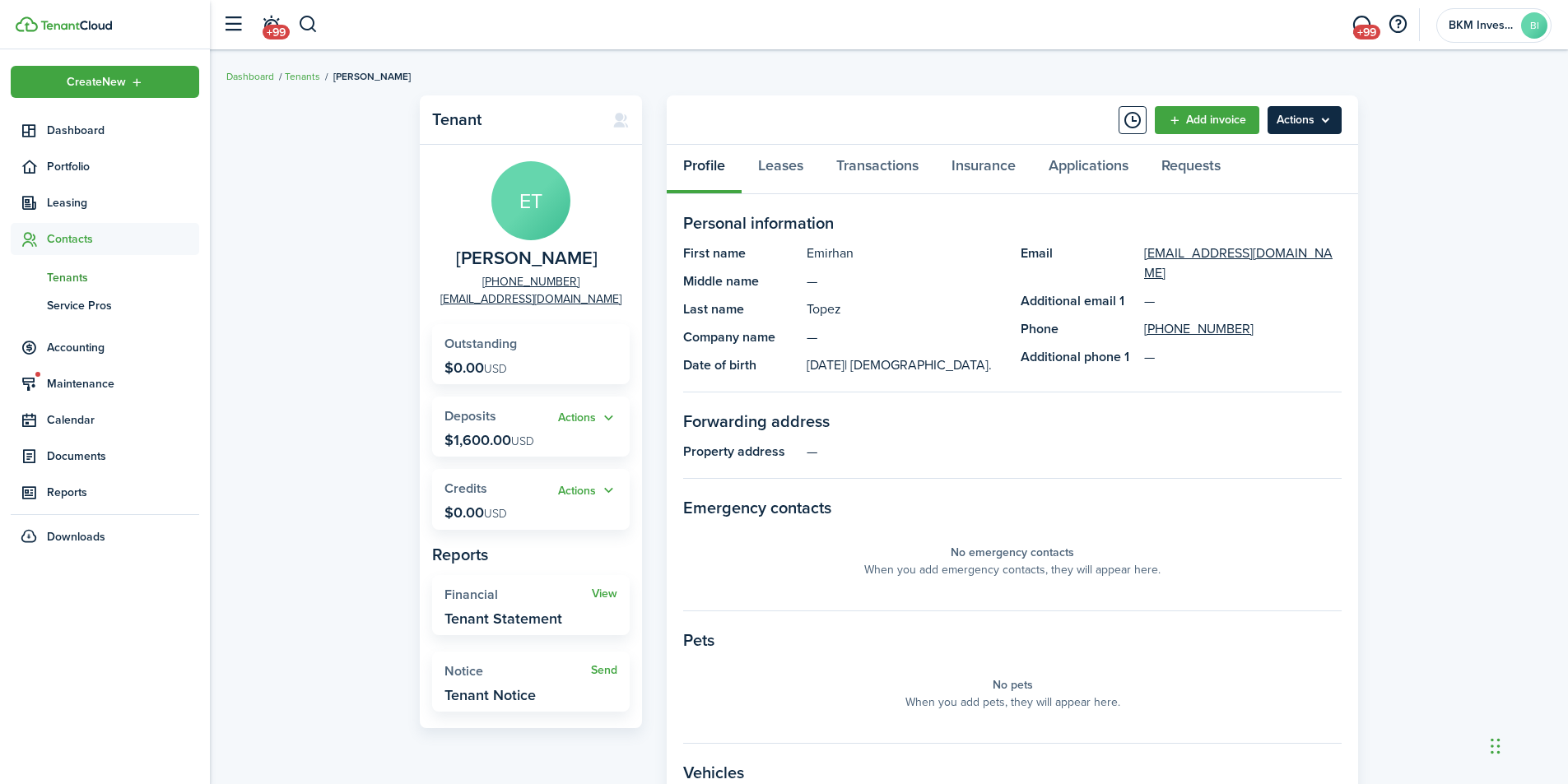
click at [1294, 113] on menu-btn "Actions" at bounding box center [1304, 120] width 74 height 28
click at [1226, 154] on link "Edit" at bounding box center [1269, 156] width 144 height 28
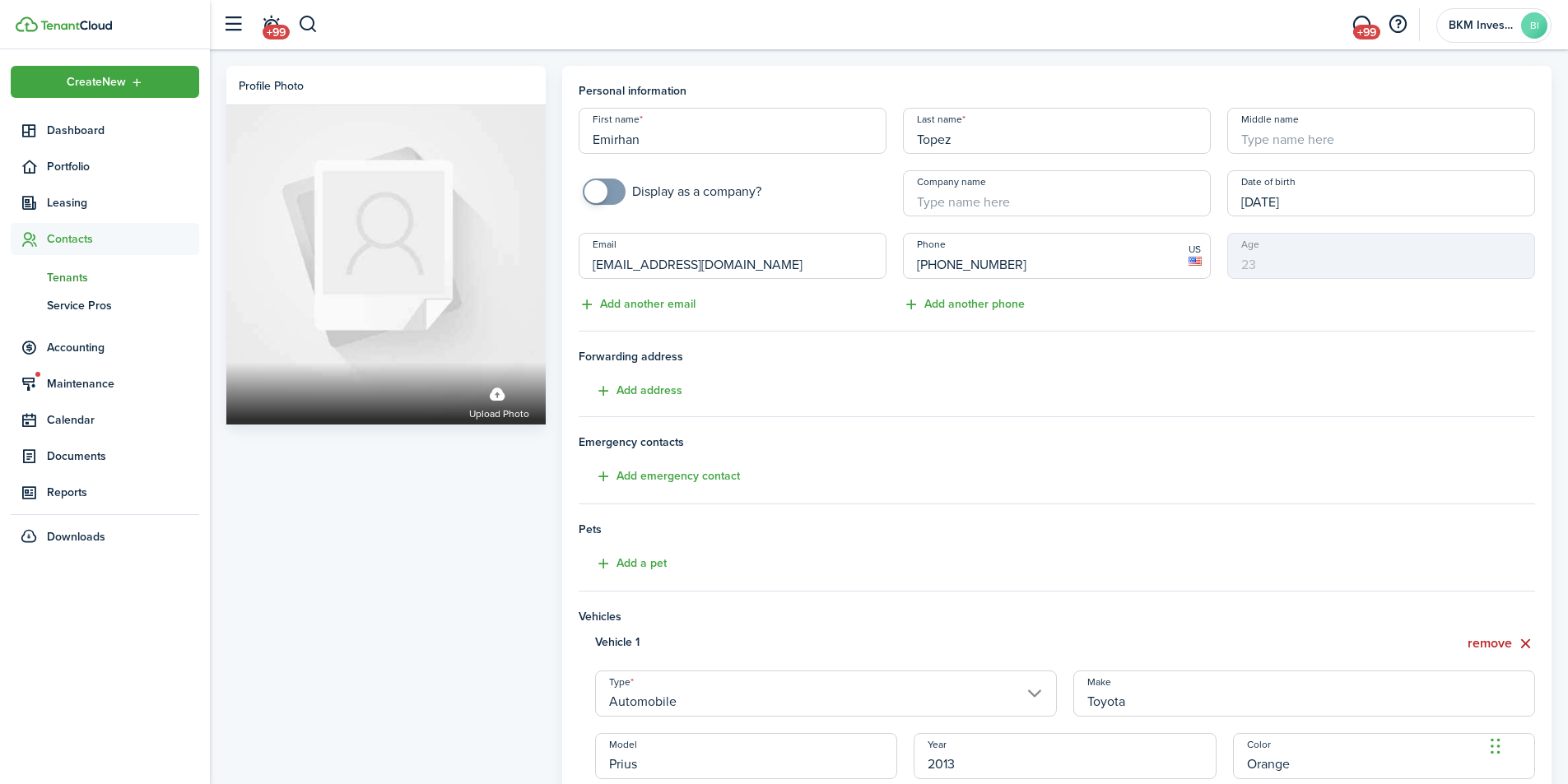
click at [655, 265] on input "[EMAIL_ADDRESS][DOMAIN_NAME]" at bounding box center [732, 256] width 308 height 46
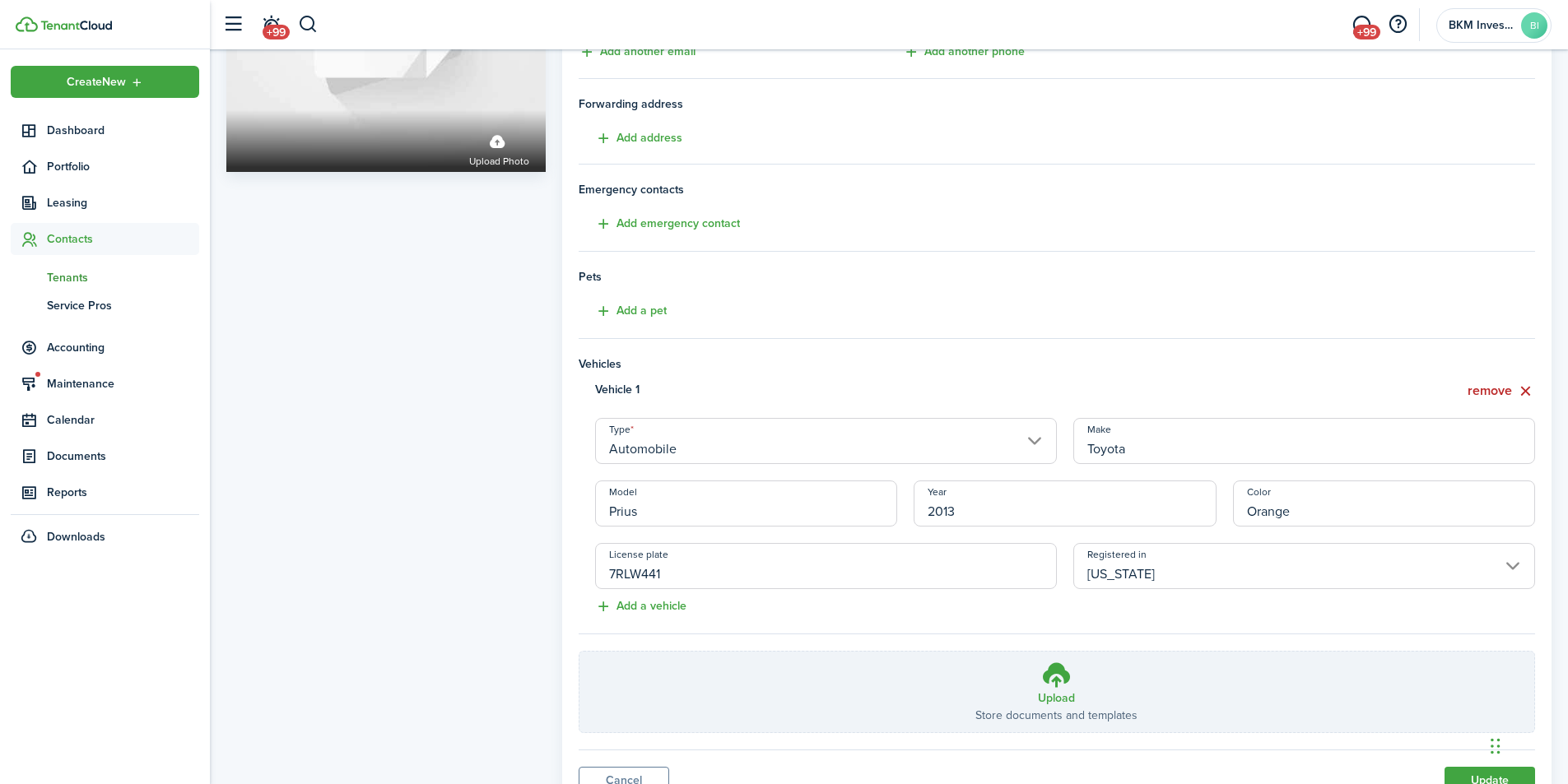
scroll to position [325, 0]
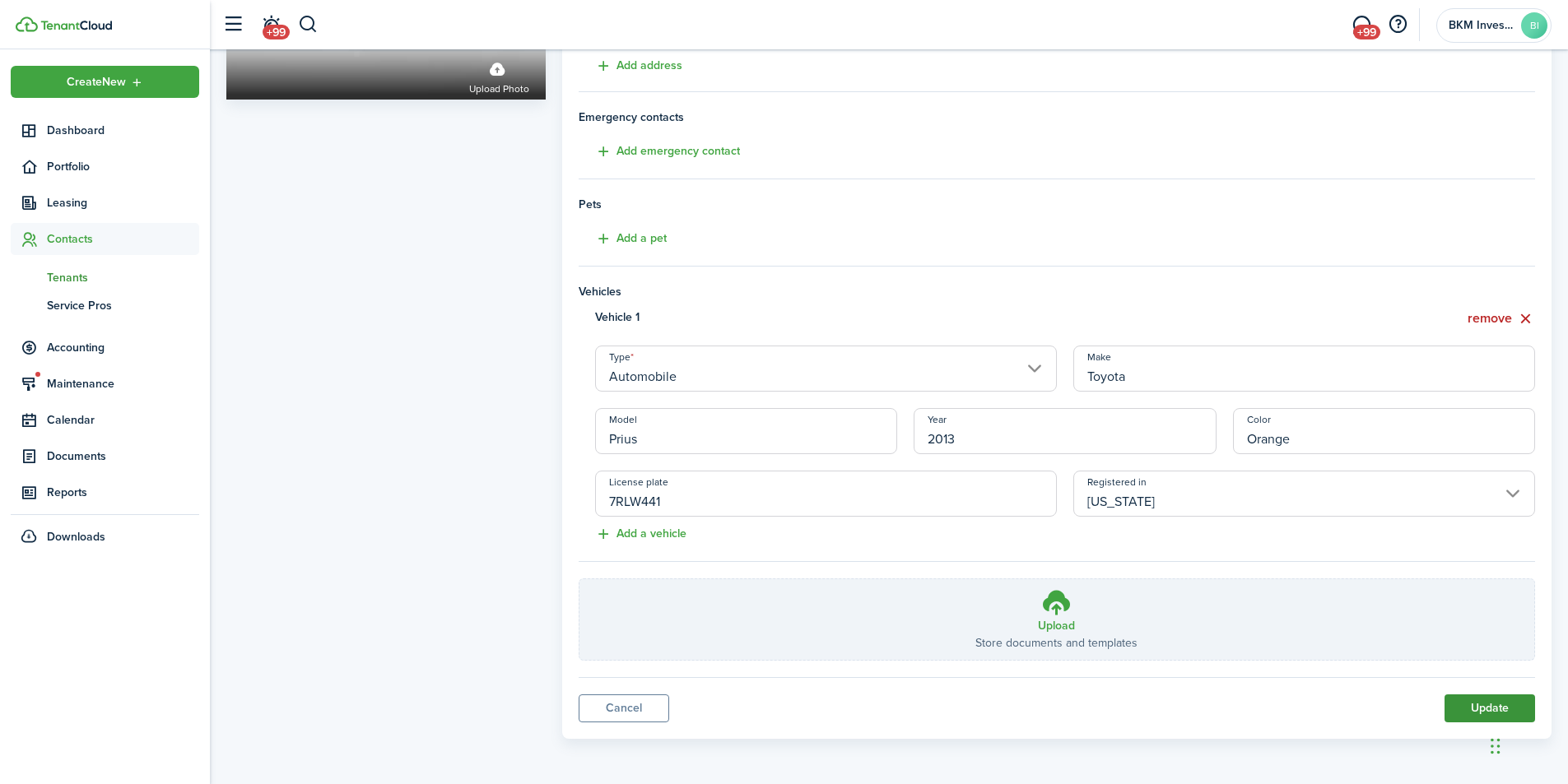
type input "[EMAIL_ADDRESS][DOMAIN_NAME]"
click at [1489, 700] on button "Update" at bounding box center [1490, 708] width 91 height 28
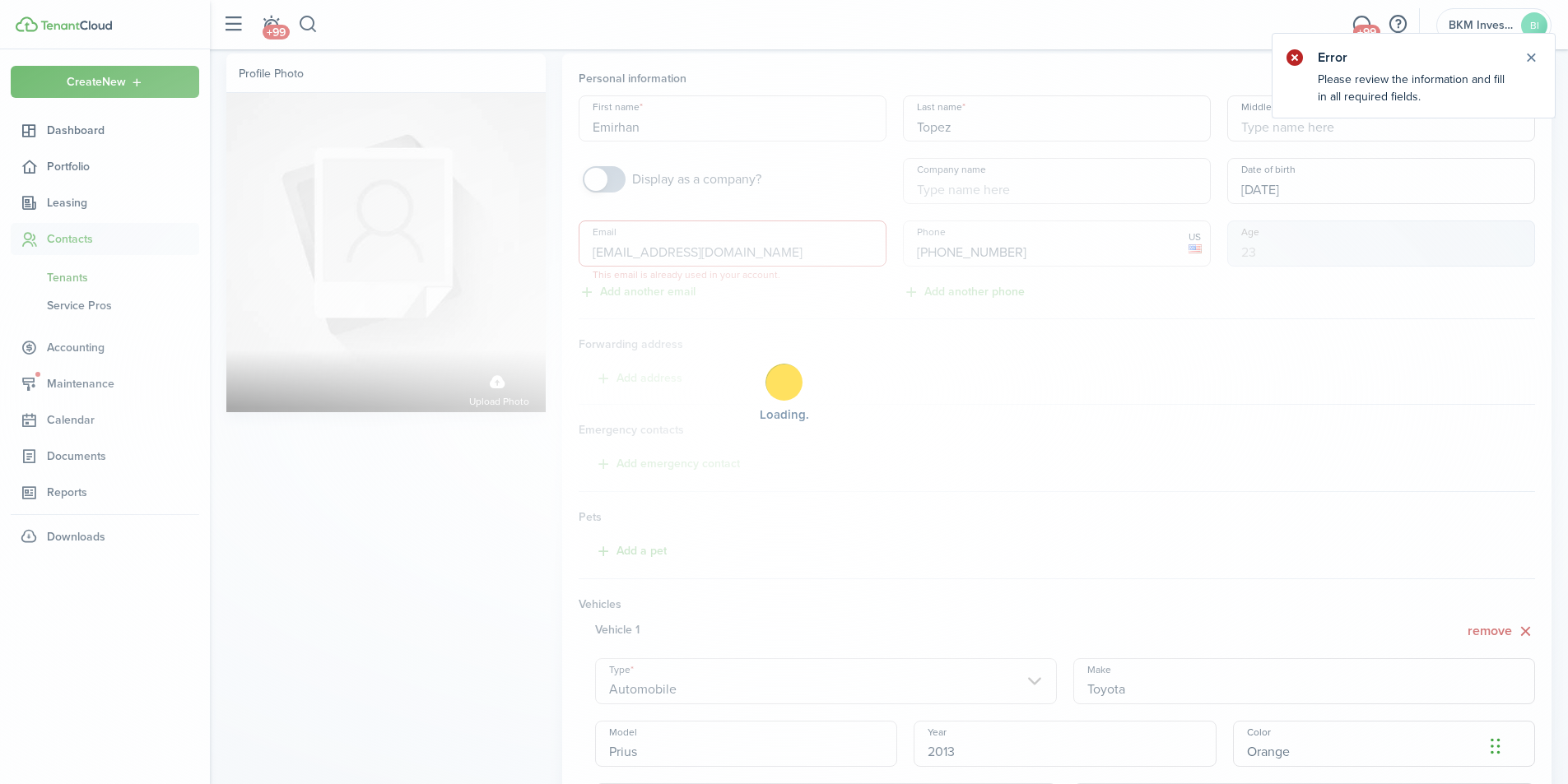
scroll to position [0, 0]
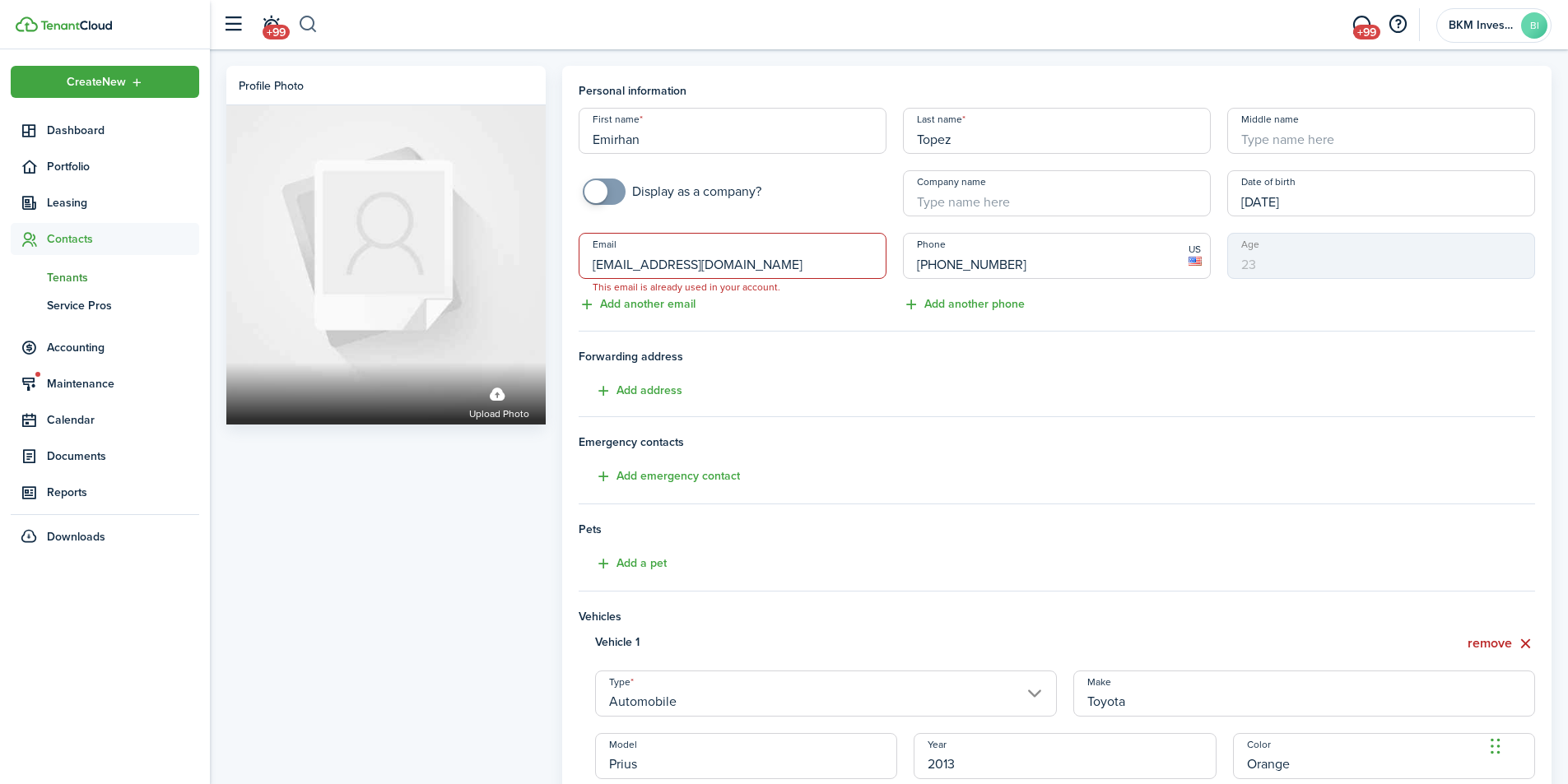
click at [306, 27] on button "button" at bounding box center [308, 24] width 20 height 28
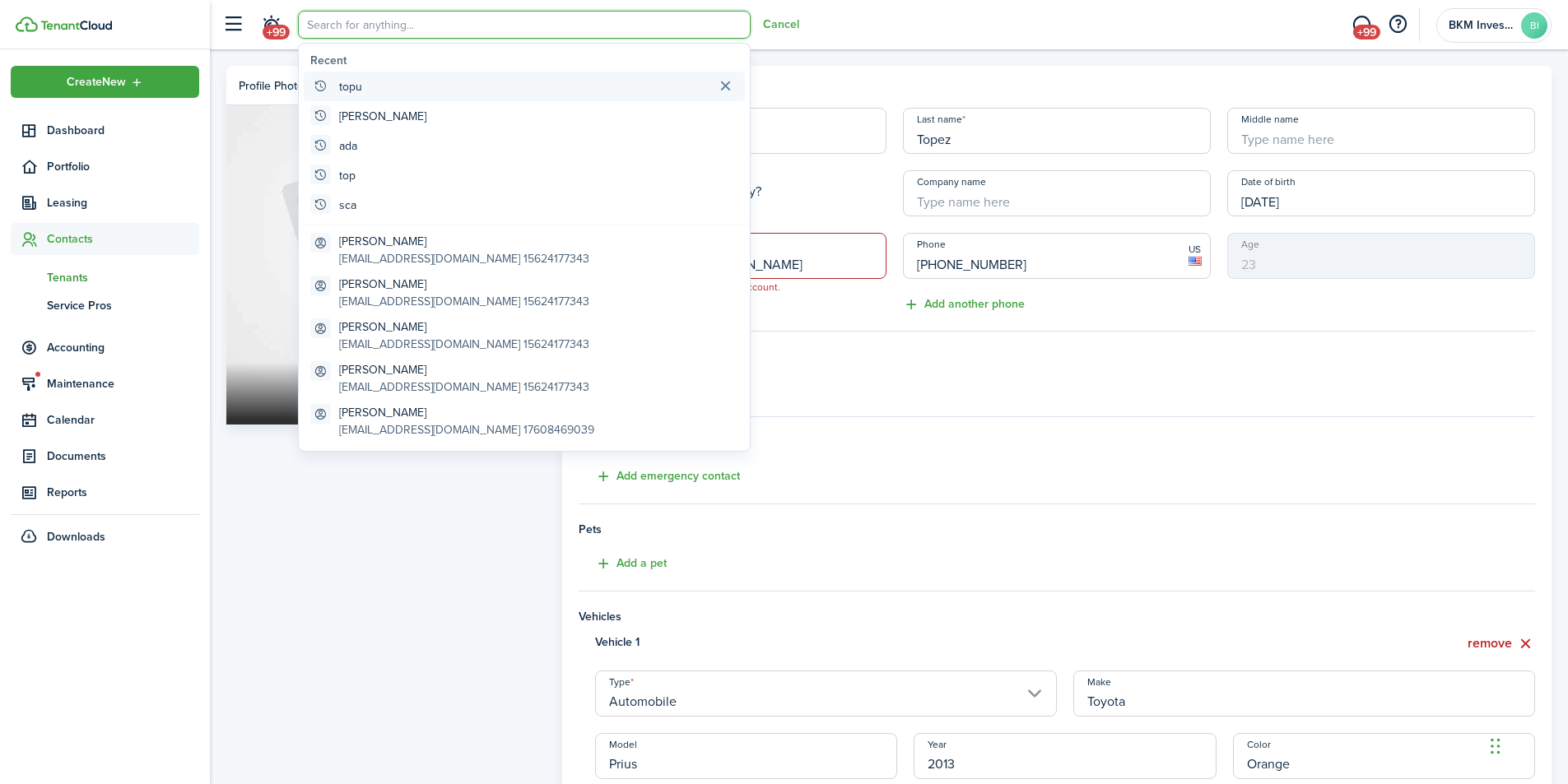
click at [367, 88] on global-search-item "topu" at bounding box center [524, 86] width 441 height 30
type input "topu"
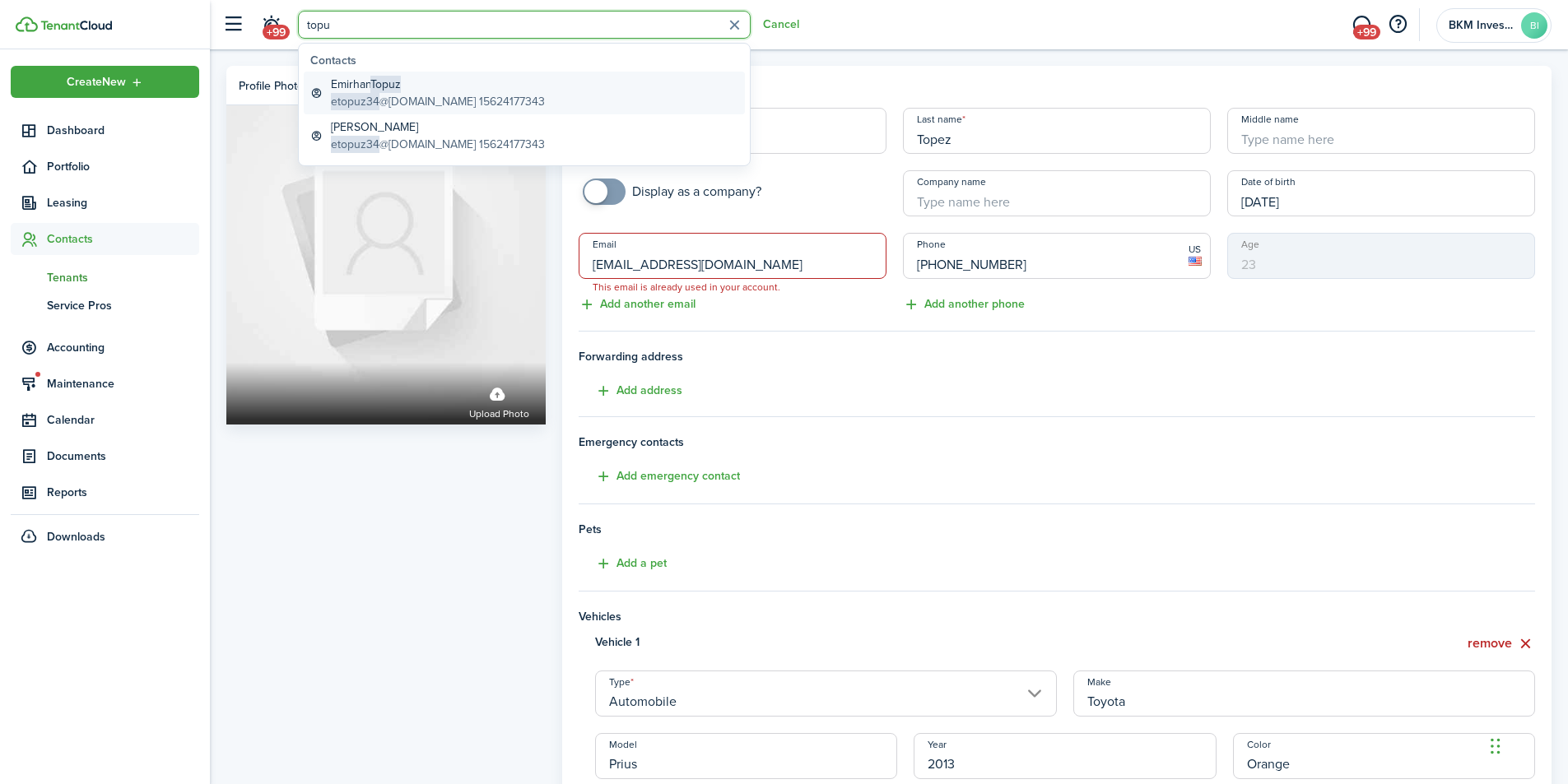
click at [410, 102] on global-search-item-description "etopuz34 @[DOMAIN_NAME] 15624177343" at bounding box center [437, 102] width 214 height 17
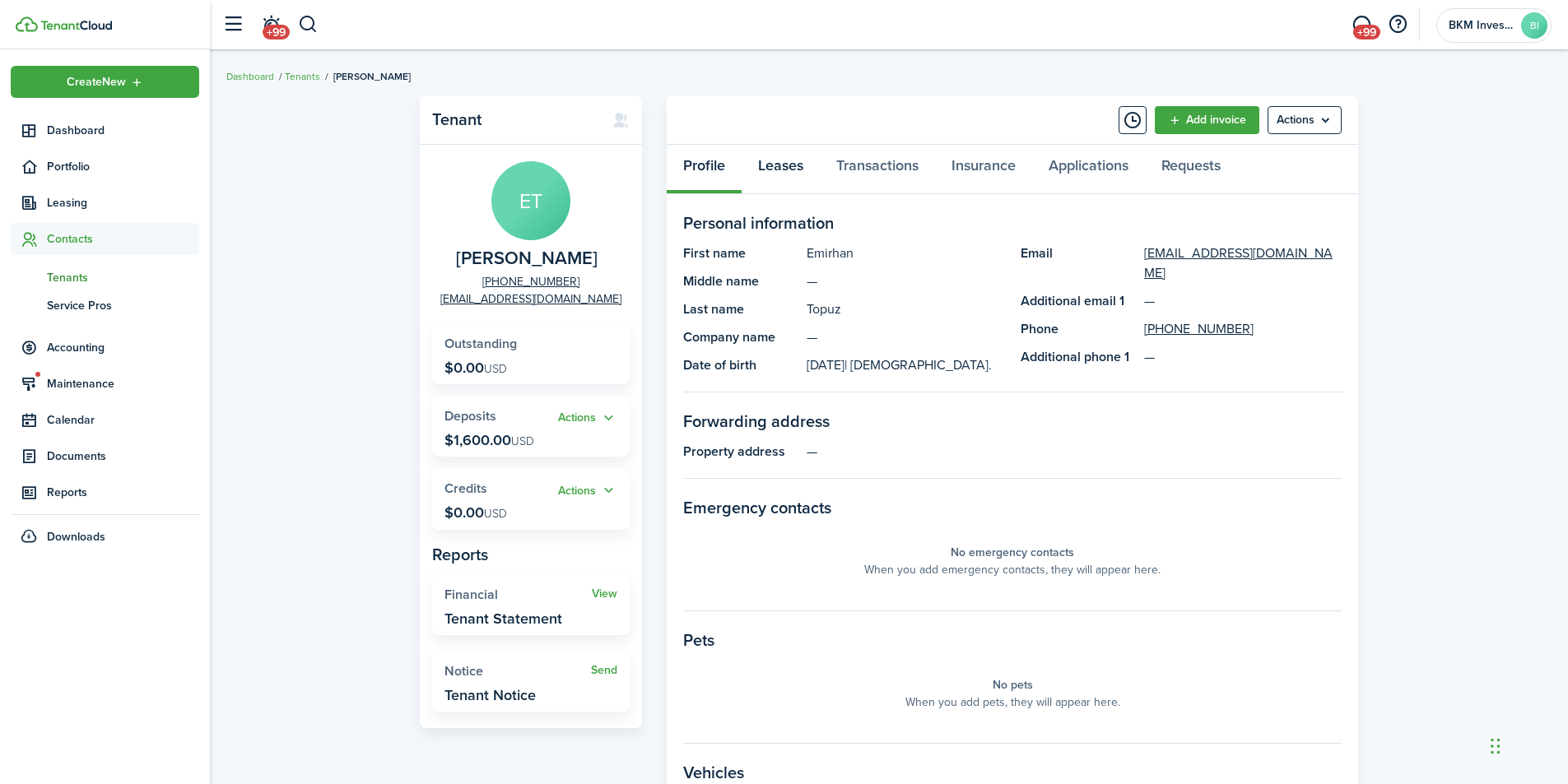
click at [778, 165] on link "Leases" at bounding box center [781, 169] width 78 height 49
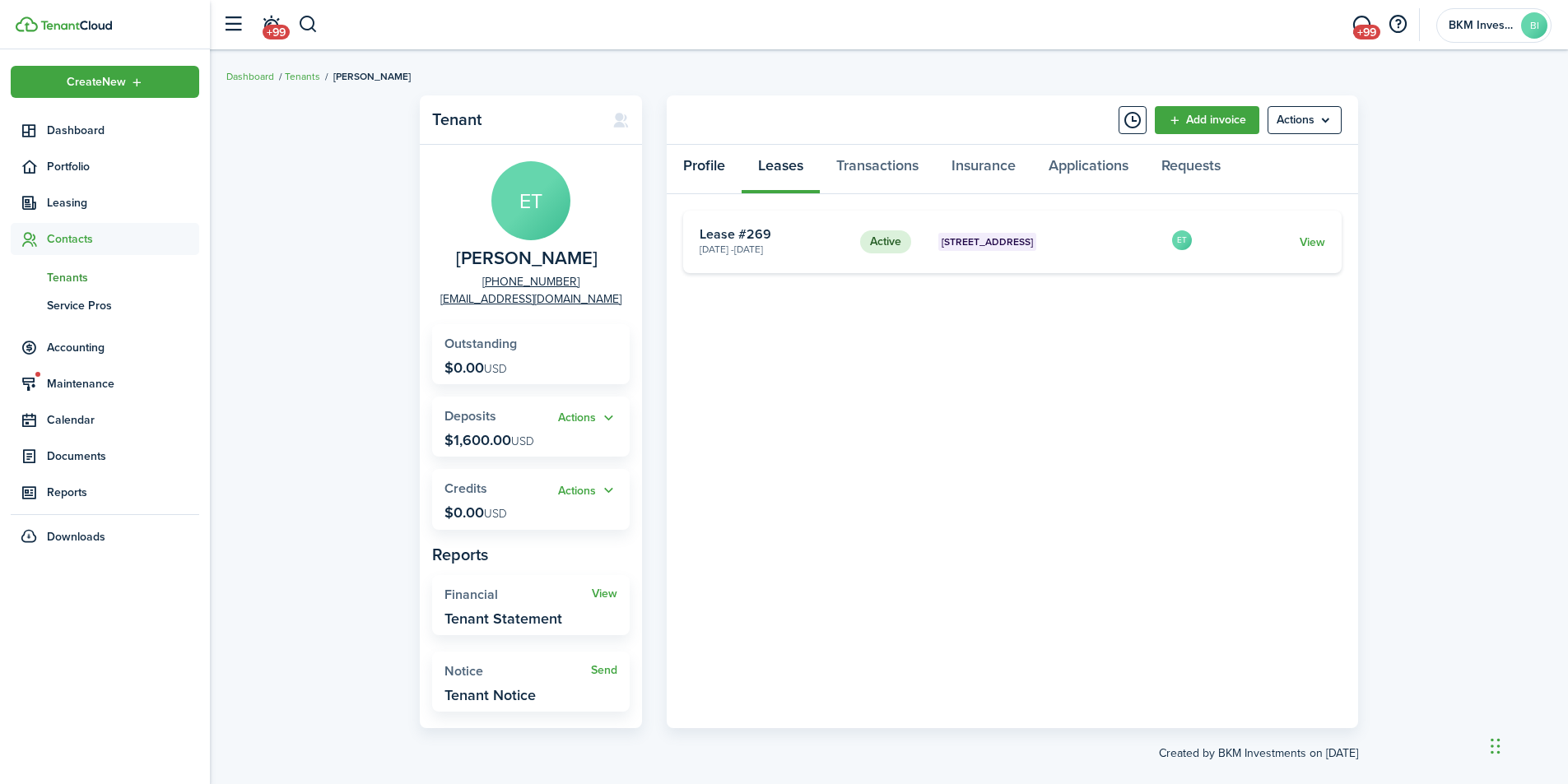
click at [707, 170] on link "Profile" at bounding box center [703, 169] width 74 height 49
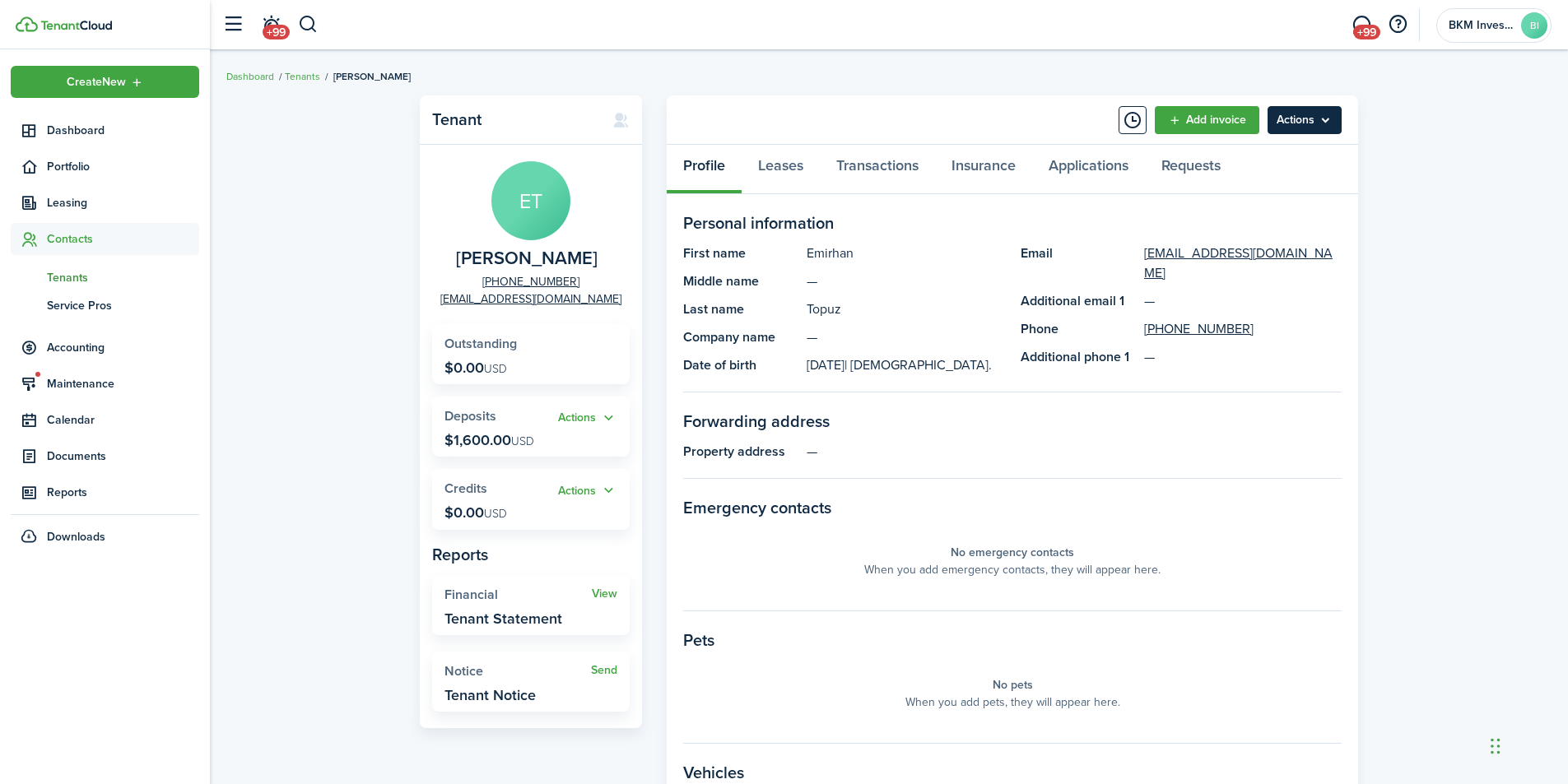
click at [1295, 129] on menu-btn "Actions" at bounding box center [1304, 120] width 74 height 28
click at [1223, 158] on link "Edit" at bounding box center [1269, 156] width 144 height 28
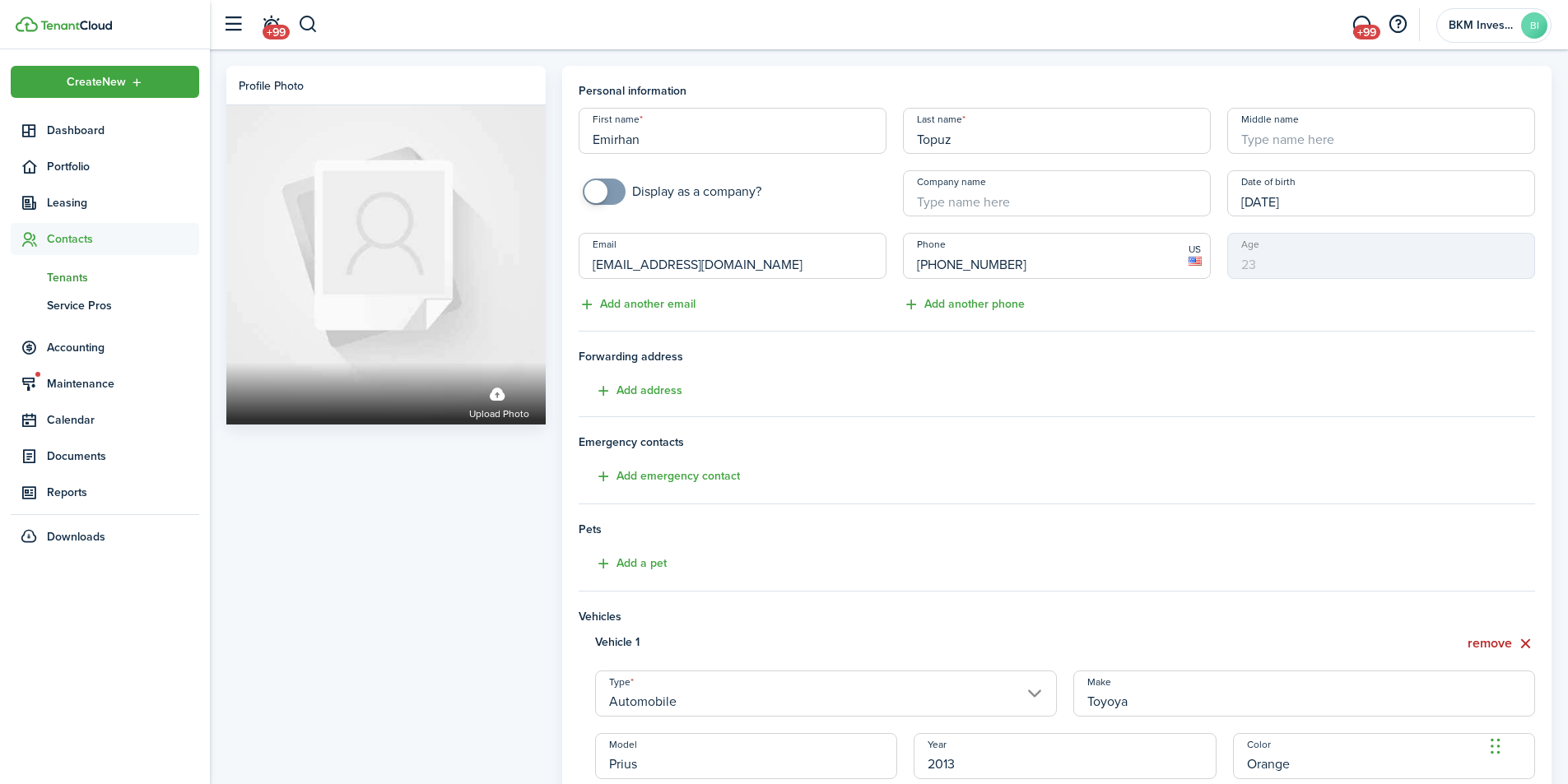
drag, startPoint x: 732, startPoint y: 269, endPoint x: 588, endPoint y: 248, distance: 145.5
click at [588, 249] on input "[EMAIL_ADDRESS][DOMAIN_NAME]" at bounding box center [732, 256] width 308 height 46
click at [678, 258] on input "Email" at bounding box center [732, 256] width 308 height 46
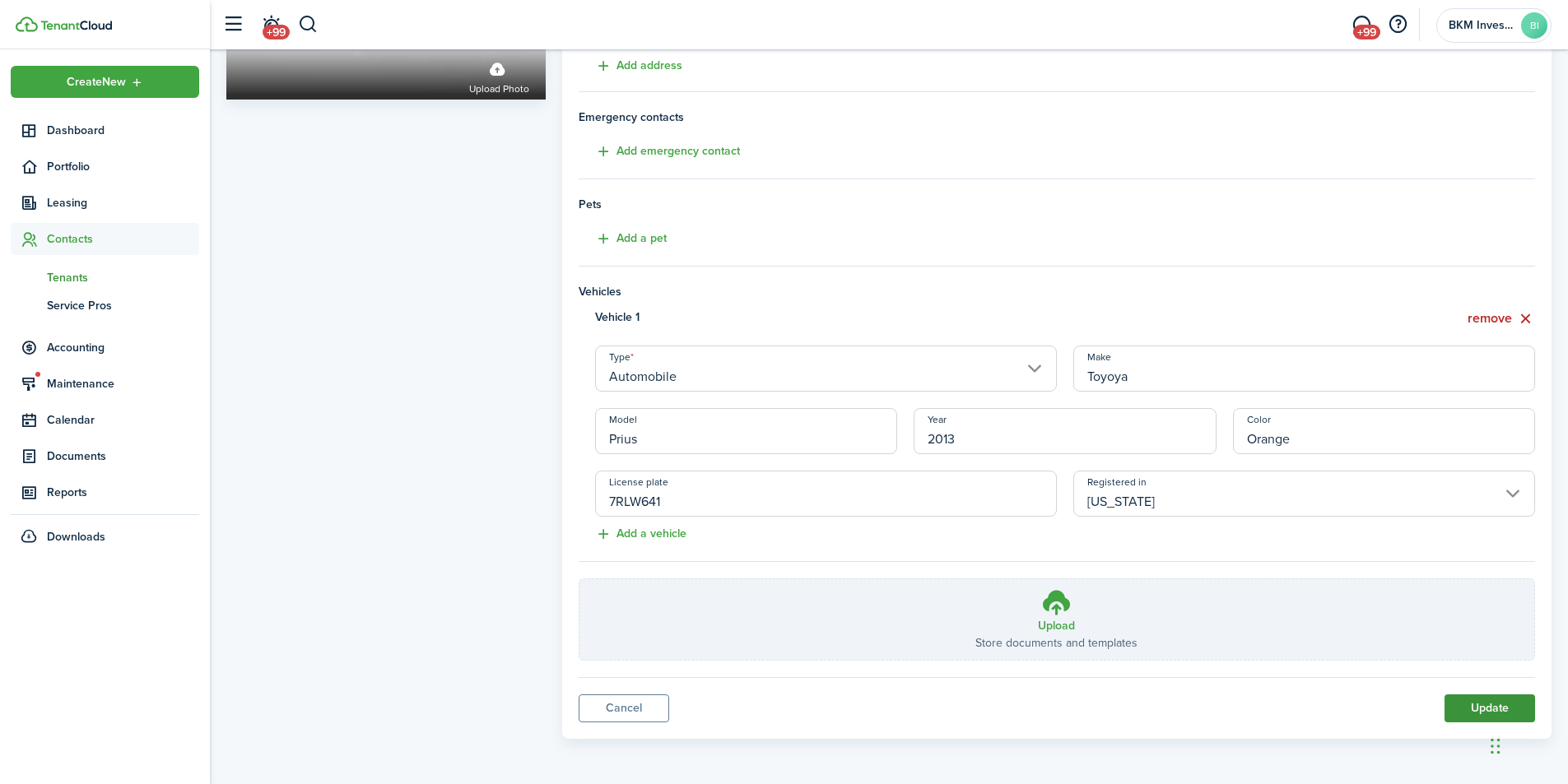
click at [1472, 708] on button "Update" at bounding box center [1490, 708] width 91 height 28
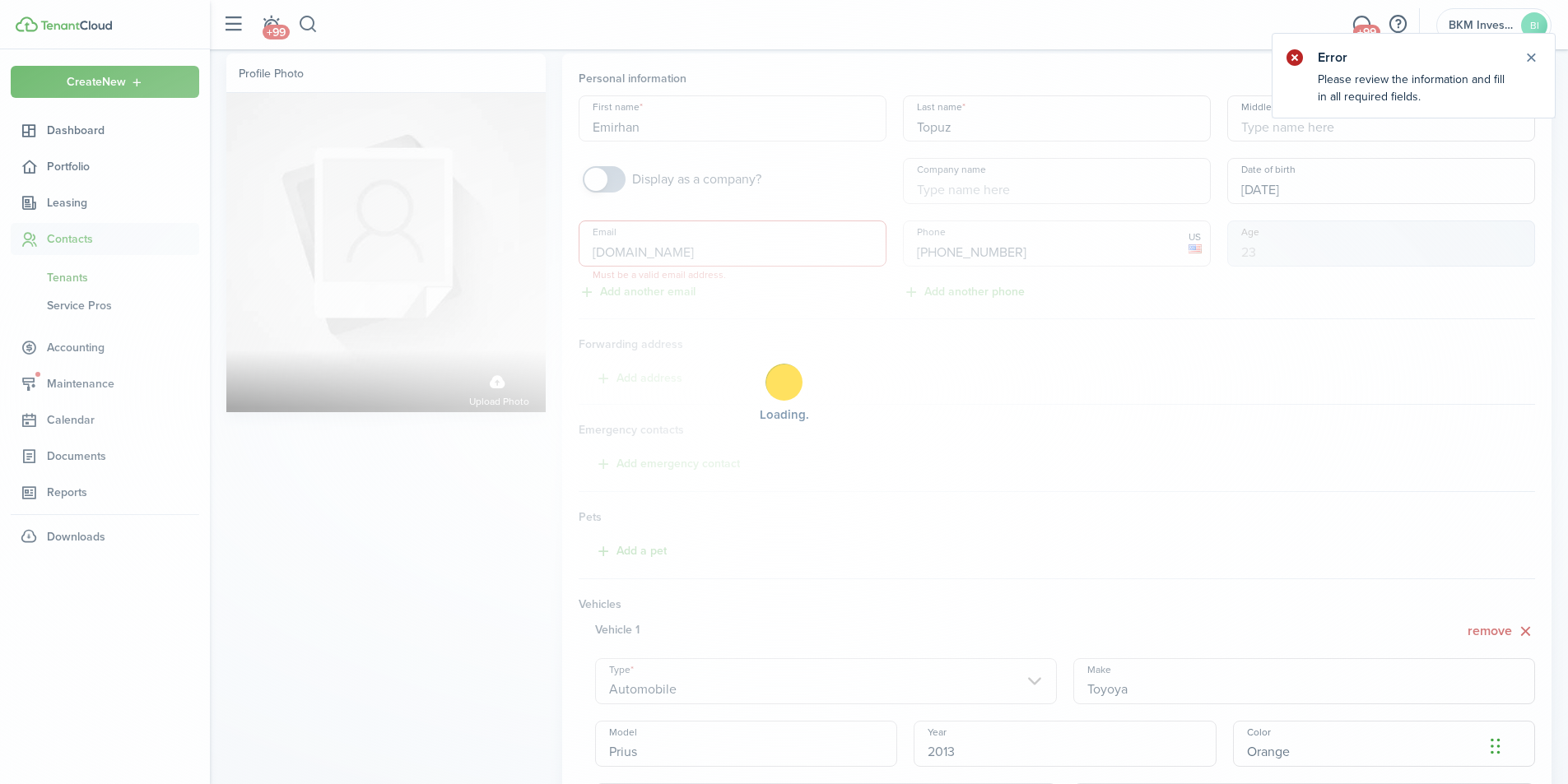
scroll to position [0, 0]
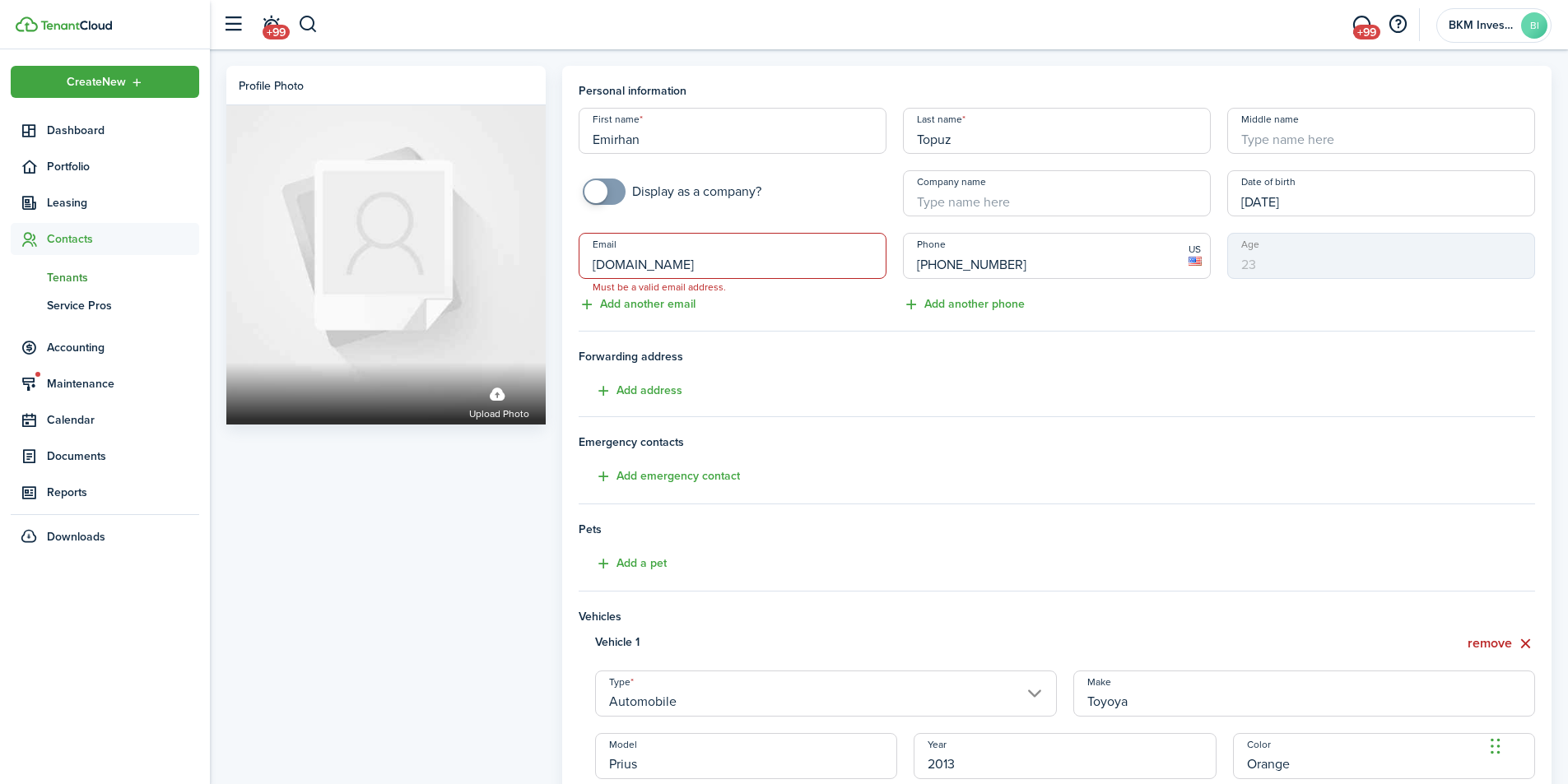
click at [658, 265] on input "[DOMAIN_NAME]" at bounding box center [732, 256] width 308 height 46
click at [783, 251] on input "[DOMAIN_NAME]" at bounding box center [732, 256] width 308 height 46
click at [646, 262] on input "[DOMAIN_NAME]" at bounding box center [732, 256] width 308 height 46
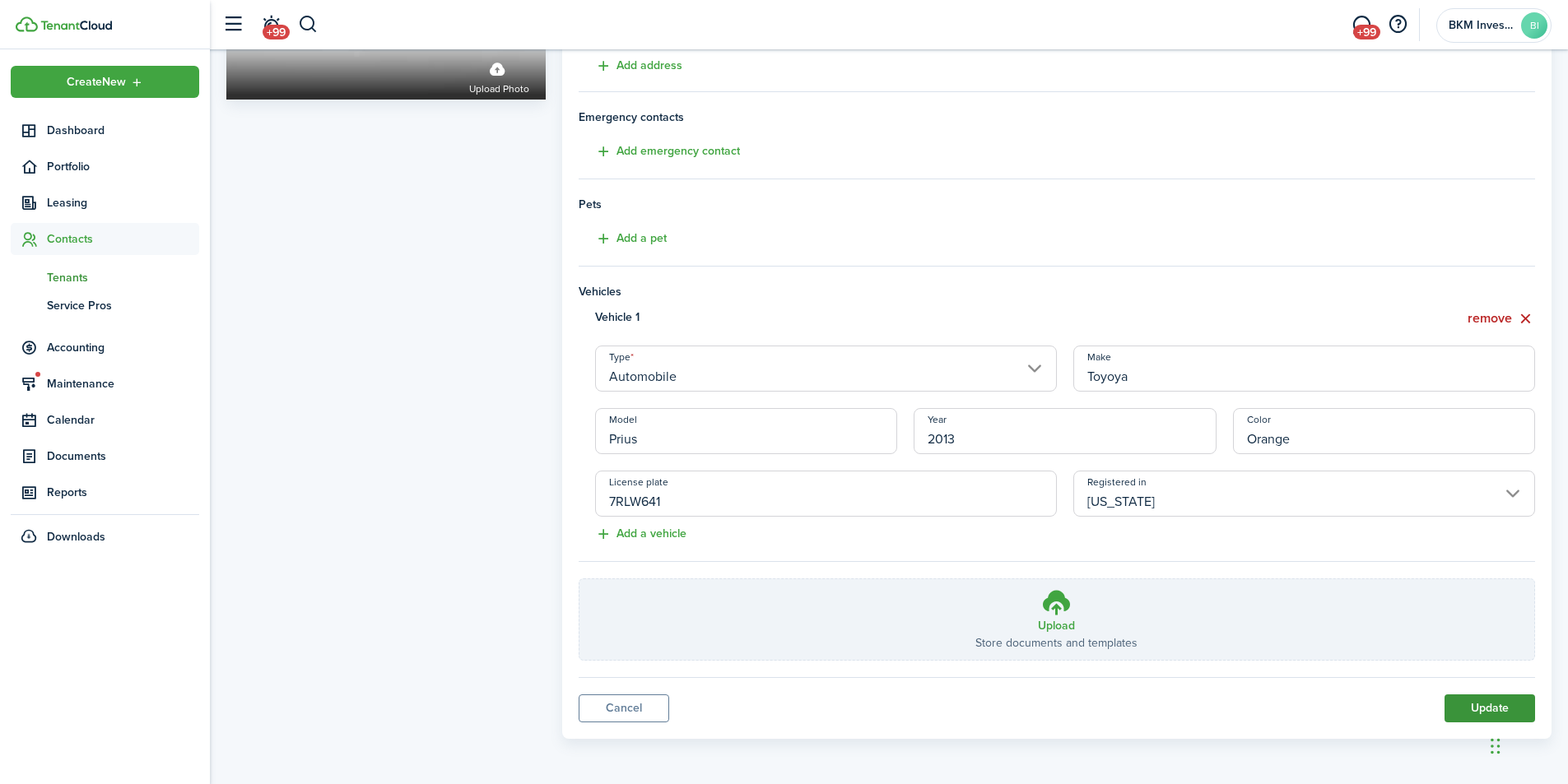
type input "[EMAIL_ADDRESS][DOMAIN_NAME]"
click at [1468, 708] on button "Update" at bounding box center [1490, 708] width 91 height 28
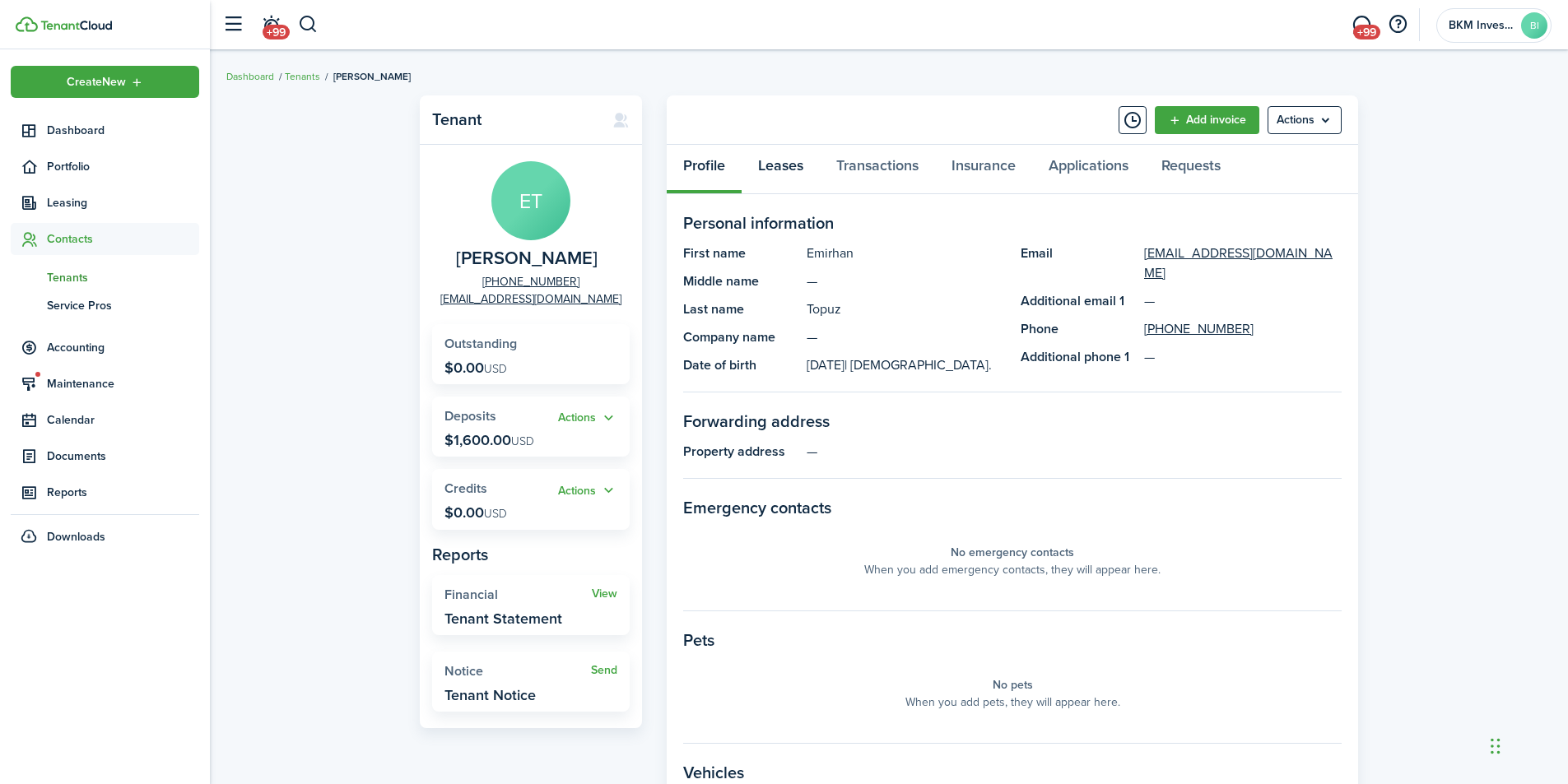
click at [793, 163] on link "Leases" at bounding box center [781, 169] width 78 height 49
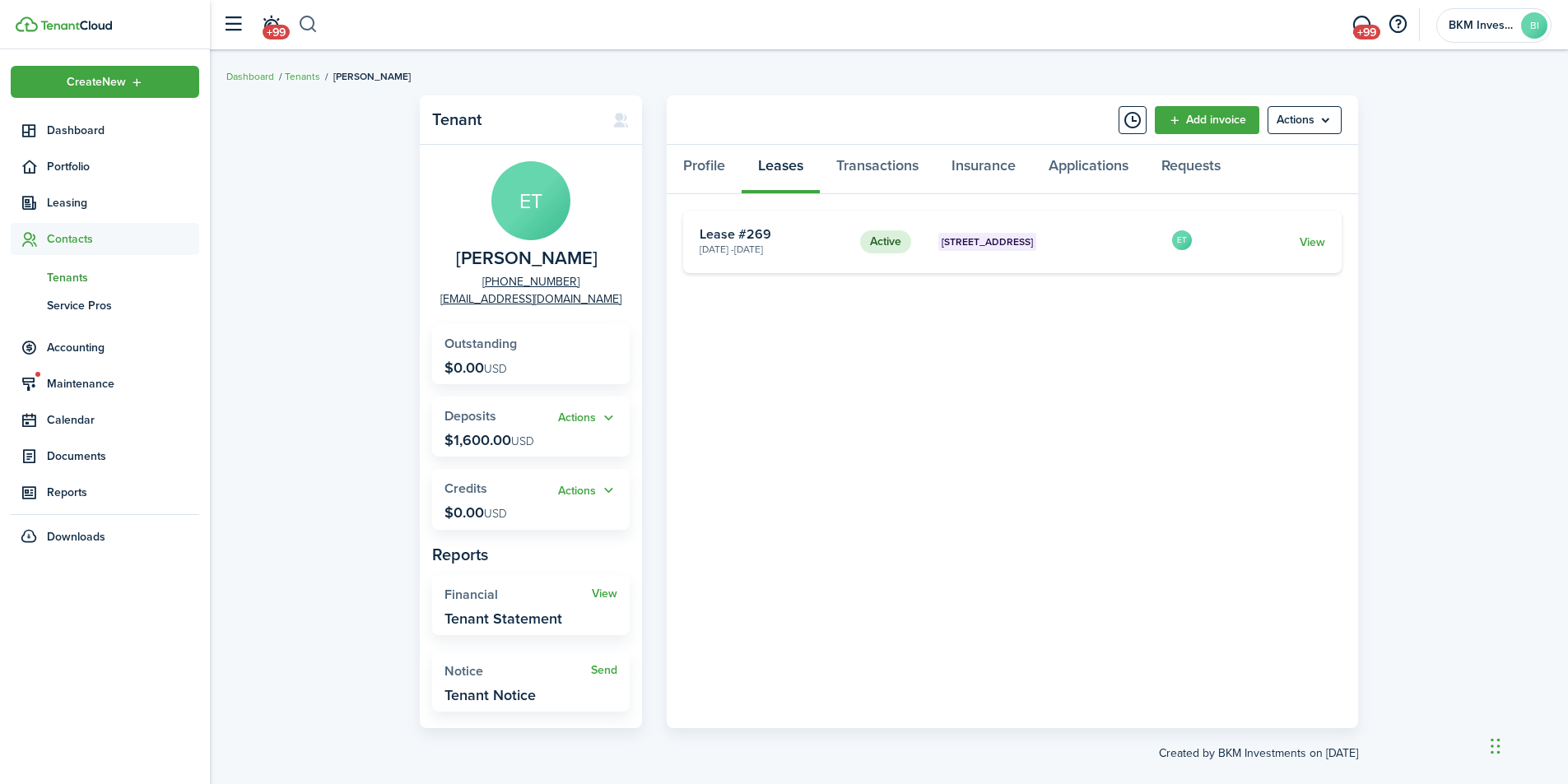
click at [310, 26] on button "button" at bounding box center [308, 24] width 20 height 28
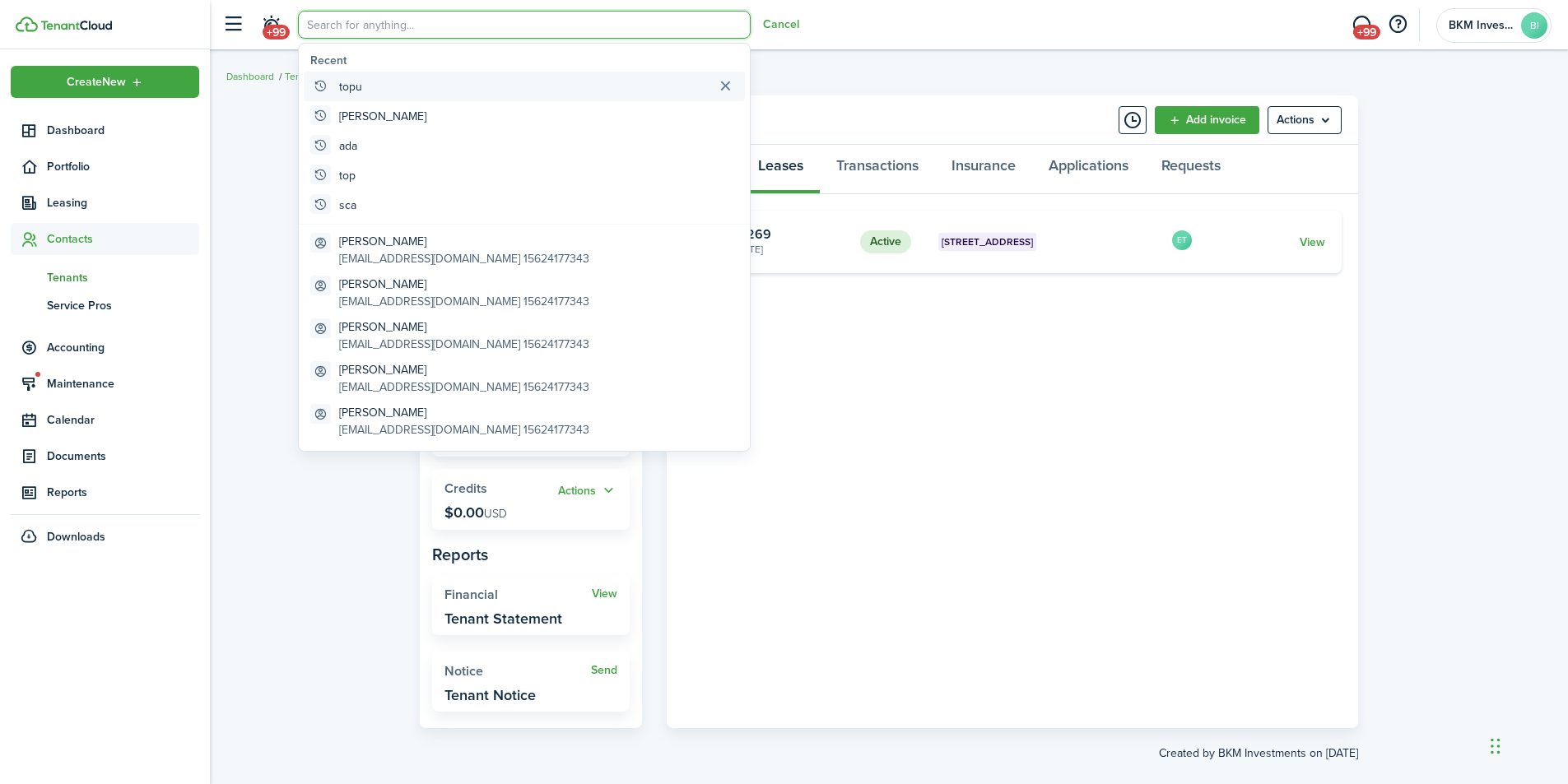
click at [361, 84] on global-search-item-title "topu" at bounding box center [351, 87] width 23 height 17
type input "topu"
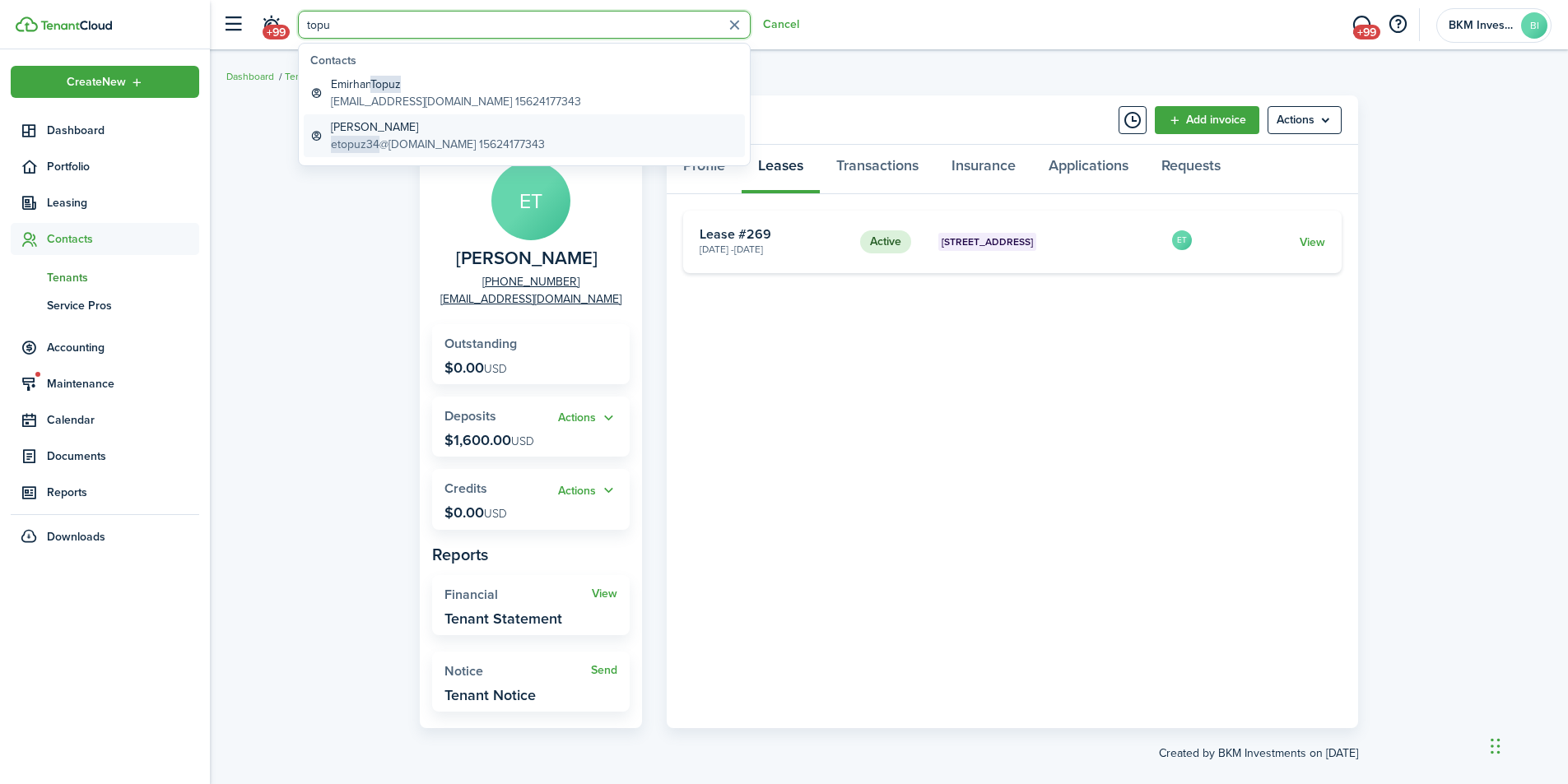
click at [403, 141] on global-search-item-description "etopuz34 @[DOMAIN_NAME] 15624177343" at bounding box center [437, 144] width 214 height 17
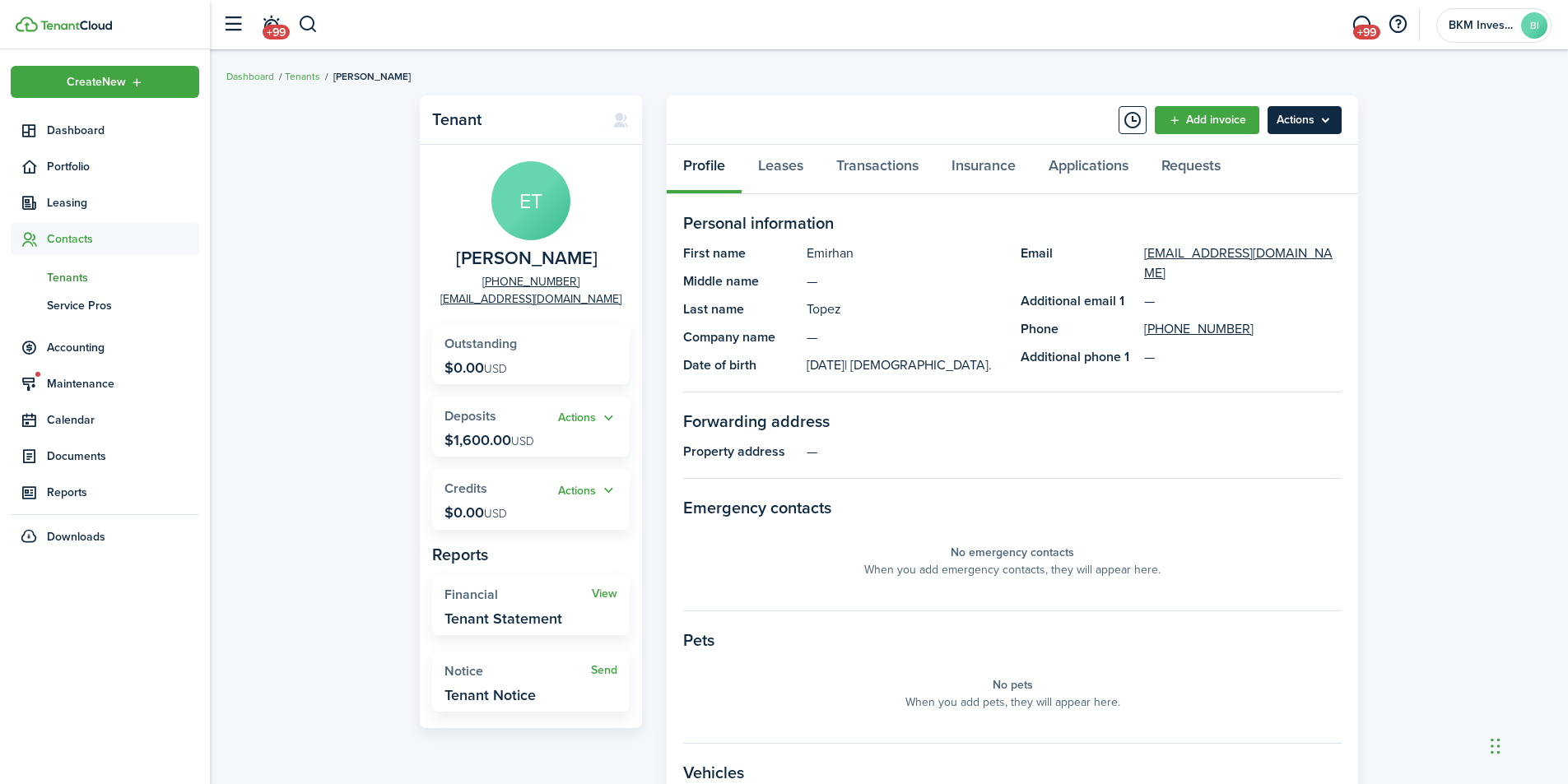
click at [1302, 114] on menu-btn "Actions" at bounding box center [1304, 120] width 74 height 28
click at [1224, 155] on link "Edit" at bounding box center [1269, 156] width 144 height 28
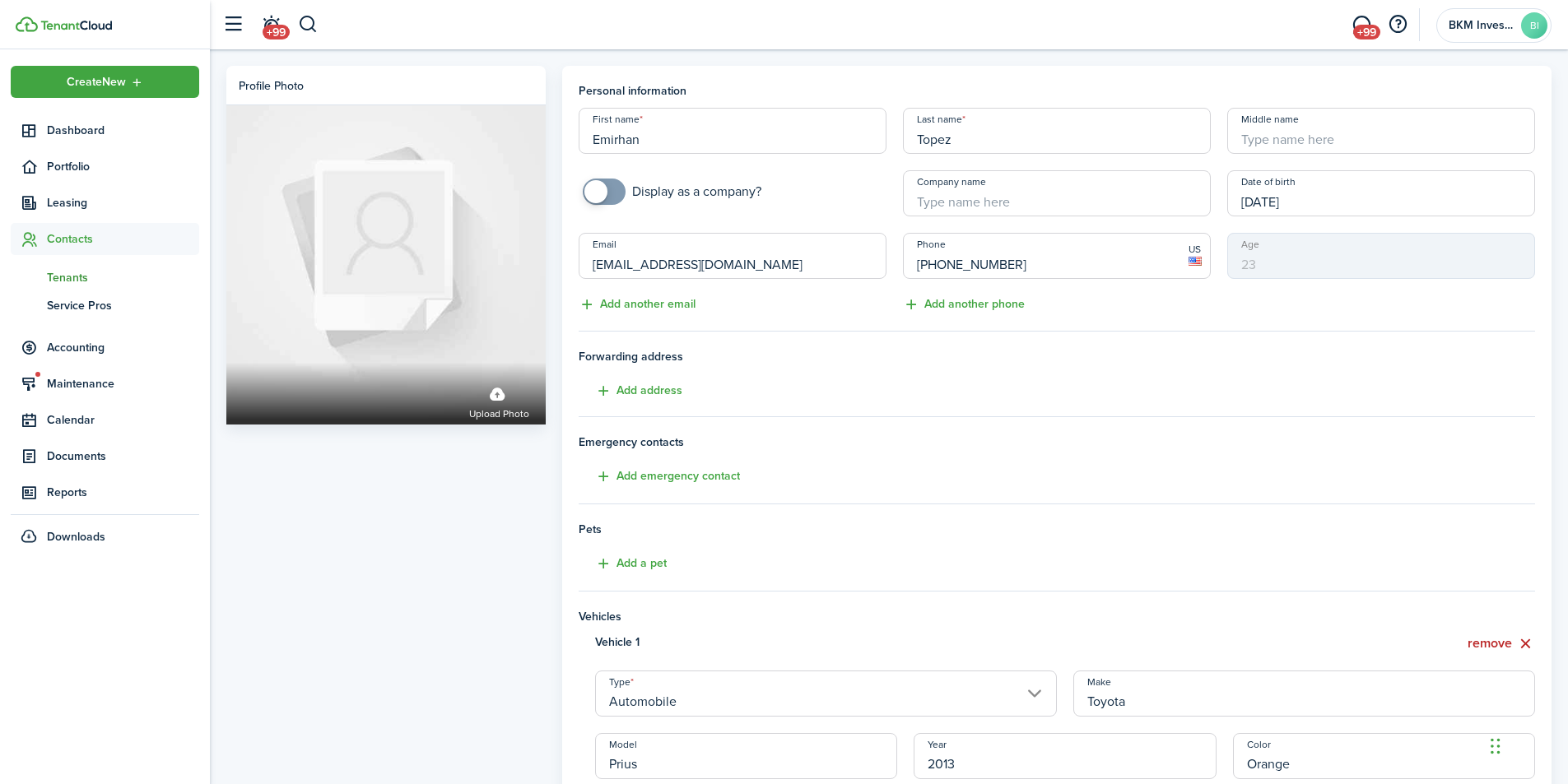
click at [656, 261] on input "[EMAIL_ADDRESS][DOMAIN_NAME]" at bounding box center [732, 256] width 308 height 46
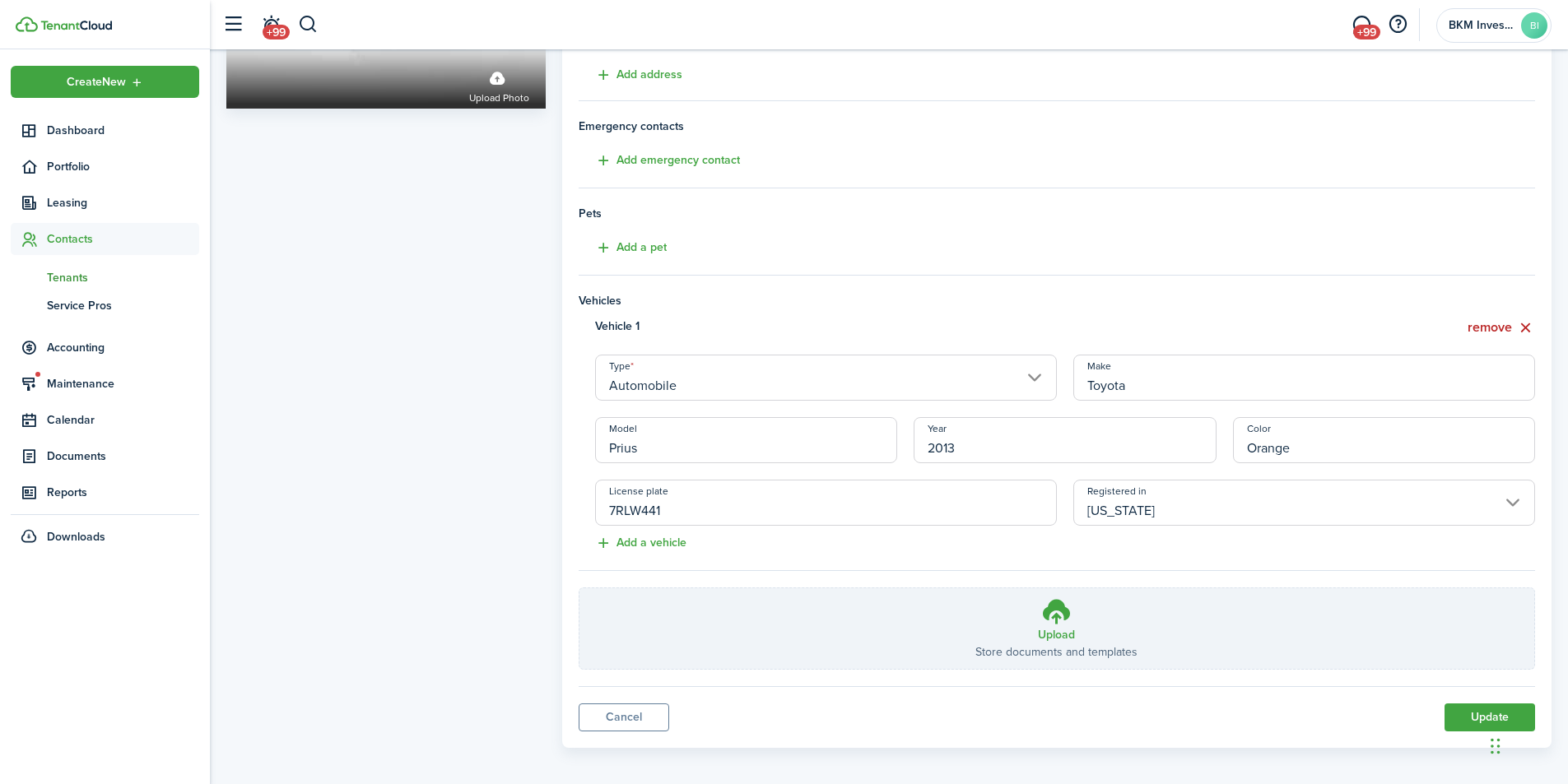
scroll to position [325, 0]
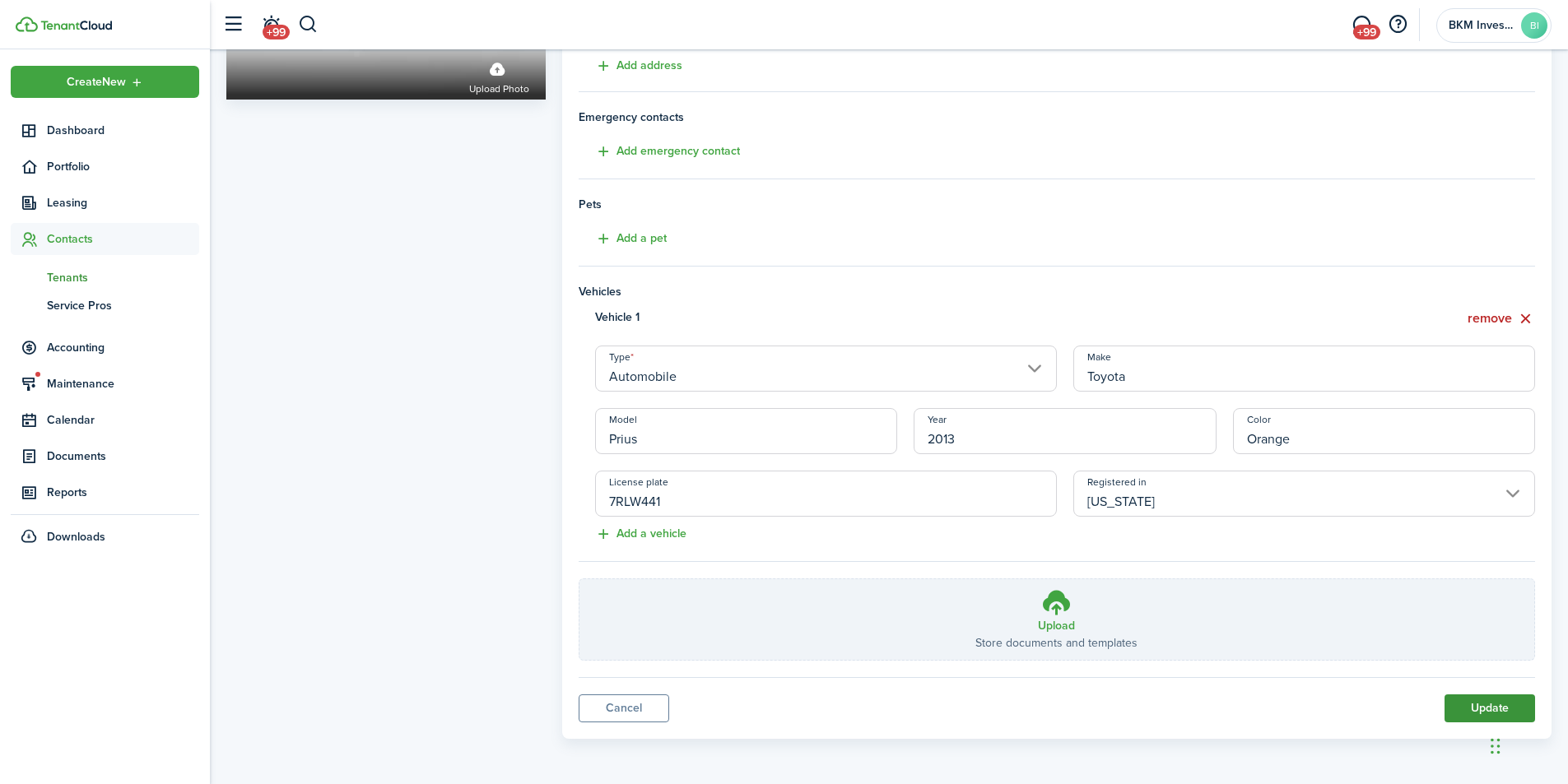
type input "[EMAIL_ADDRESS][DOMAIN_NAME]"
click at [1477, 704] on button "Update" at bounding box center [1490, 708] width 91 height 28
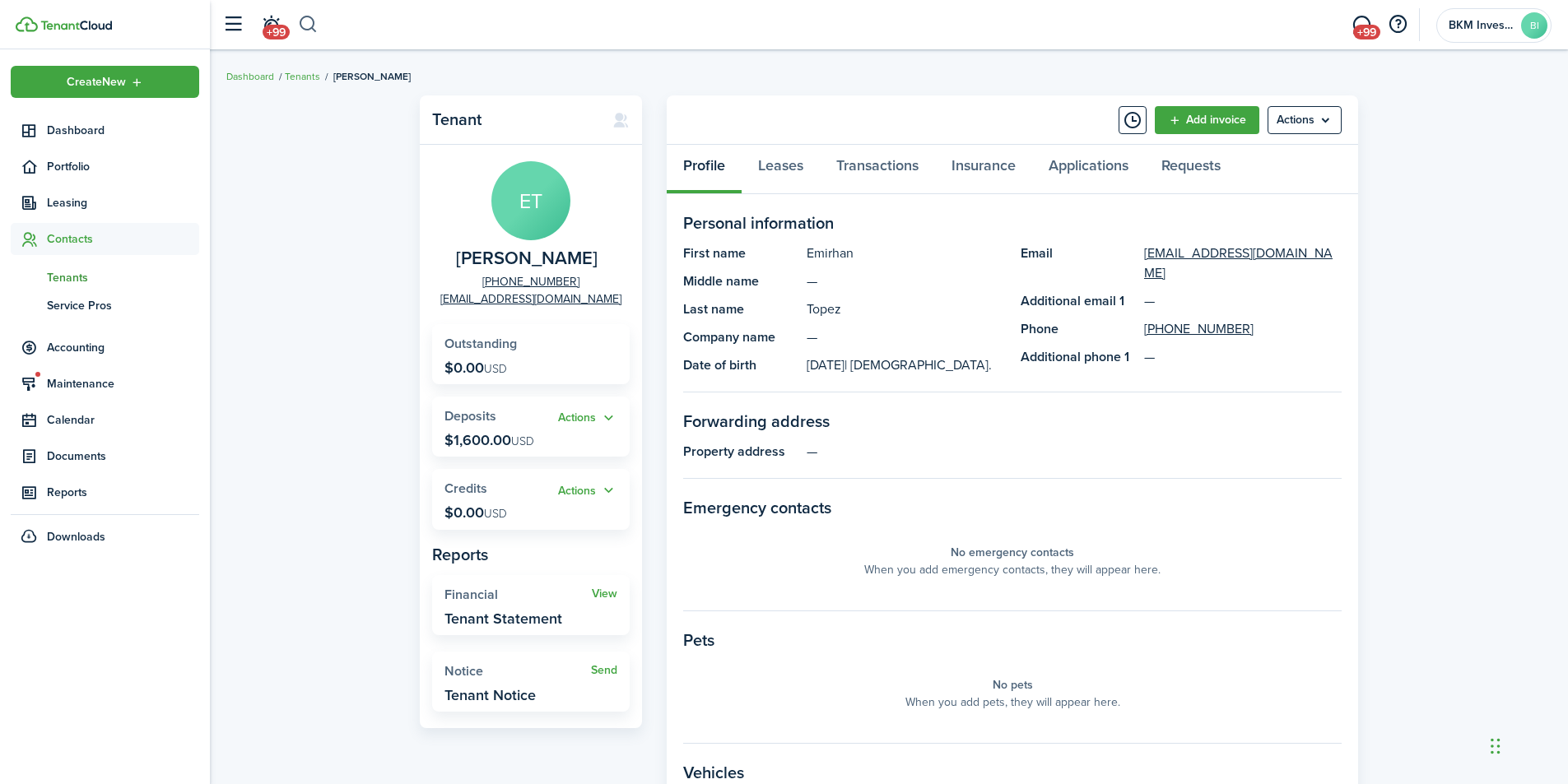
click at [309, 20] on button "button" at bounding box center [308, 24] width 20 height 28
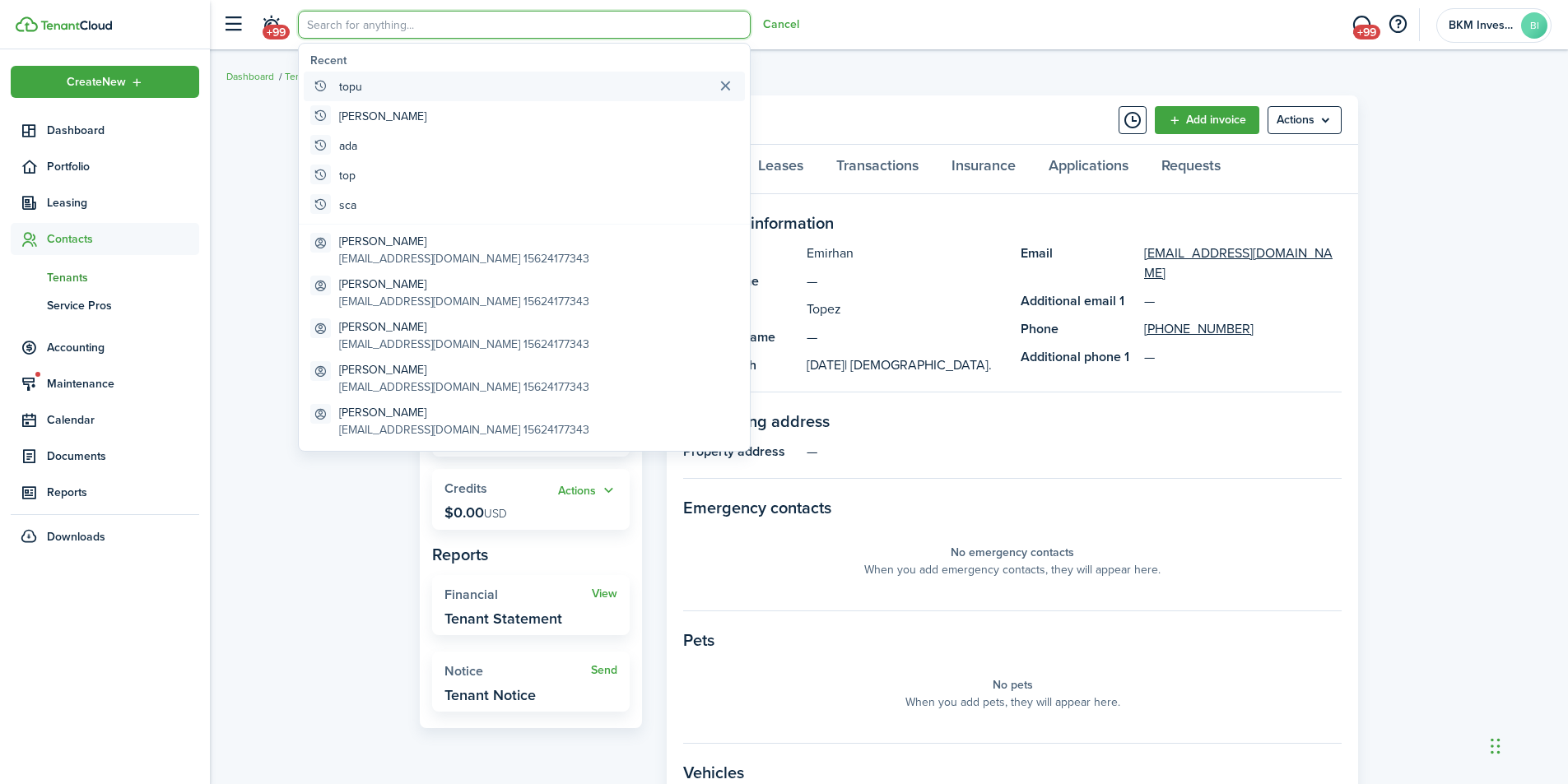
click at [362, 85] on global-search-item-title "topu" at bounding box center [351, 87] width 23 height 17
type input "topu"
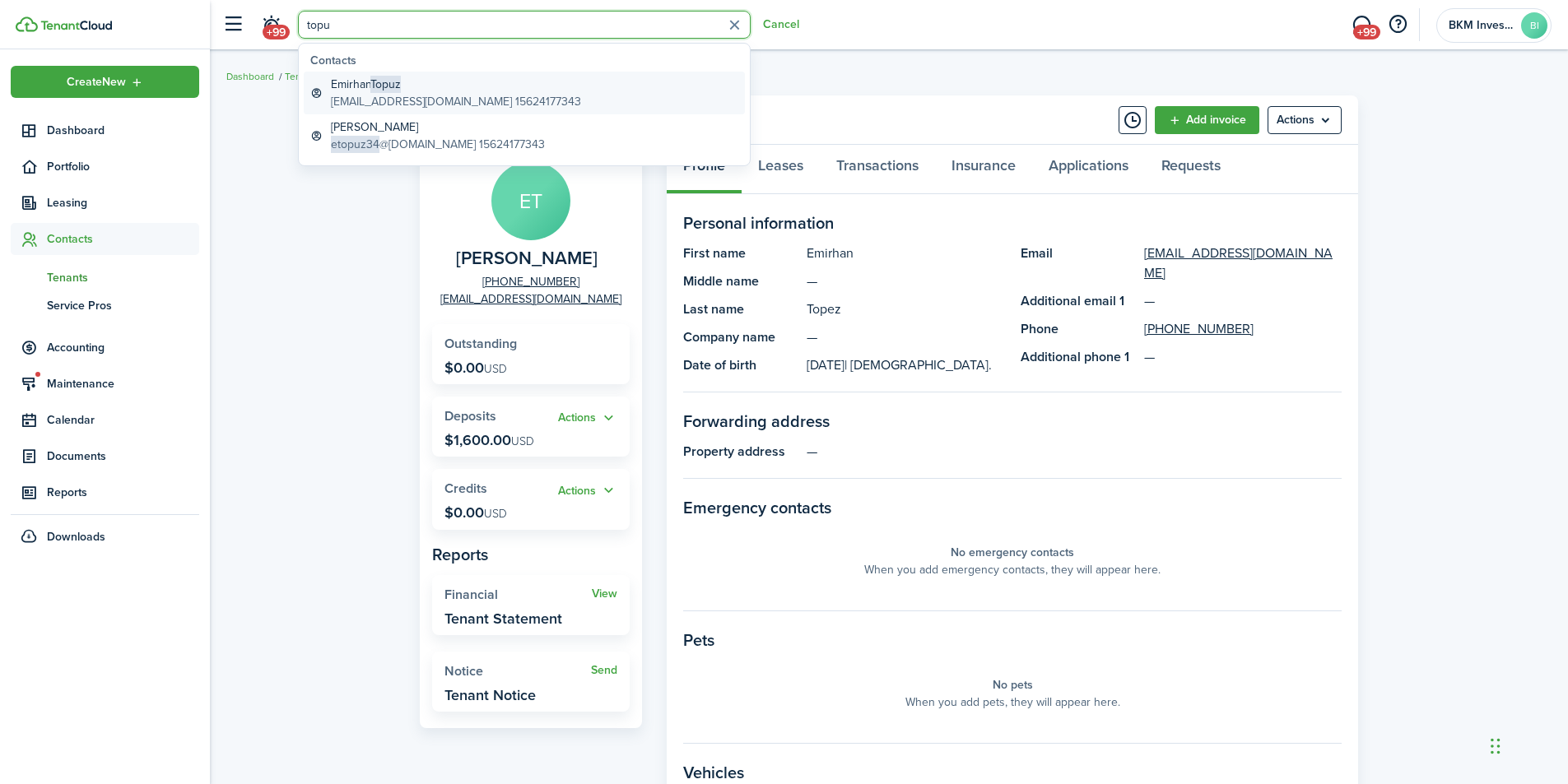
click at [397, 95] on global-search-item-description "[EMAIL_ADDRESS][DOMAIN_NAME] 15624177343" at bounding box center [456, 102] width 251 height 17
click at [397, 95] on div "Tenant ET [PERSON_NAME] [PHONE_NUMBER] [EMAIL_ADDRESS][DOMAIN_NAME] Outstanding…" at bounding box center [895, 591] width 1371 height 1008
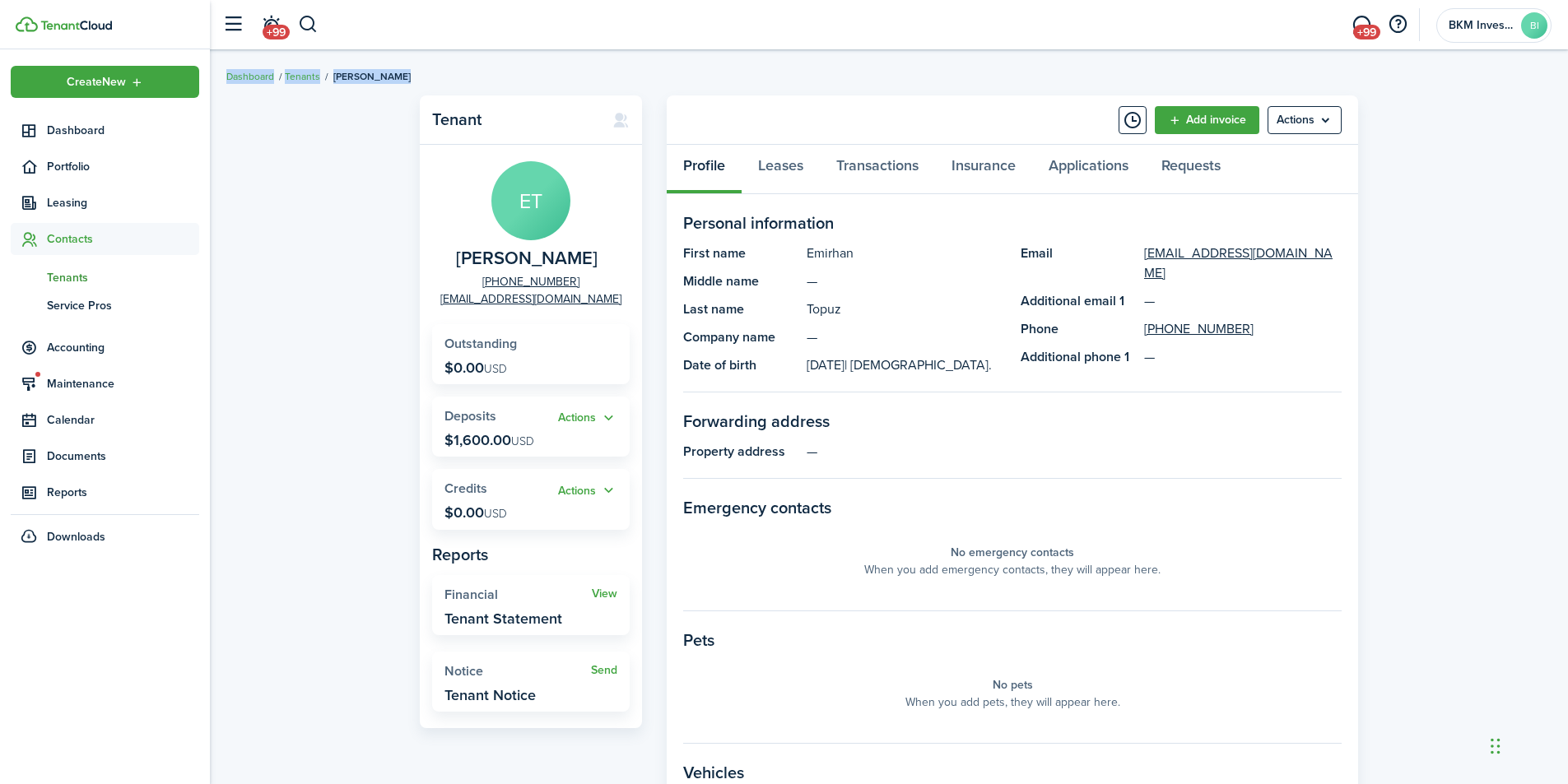
click at [936, 461] on panel-main-description "—" at bounding box center [1074, 451] width 535 height 19
click at [780, 168] on link "Leases" at bounding box center [781, 169] width 78 height 49
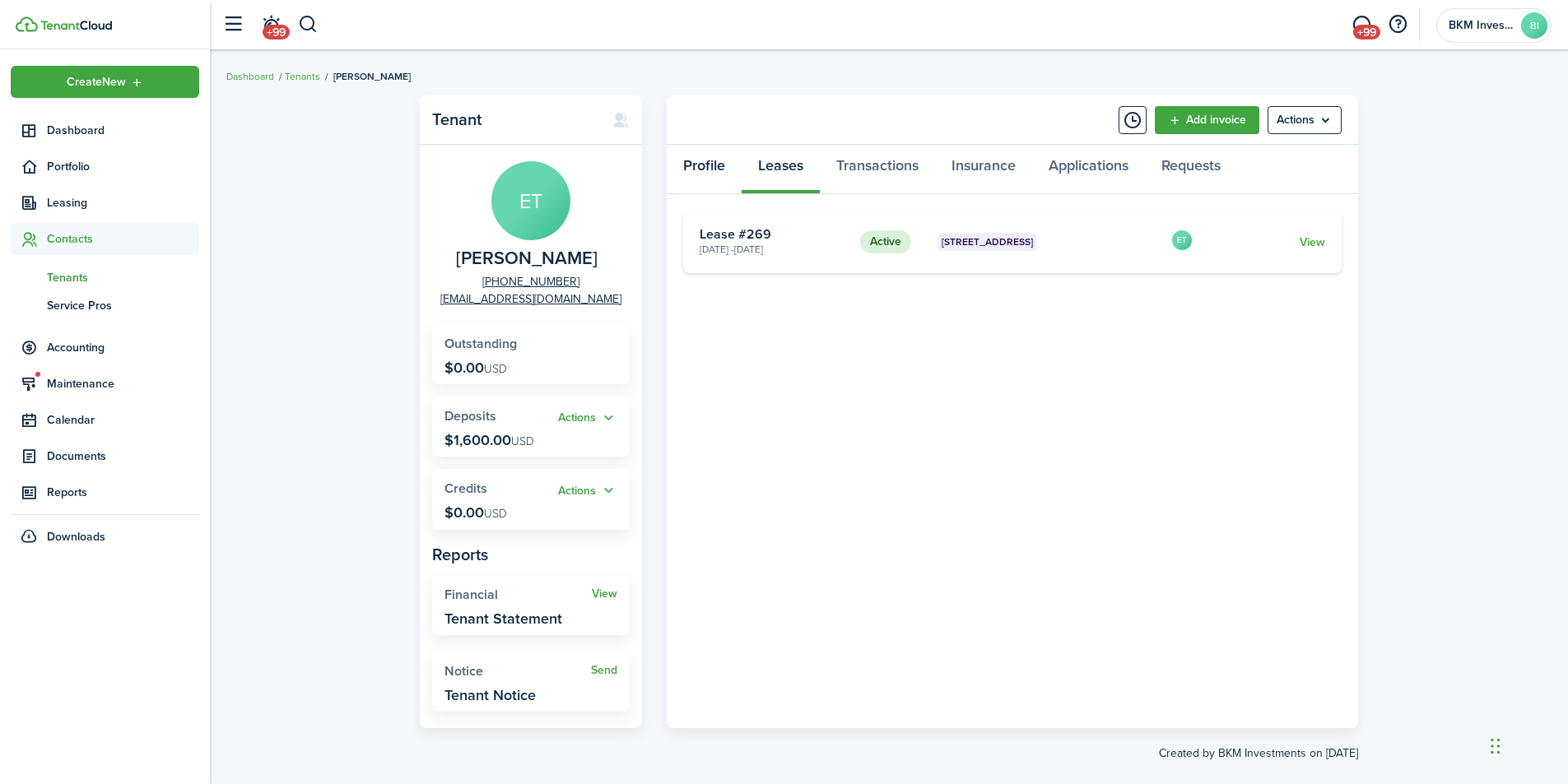
click at [709, 167] on link "Profile" at bounding box center [703, 169] width 74 height 49
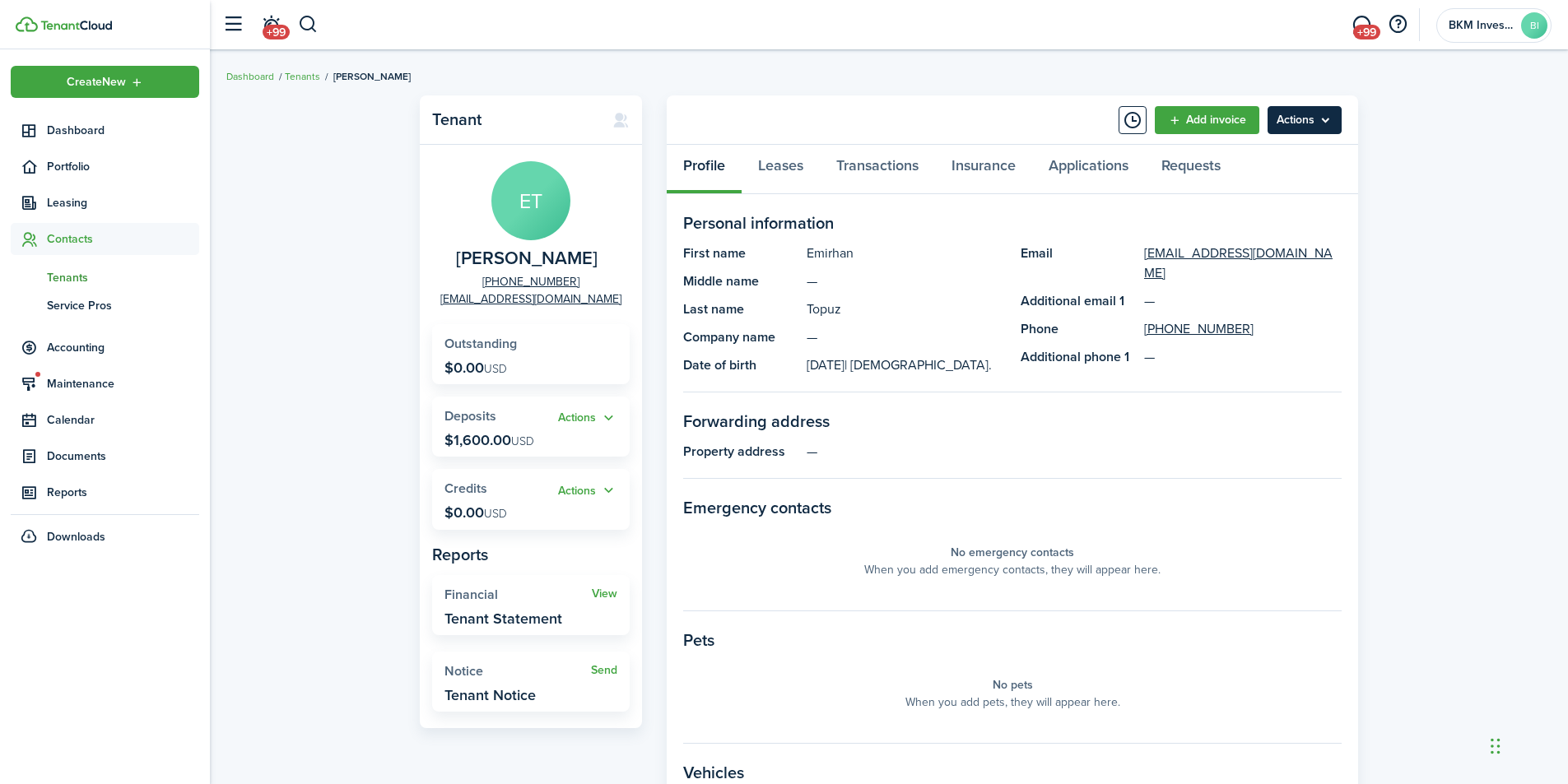
click at [1291, 130] on menu-btn "Actions" at bounding box center [1304, 120] width 74 height 28
click at [780, 169] on link "Leases" at bounding box center [781, 169] width 78 height 49
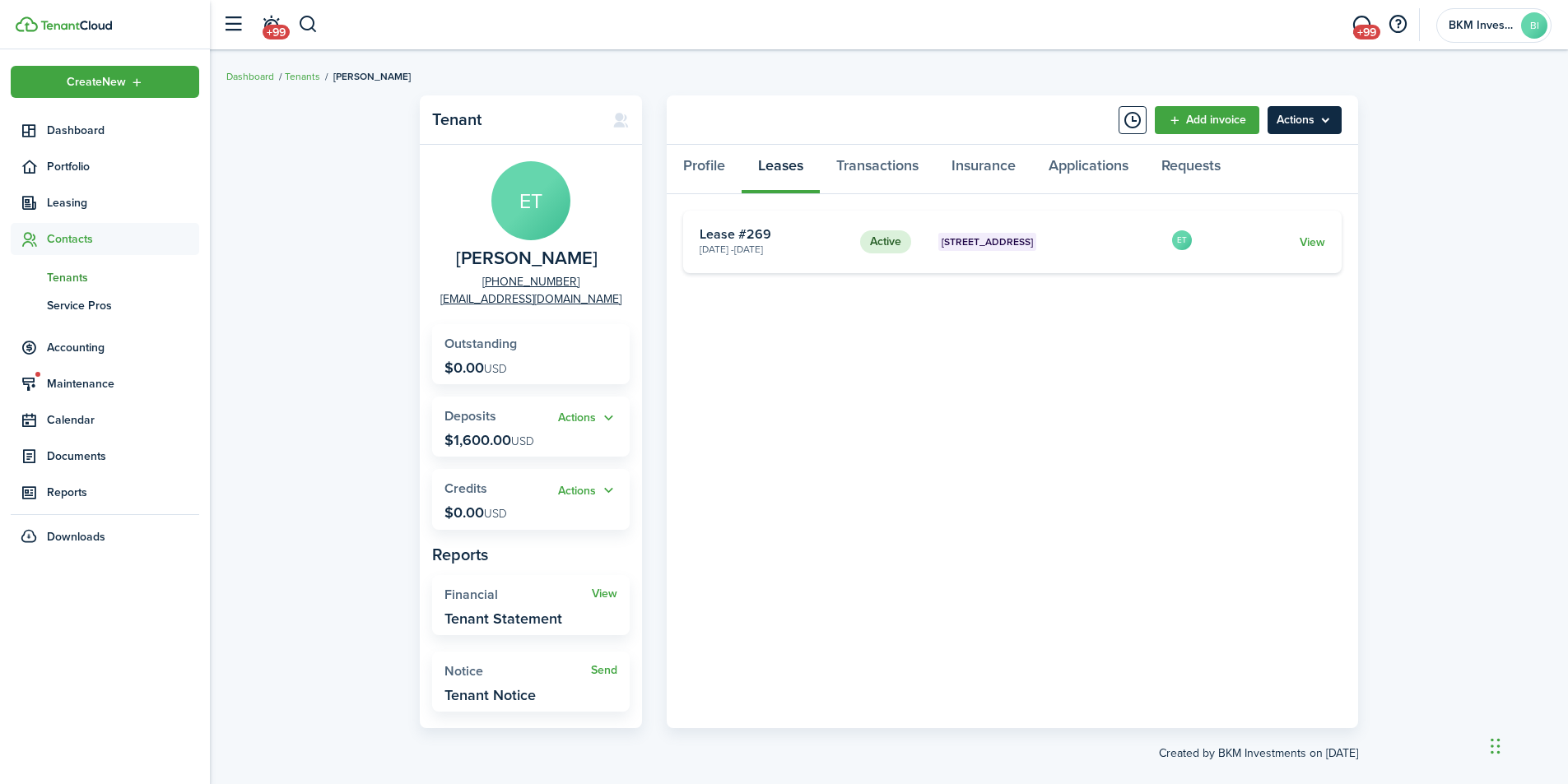
click at [1301, 127] on menu-btn "Actions" at bounding box center [1304, 120] width 74 height 28
click at [1481, 189] on div "Tenant ET [PERSON_NAME] [PHONE_NUMBER] [EMAIL_ADDRESS][DOMAIN_NAME] Outstanding…" at bounding box center [889, 428] width 1358 height 682
click at [1311, 242] on link "View" at bounding box center [1313, 243] width 25 height 17
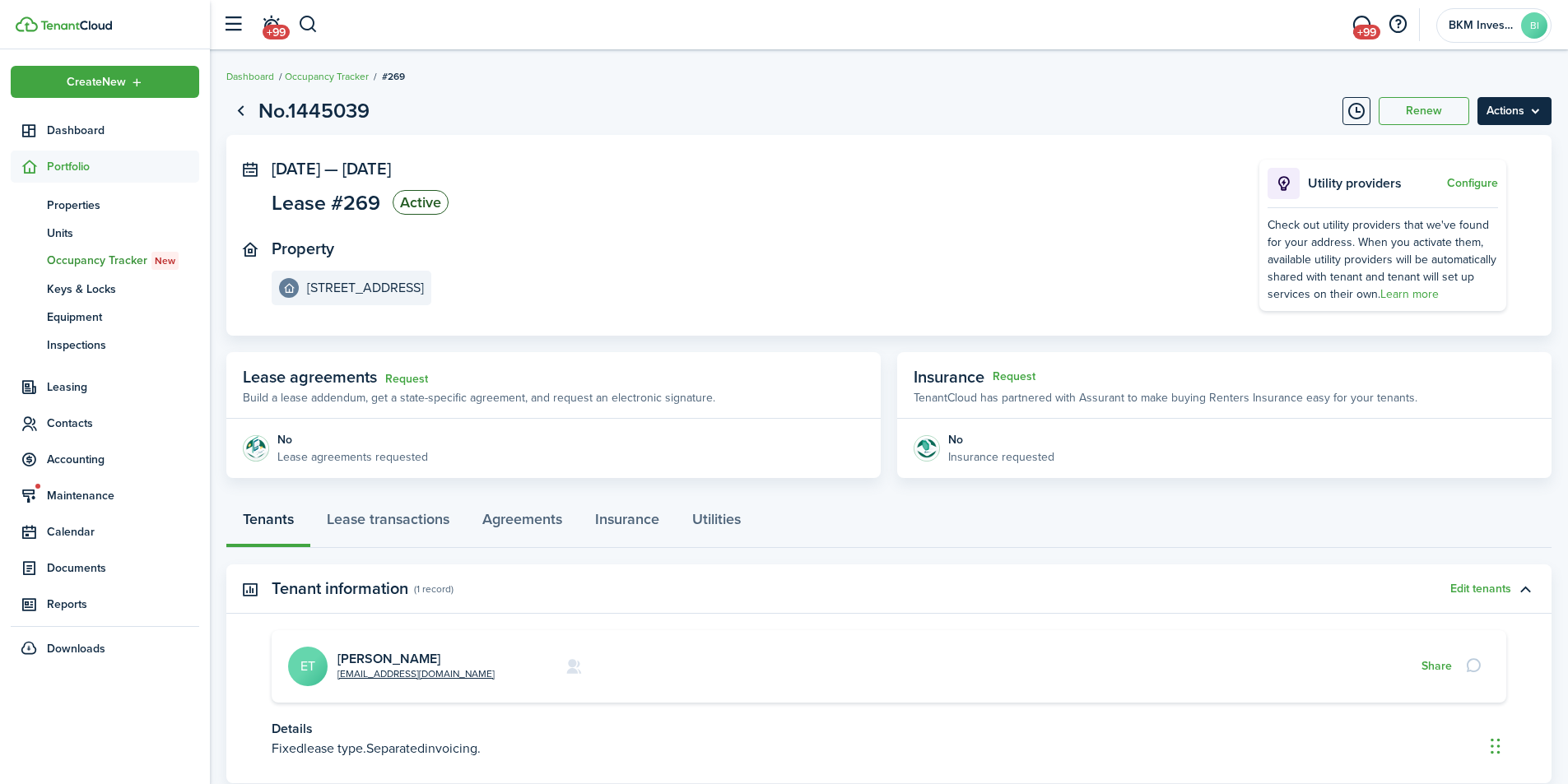
click at [1513, 117] on menu-btn "Actions" at bounding box center [1514, 110] width 74 height 28
click at [1434, 229] on button "Delete" at bounding box center [1479, 233] width 144 height 28
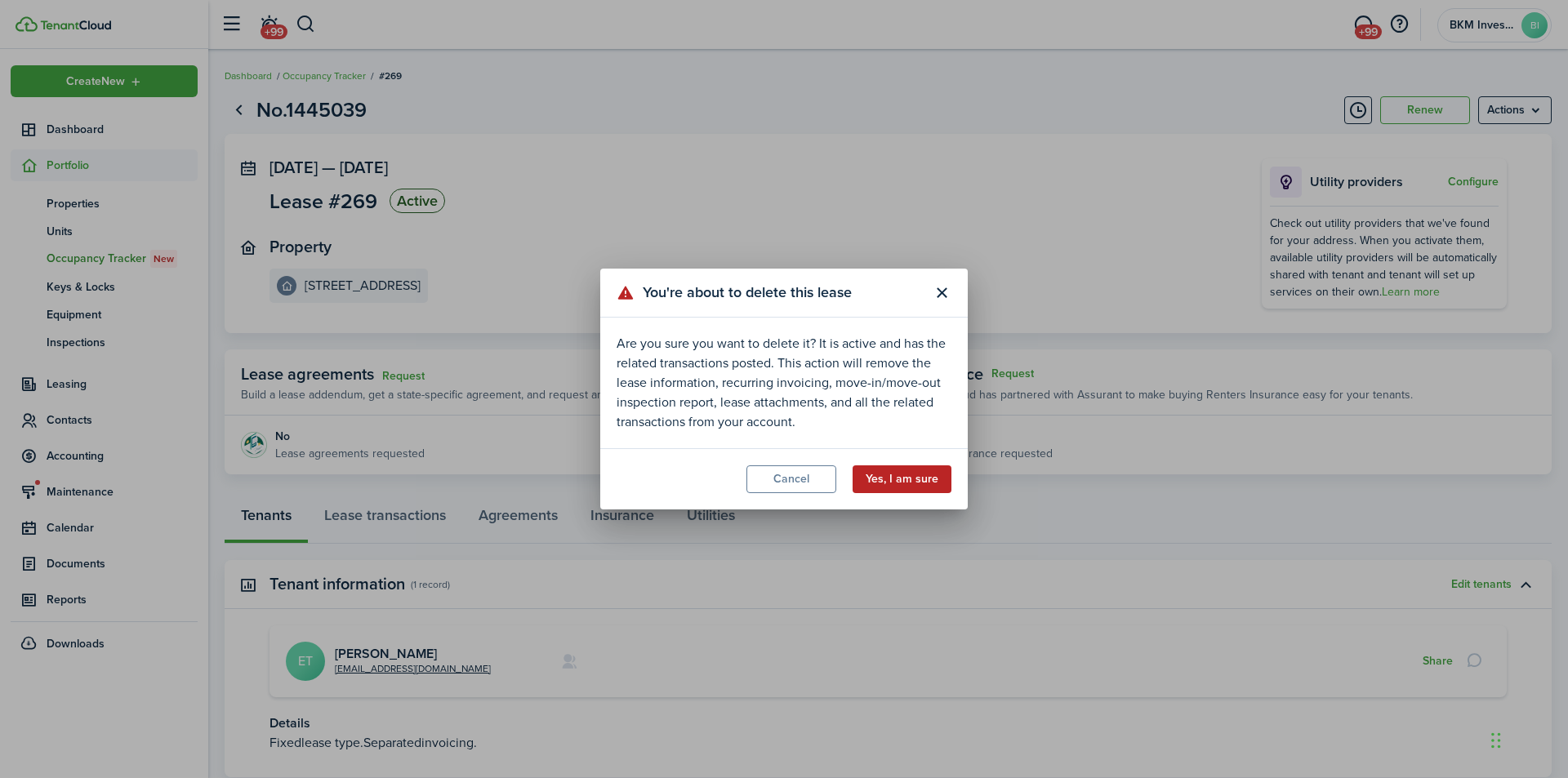
click at [904, 483] on button "Yes, I am sure" at bounding box center [901, 479] width 99 height 28
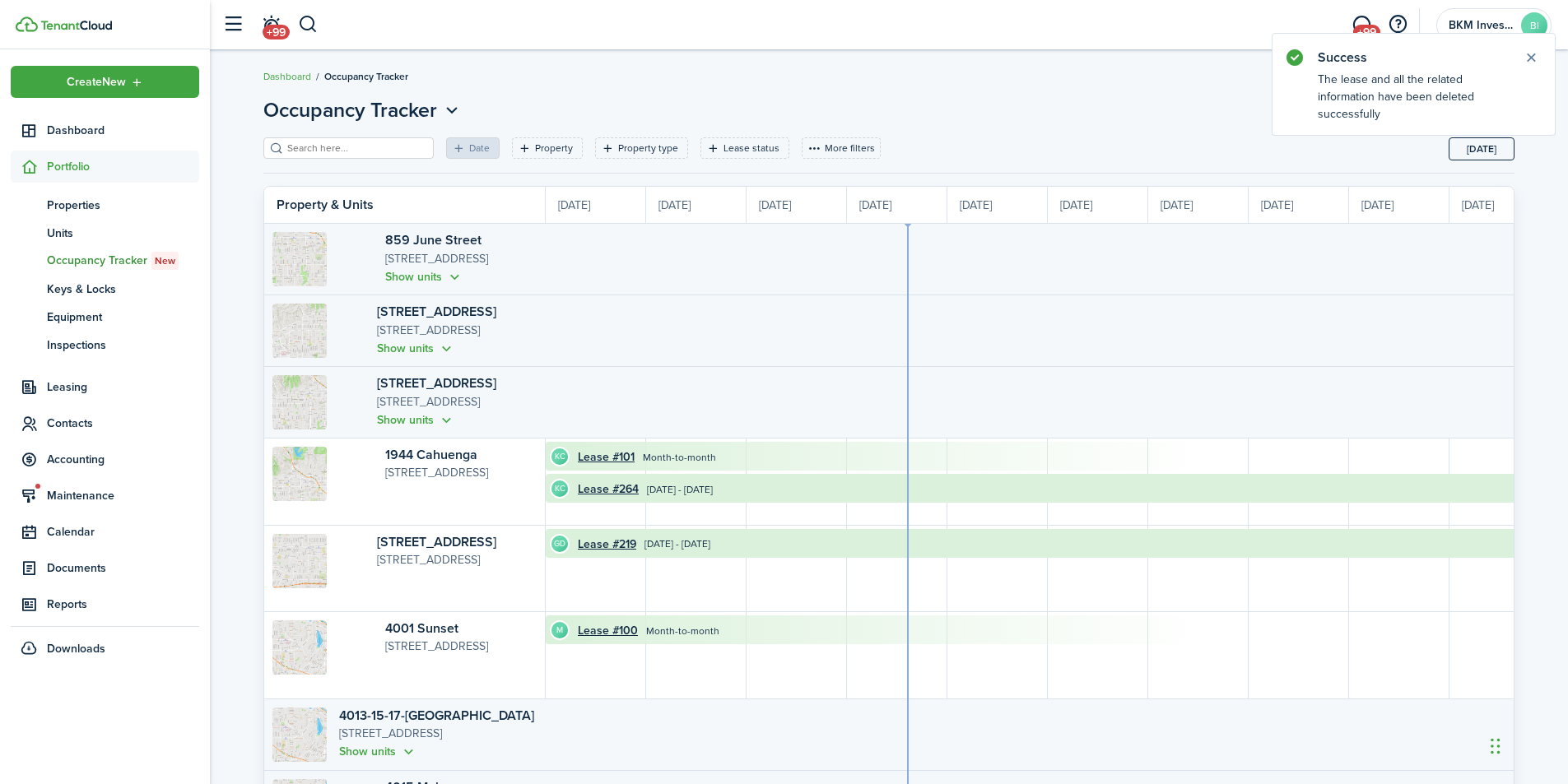
scroll to position [0, 301]
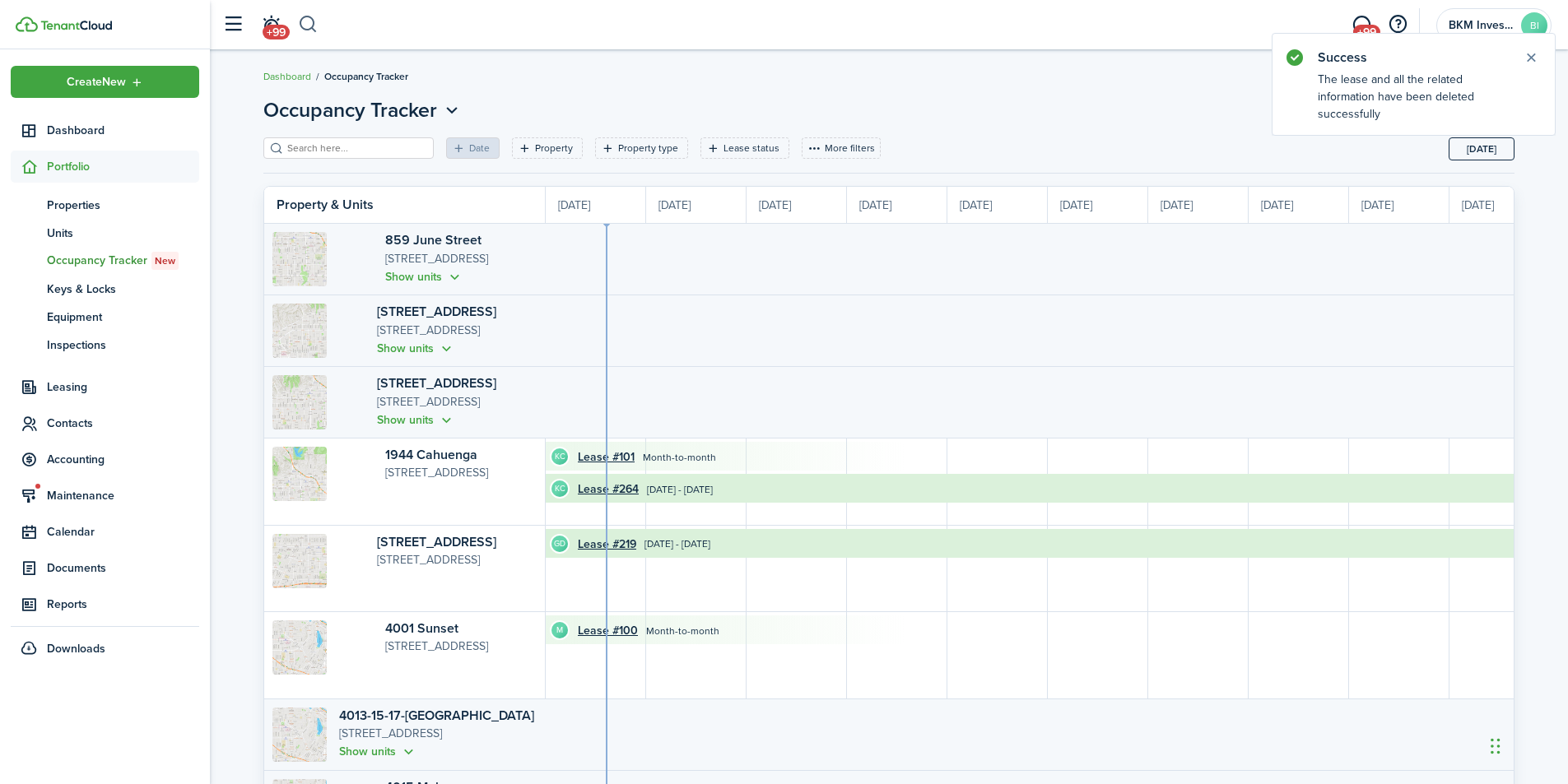
click at [312, 20] on button "button" at bounding box center [308, 24] width 20 height 28
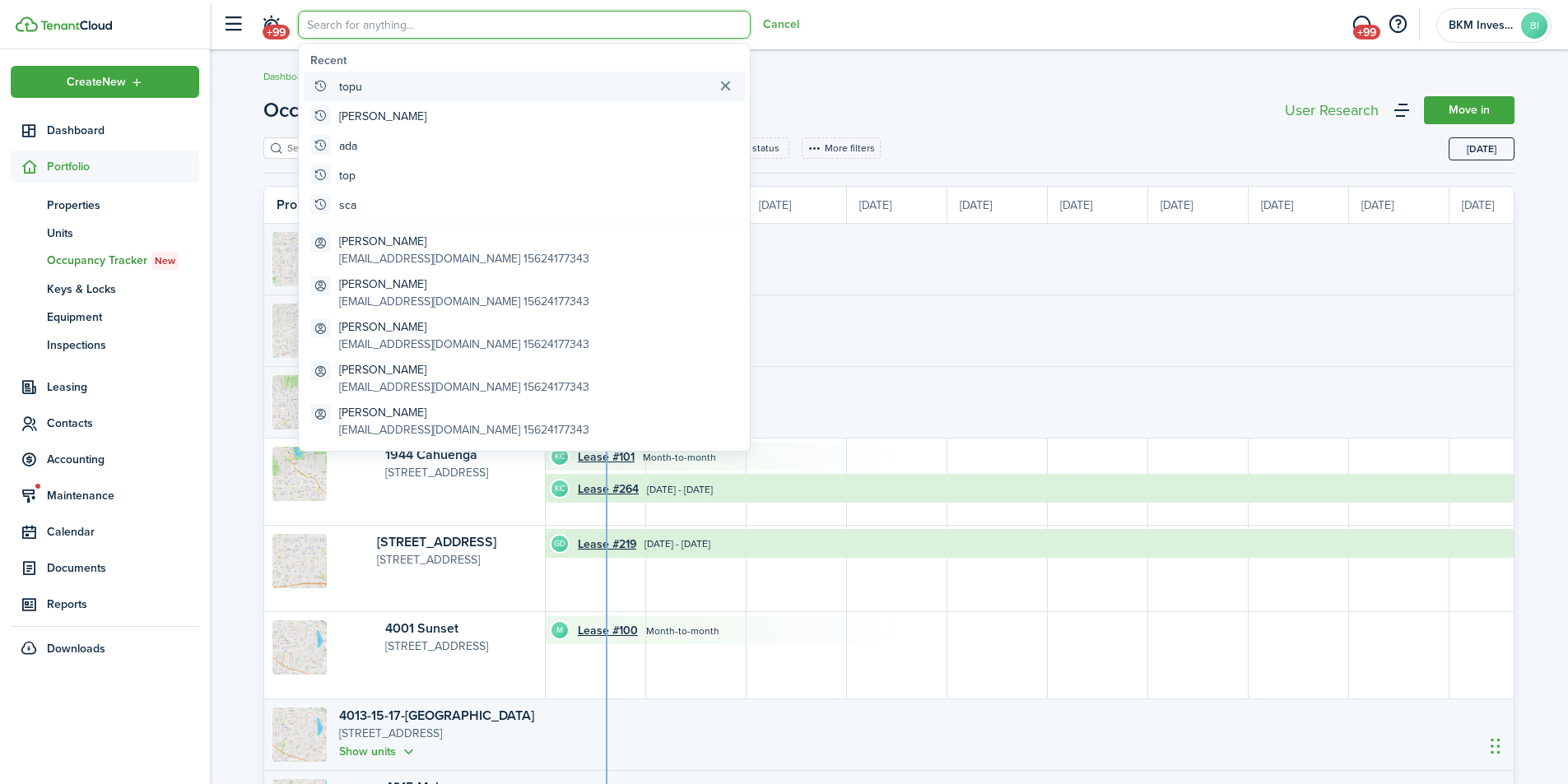
click at [351, 85] on global-search-item-title "topu" at bounding box center [351, 87] width 23 height 17
type input "topu"
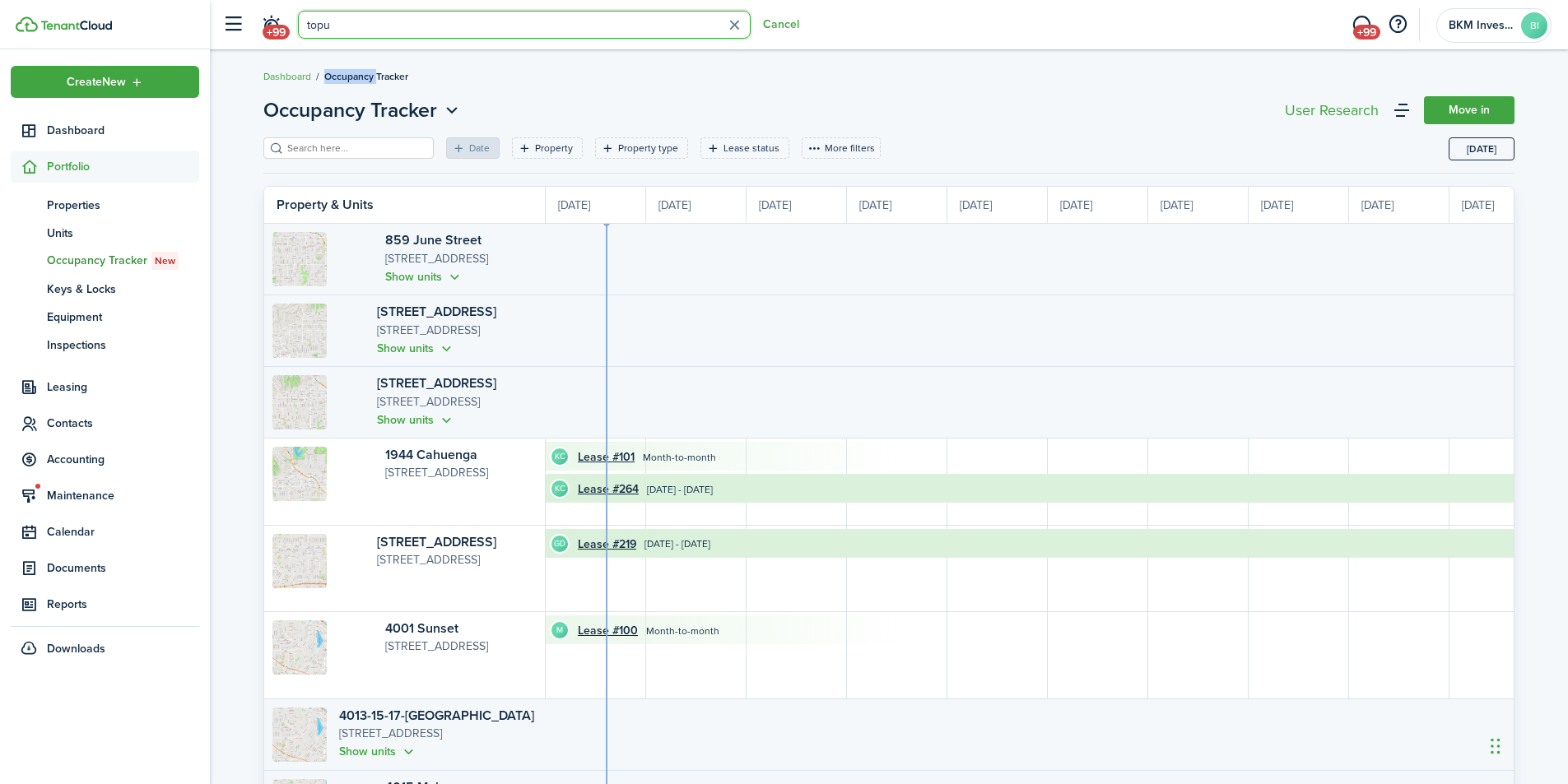
click at [351, 85] on ul "Dashboard Occupancy Tracker" at bounding box center [336, 76] width 145 height 21
click at [313, 21] on button "button" at bounding box center [308, 24] width 20 height 28
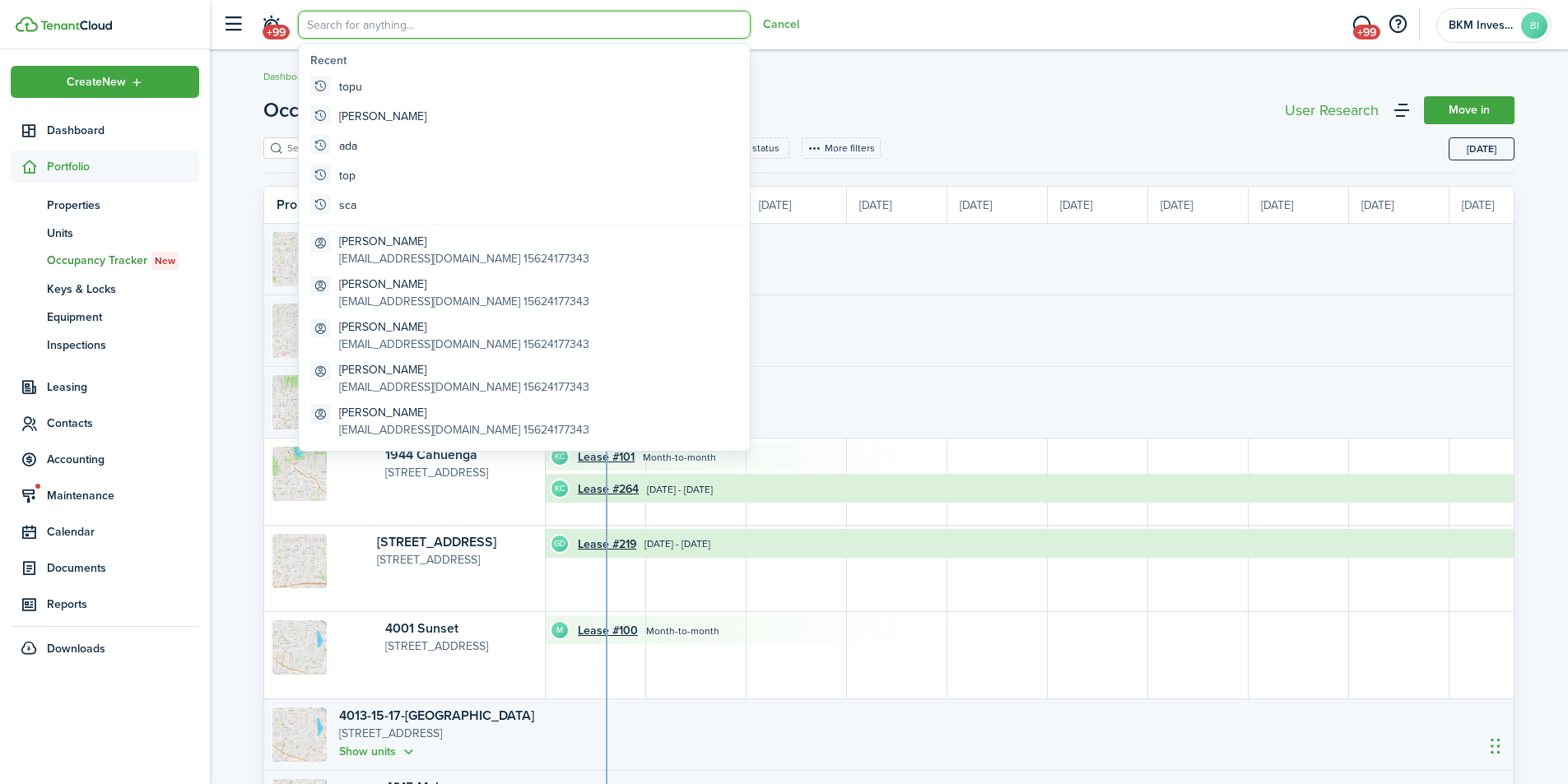
click at [365, 88] on global-search-item "topu" at bounding box center [524, 86] width 441 height 30
type input "topu"
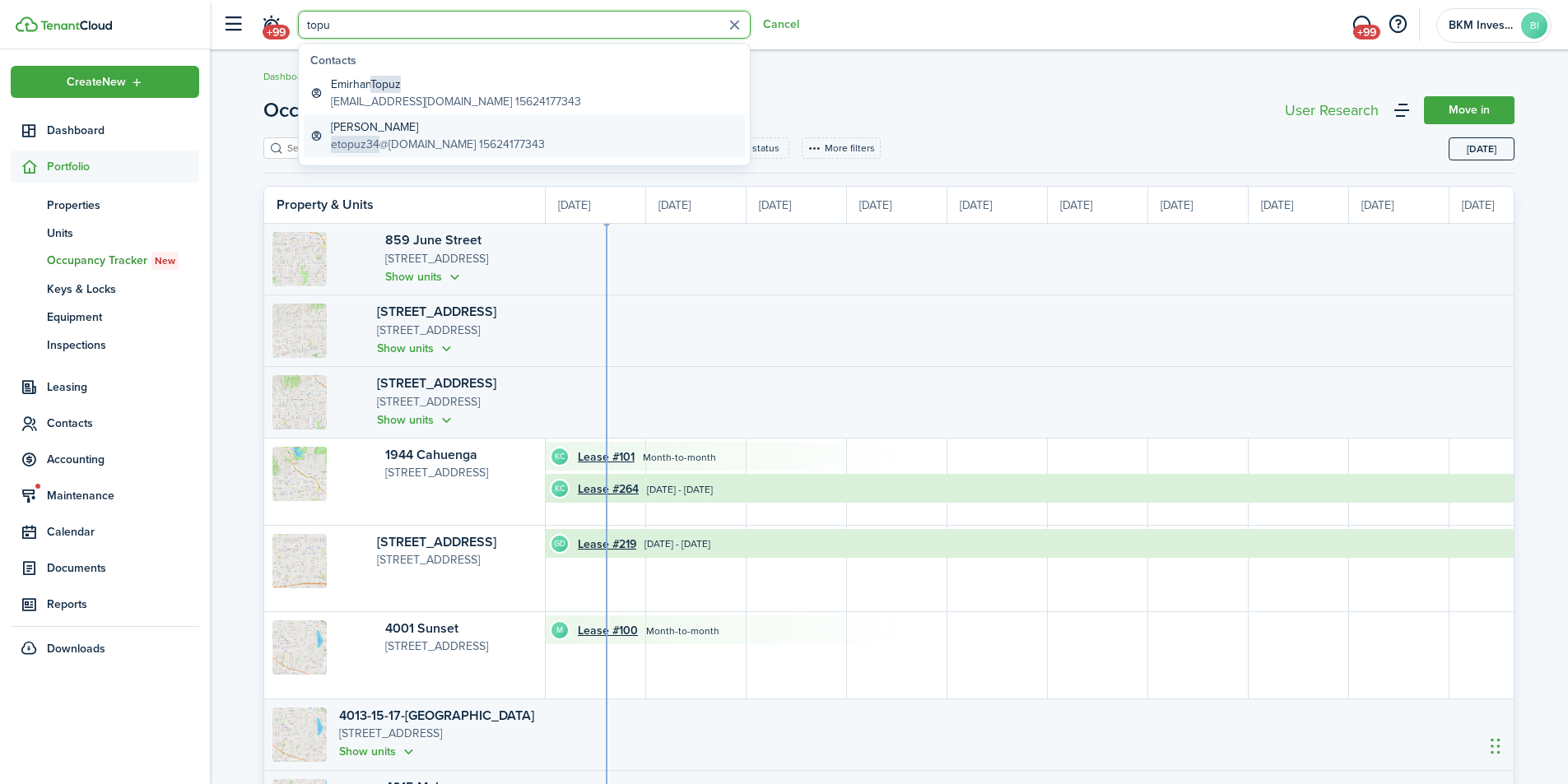
click at [406, 140] on global-search-item-description "etopuz34 @[DOMAIN_NAME] 15624177343" at bounding box center [437, 144] width 214 height 17
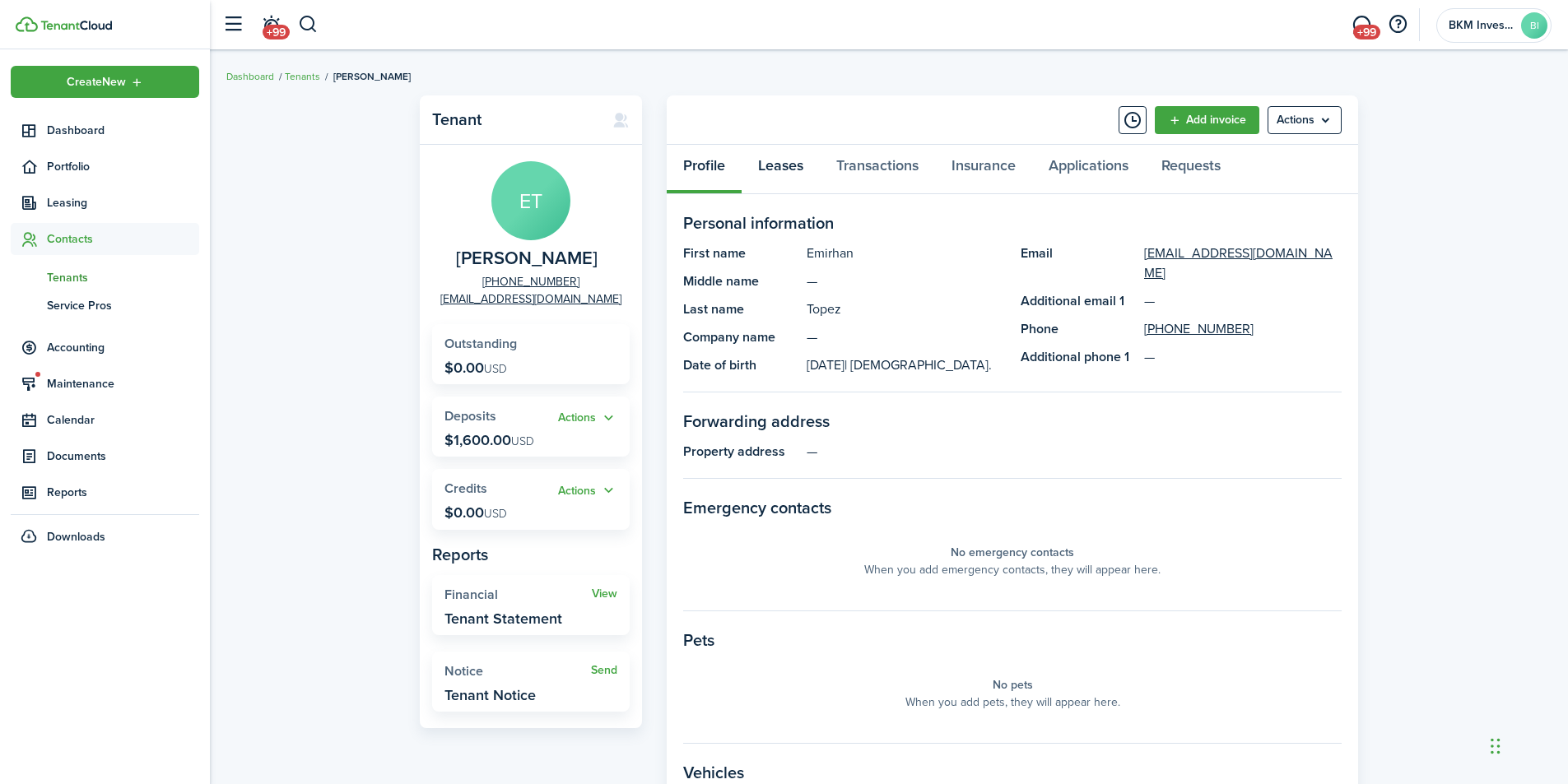
click at [781, 162] on link "Leases" at bounding box center [781, 169] width 78 height 49
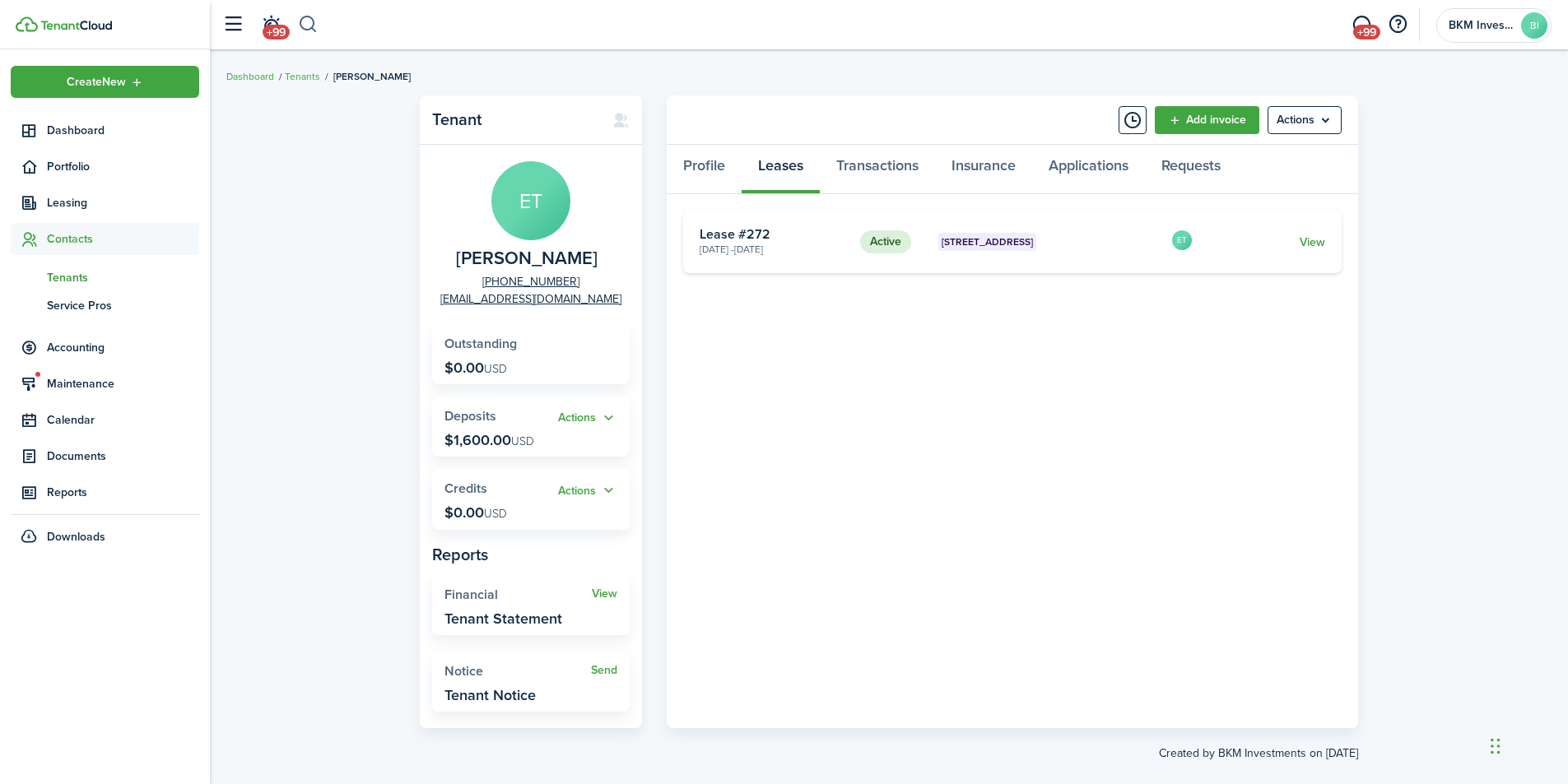
click at [304, 23] on button "button" at bounding box center [308, 24] width 20 height 28
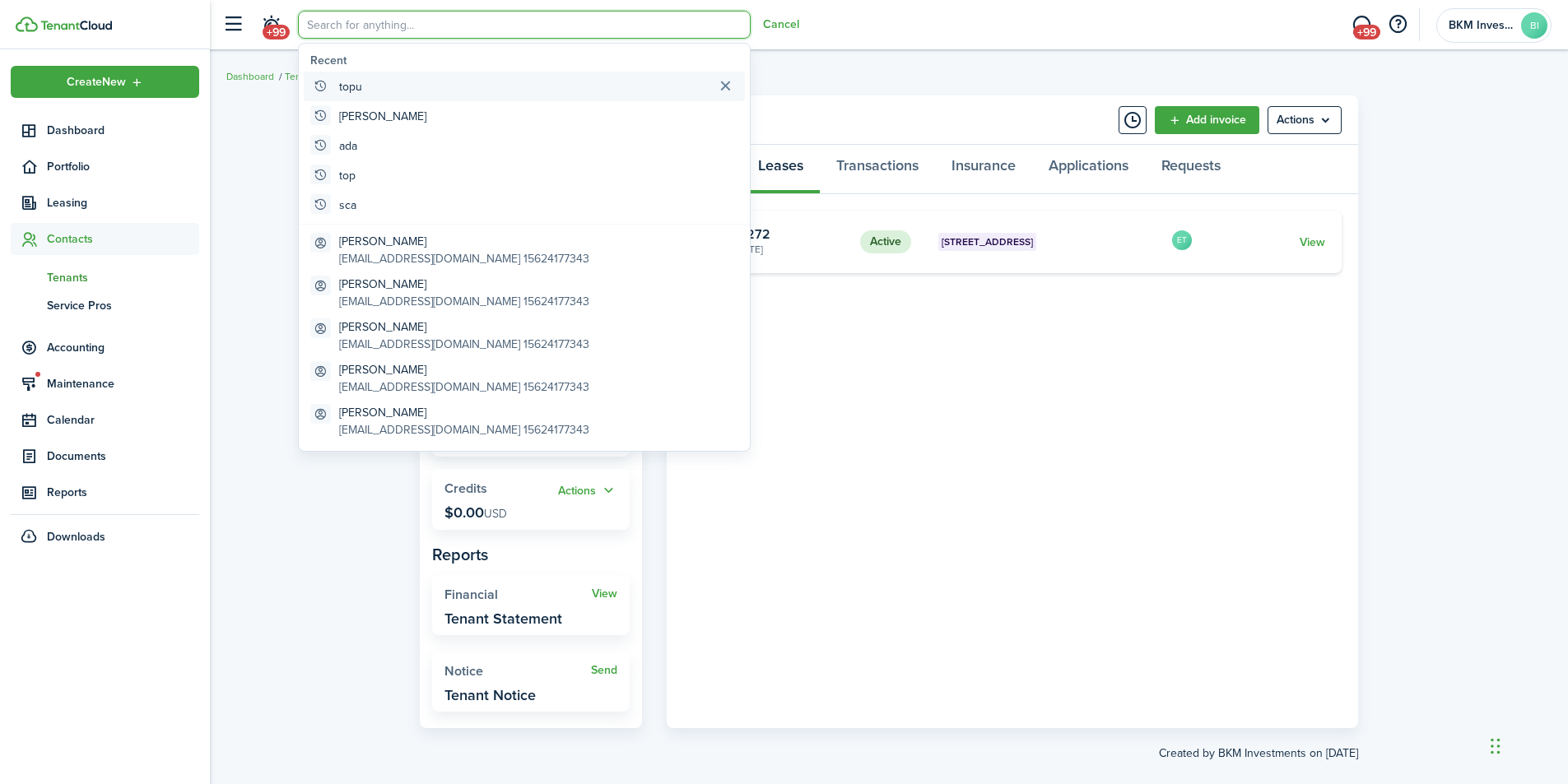
click at [350, 87] on global-search-item-title "topu" at bounding box center [351, 87] width 23 height 17
type input "topu"
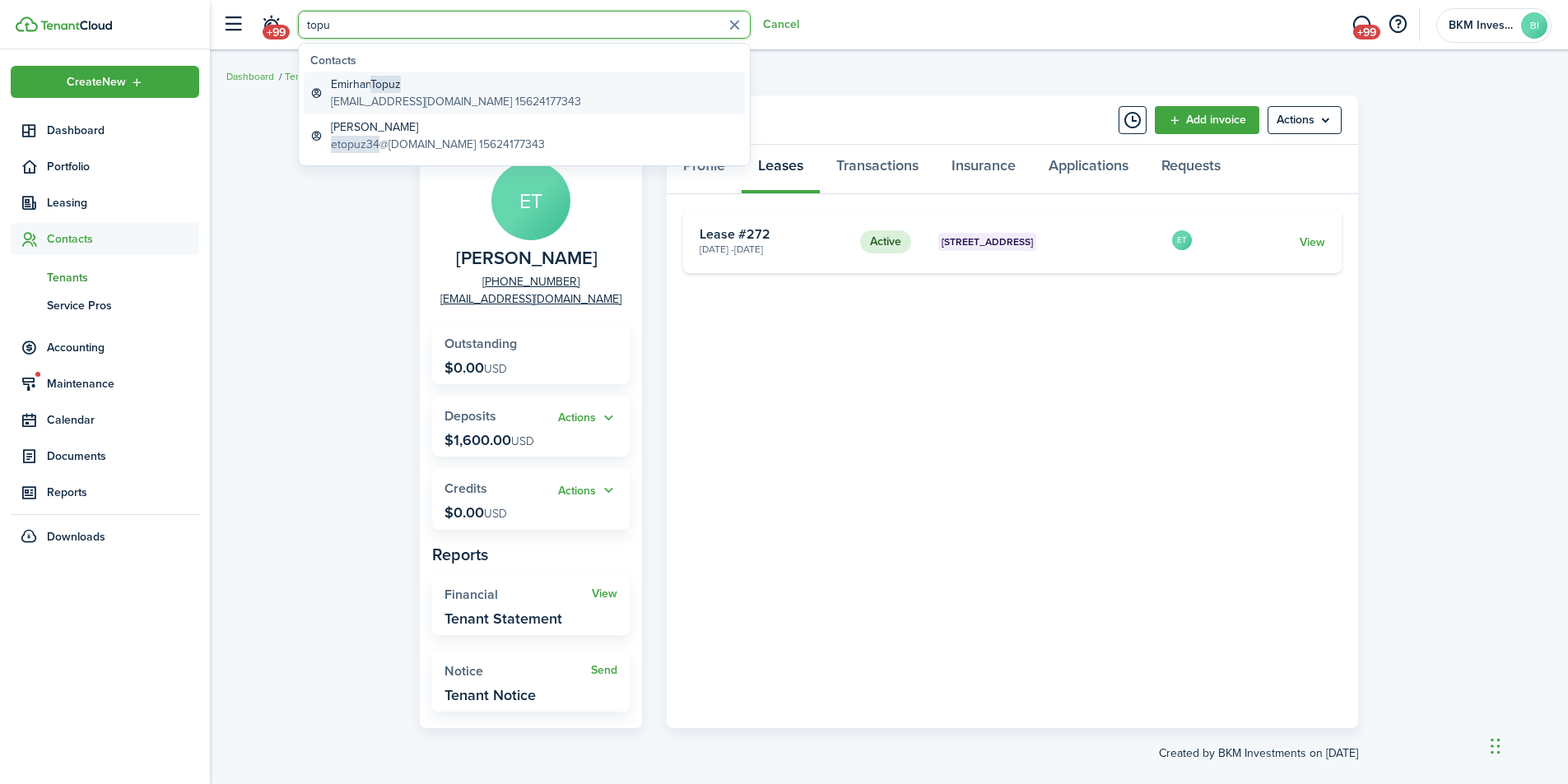
click at [370, 81] on global-search-item-title "[PERSON_NAME]" at bounding box center [456, 84] width 251 height 17
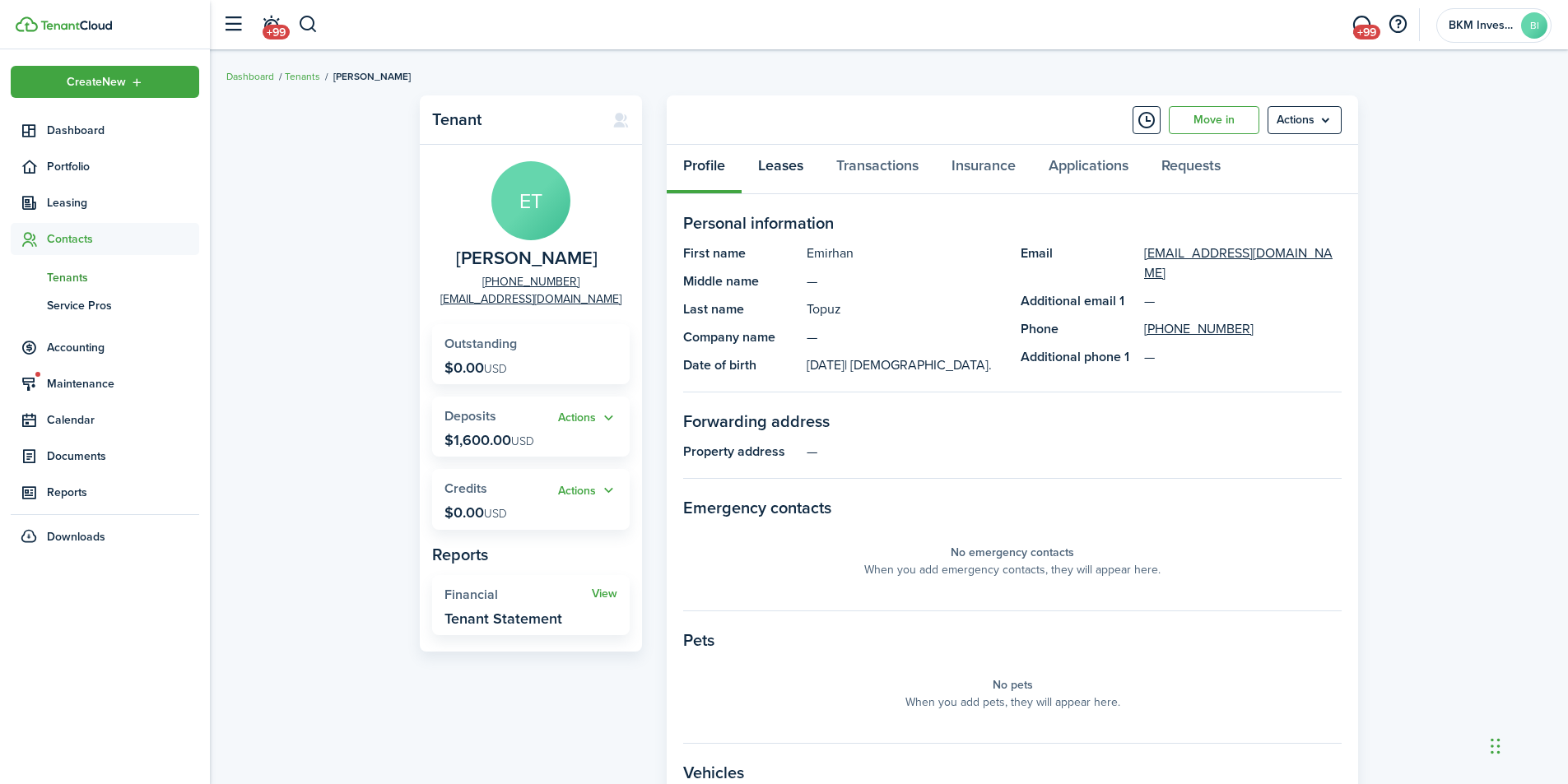
click at [778, 166] on link "Leases" at bounding box center [781, 169] width 78 height 49
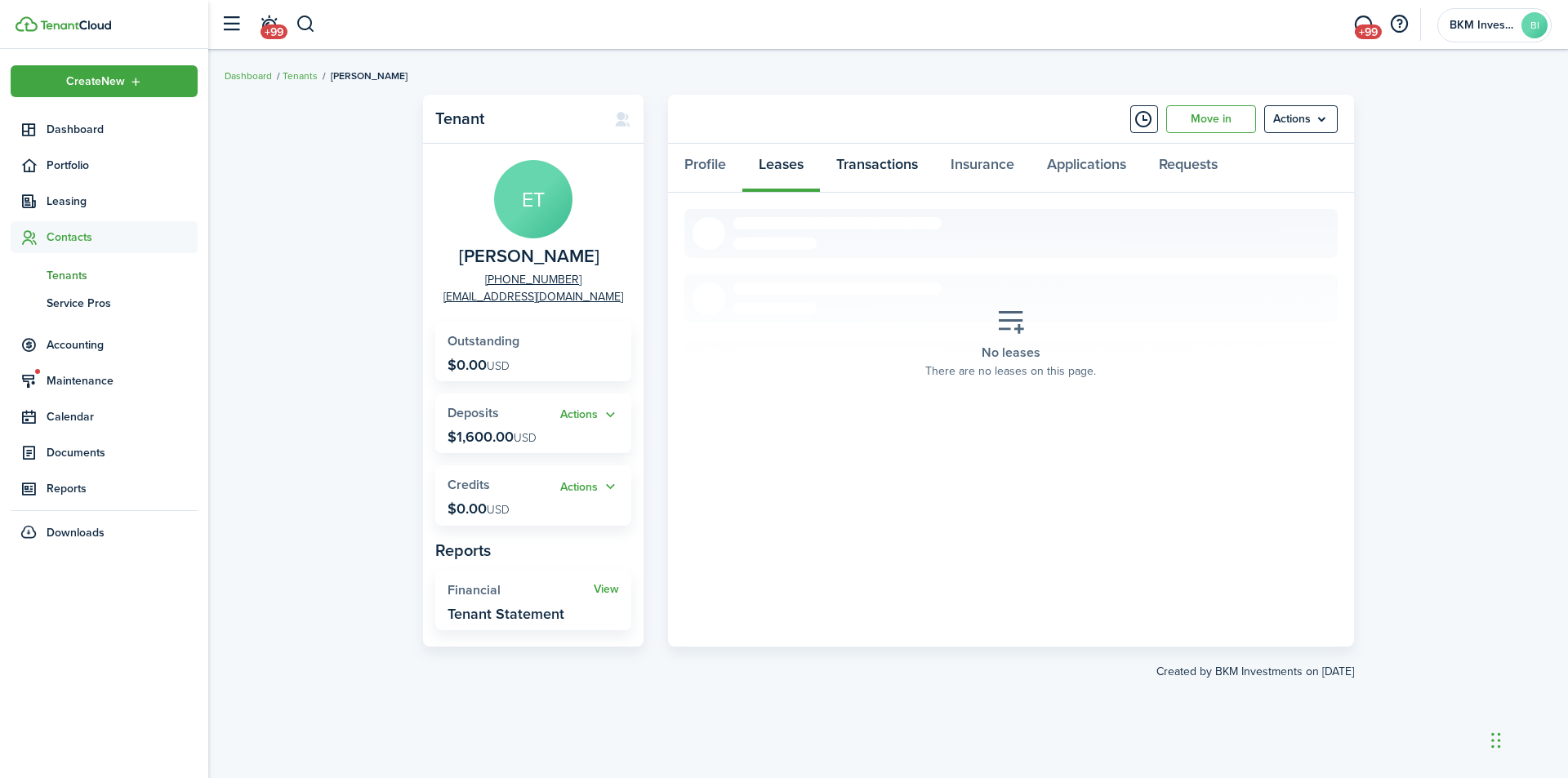
click at [879, 165] on link "Transactions" at bounding box center [876, 168] width 114 height 49
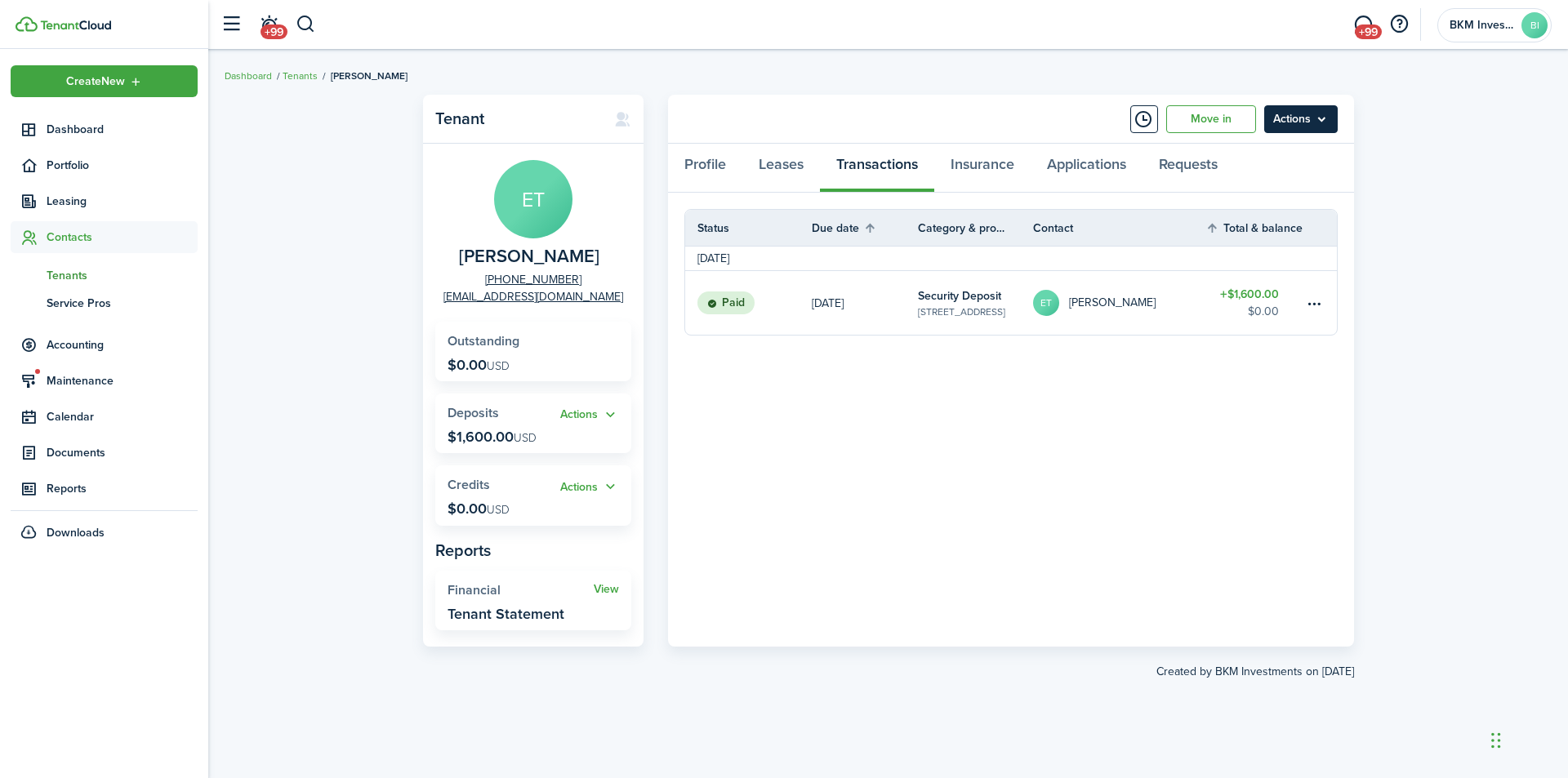
click at [1299, 126] on menu-btn "Actions" at bounding box center [1300, 119] width 74 height 28
click at [1216, 299] on button "Delete" at bounding box center [1266, 297] width 143 height 28
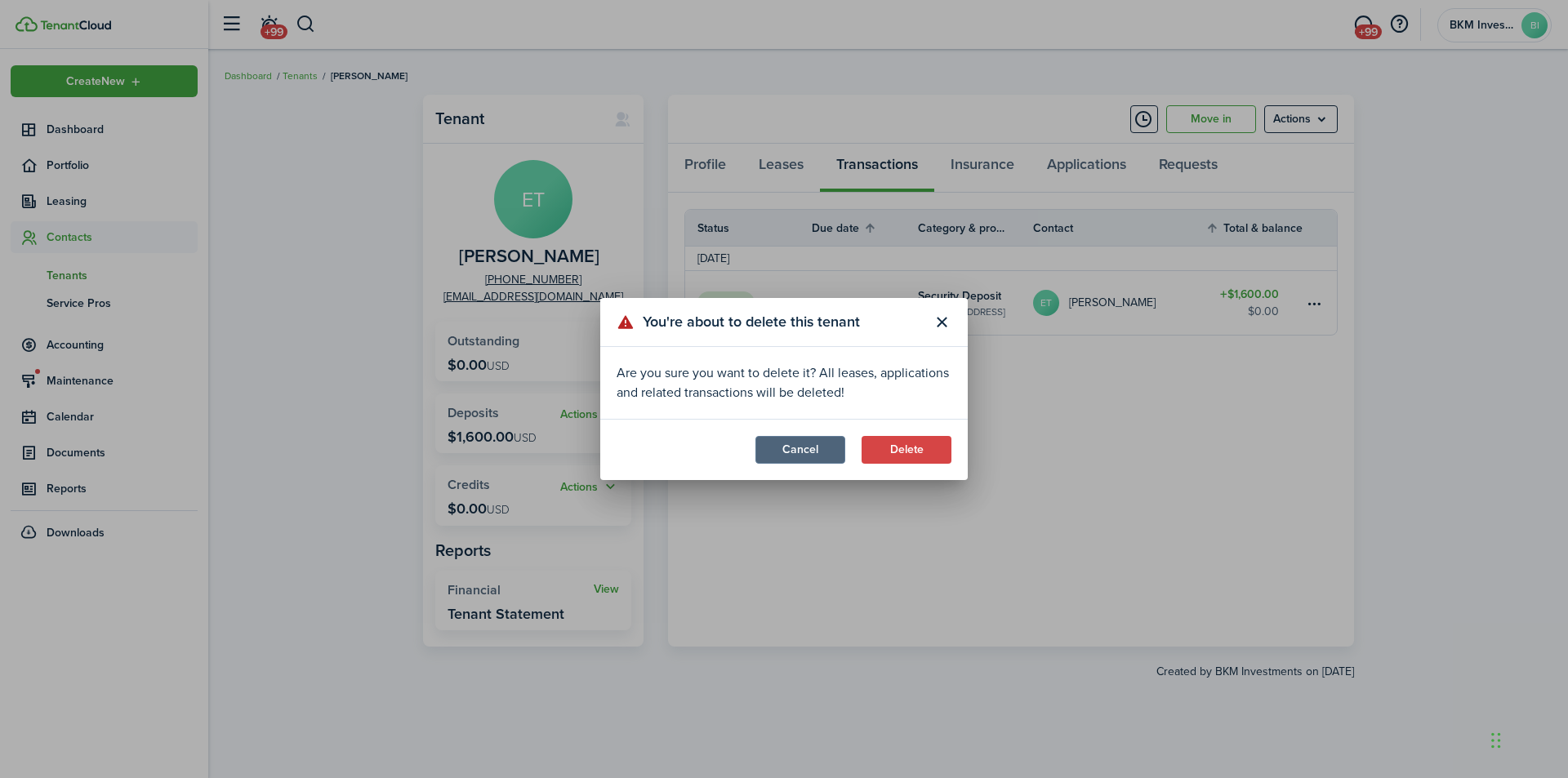
click at [790, 452] on button "Cancel" at bounding box center [800, 449] width 90 height 28
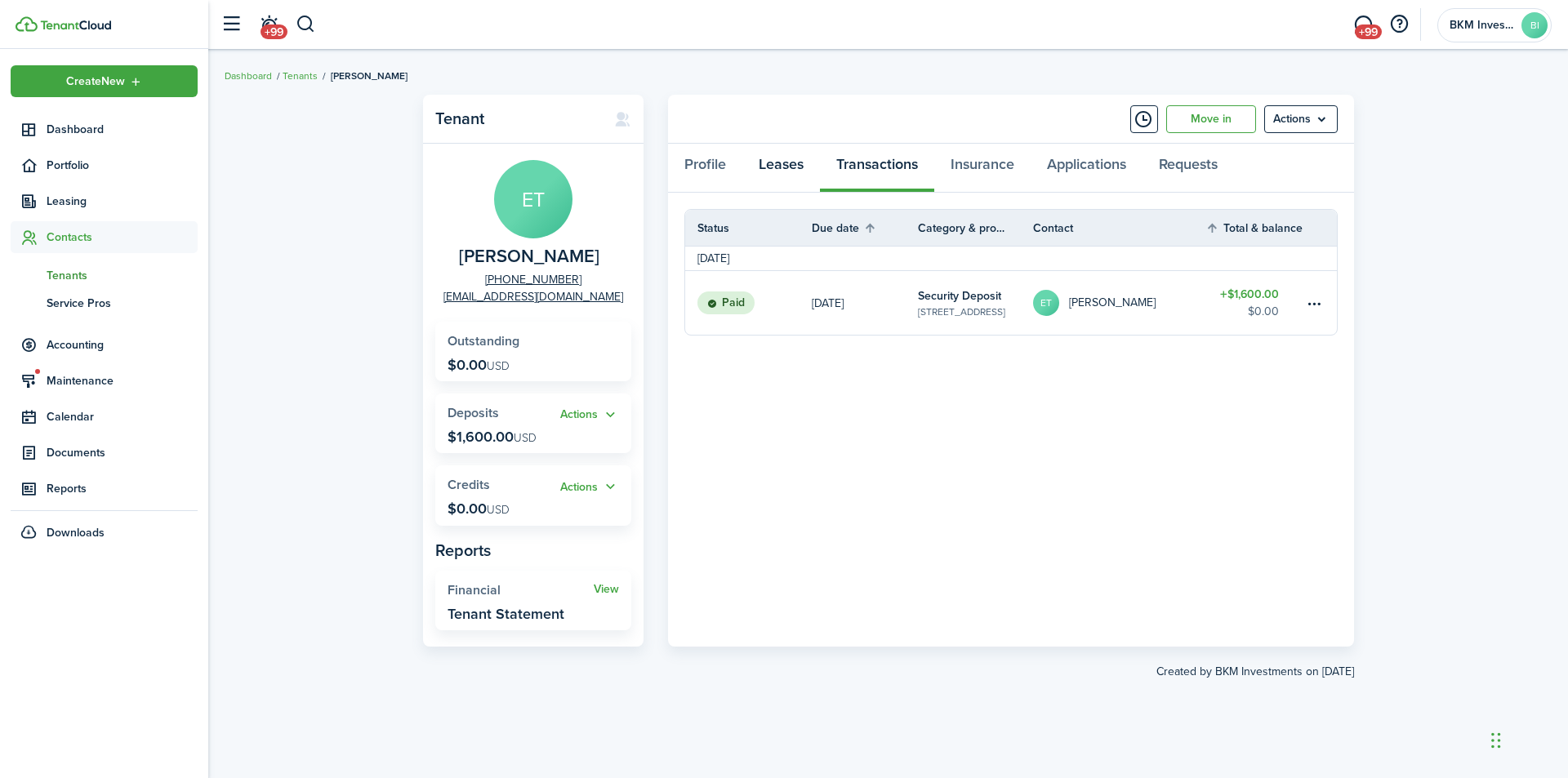
click at [790, 165] on link "Leases" at bounding box center [781, 168] width 78 height 49
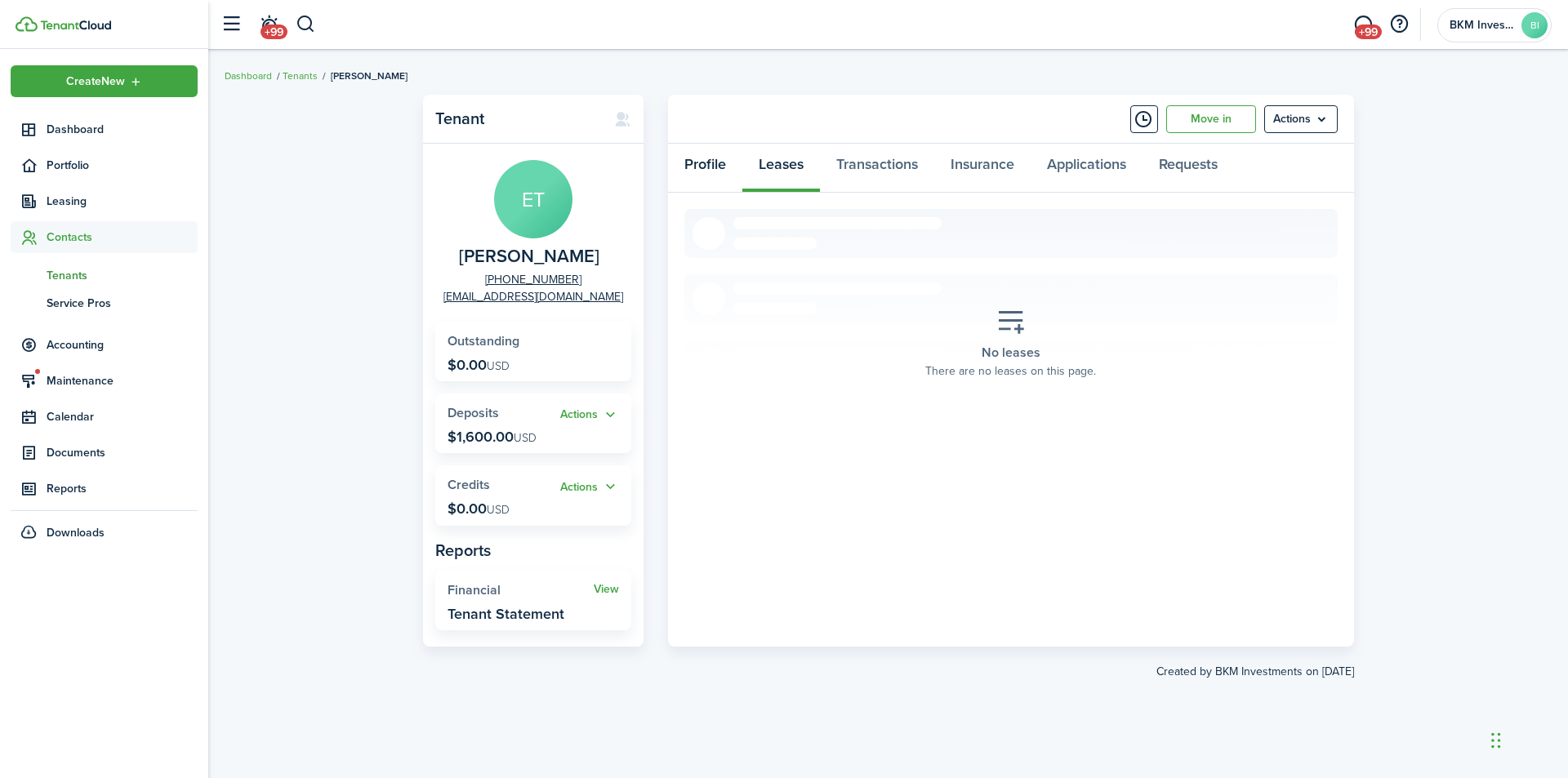
click at [701, 167] on link "Profile" at bounding box center [704, 168] width 74 height 49
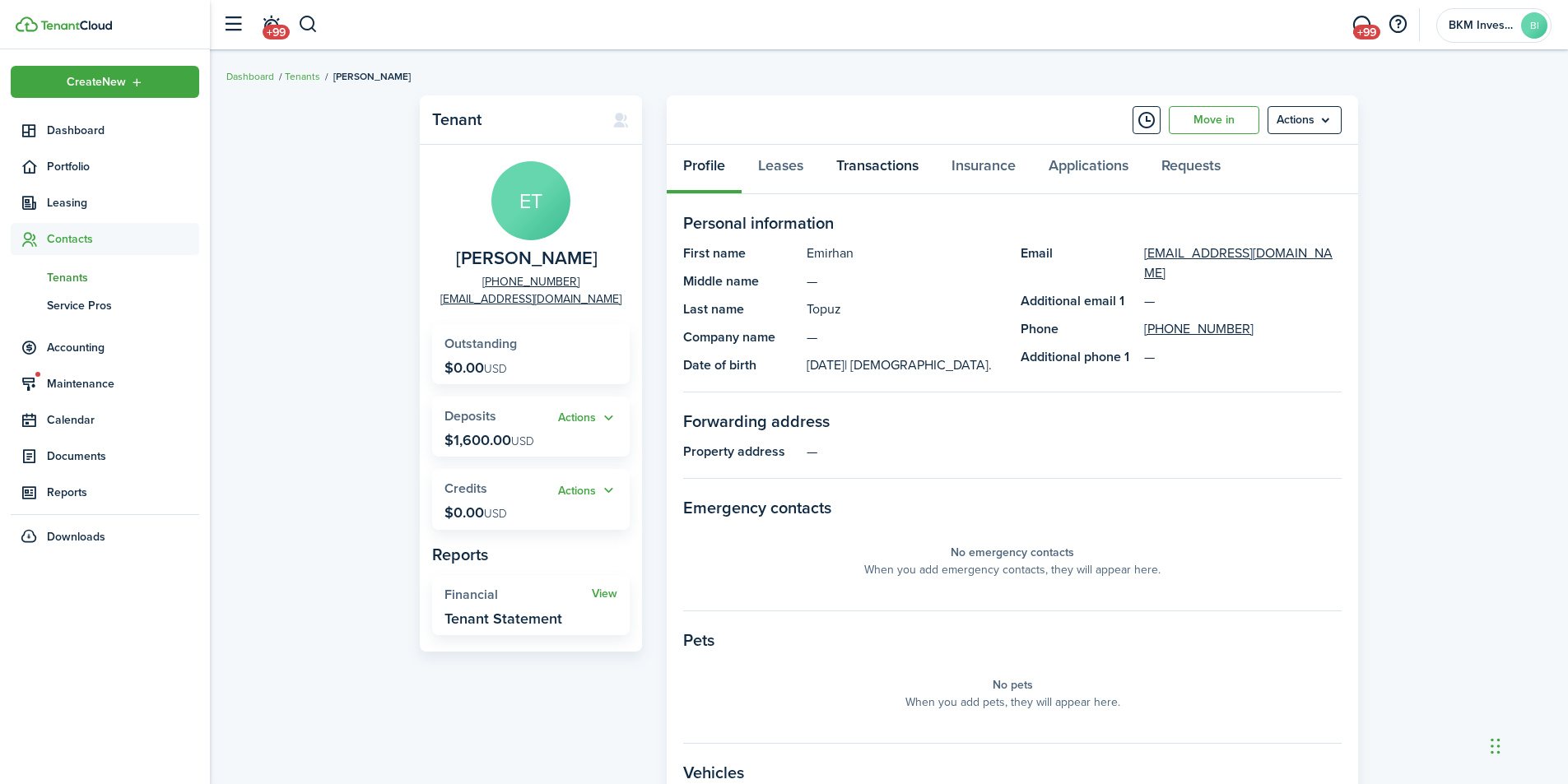
click at [877, 168] on link "Transactions" at bounding box center [877, 169] width 115 height 49
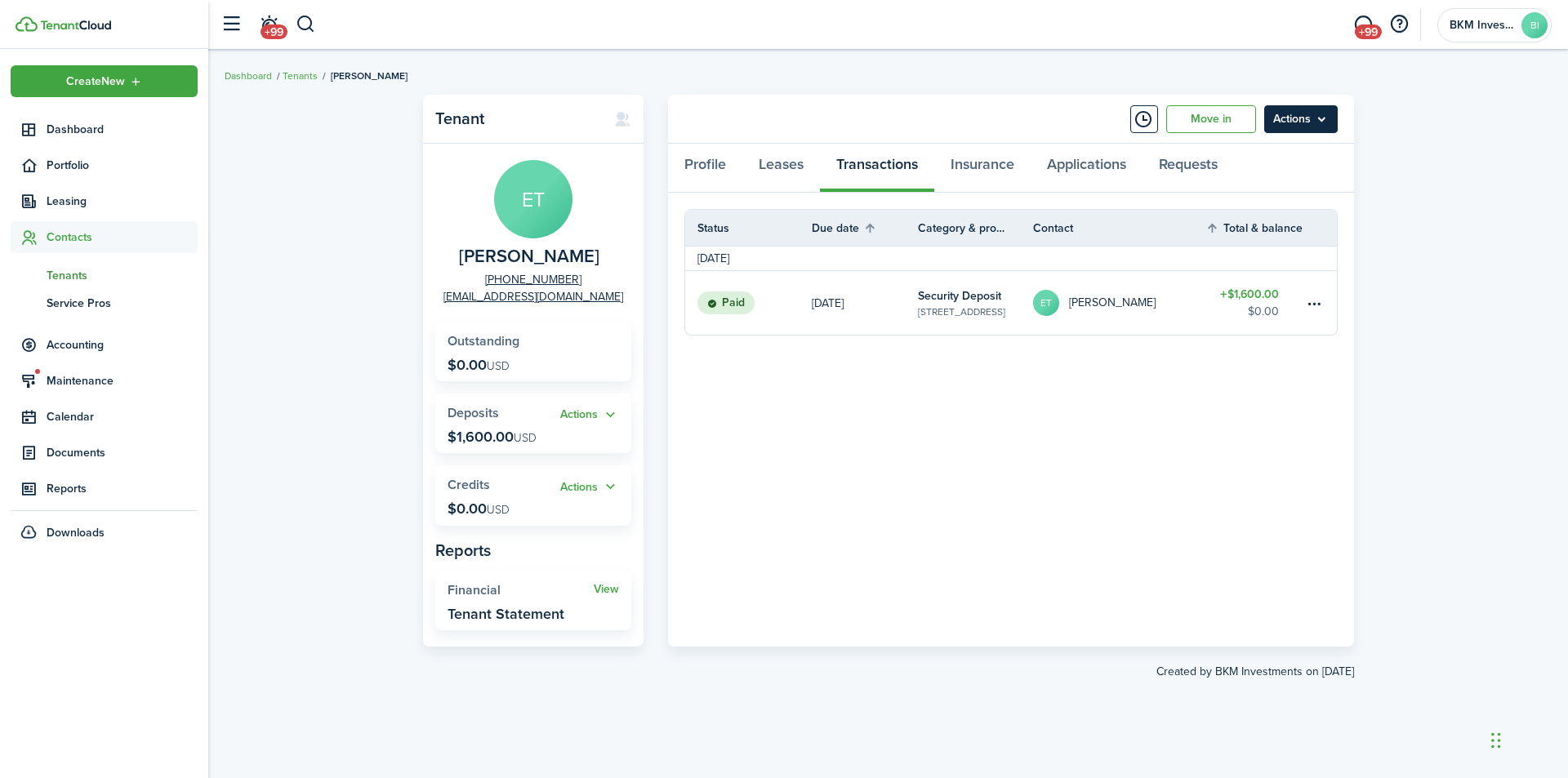
click at [1298, 118] on menu-btn "Actions" at bounding box center [1300, 119] width 74 height 28
click at [1211, 299] on button "Delete" at bounding box center [1266, 297] width 143 height 28
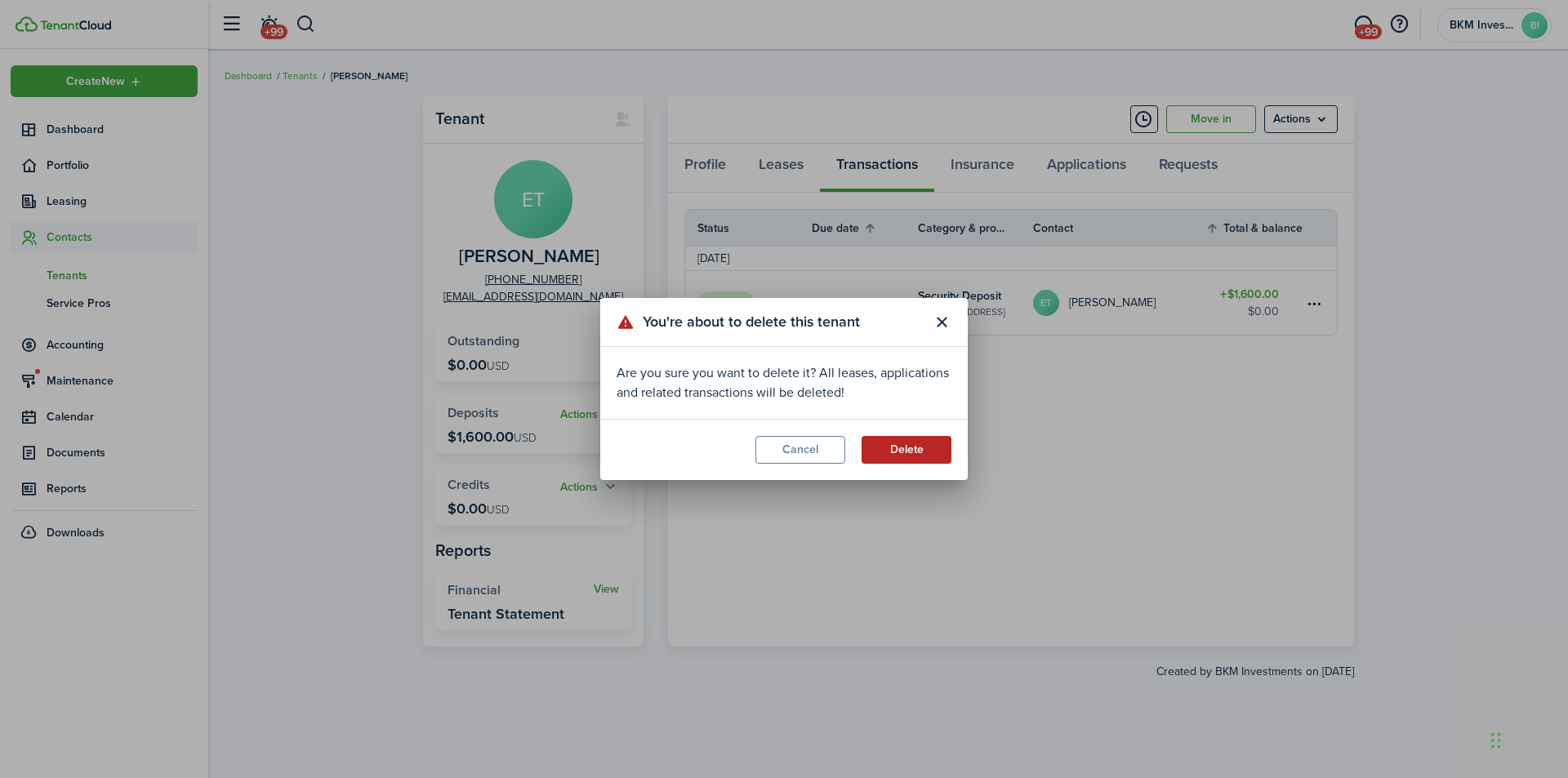
click at [913, 446] on button "Delete" at bounding box center [907, 449] width 90 height 28
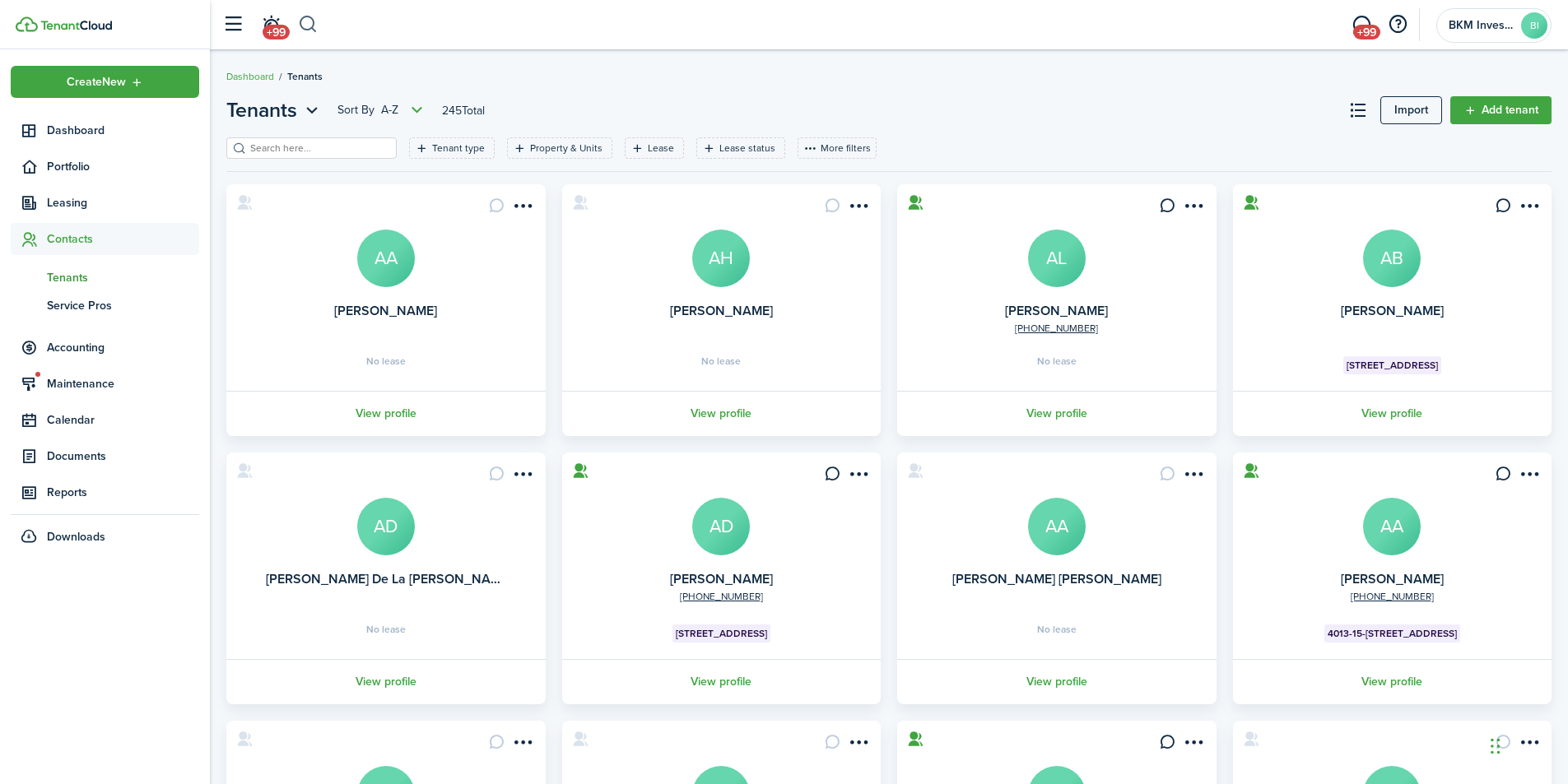
click at [307, 23] on button "button" at bounding box center [308, 24] width 20 height 28
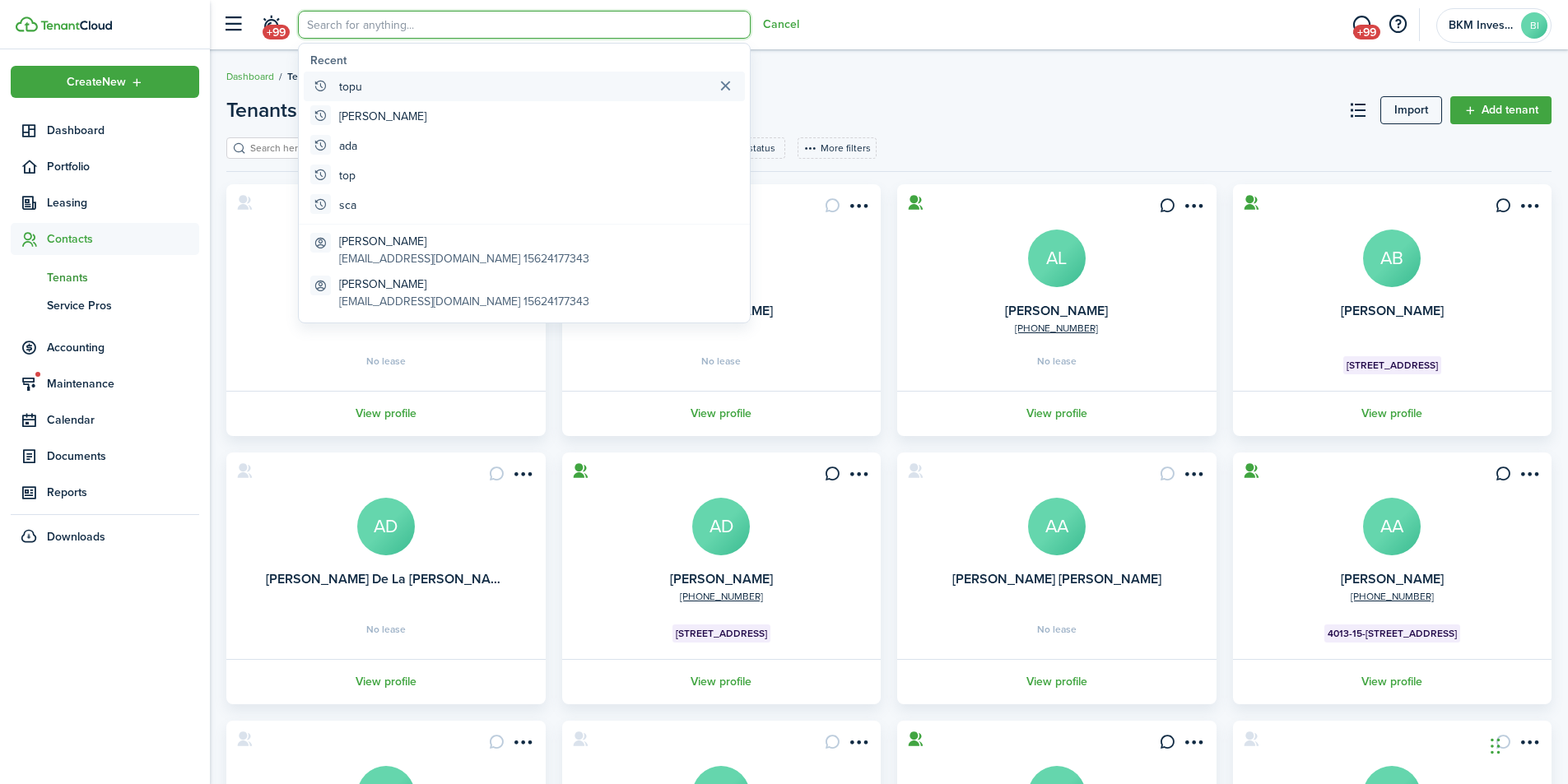
click at [356, 85] on global-search-item-title "topu" at bounding box center [351, 87] width 23 height 17
type input "topu"
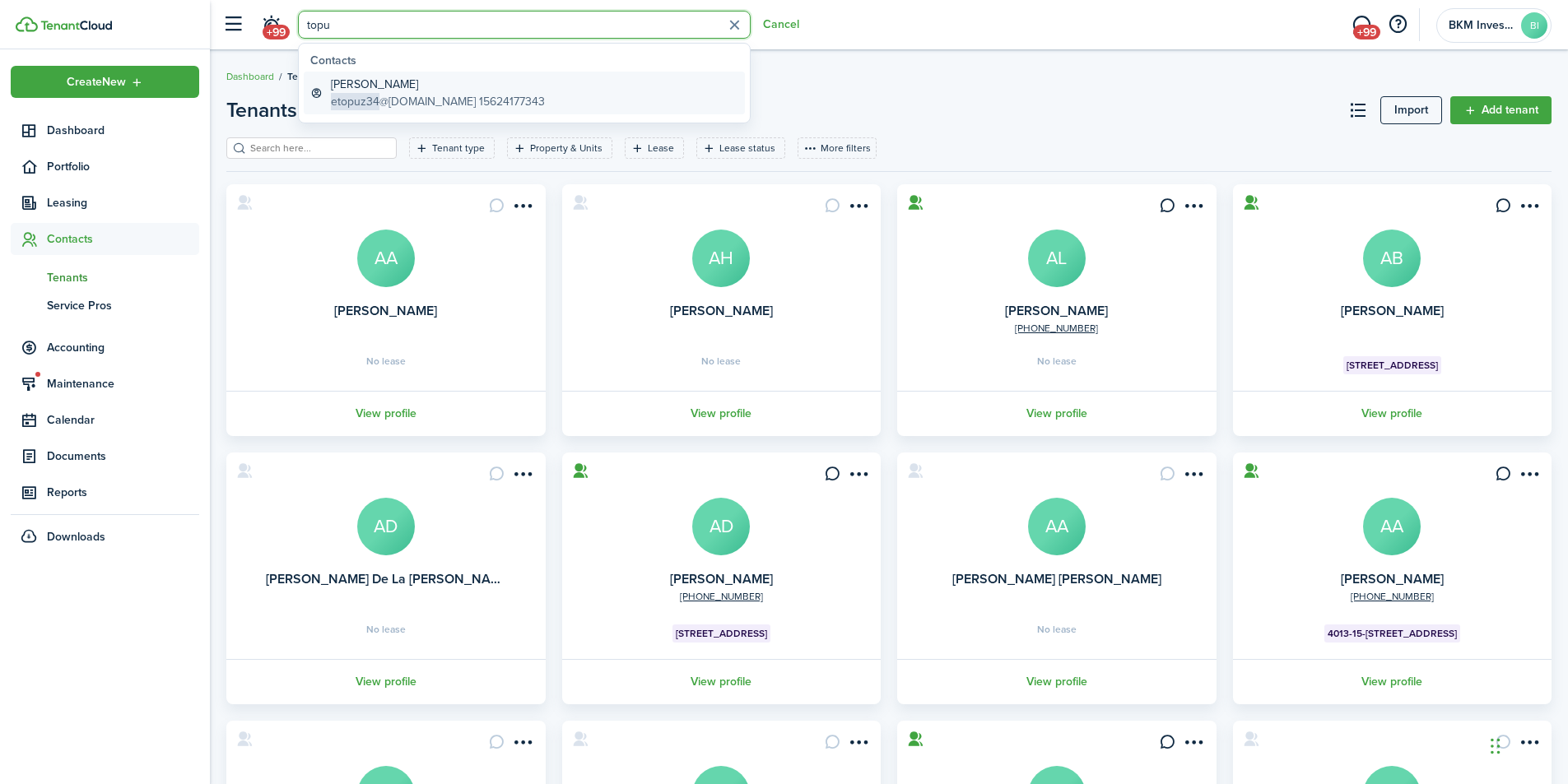
click at [384, 89] on global-search-item-title "[PERSON_NAME]" at bounding box center [437, 84] width 214 height 17
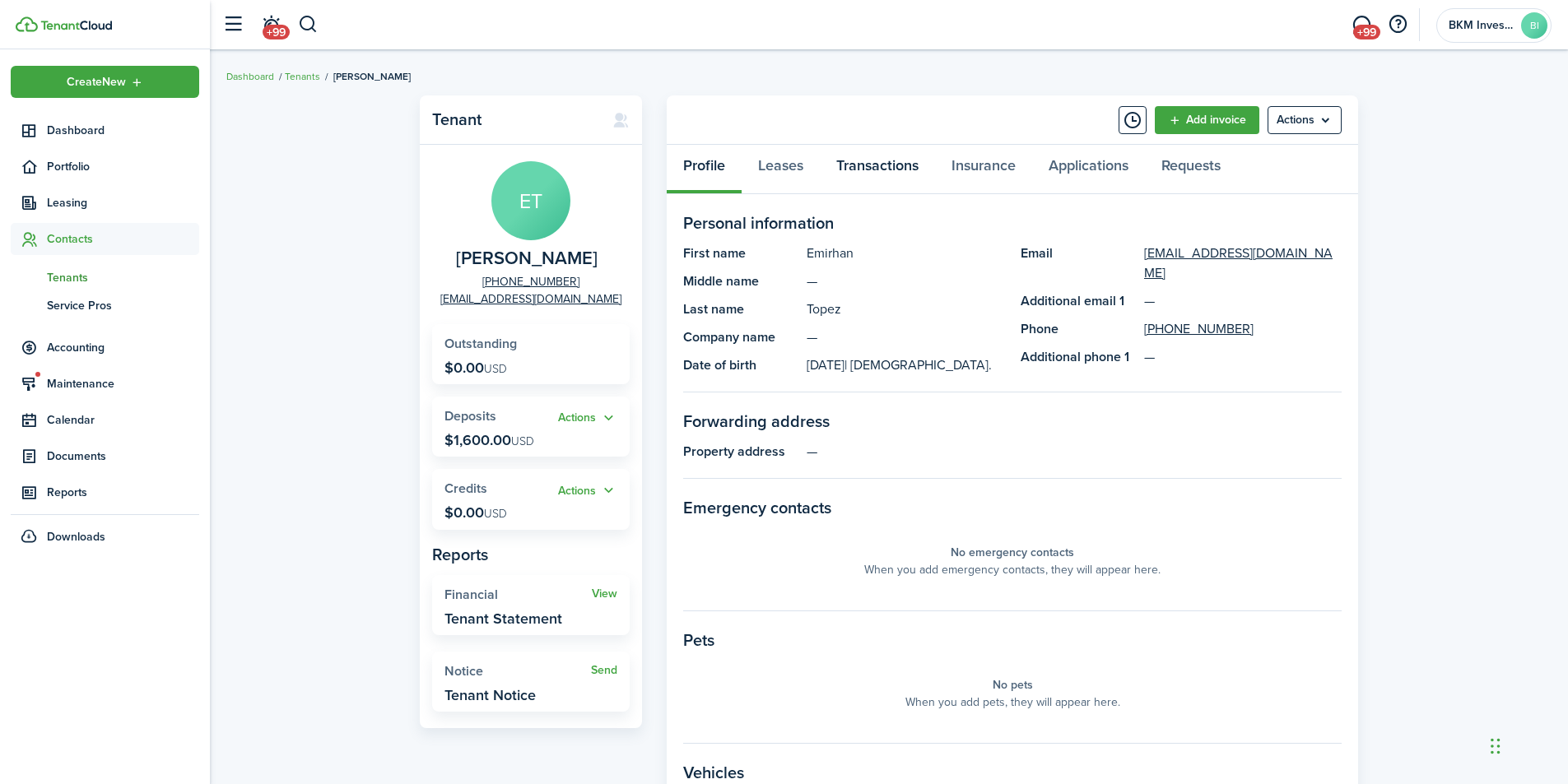
click at [883, 170] on link "Transactions" at bounding box center [877, 169] width 115 height 49
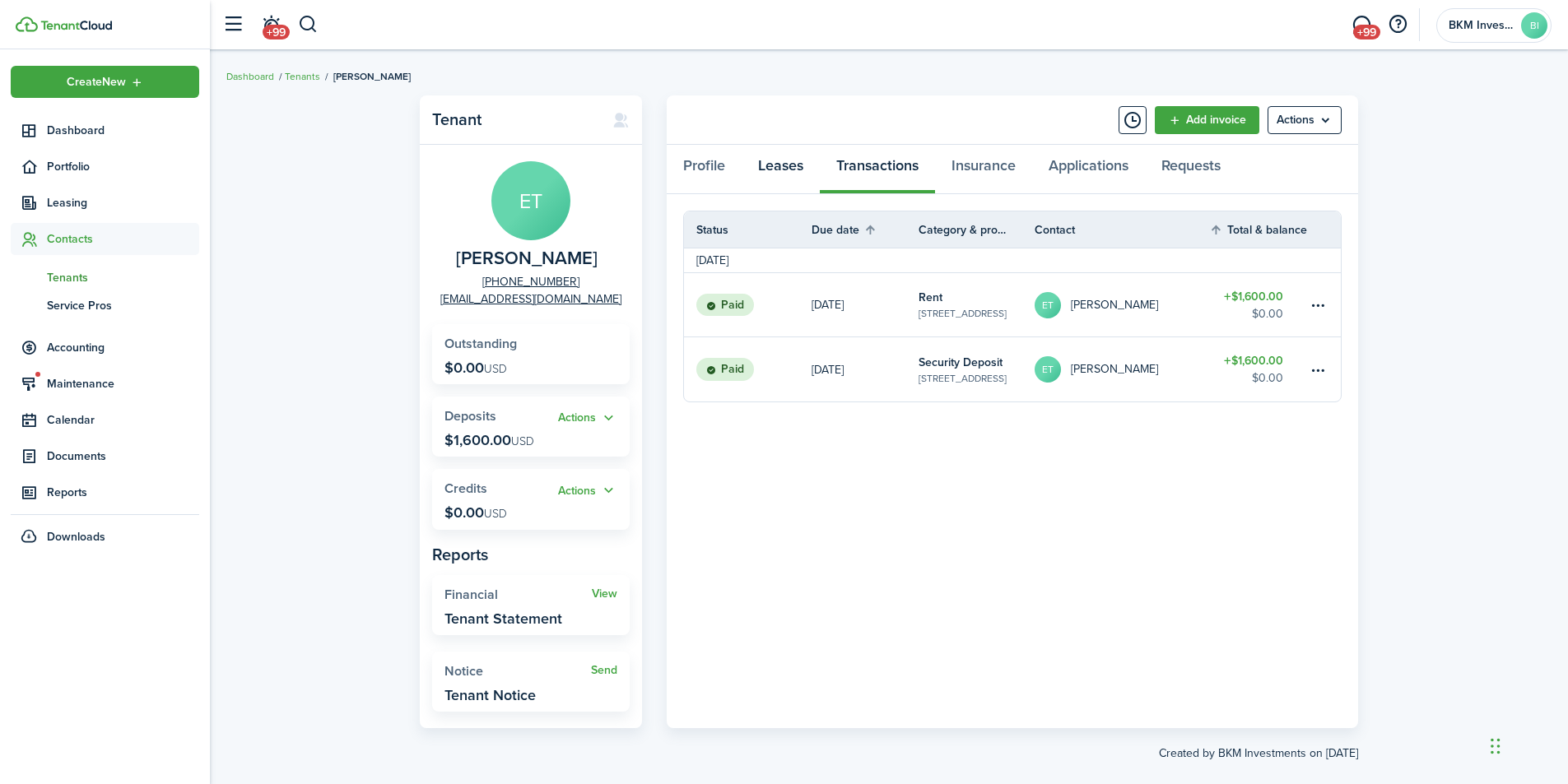
click at [792, 162] on link "Leases" at bounding box center [781, 169] width 78 height 49
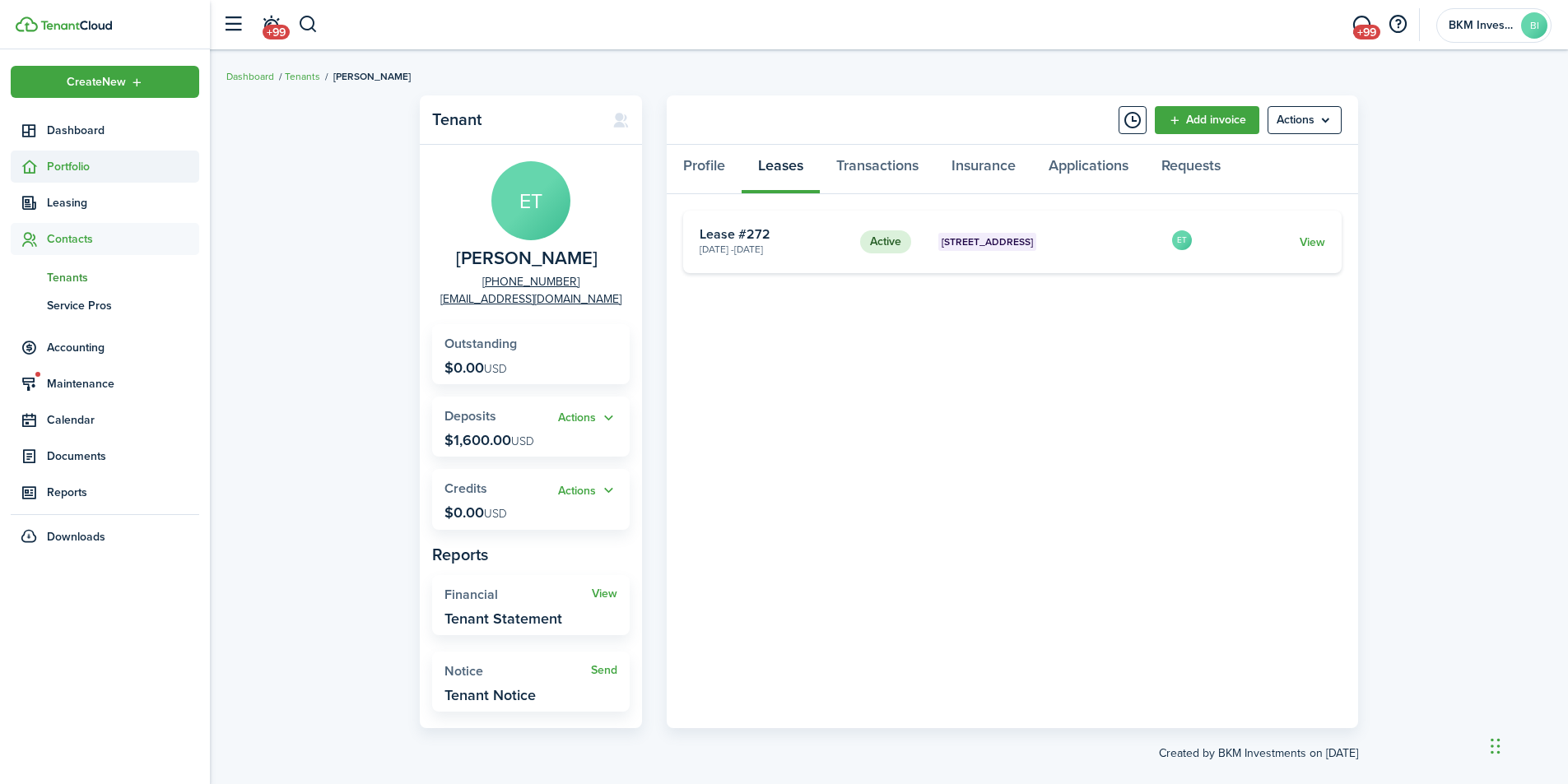
click at [69, 171] on span "Portfolio" at bounding box center [123, 166] width 152 height 17
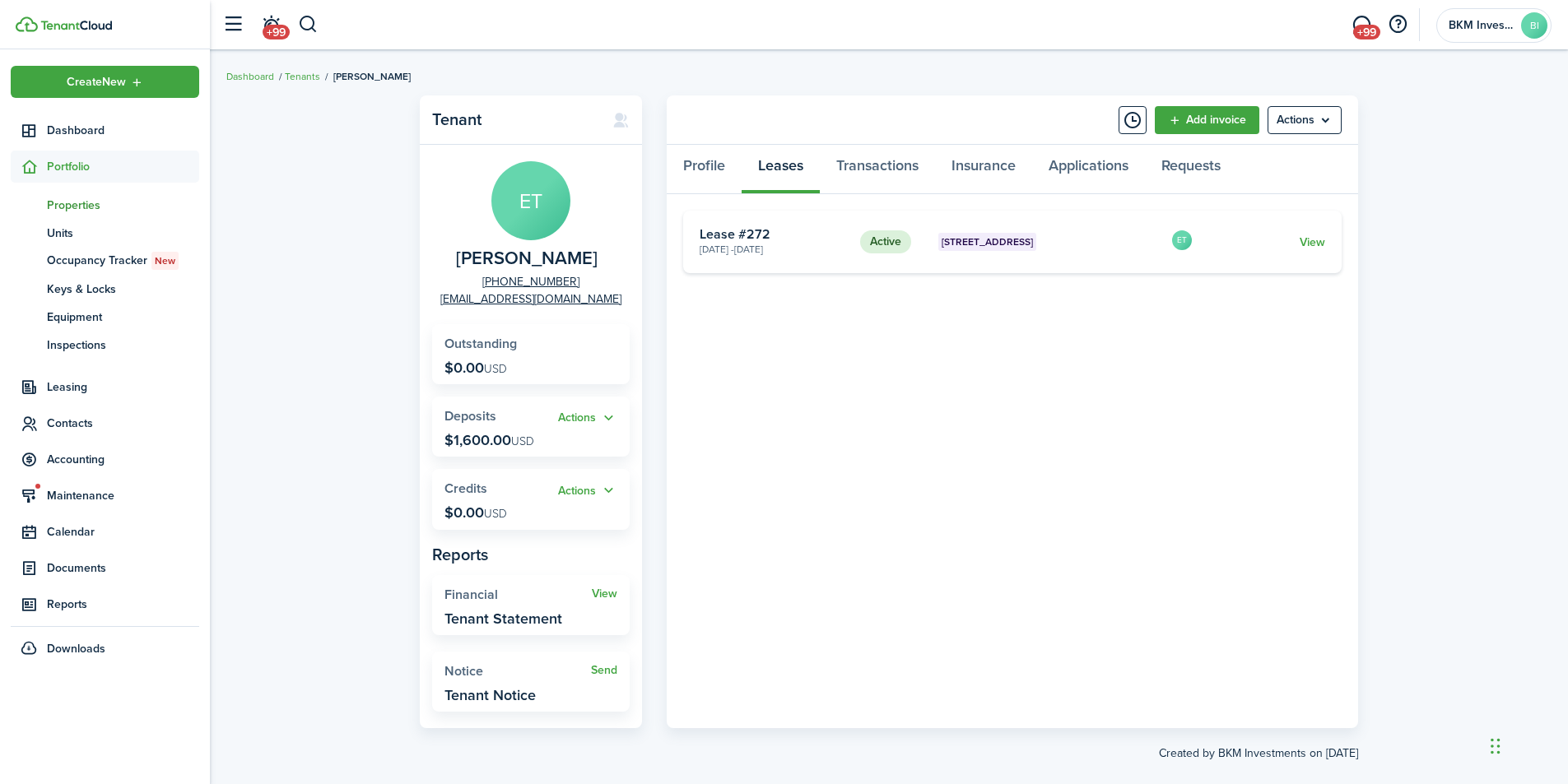
click at [75, 201] on span "Properties" at bounding box center [123, 205] width 152 height 17
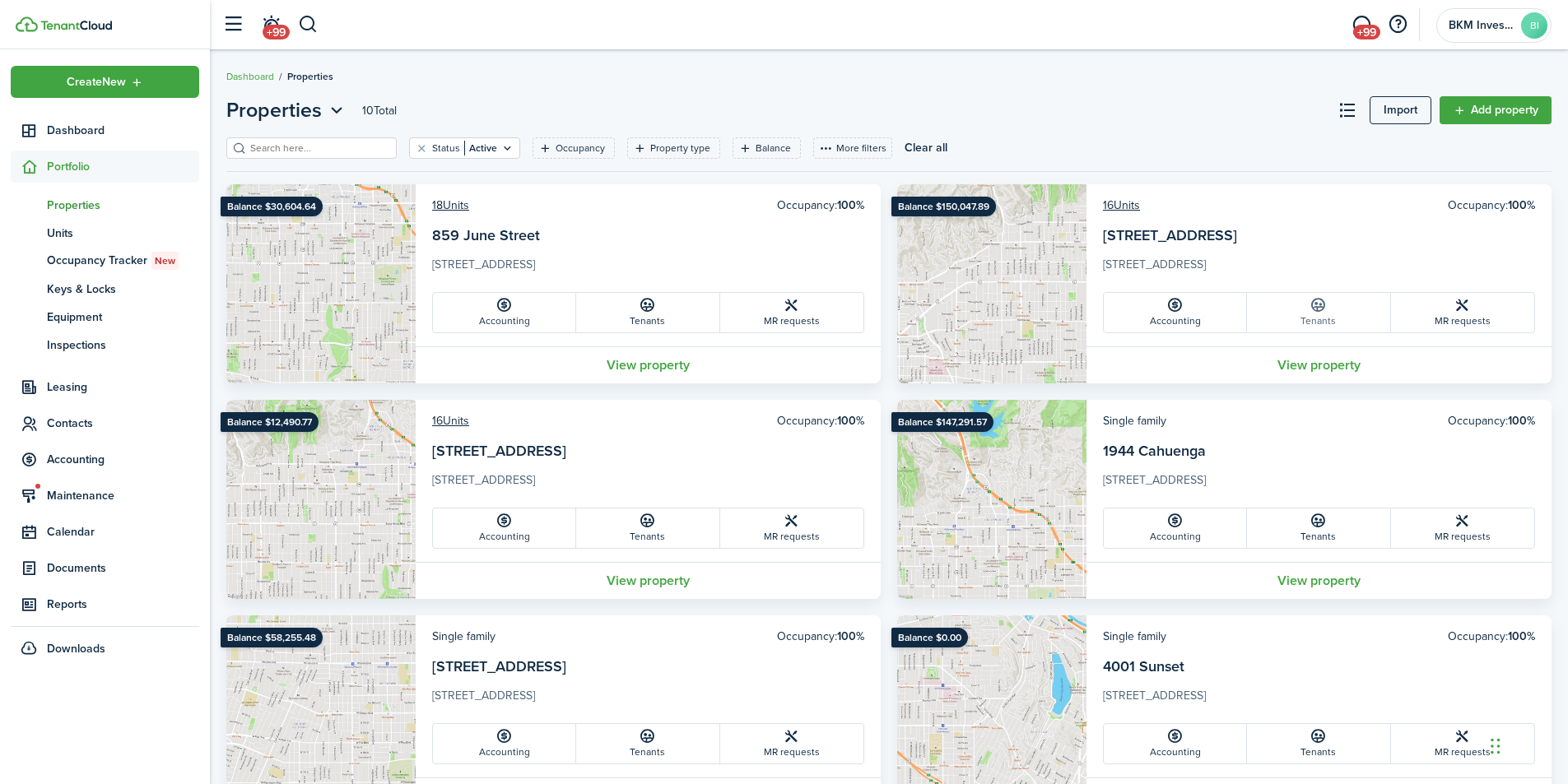
click at [1322, 305] on icon at bounding box center [1318, 305] width 17 height 16
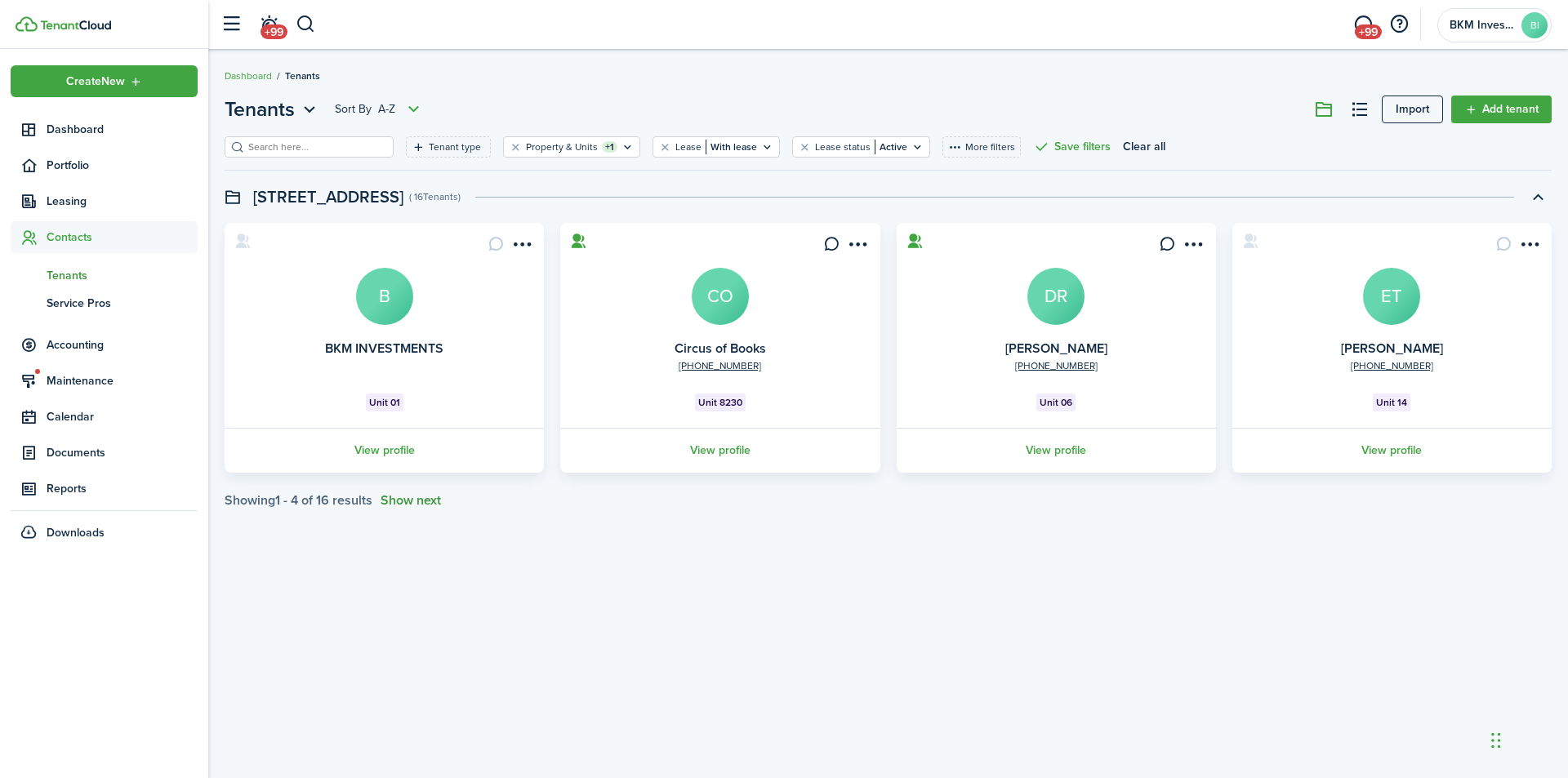
click at [411, 501] on button "Show next" at bounding box center [411, 500] width 60 height 14
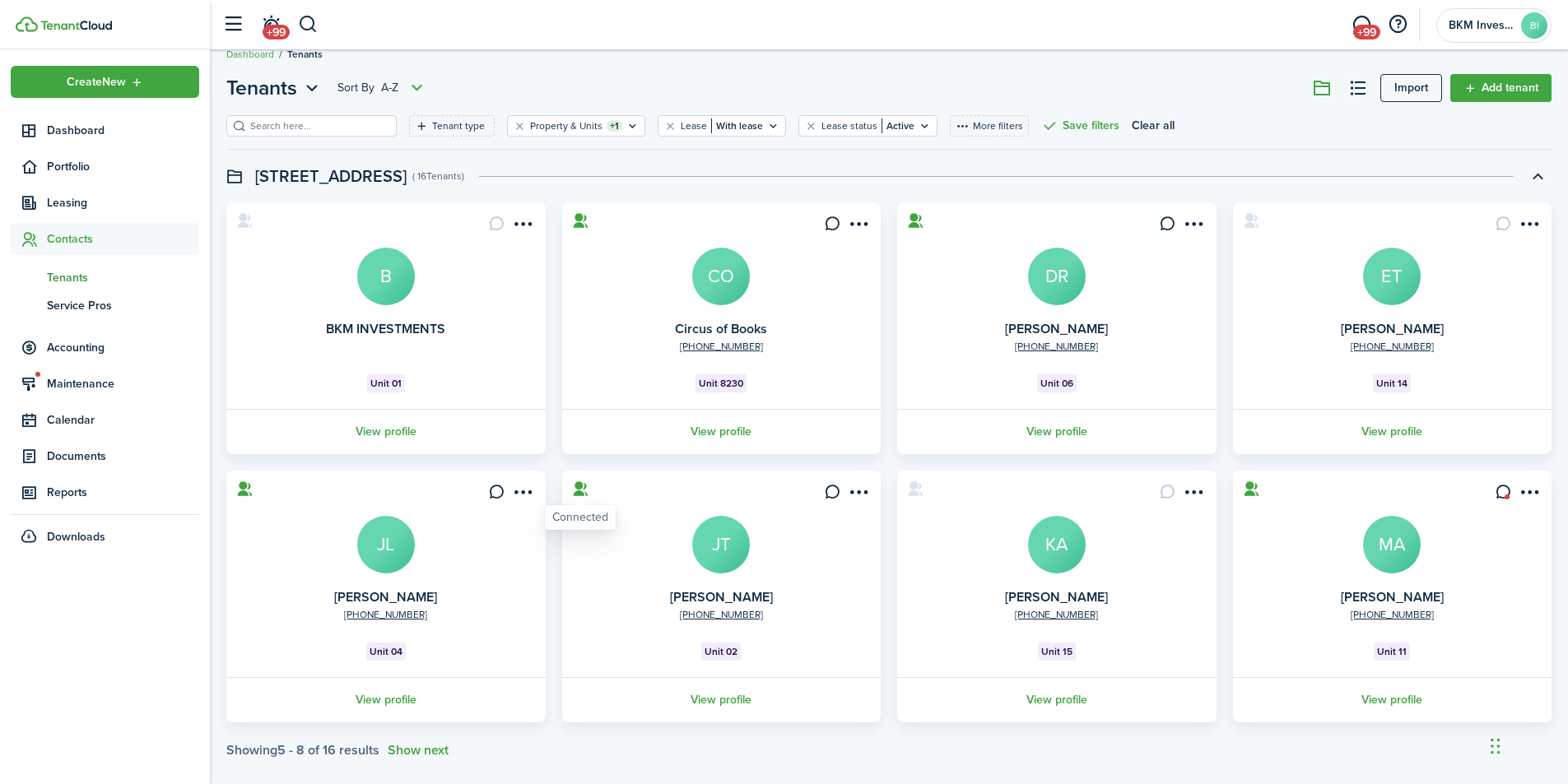
scroll to position [42, 0]
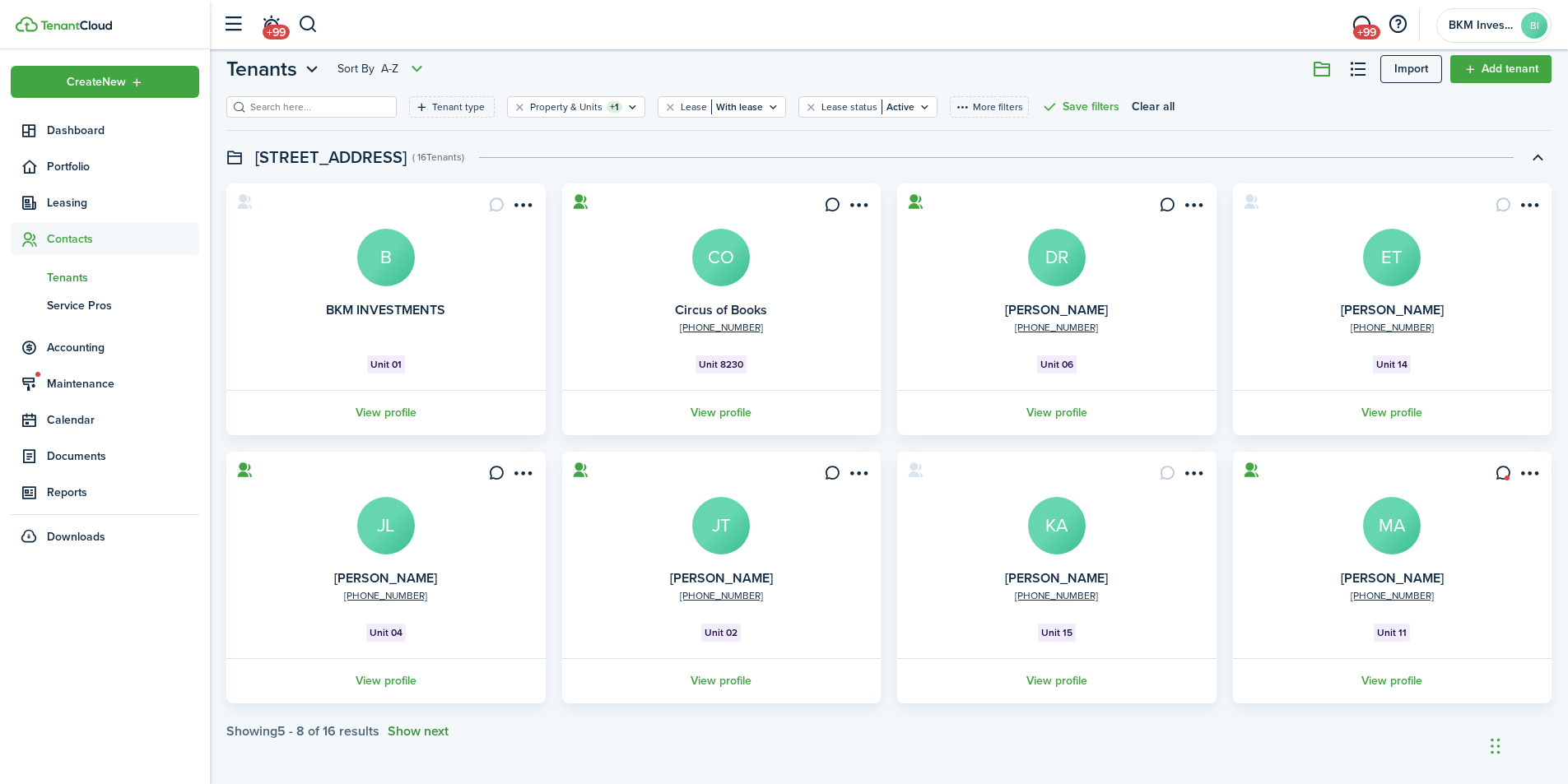
click at [424, 731] on button "Show next" at bounding box center [418, 731] width 61 height 15
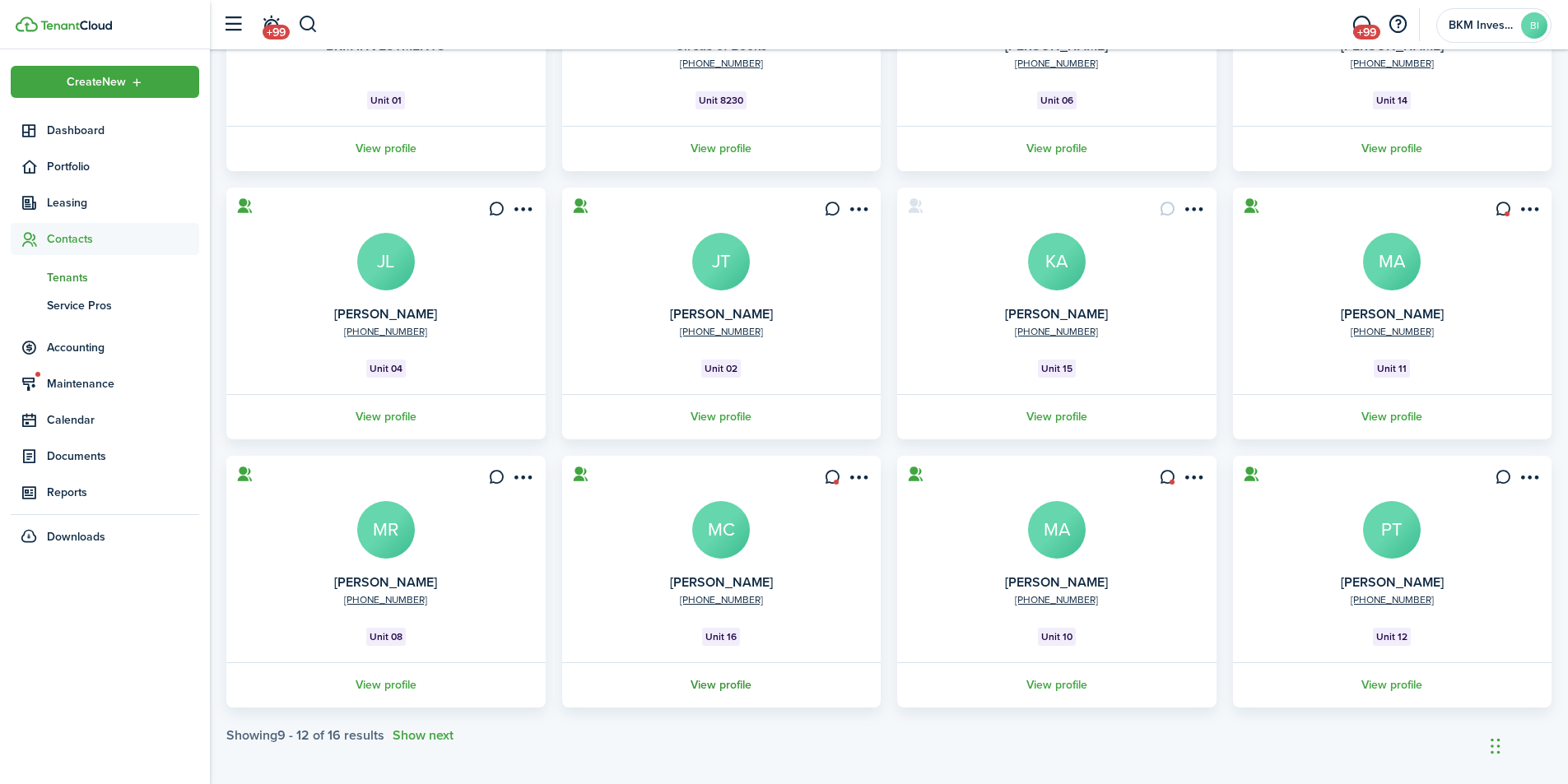
scroll to position [309, 0]
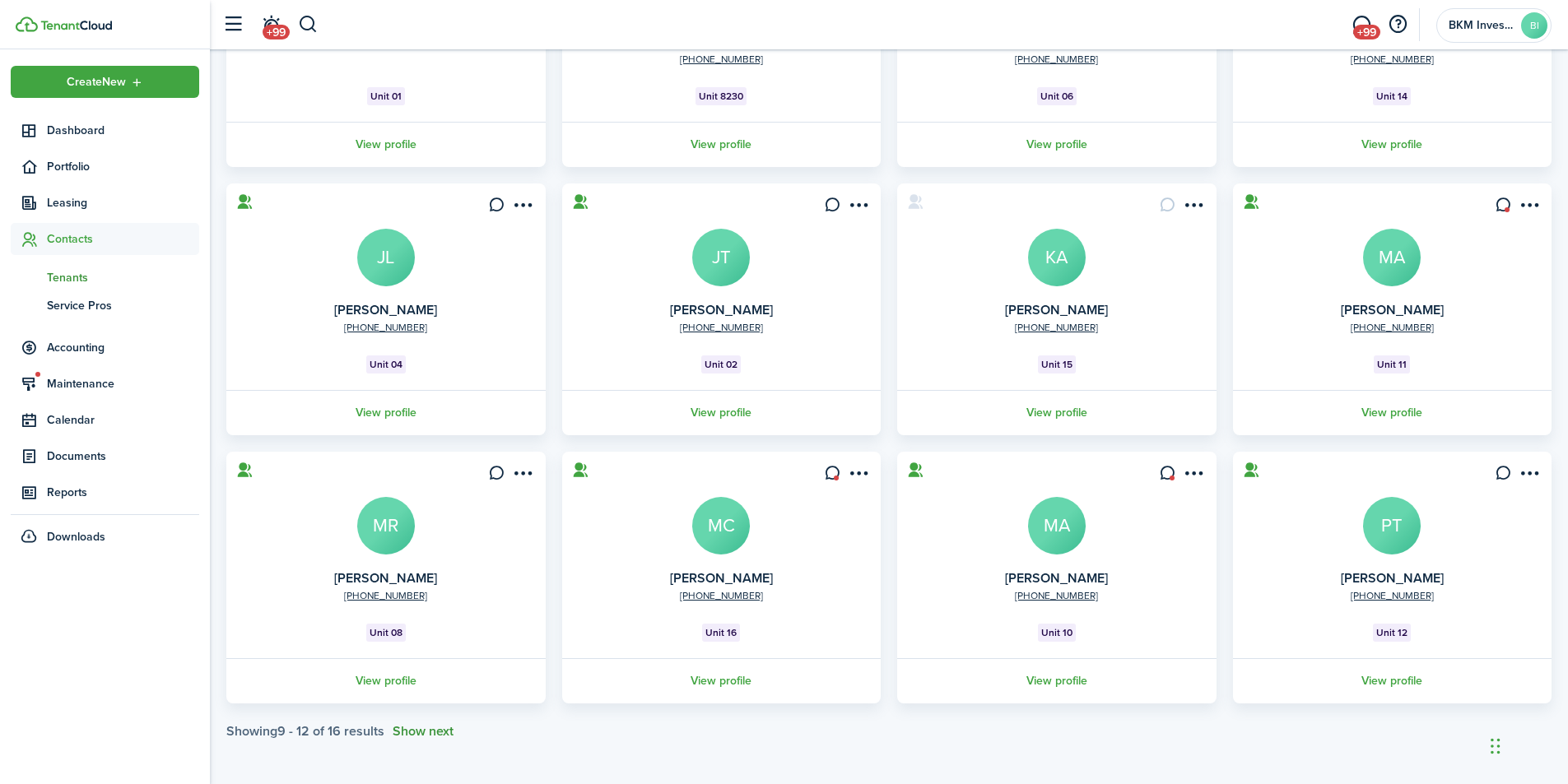
click at [428, 727] on button "Show next" at bounding box center [423, 731] width 61 height 15
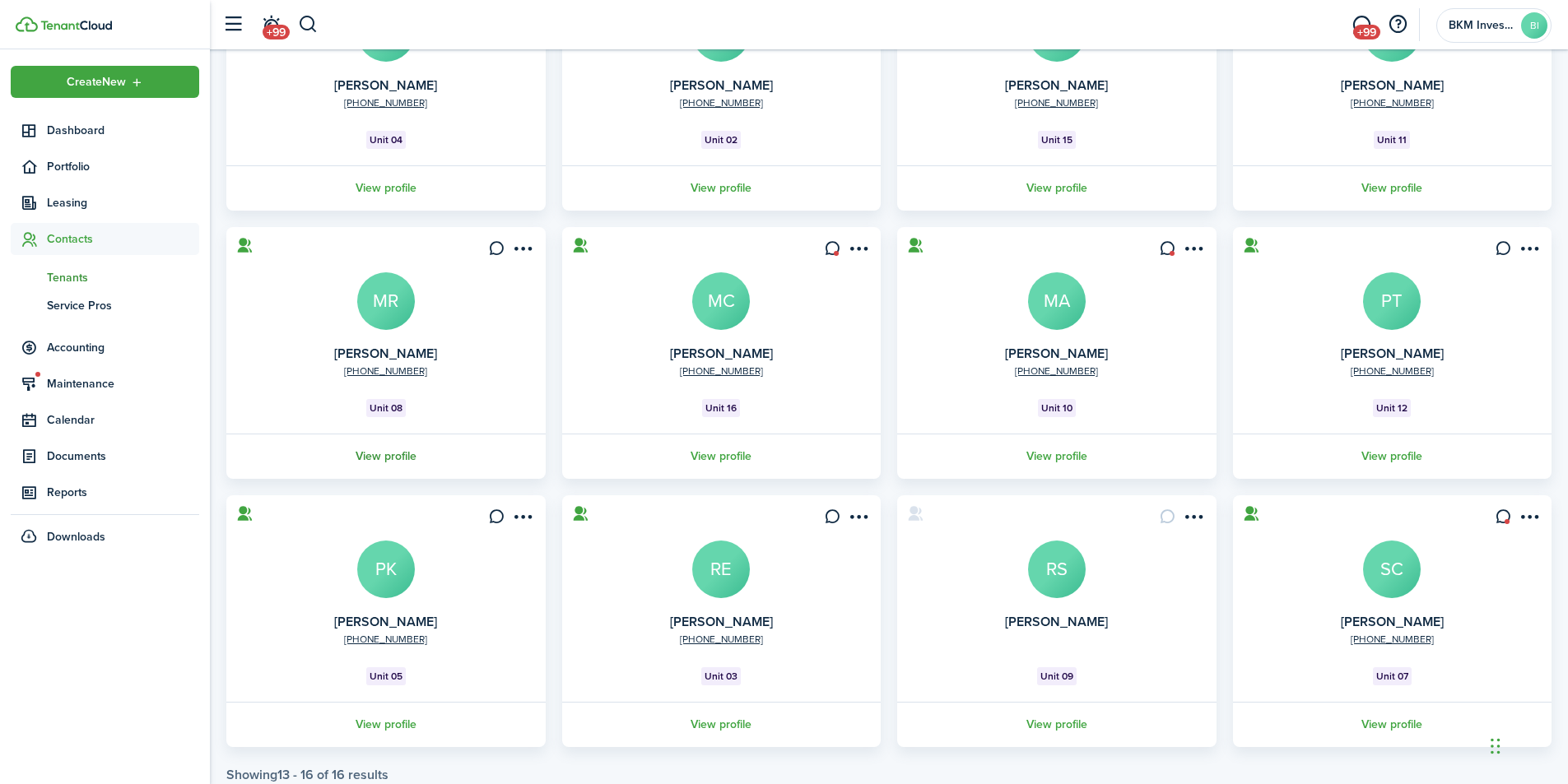
scroll to position [577, 0]
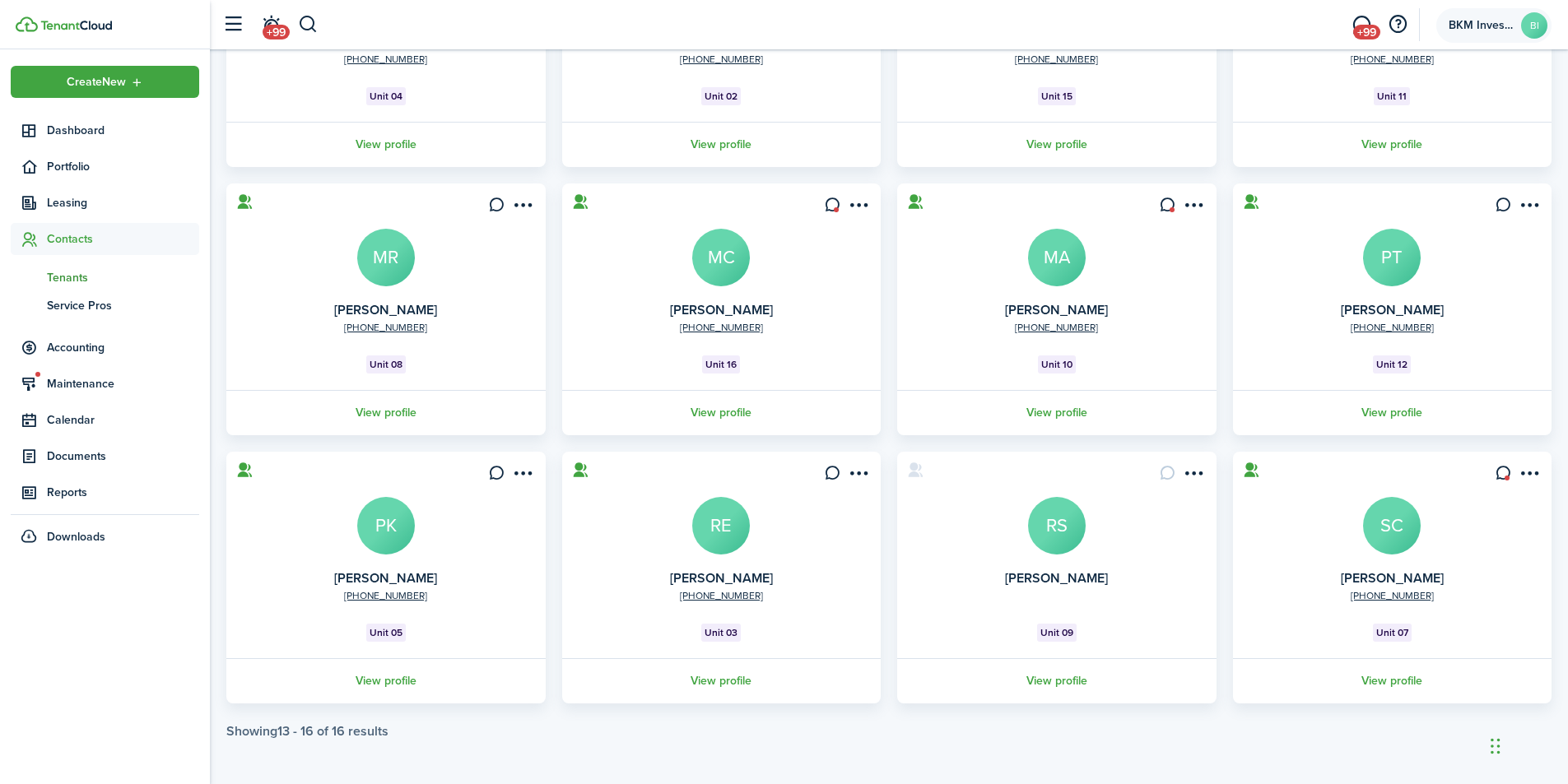
click at [1480, 19] on span "BKM Investments" at bounding box center [1482, 25] width 66 height 12
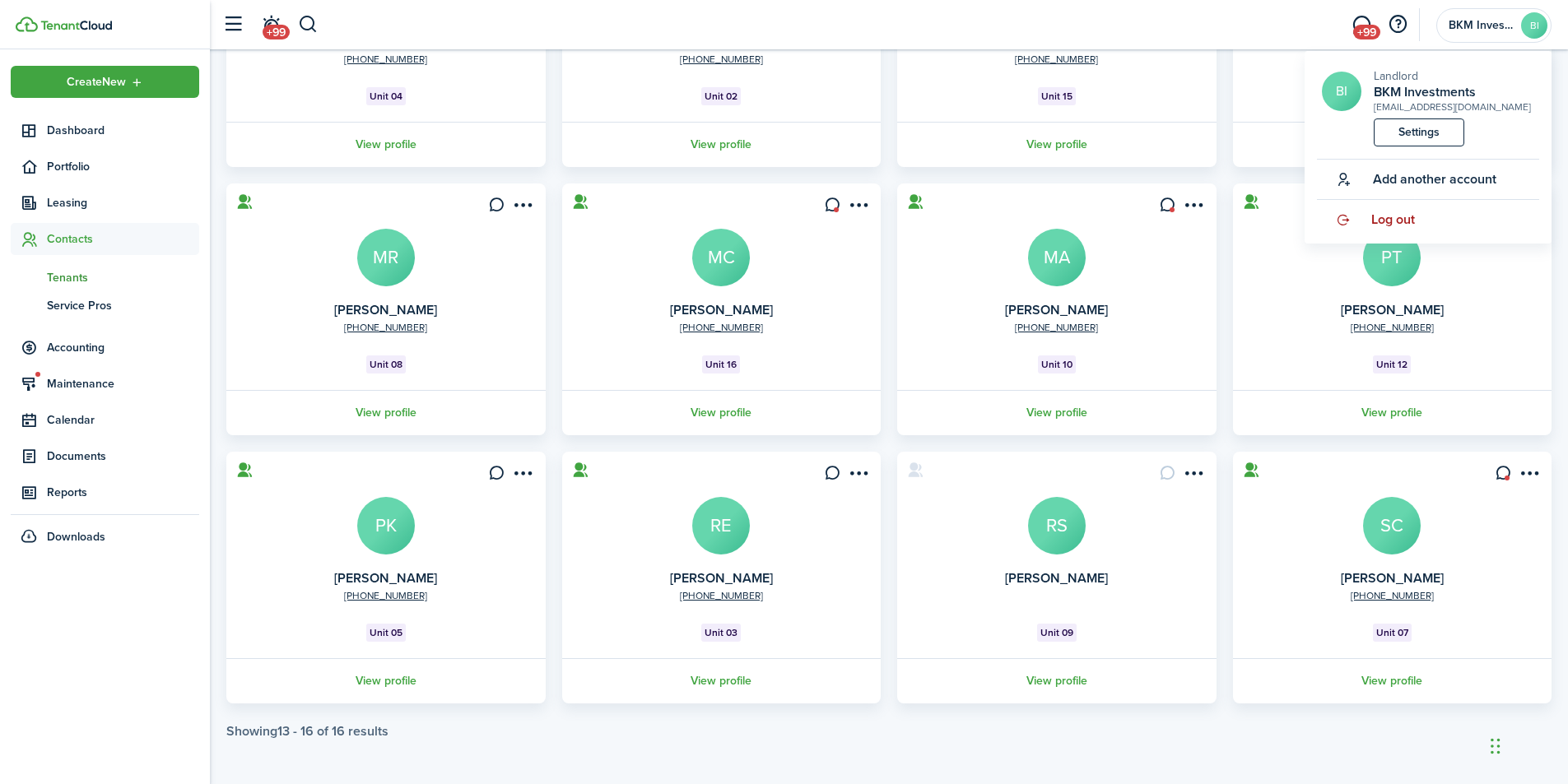
click at [1401, 222] on span "Log out" at bounding box center [1393, 219] width 44 height 15
